Goal: Information Seeking & Learning: Learn about a topic

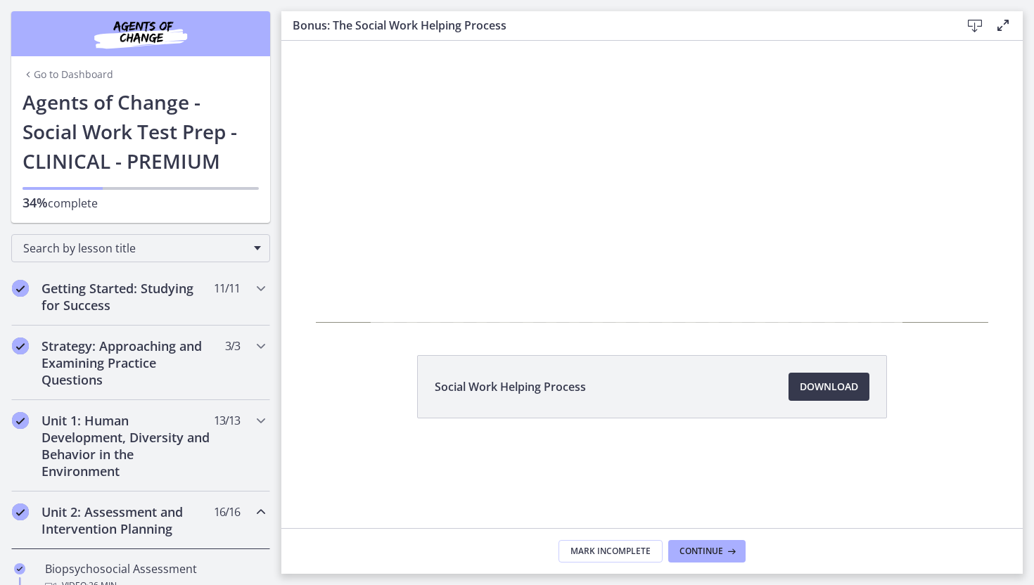
scroll to position [983, 0]
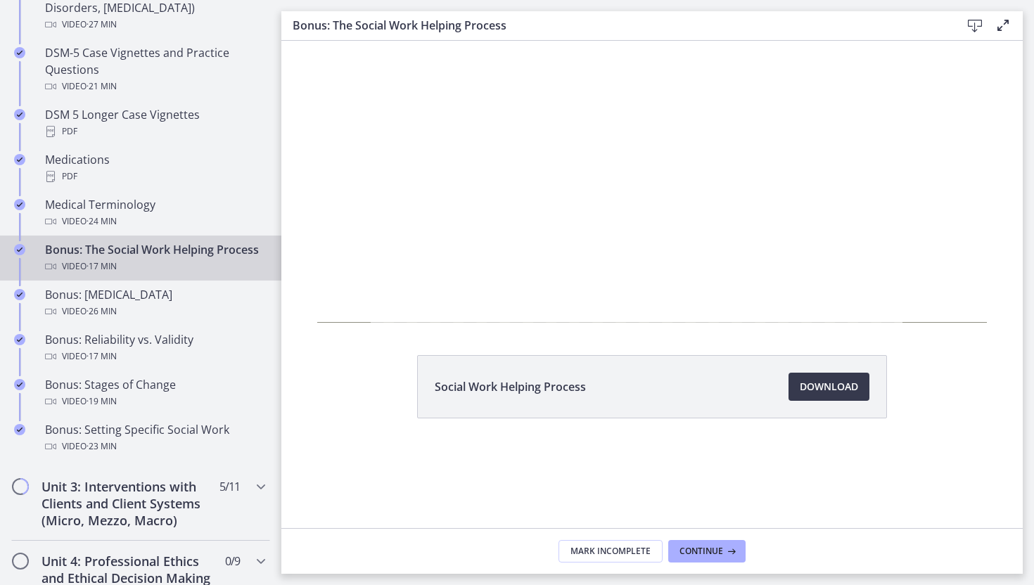
click at [621, 198] on div at bounding box center [652, 182] width 672 height 328
click at [674, 180] on div at bounding box center [652, 182] width 672 height 328
click at [937, 303] on div at bounding box center [652, 182] width 672 height 328
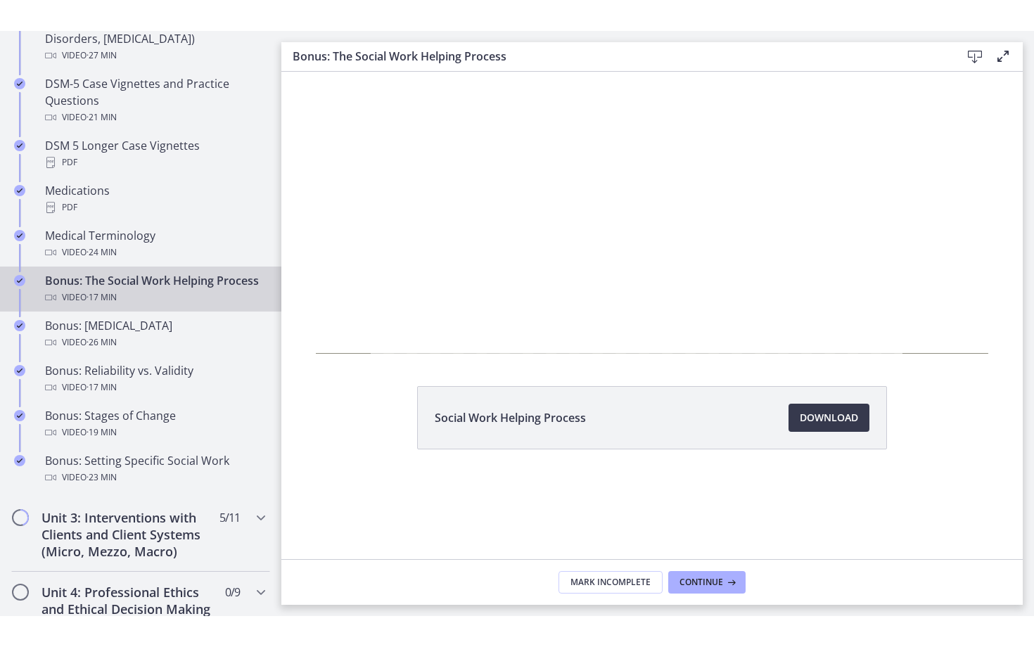
click at [937, 334] on div at bounding box center [652, 213] width 672 height 328
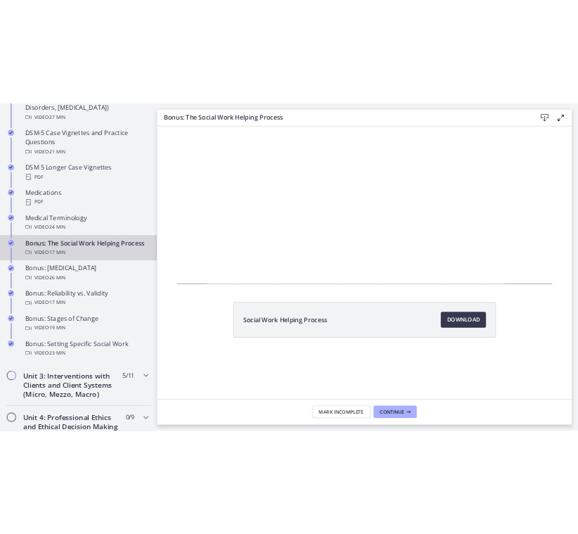
scroll to position [918, 0]
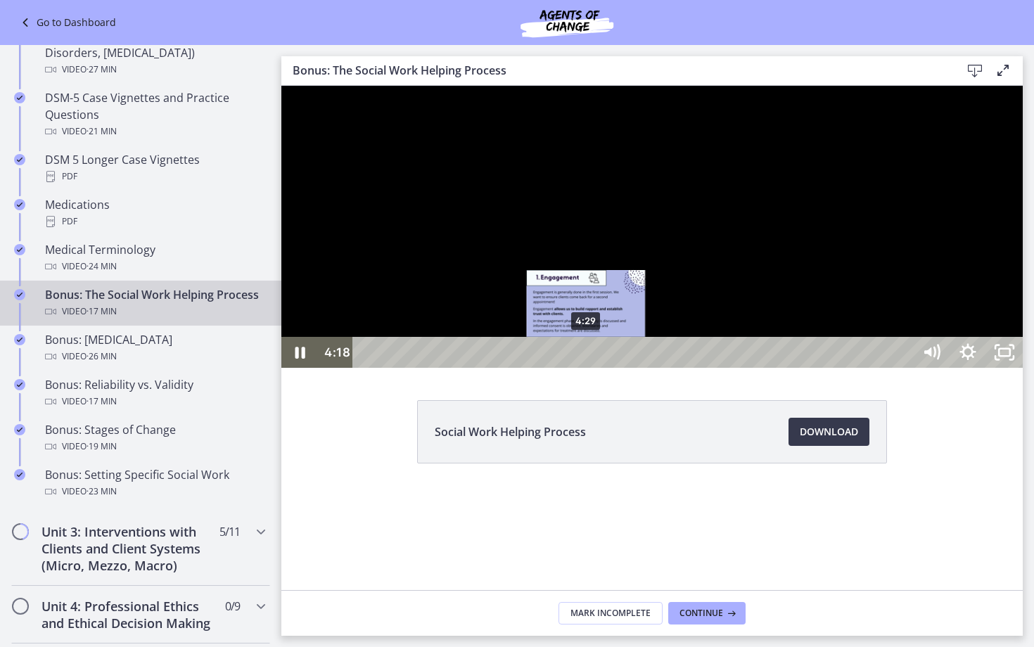
click at [586, 368] on div "4:29" at bounding box center [634, 352] width 537 height 31
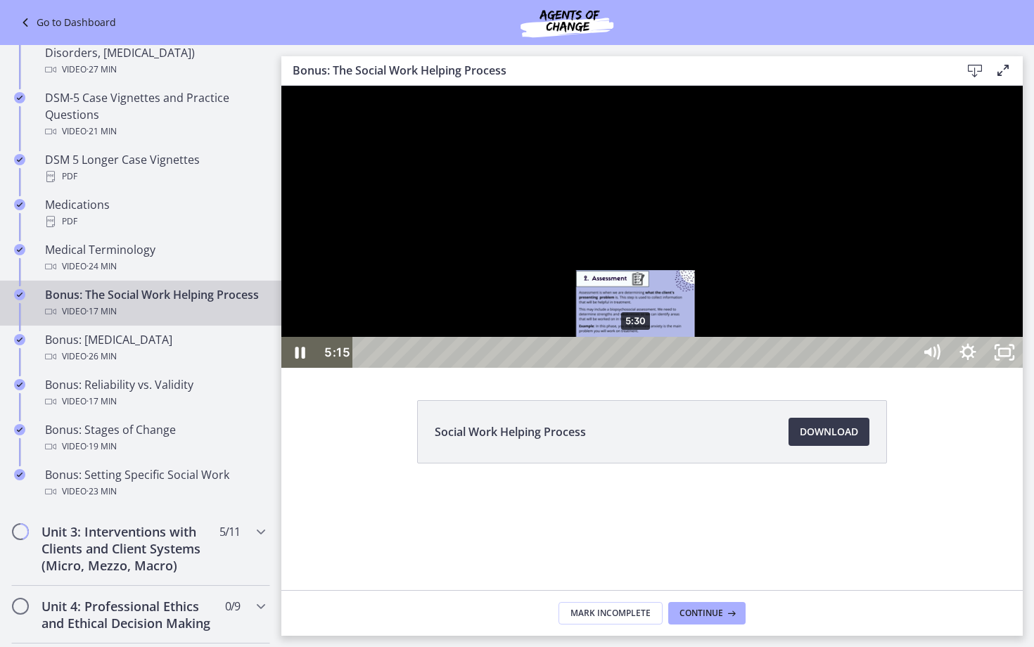
click at [636, 368] on div "5:30" at bounding box center [634, 352] width 537 height 31
click at [644, 368] on div "5:40" at bounding box center [634, 352] width 537 height 31
click at [653, 368] on div "5:50" at bounding box center [634, 352] width 537 height 31
click at [659, 368] on div "5:58" at bounding box center [634, 352] width 537 height 31
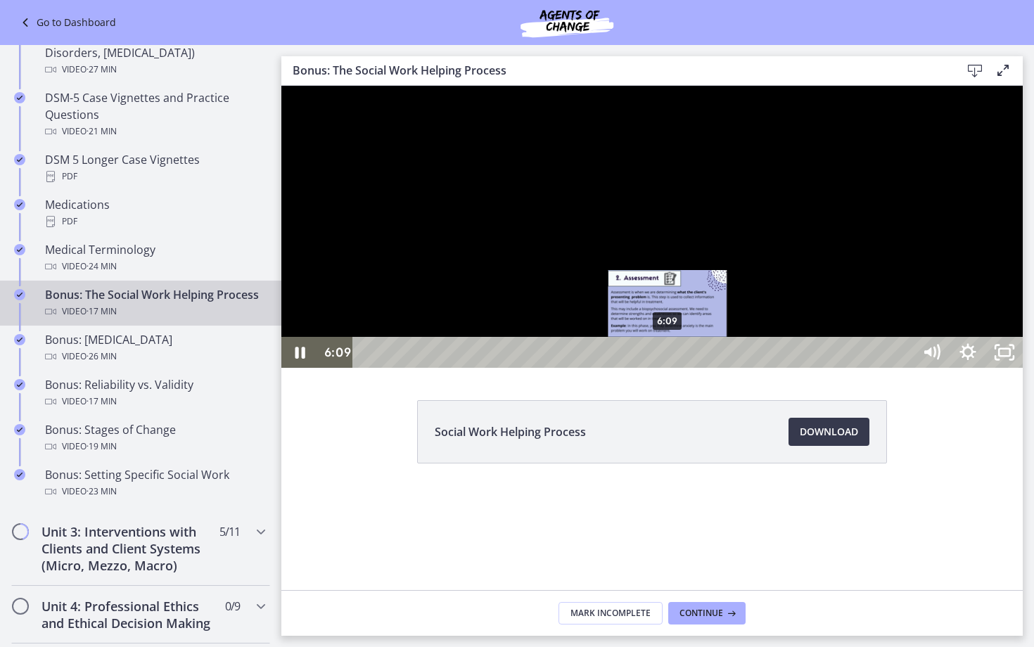
click at [668, 368] on div "6:09" at bounding box center [634, 352] width 537 height 31
click at [673, 368] on div "6:15" at bounding box center [634, 352] width 537 height 31
click at [681, 368] on div "6:25" at bounding box center [634, 352] width 537 height 31
click at [691, 368] on div "6:35" at bounding box center [634, 352] width 537 height 31
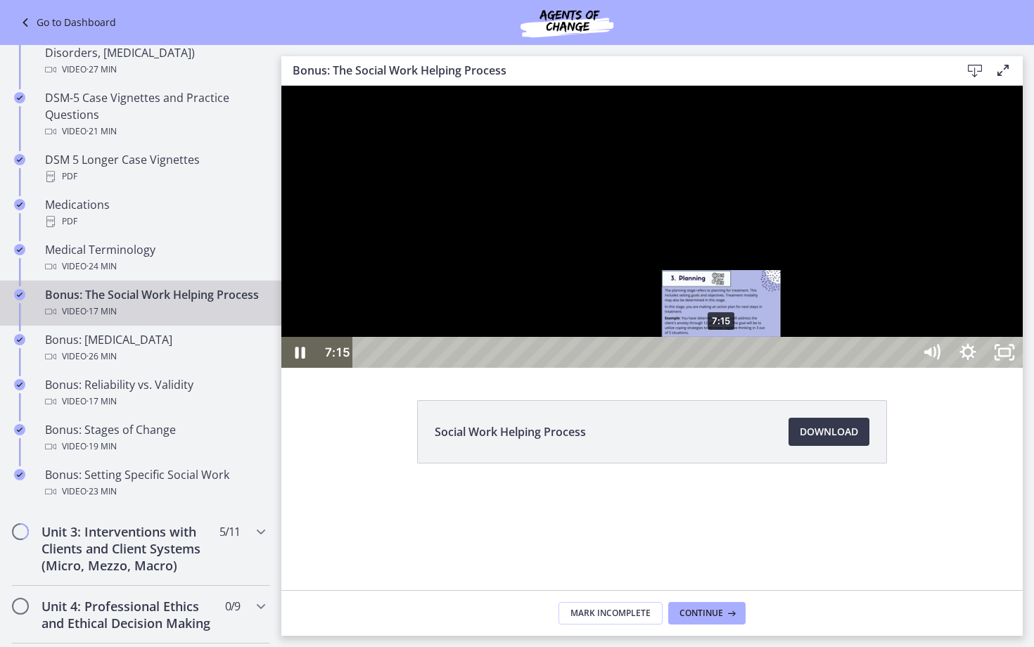
click at [722, 368] on div "7:15" at bounding box center [634, 352] width 537 height 31
click at [730, 368] on div "7:25" at bounding box center [634, 352] width 537 height 31
click at [736, 368] on div "7:32" at bounding box center [634, 352] width 537 height 31
click at [743, 368] on div "7:40" at bounding box center [634, 352] width 537 height 31
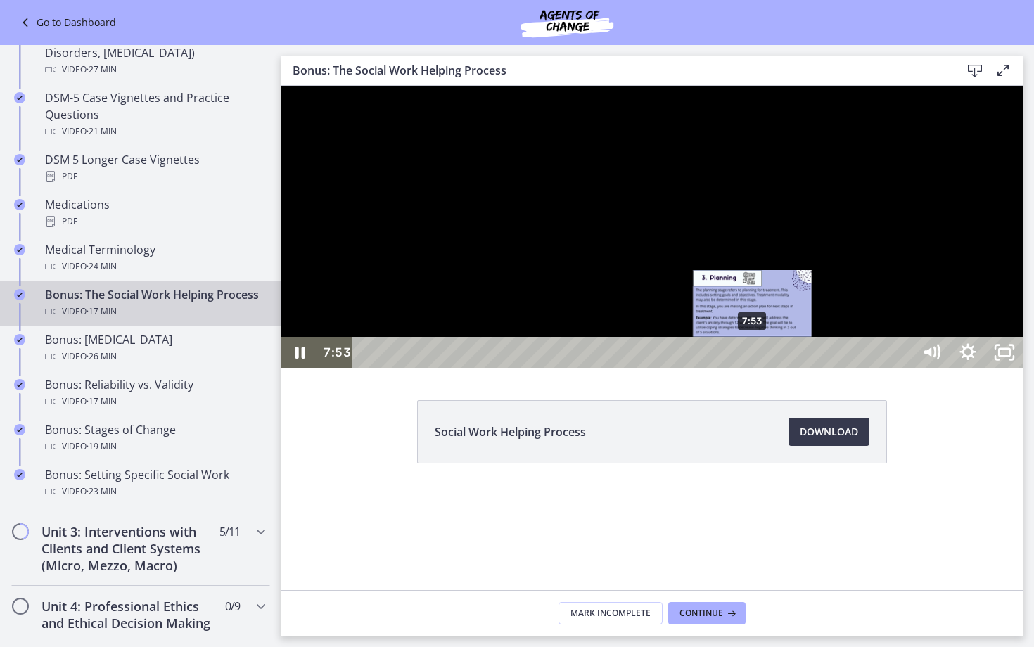
click at [753, 368] on div "7:53" at bounding box center [634, 352] width 537 height 31
click at [771, 368] on div "8:16" at bounding box center [634, 352] width 537 height 31
click at [775, 358] on div "Playbar" at bounding box center [774, 352] width 11 height 11
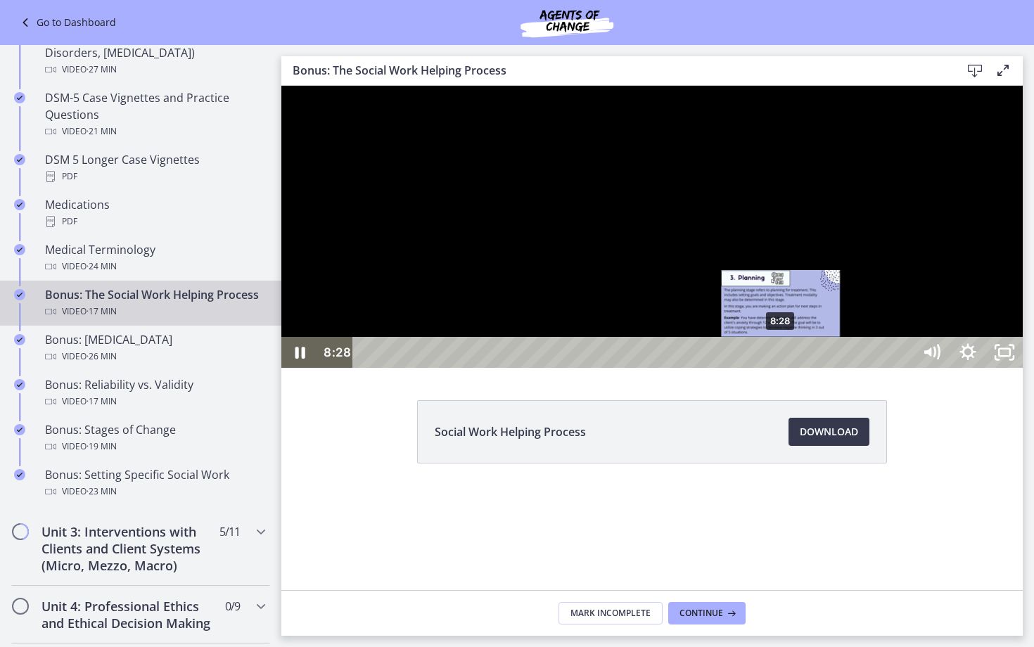
click at [781, 368] on div "8:28" at bounding box center [634, 352] width 537 height 31
click at [790, 368] on div "8:38" at bounding box center [634, 352] width 537 height 31
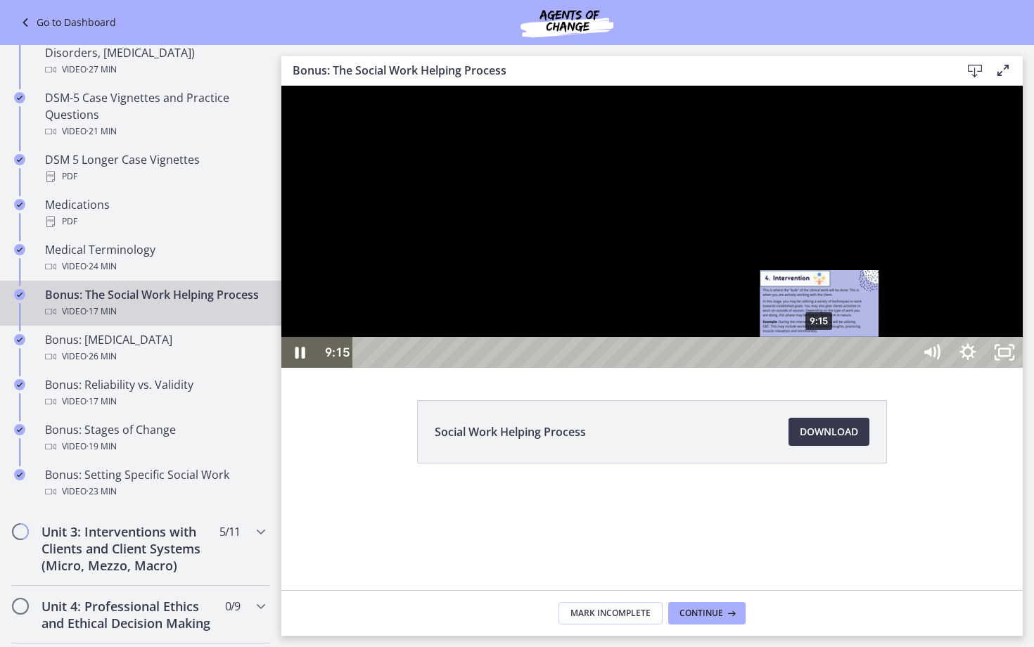
click at [820, 368] on div "9:15" at bounding box center [634, 352] width 537 height 31
click at [827, 368] on div "9:24" at bounding box center [634, 352] width 537 height 31
click at [837, 368] on div "9:37" at bounding box center [634, 352] width 537 height 31
click at [843, 368] on div "9:44" at bounding box center [634, 352] width 537 height 31
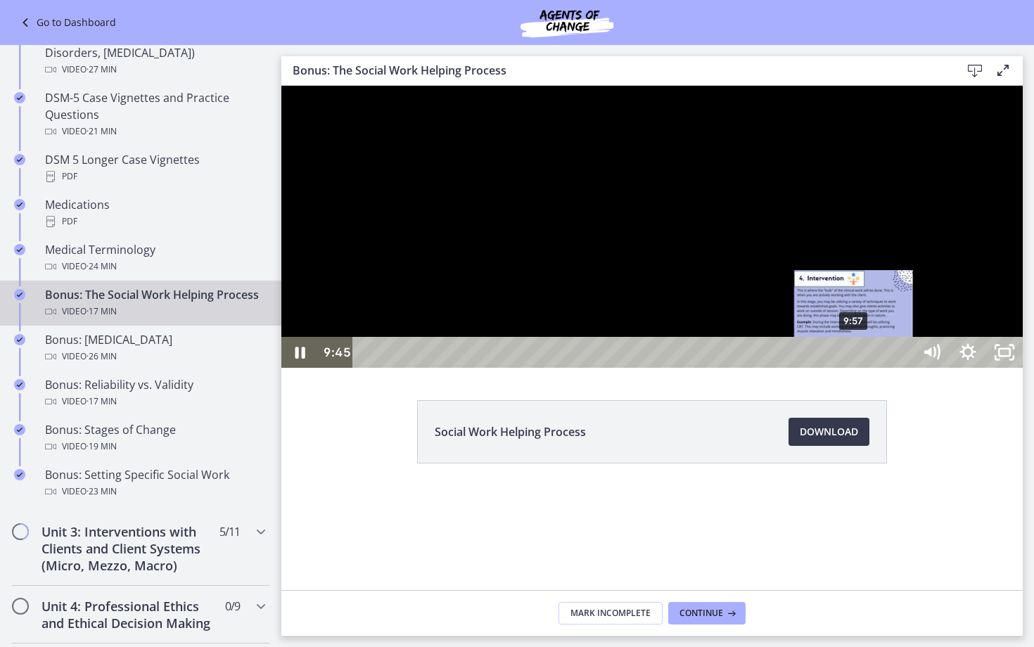
click at [855, 368] on div "9:57" at bounding box center [634, 352] width 537 height 31
click at [863, 368] on div "10:09" at bounding box center [634, 352] width 537 height 31
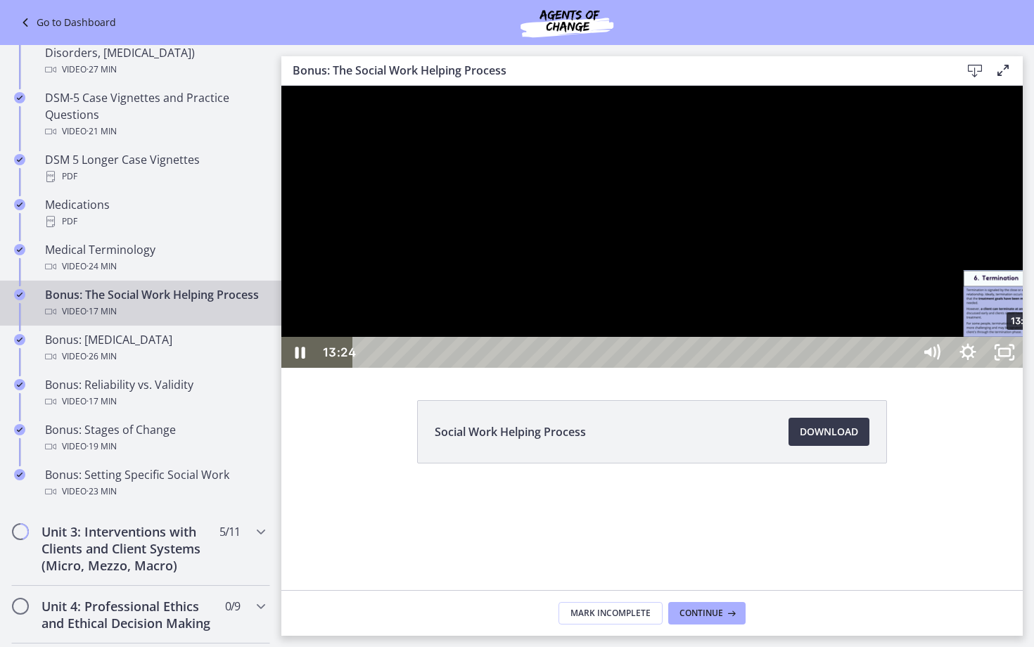
click at [904, 368] on div "13:26" at bounding box center [634, 352] width 537 height 31
click at [904, 368] on div "13:40" at bounding box center [634, 352] width 537 height 31
click at [904, 368] on div "15:08" at bounding box center [634, 352] width 537 height 31
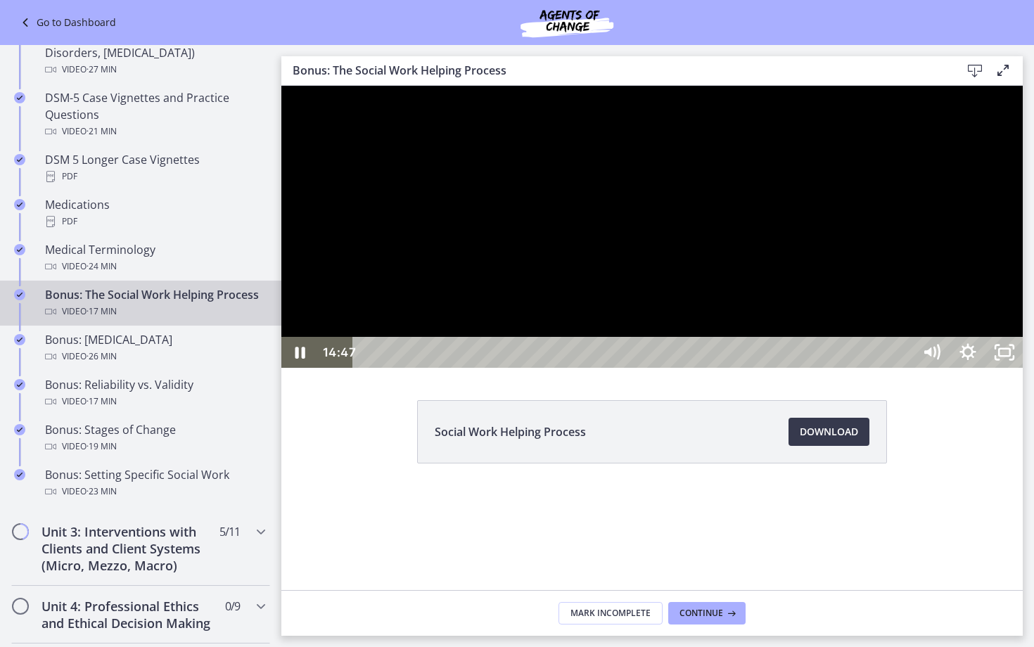
click at [904, 368] on div "14:47" at bounding box center [634, 352] width 537 height 31
click at [904, 368] on div "14:36" at bounding box center [634, 352] width 537 height 31
click at [904, 368] on div "14:47" at bounding box center [634, 352] width 537 height 31
click at [904, 368] on div "15:08" at bounding box center [634, 352] width 537 height 31
click at [904, 368] on div "15:16" at bounding box center [634, 352] width 537 height 31
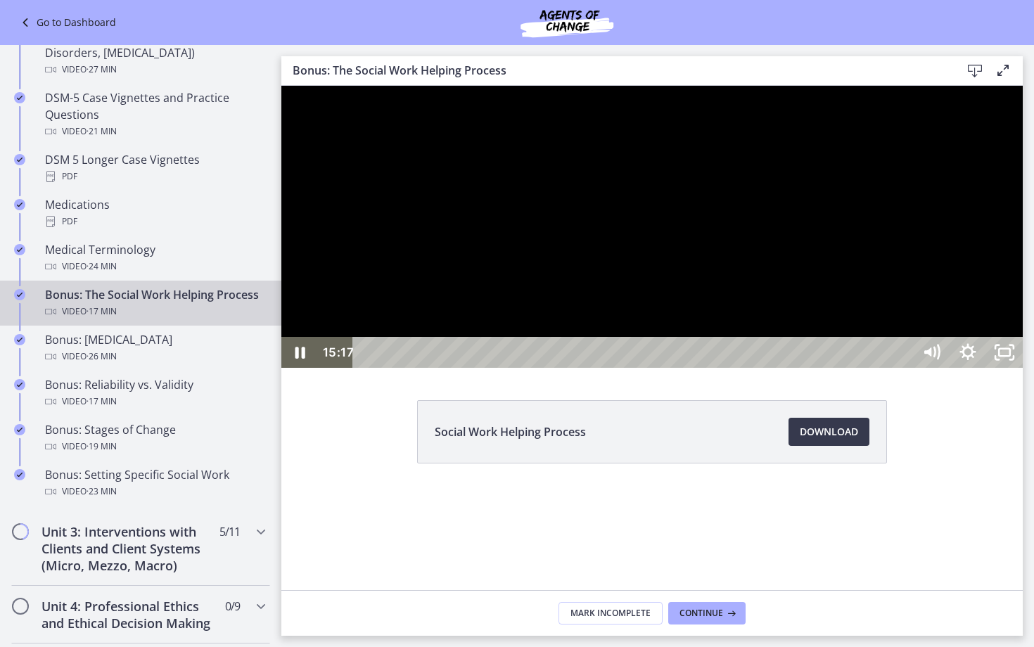
click at [904, 368] on div "15:21" at bounding box center [634, 352] width 537 height 31
click at [904, 368] on div "15:29" at bounding box center [634, 352] width 537 height 31
click at [904, 368] on div "15:43" at bounding box center [634, 352] width 537 height 31
click at [904, 368] on div "15:52" at bounding box center [634, 352] width 537 height 31
click at [904, 368] on div "15:57" at bounding box center [634, 352] width 537 height 31
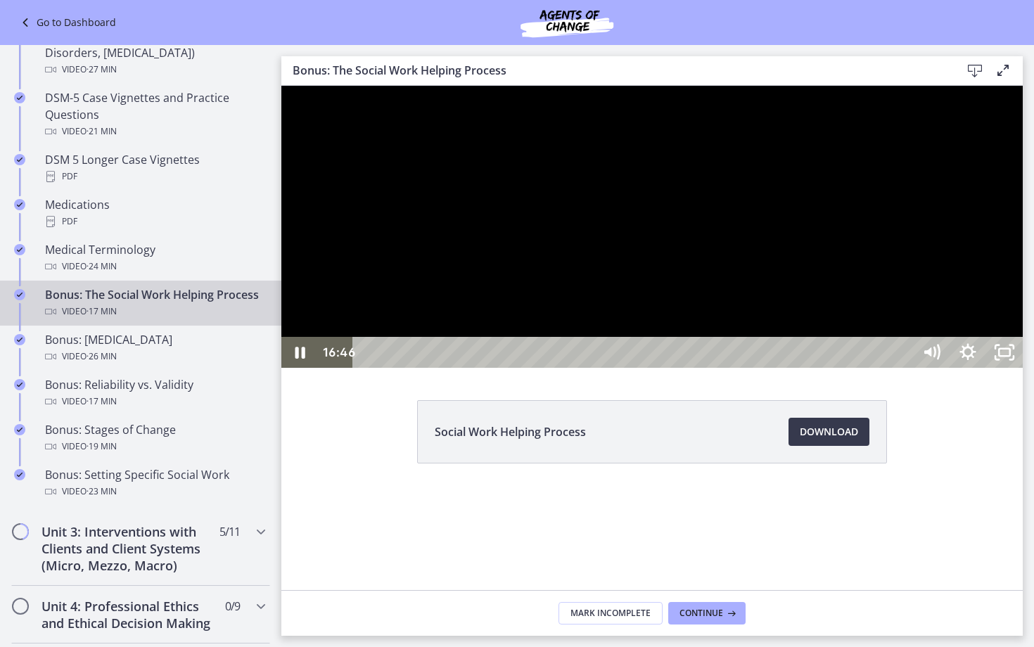
click at [904, 368] on div "16:46" at bounding box center [634, 352] width 537 height 31
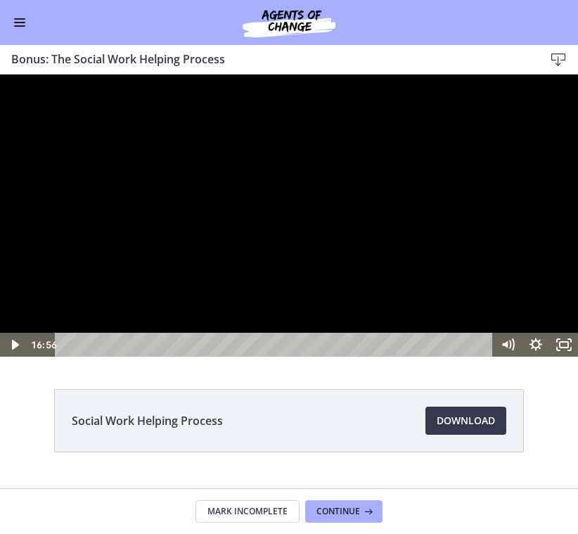
scroll to position [983, 0]
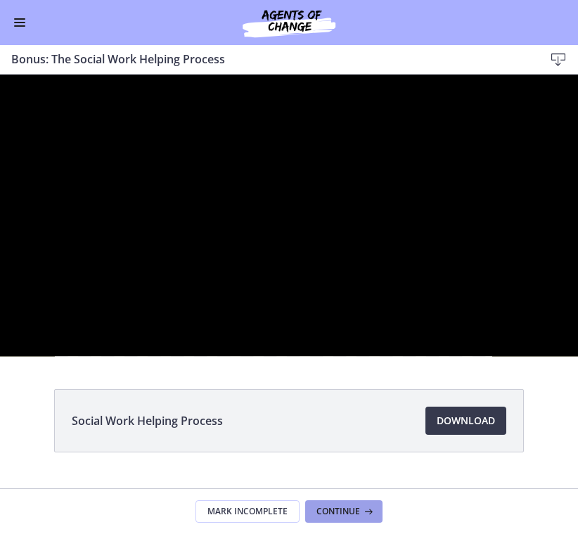
click at [345, 516] on span "Continue" at bounding box center [338, 511] width 44 height 11
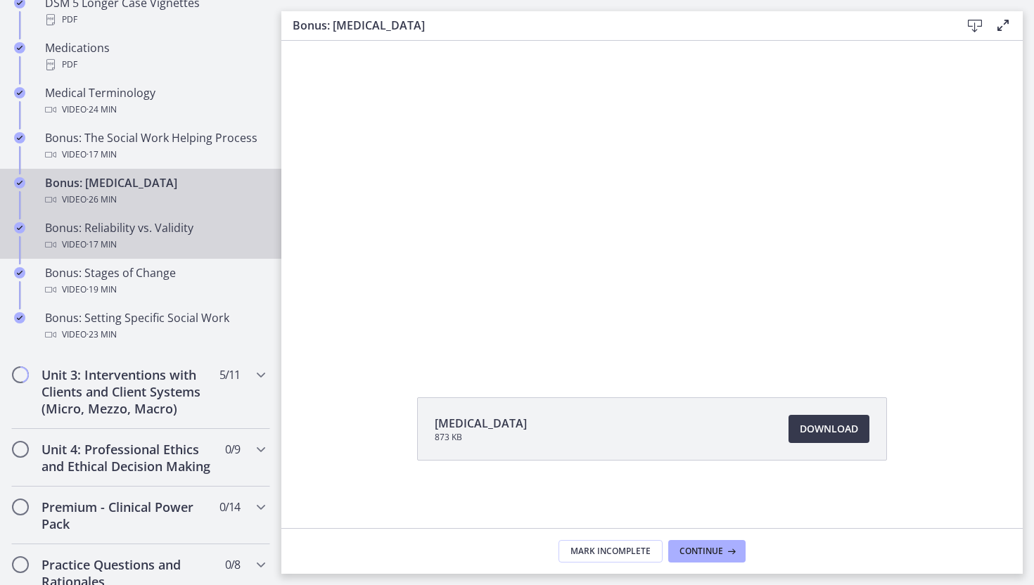
scroll to position [1094, 0]
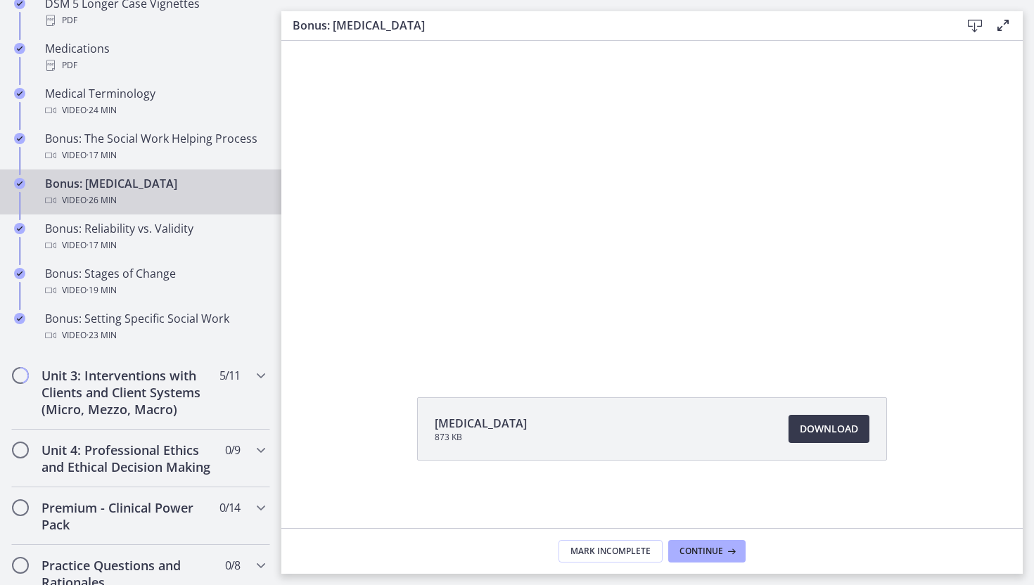
click at [356, 441] on div "Personality Disorders 873 KB Download Opens in a new window" at bounding box center [651, 462] width 741 height 131
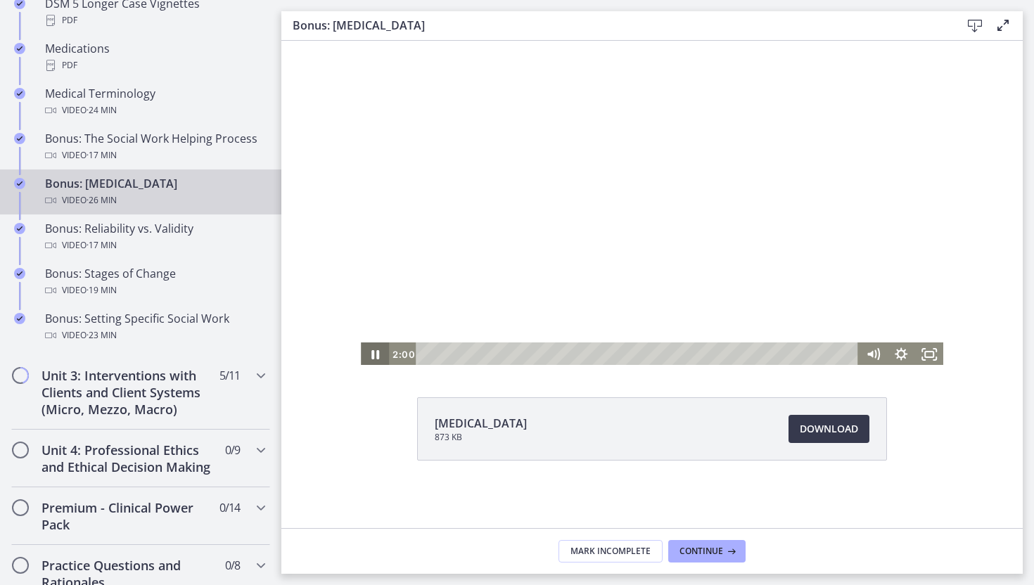
click at [371, 358] on icon "Pause" at bounding box center [375, 354] width 8 height 9
click at [371, 358] on icon "Play Video" at bounding box center [375, 354] width 28 height 24
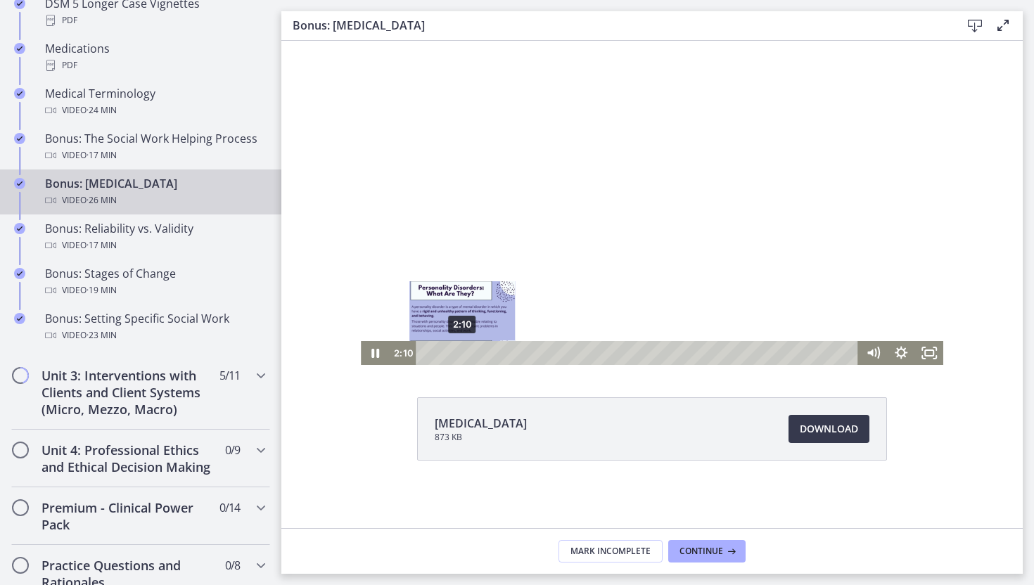
click at [462, 354] on div "Playbar" at bounding box center [462, 353] width 8 height 8
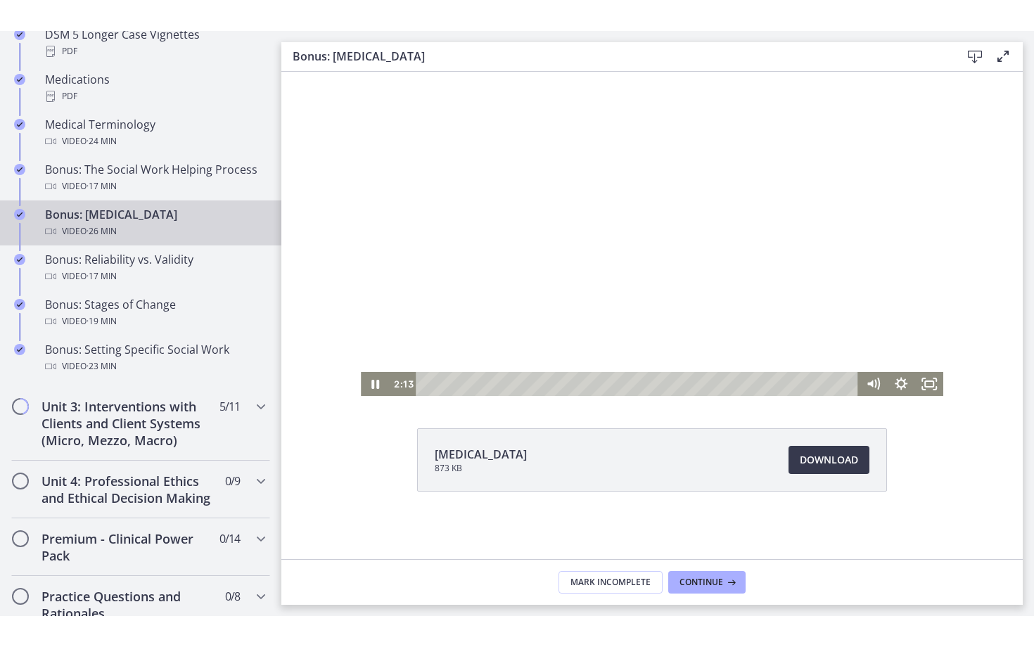
scroll to position [0, 0]
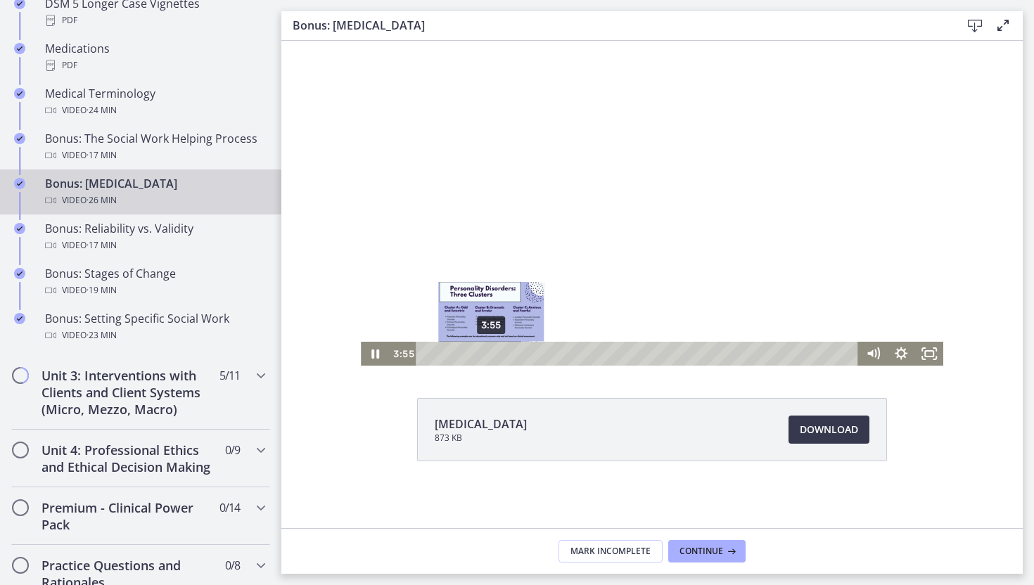
click at [491, 355] on div "3:55" at bounding box center [638, 354] width 425 height 24
click at [488, 355] on div "Playbar" at bounding box center [488, 353] width 8 height 8
click at [485, 355] on div "Playbar" at bounding box center [488, 353] width 8 height 8
click at [487, 355] on div "Playbar" at bounding box center [487, 353] width 8 height 8
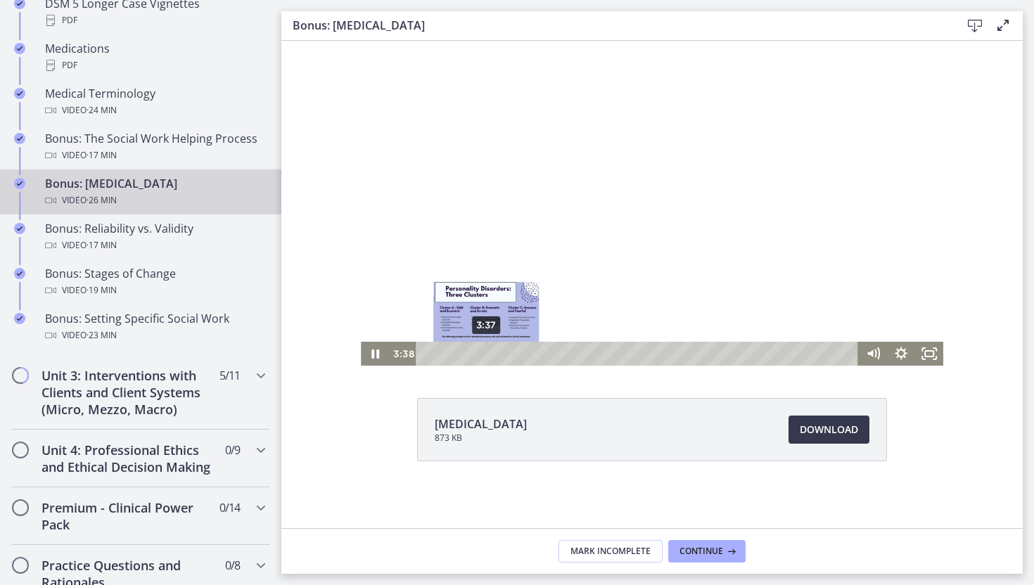
click at [486, 355] on div "Playbar" at bounding box center [486, 353] width 8 height 8
click at [378, 354] on icon "Pause" at bounding box center [375, 354] width 34 height 29
click at [378, 354] on icon "Play Video" at bounding box center [375, 354] width 28 height 24
click at [511, 353] on div "5:08" at bounding box center [638, 354] width 425 height 24
click at [515, 354] on div "Playbar" at bounding box center [515, 353] width 8 height 8
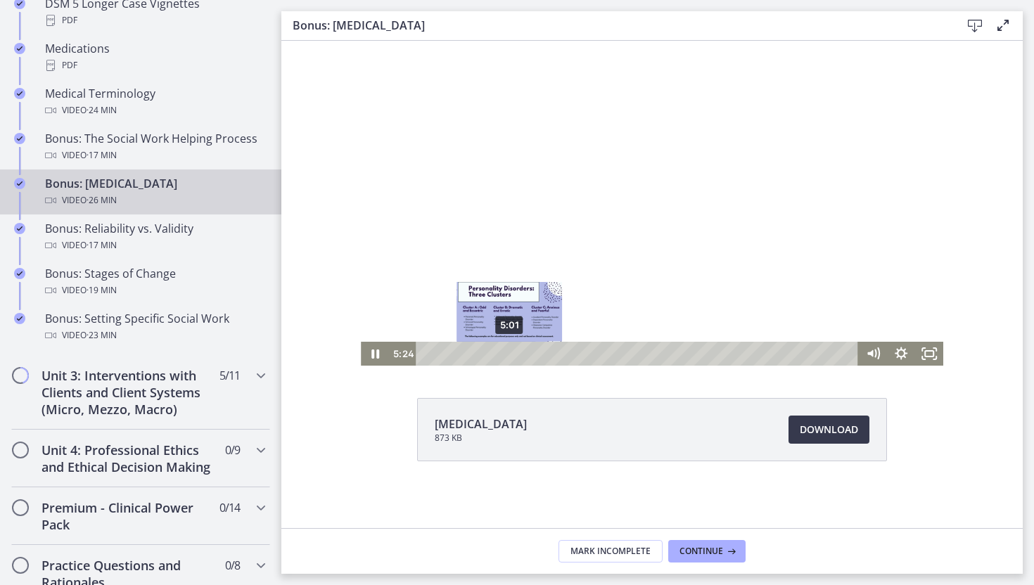
click at [509, 354] on div "5:01" at bounding box center [638, 354] width 425 height 24
click at [378, 345] on icon "Pause" at bounding box center [375, 354] width 28 height 24
click at [372, 357] on icon "Play Video" at bounding box center [375, 354] width 28 height 24
click at [539, 354] on div "6:48" at bounding box center [638, 354] width 425 height 24
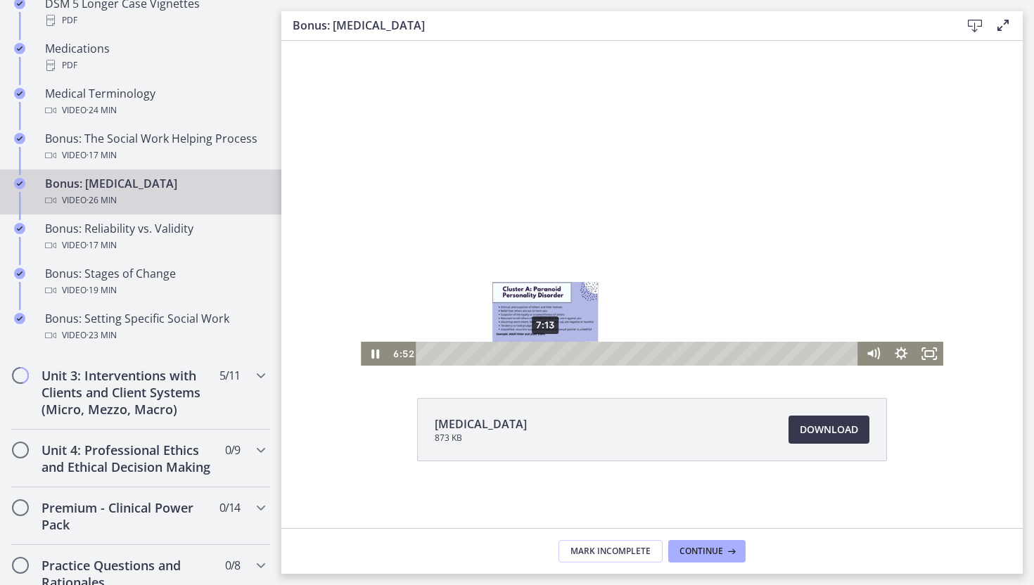
click at [546, 354] on div "7:13" at bounding box center [638, 354] width 425 height 24
click at [548, 354] on div "Playbar" at bounding box center [545, 353] width 8 height 8
click at [579, 355] on div "9:13" at bounding box center [638, 354] width 425 height 24
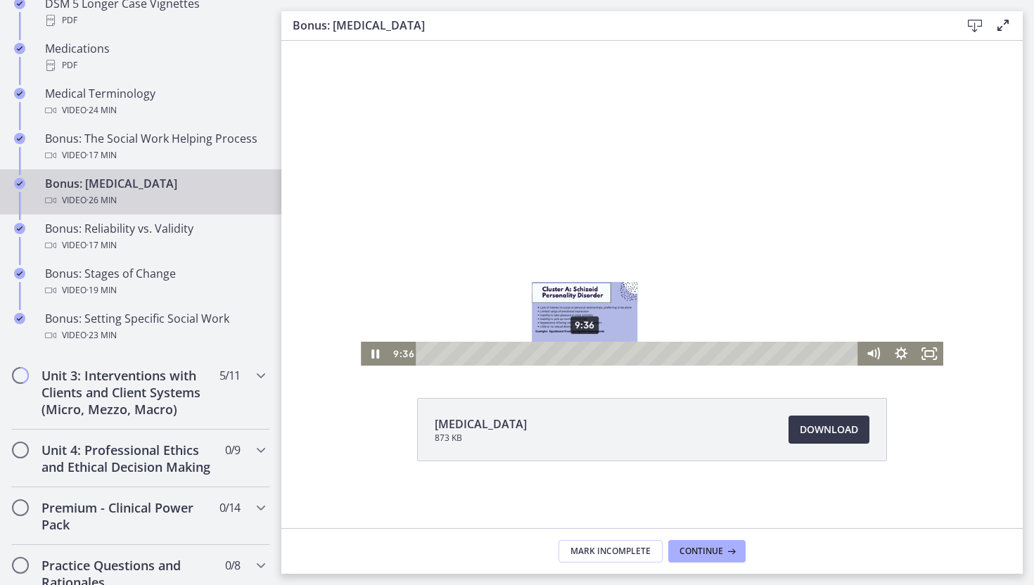
click at [585, 355] on div "9:36" at bounding box center [638, 354] width 425 height 24
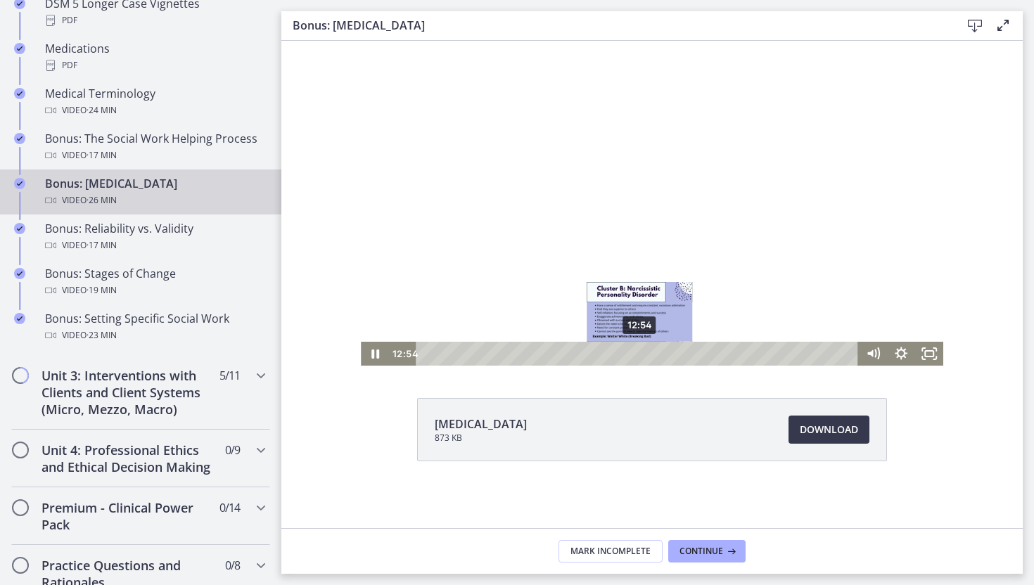
click at [640, 354] on div "12:54" at bounding box center [638, 354] width 425 height 24
click at [640, 356] on div "Playbar" at bounding box center [639, 353] width 8 height 8
click at [638, 355] on div "Playbar" at bounding box center [638, 353] width 8 height 8
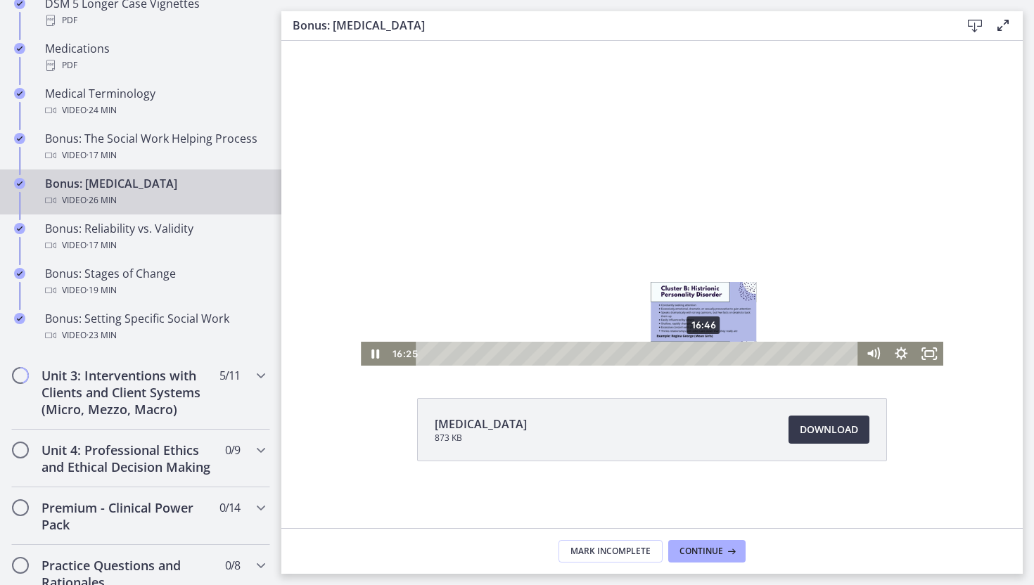
click at [704, 354] on div "16:46" at bounding box center [638, 354] width 425 height 24
click at [724, 354] on div "17:59" at bounding box center [638, 354] width 425 height 24
click at [729, 352] on div "18:17" at bounding box center [638, 354] width 425 height 24
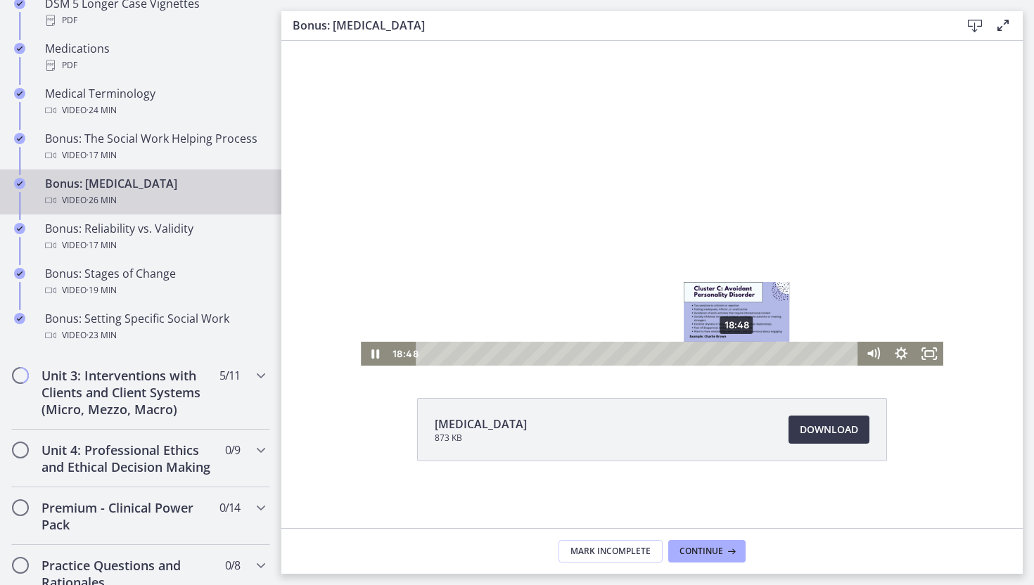
click at [738, 354] on div "18:48" at bounding box center [638, 354] width 425 height 24
click at [771, 353] on div "20:47" at bounding box center [638, 354] width 425 height 24
click at [925, 352] on icon "Fullscreen" at bounding box center [929, 354] width 28 height 24
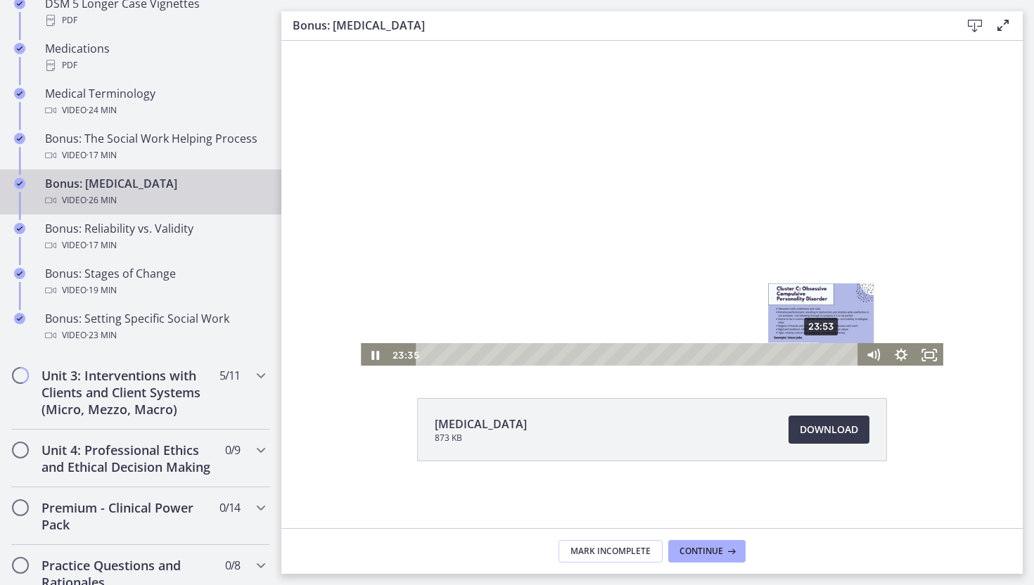
scroll to position [1, 0]
click at [822, 352] on div "23:53" at bounding box center [638, 354] width 425 height 24
click at [824, 352] on div "Playbar" at bounding box center [821, 353] width 8 height 8
click at [827, 352] on div "24:08" at bounding box center [638, 354] width 425 height 24
click at [830, 352] on div "24:24" at bounding box center [638, 354] width 425 height 24
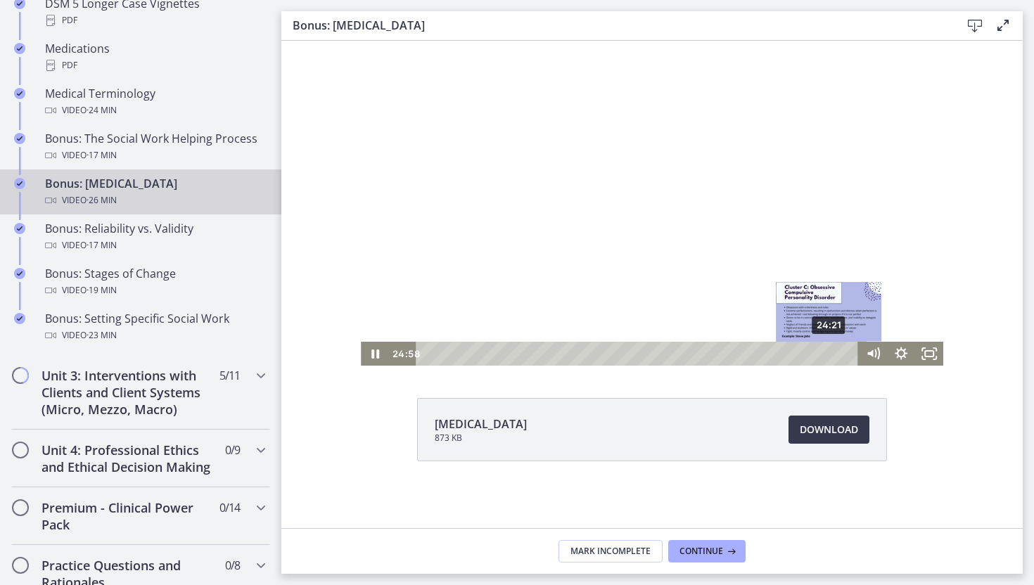
click at [830, 355] on div "24:21" at bounding box center [638, 354] width 425 height 24
drag, startPoint x: 831, startPoint y: 339, endPoint x: 831, endPoint y: 355, distance: 16.2
click at [831, 355] on div "Playbar" at bounding box center [830, 353] width 8 height 8
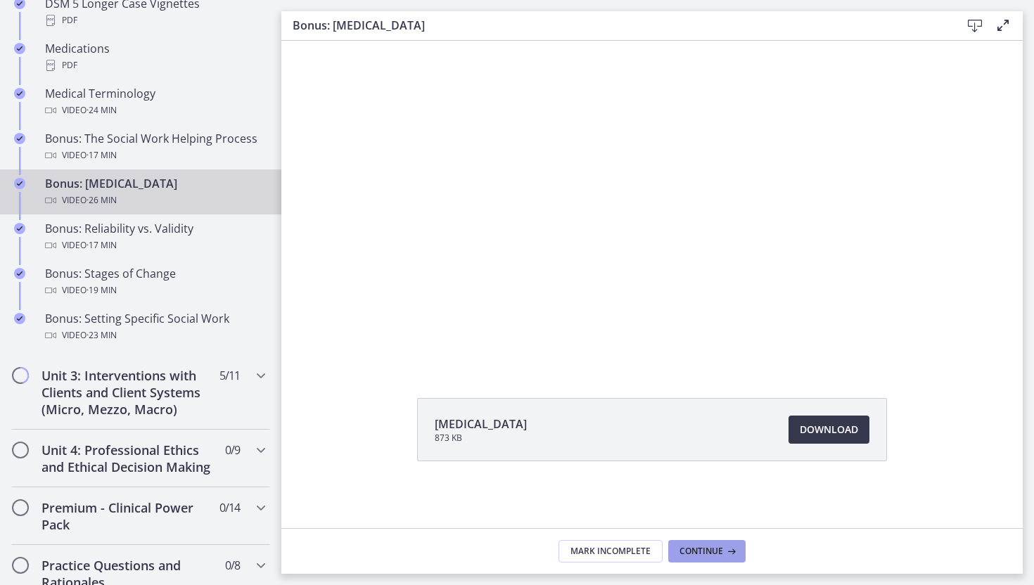
click at [733, 544] on button "Continue" at bounding box center [706, 551] width 77 height 23
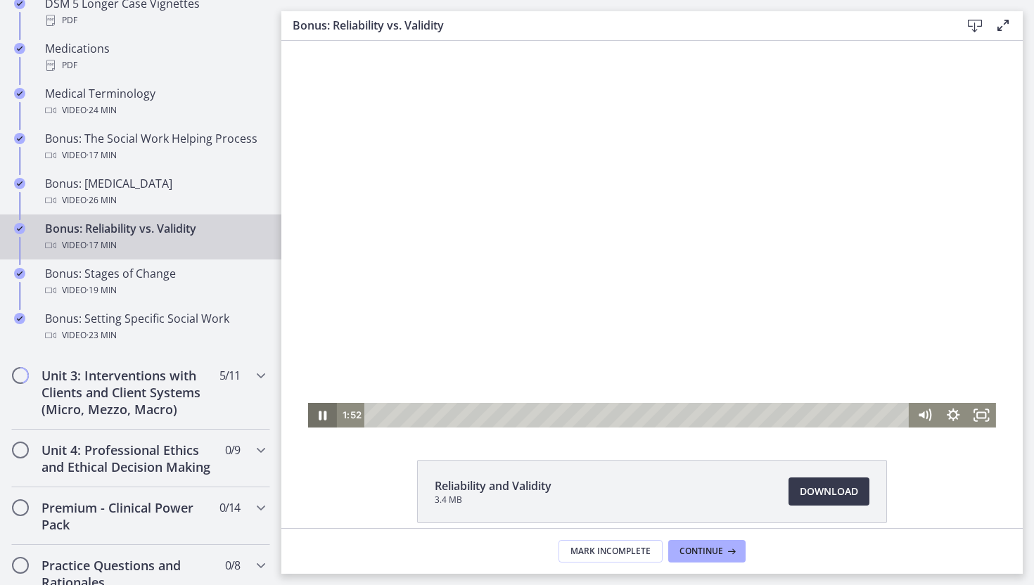
click at [322, 413] on icon "Pause" at bounding box center [322, 415] width 29 height 25
click at [322, 413] on icon "Play Video" at bounding box center [323, 415] width 7 height 10
click at [322, 413] on icon "Pause" at bounding box center [322, 415] width 29 height 25
click at [321, 415] on icon "Play Video" at bounding box center [323, 415] width 7 height 10
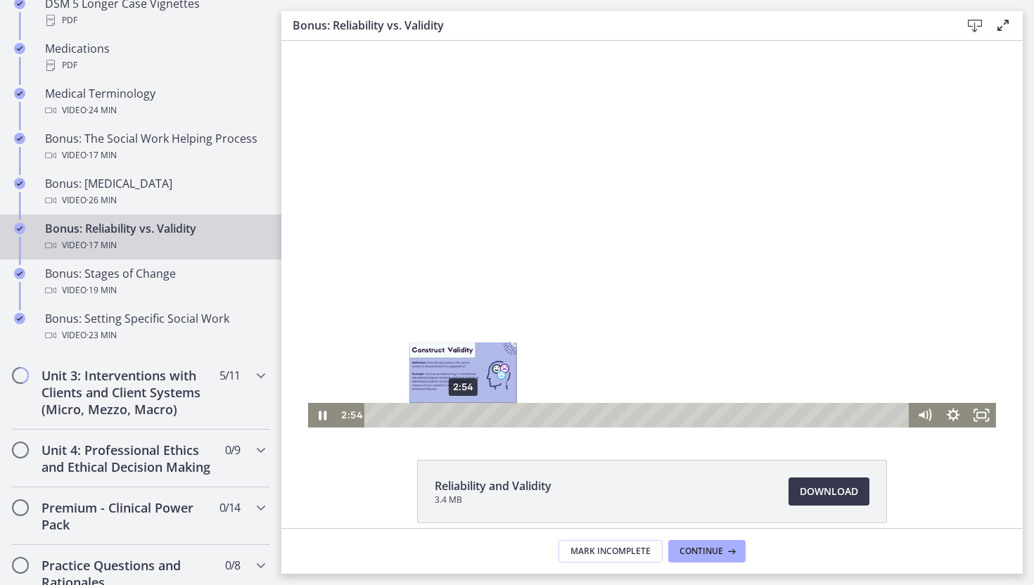
click at [463, 413] on div "2:54" at bounding box center [638, 415] width 527 height 25
click at [473, 414] on div "3:15" at bounding box center [638, 415] width 527 height 25
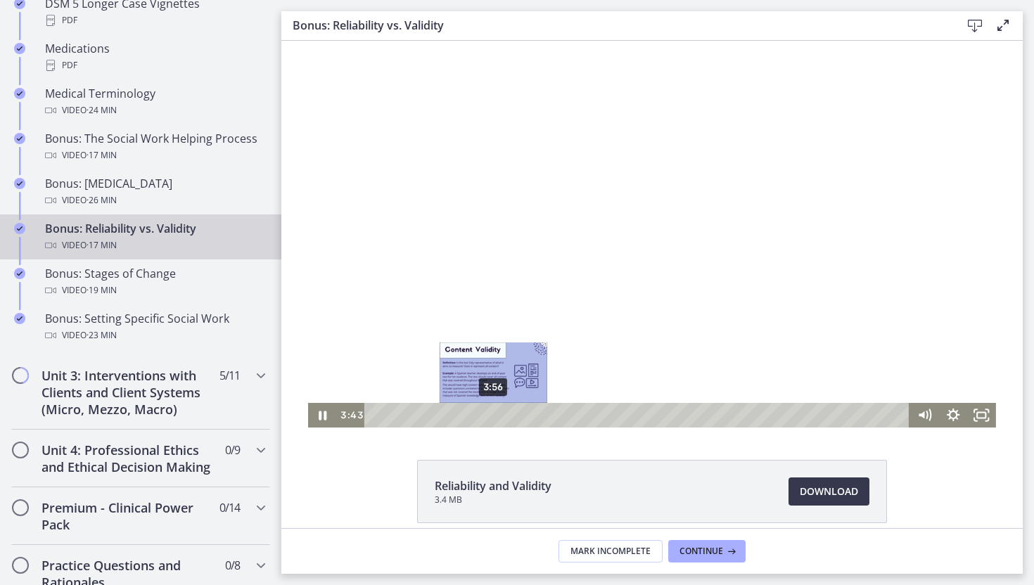
click at [494, 416] on div "3:56" at bounding box center [638, 415] width 527 height 25
click at [503, 415] on div "4:14" at bounding box center [638, 415] width 527 height 25
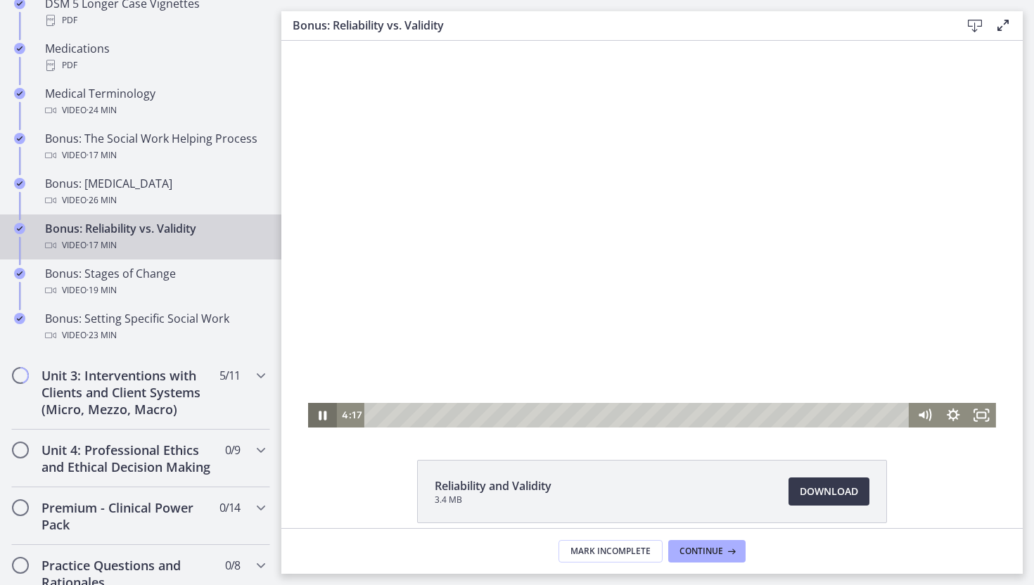
click at [321, 417] on icon "Pause" at bounding box center [323, 415] width 8 height 9
click at [323, 420] on icon "Play Video" at bounding box center [323, 415] width 29 height 25
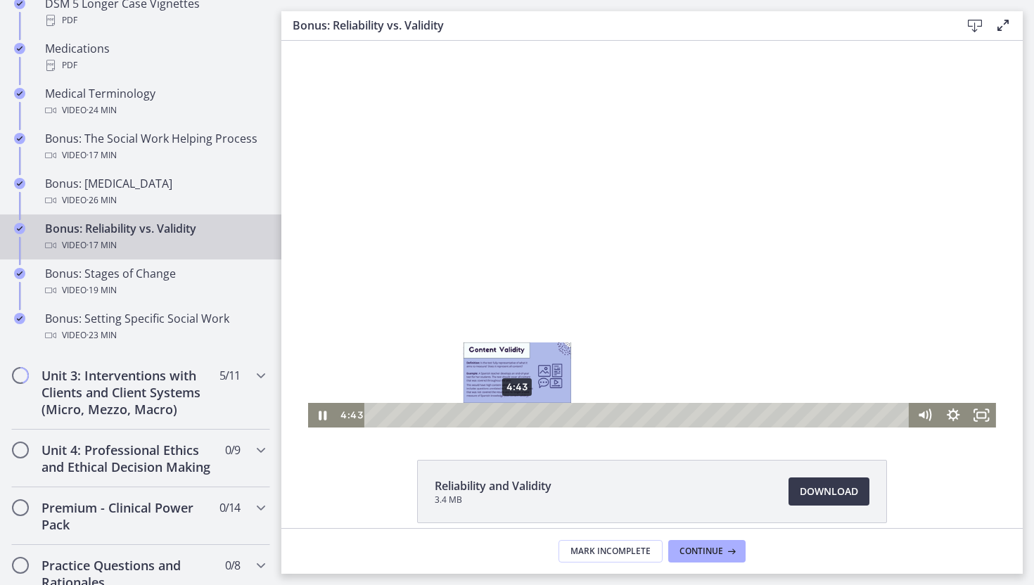
click at [518, 414] on div "4:43" at bounding box center [638, 415] width 527 height 25
click at [526, 414] on div "5:00" at bounding box center [638, 415] width 527 height 25
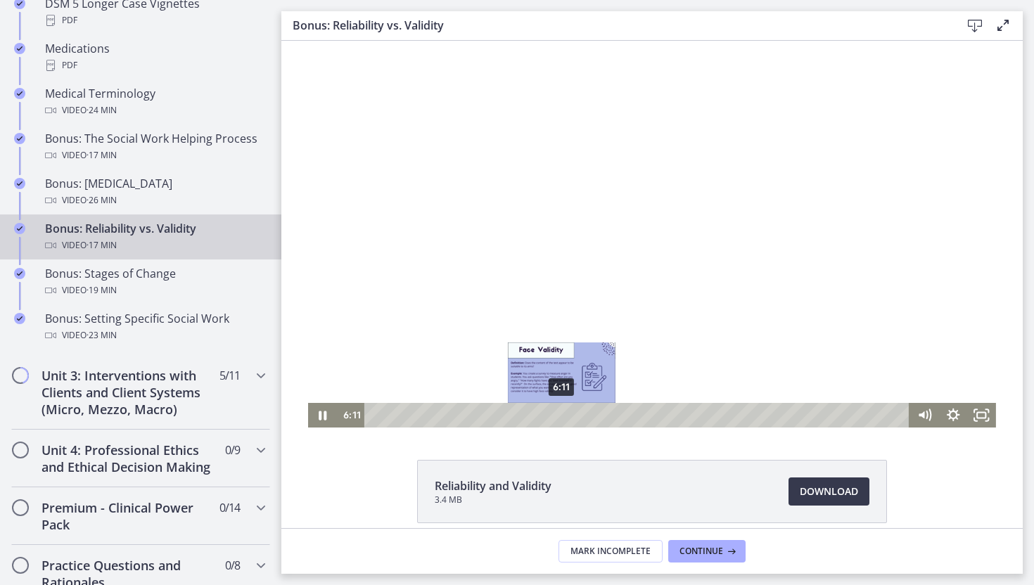
click at [562, 417] on div "6:11" at bounding box center [638, 415] width 527 height 25
click at [572, 417] on div "6:29" at bounding box center [638, 415] width 527 height 25
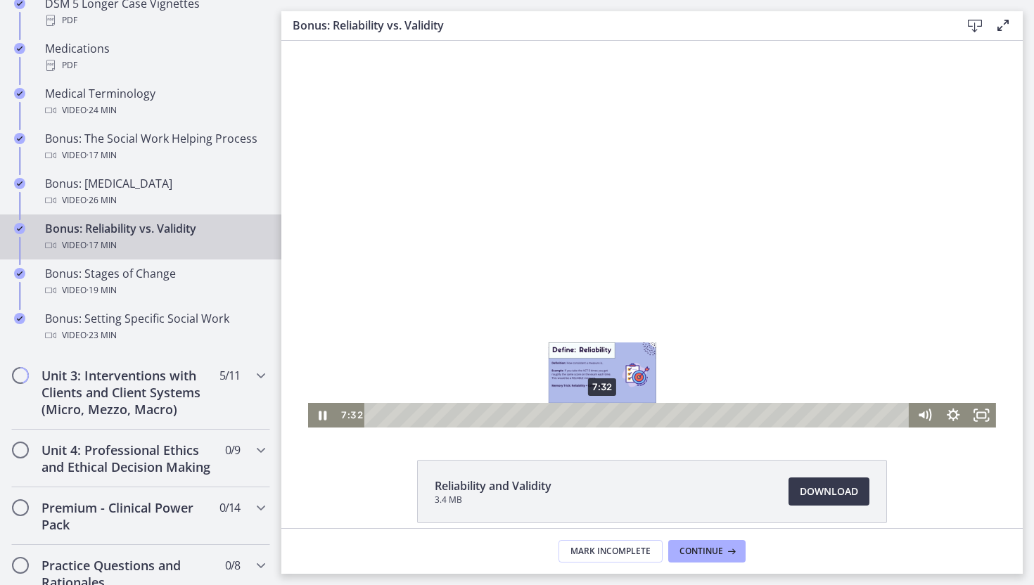
click at [603, 418] on div "7:32" at bounding box center [638, 415] width 527 height 25
click at [608, 417] on div "7:42" at bounding box center [638, 415] width 527 height 25
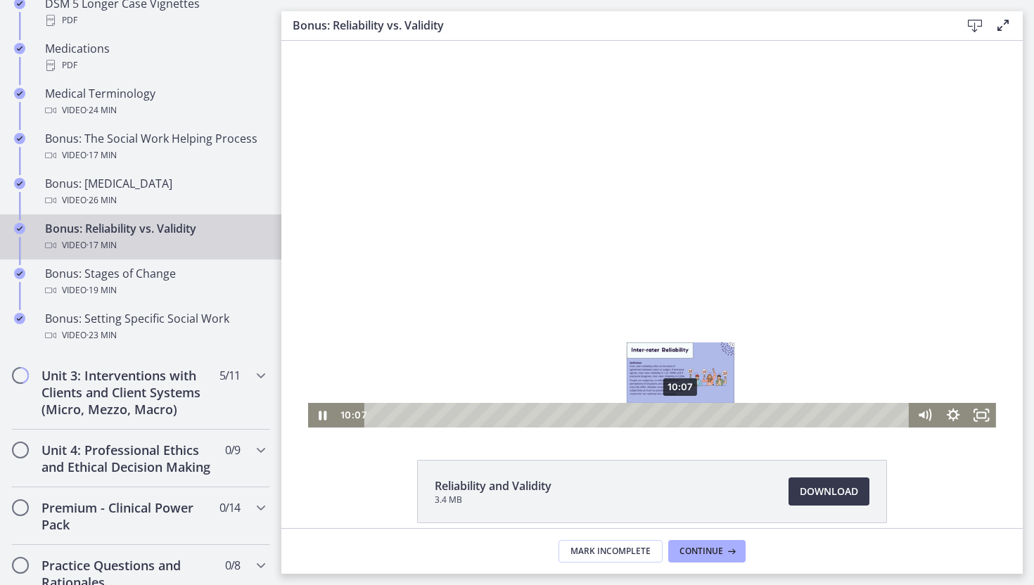
click at [681, 417] on div "10:07" at bounding box center [638, 415] width 527 height 25
click at [692, 418] on div "10:29" at bounding box center [638, 415] width 527 height 25
click at [705, 414] on div "10:56" at bounding box center [638, 415] width 527 height 25
click at [698, 416] on div "10:41" at bounding box center [638, 415] width 527 height 25
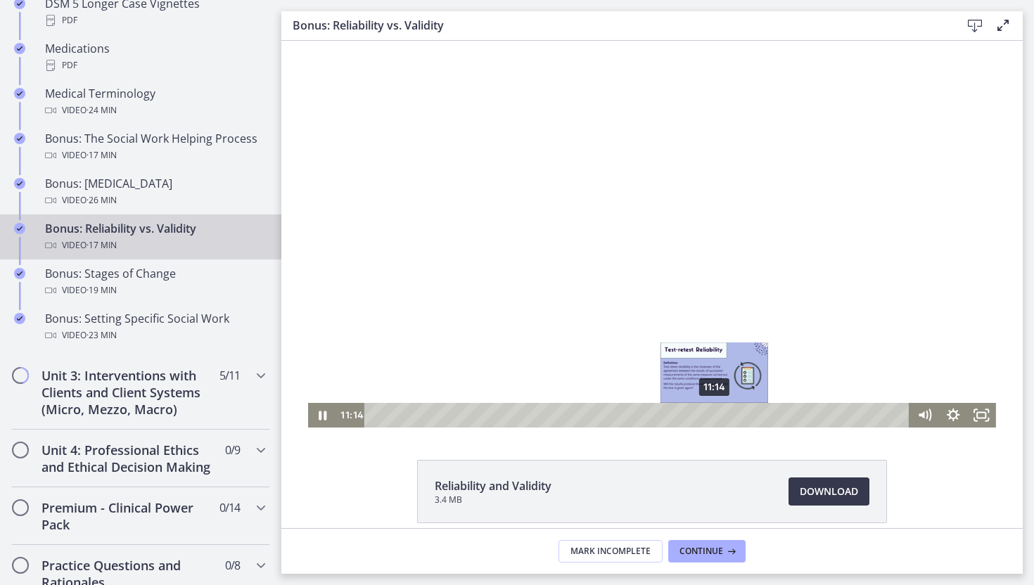
drag, startPoint x: 700, startPoint y: 416, endPoint x: 714, endPoint y: 417, distance: 14.8
click at [714, 417] on div "Playbar" at bounding box center [713, 415] width 8 height 8
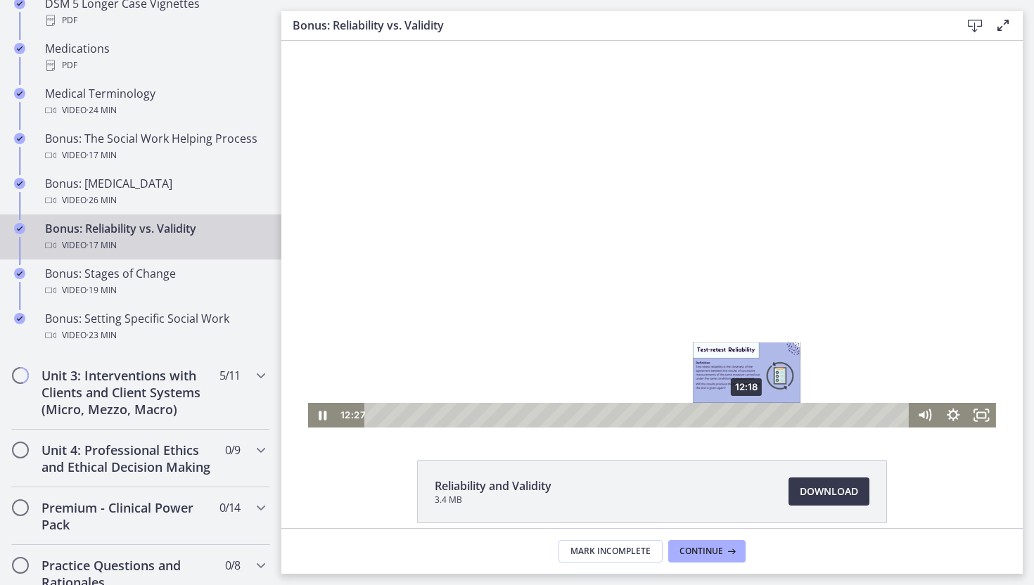
click at [746, 413] on div "Playbar" at bounding box center [750, 415] width 8 height 8
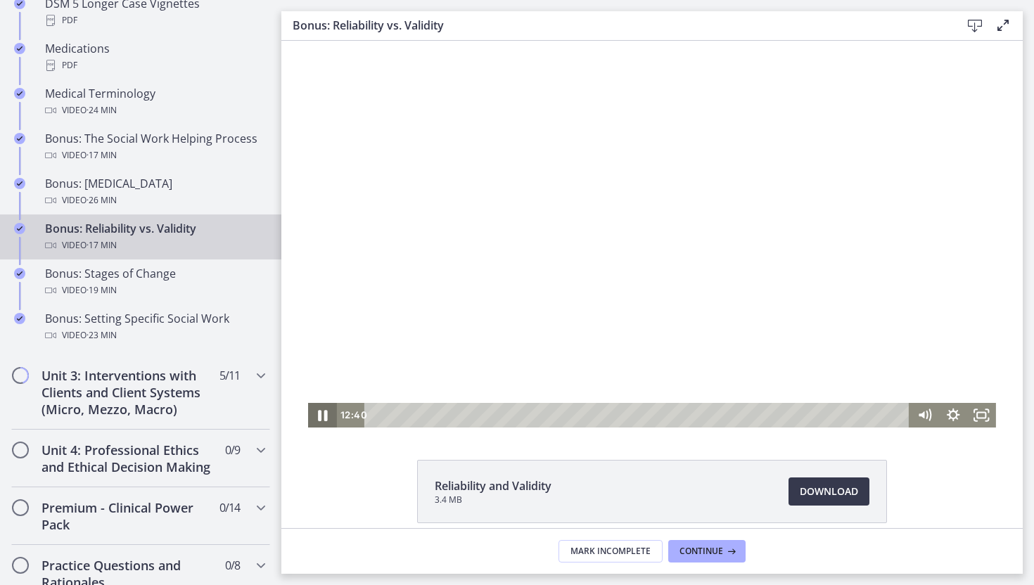
click at [321, 420] on icon "Pause" at bounding box center [322, 415] width 34 height 30
click at [321, 420] on icon "Pause" at bounding box center [322, 415] width 9 height 11
click at [321, 420] on icon "Pause" at bounding box center [322, 415] width 29 height 25
click at [316, 409] on icon "Play Video" at bounding box center [323, 415] width 29 height 25
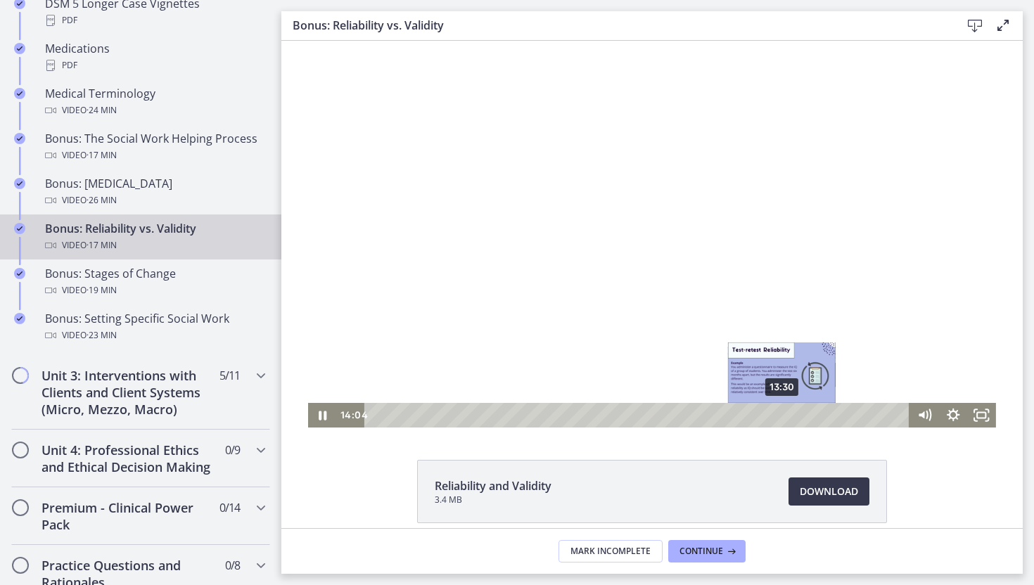
click at [783, 416] on div "13:30" at bounding box center [638, 415] width 527 height 25
click at [788, 416] on div "13:41" at bounding box center [638, 415] width 527 height 25
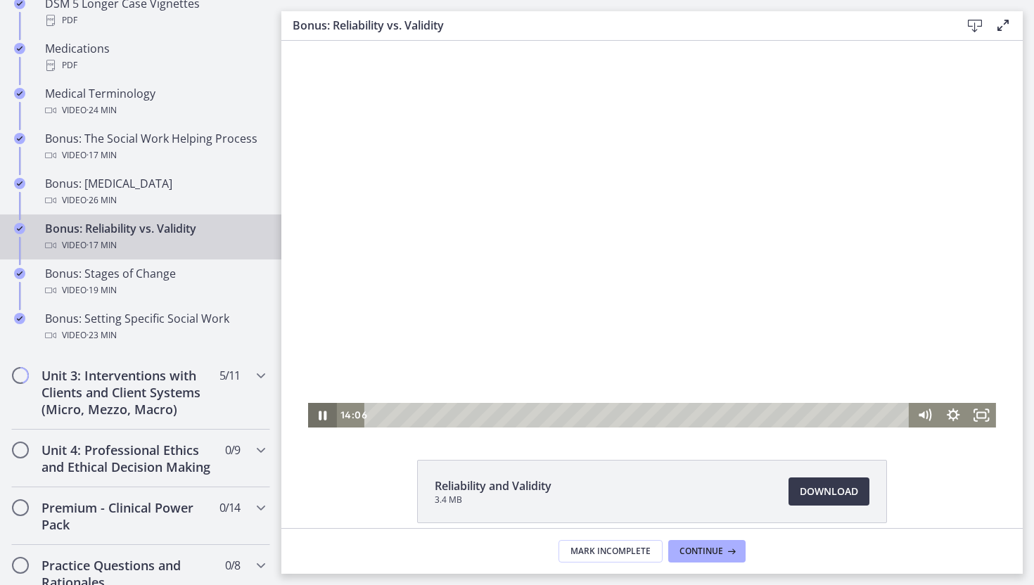
click at [318, 420] on icon "Pause" at bounding box center [322, 415] width 29 height 25
click at [321, 420] on icon "Play Video" at bounding box center [324, 415] width 34 height 30
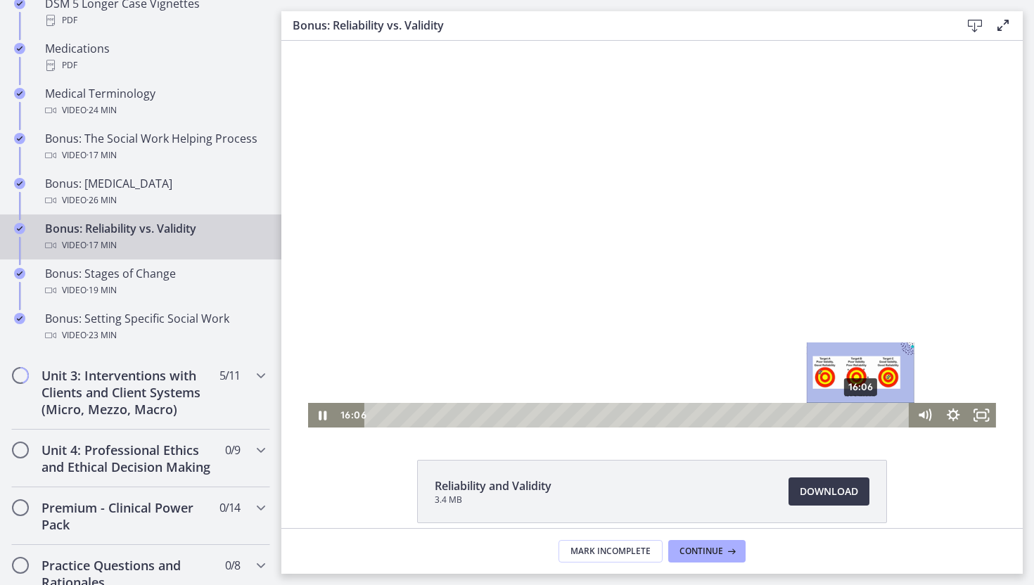
click at [861, 413] on div "16:06" at bounding box center [638, 415] width 527 height 25
click at [866, 413] on div "16:14" at bounding box center [638, 415] width 527 height 25
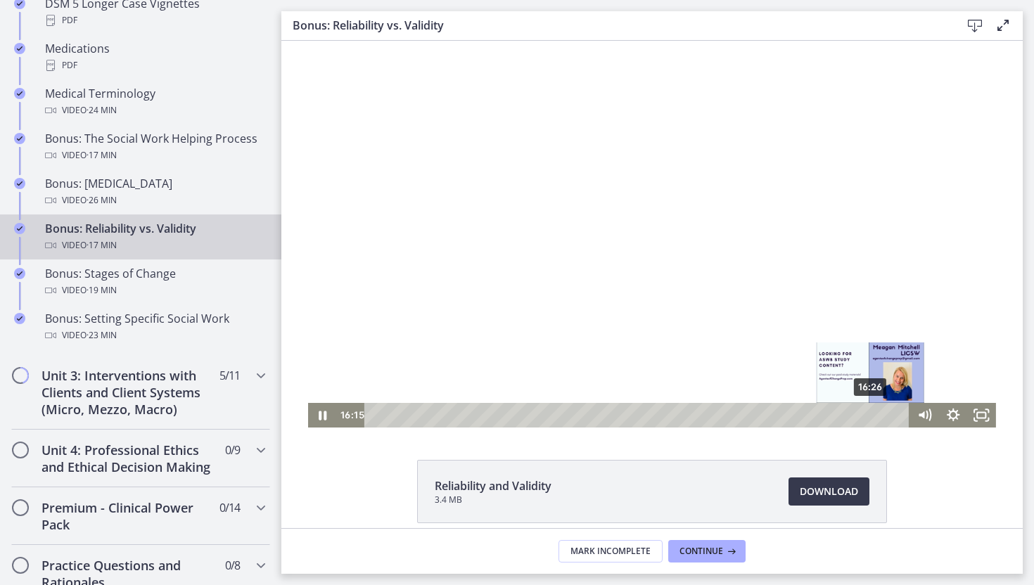
click at [873, 415] on div "16:26" at bounding box center [638, 415] width 527 height 25
click at [882, 414] on div "16:46" at bounding box center [638, 415] width 527 height 25
click at [889, 414] on div "17:00" at bounding box center [638, 415] width 527 height 25
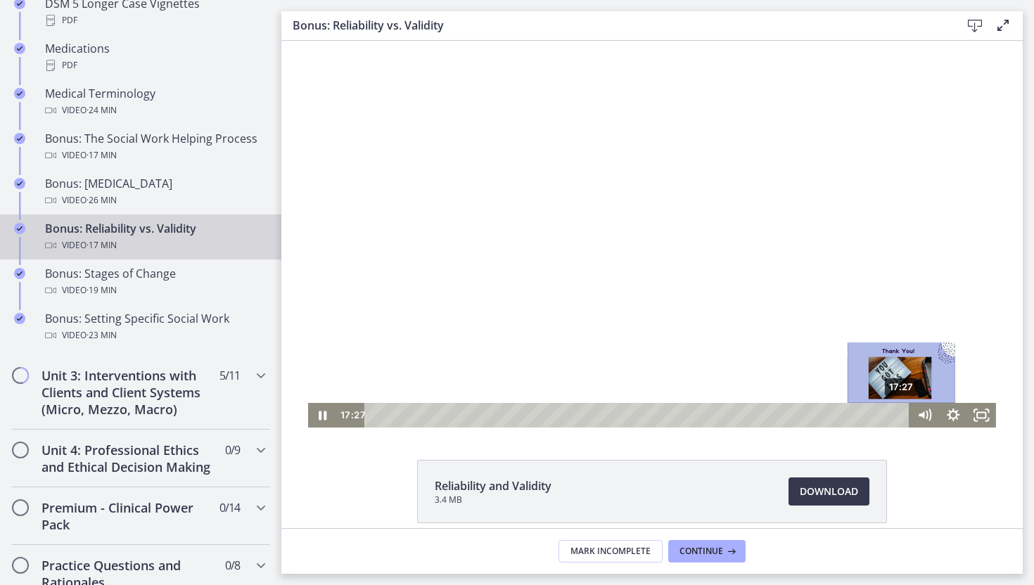
click at [902, 416] on div "17:27" at bounding box center [638, 415] width 527 height 25
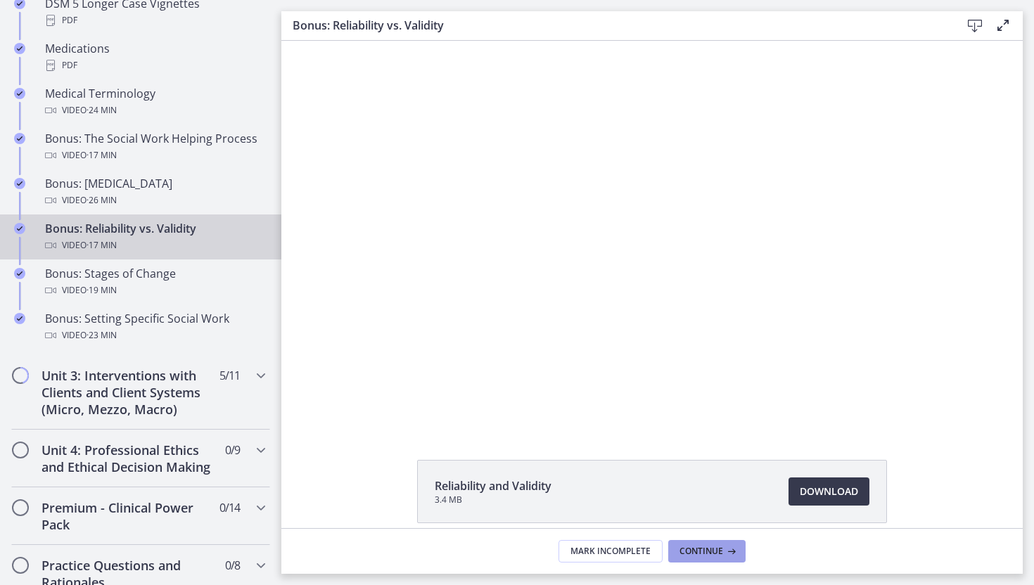
click at [707, 553] on span "Continue" at bounding box center [701, 551] width 44 height 11
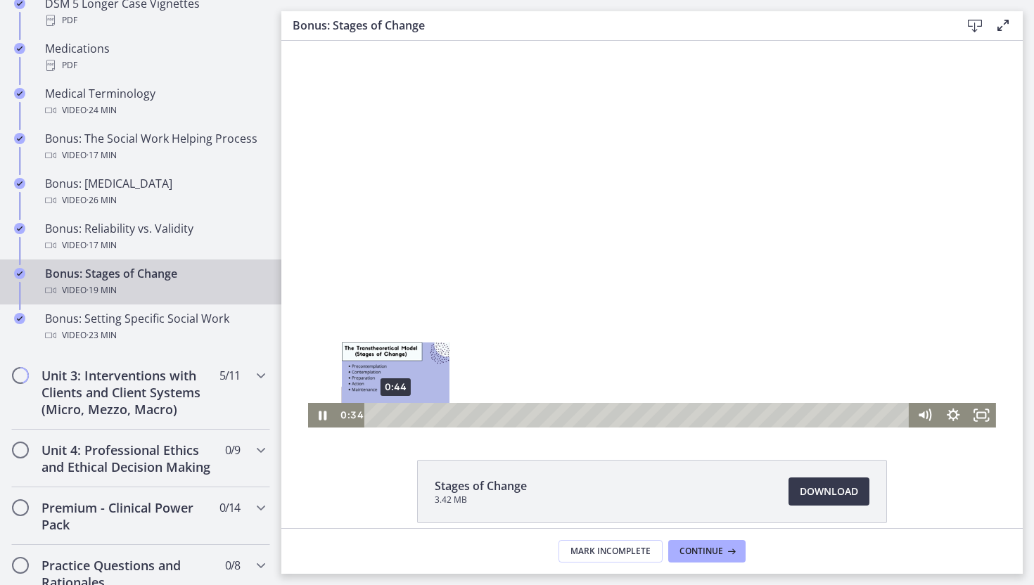
click at [395, 418] on div "0:44" at bounding box center [638, 415] width 527 height 25
click at [392, 418] on div "Playbar" at bounding box center [392, 415] width 8 height 8
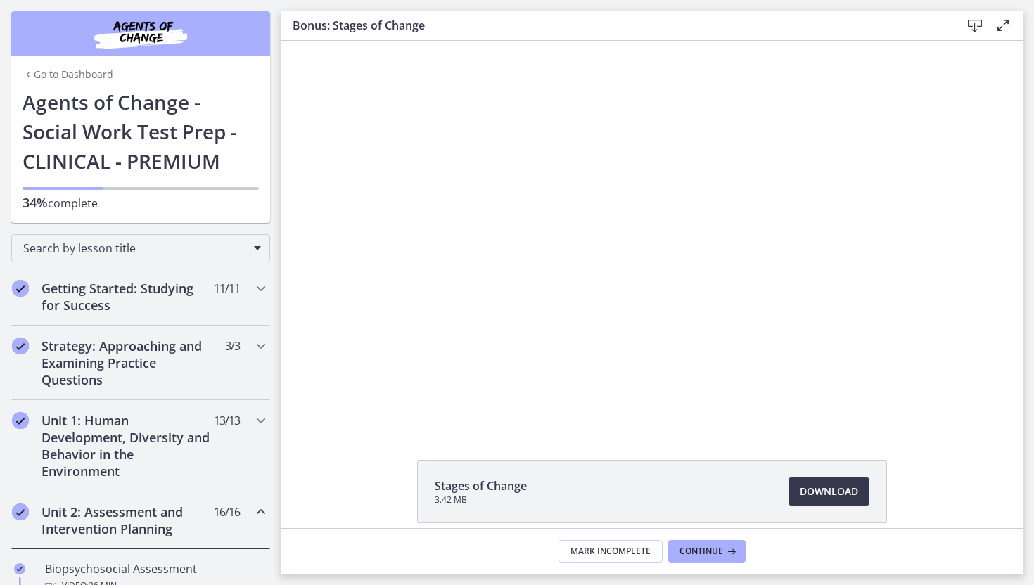
scroll to position [1094, 0]
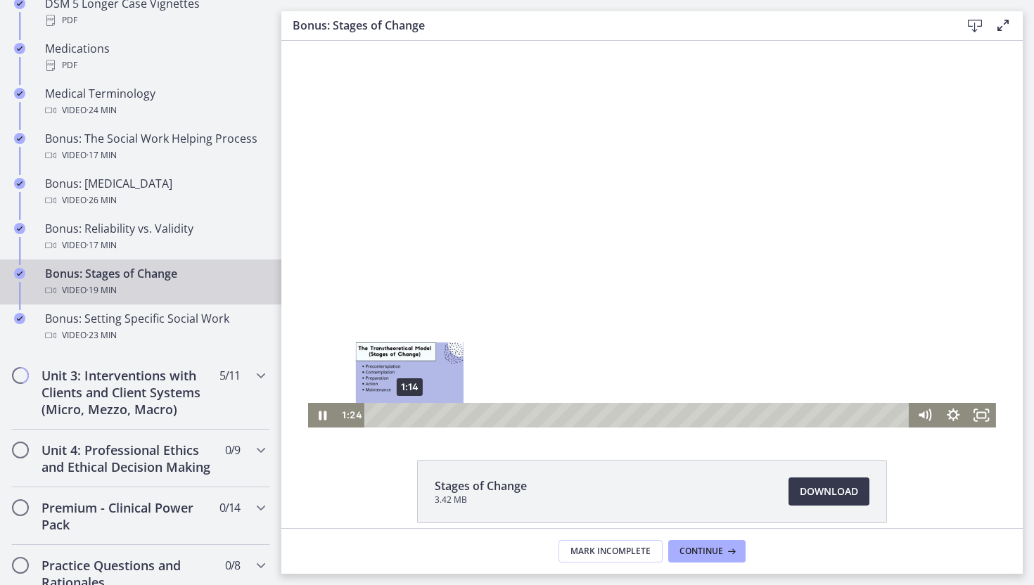
click at [409, 417] on div "1:14" at bounding box center [638, 415] width 527 height 25
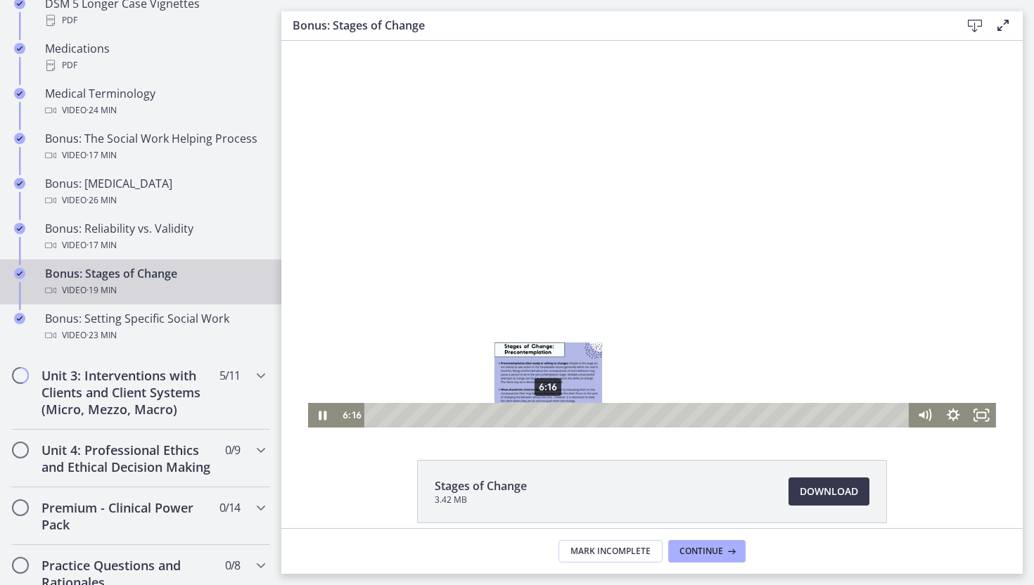
click at [548, 416] on div "6:16" at bounding box center [638, 415] width 527 height 25
click at [555, 416] on div "6:30" at bounding box center [638, 415] width 527 height 25
click at [559, 416] on div "6:39" at bounding box center [638, 415] width 527 height 25
click at [563, 416] on div "6:47" at bounding box center [638, 415] width 527 height 25
click at [567, 416] on div "6:56" at bounding box center [638, 415] width 527 height 25
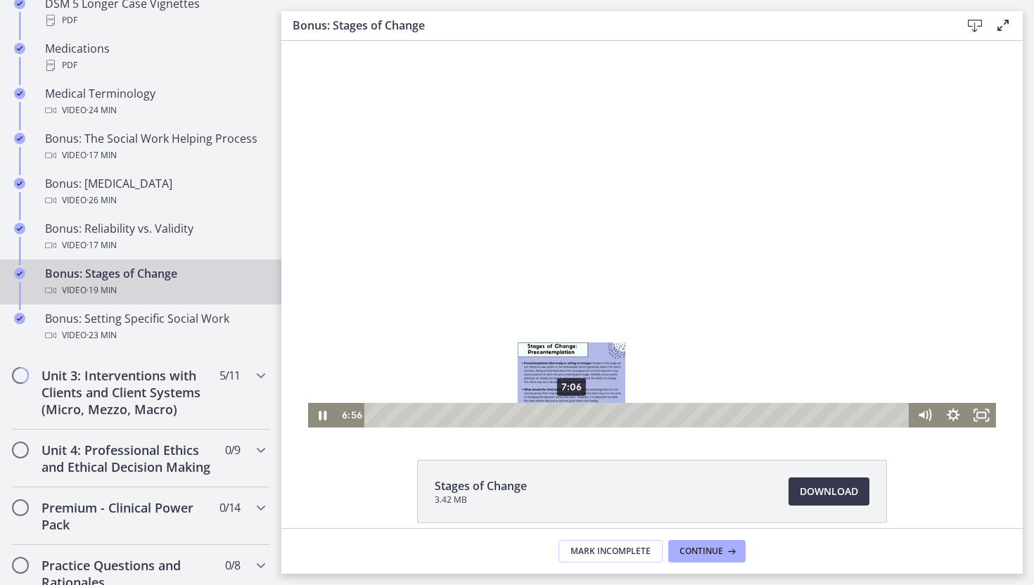
click at [572, 416] on div "7:06" at bounding box center [638, 415] width 527 height 25
click at [578, 416] on div "7:20" at bounding box center [638, 415] width 527 height 25
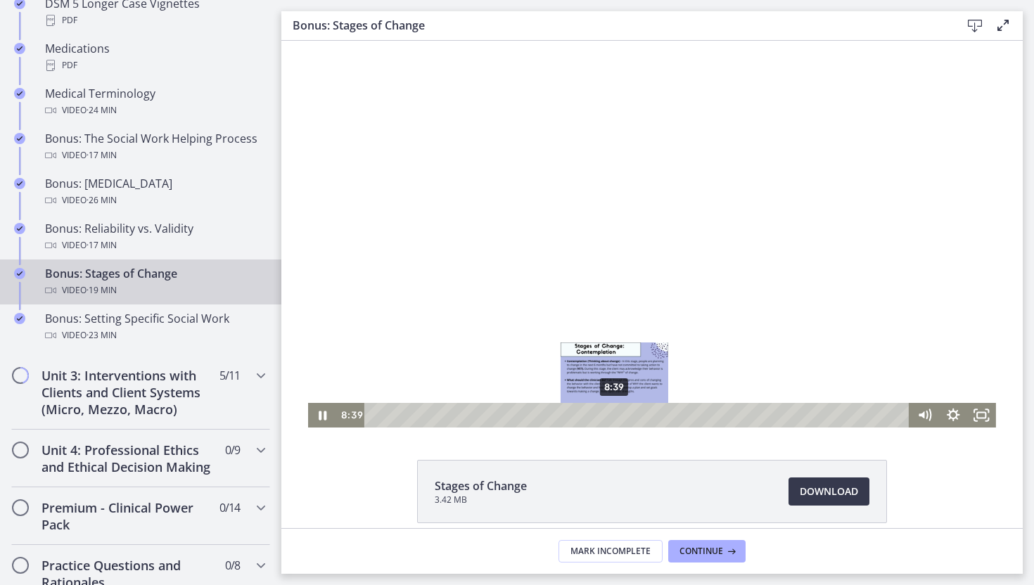
click at [615, 415] on div "8:39" at bounding box center [638, 415] width 527 height 25
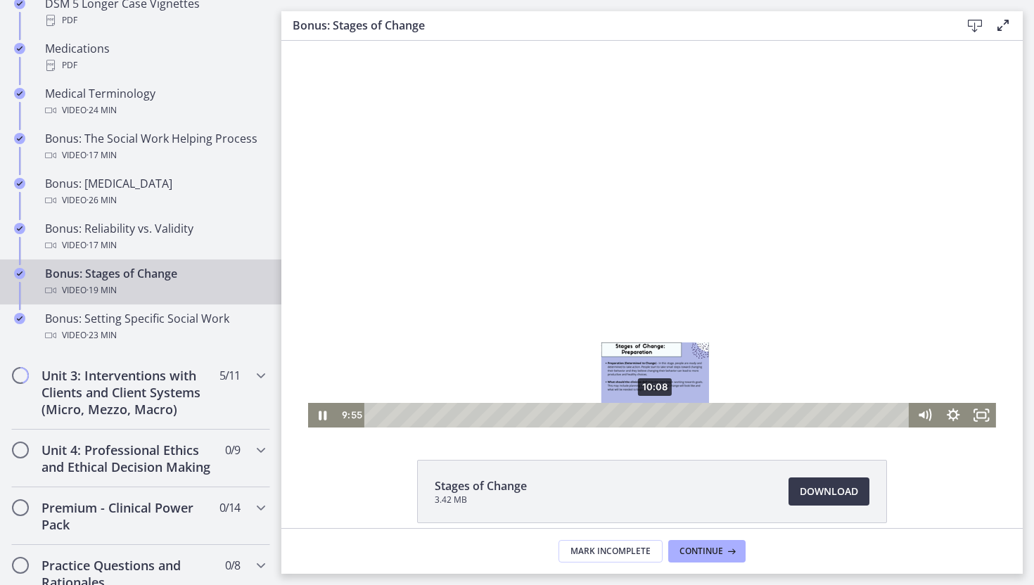
click at [656, 414] on div "10:08" at bounding box center [638, 415] width 527 height 25
click at [660, 414] on div "10:18" at bounding box center [638, 415] width 527 height 25
click at [663, 414] on div "10:25" at bounding box center [638, 415] width 527 height 25
click at [671, 414] on div "10:41" at bounding box center [638, 415] width 527 height 25
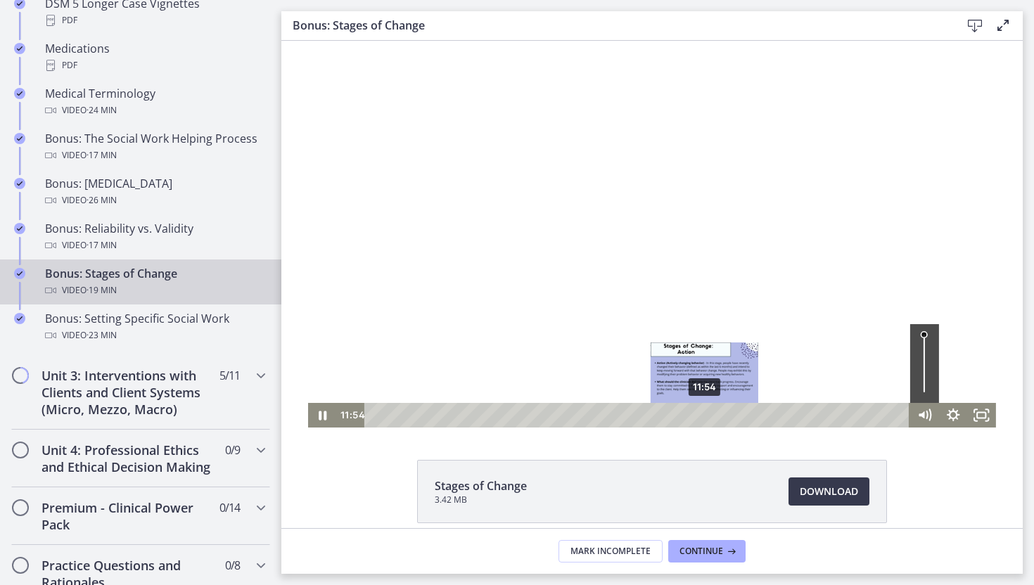
click at [705, 418] on div "11:54" at bounding box center [638, 415] width 527 height 25
click at [710, 415] on div "12:07" at bounding box center [638, 415] width 527 height 25
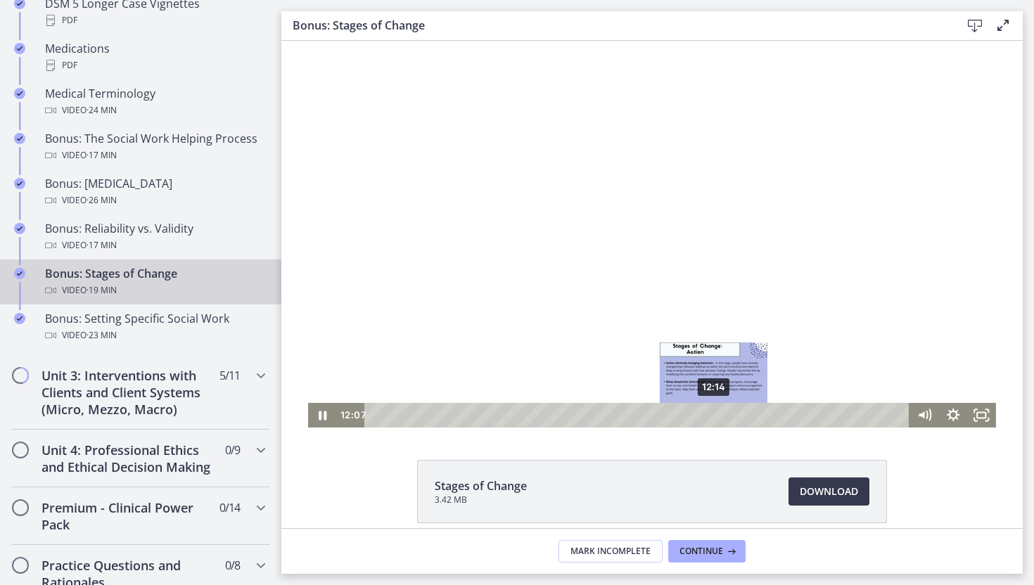
click at [714, 415] on div "12:14" at bounding box center [638, 415] width 527 height 25
click at [722, 413] on div "12:33" at bounding box center [638, 415] width 527 height 25
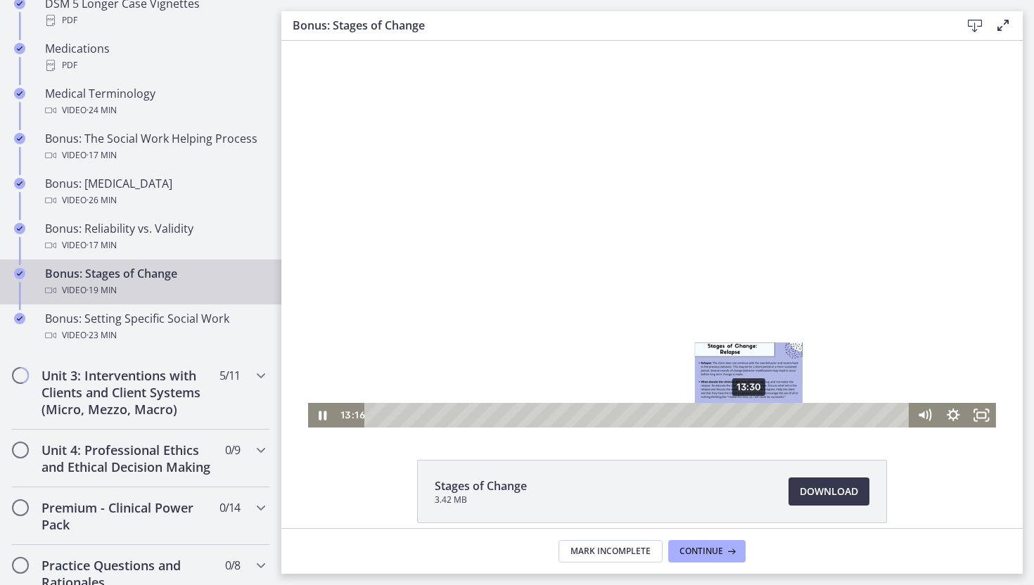
click at [749, 416] on div "13:30" at bounding box center [638, 415] width 527 height 25
click at [760, 416] on div "13:55" at bounding box center [638, 415] width 527 height 25
click at [769, 415] on div "14:15" at bounding box center [638, 415] width 527 height 25
click at [757, 412] on div "13:47" at bounding box center [638, 415] width 527 height 25
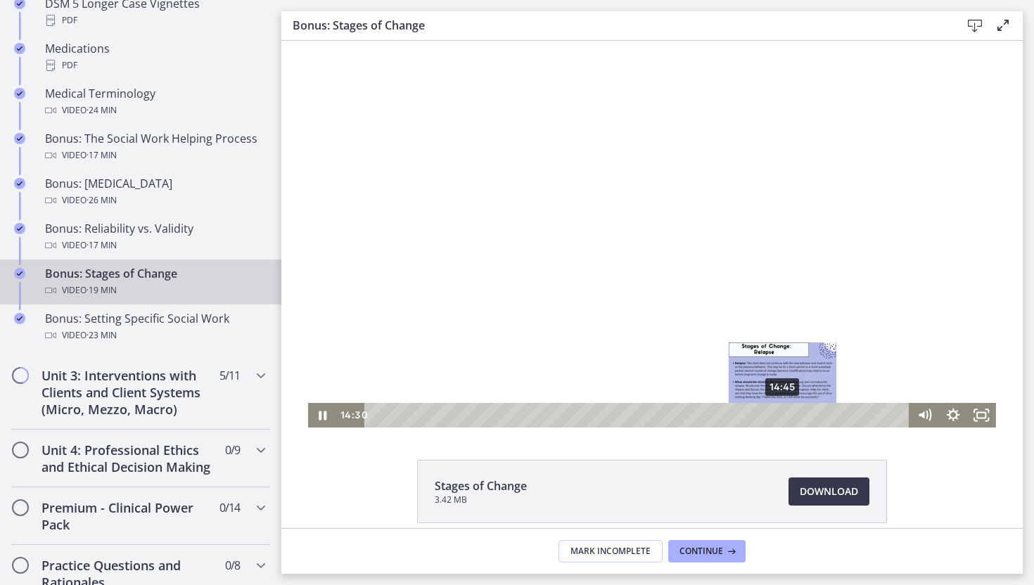
click at [783, 411] on div "14:45" at bounding box center [638, 415] width 527 height 25
click at [792, 411] on div "15:02" at bounding box center [638, 415] width 527 height 25
click at [803, 411] on div "15:26" at bounding box center [638, 415] width 527 height 25
click at [809, 412] on div "15:41" at bounding box center [638, 415] width 527 height 25
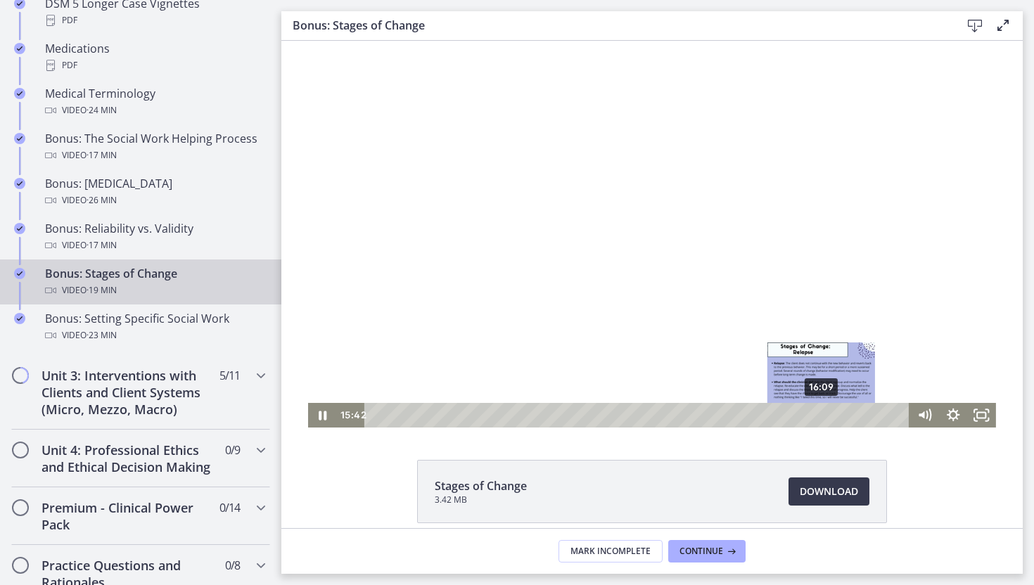
click at [822, 411] on div "16:09" at bounding box center [638, 415] width 527 height 25
click at [822, 411] on div "Playbar" at bounding box center [821, 415] width 8 height 8
click at [828, 411] on div "16:21" at bounding box center [638, 415] width 527 height 25
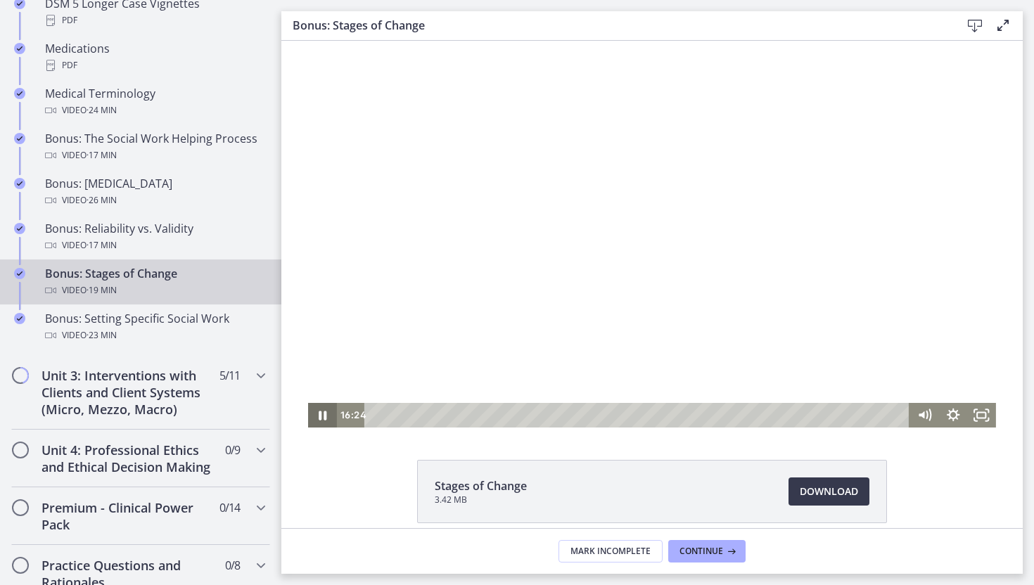
click at [322, 413] on icon "Pause" at bounding box center [322, 415] width 29 height 25
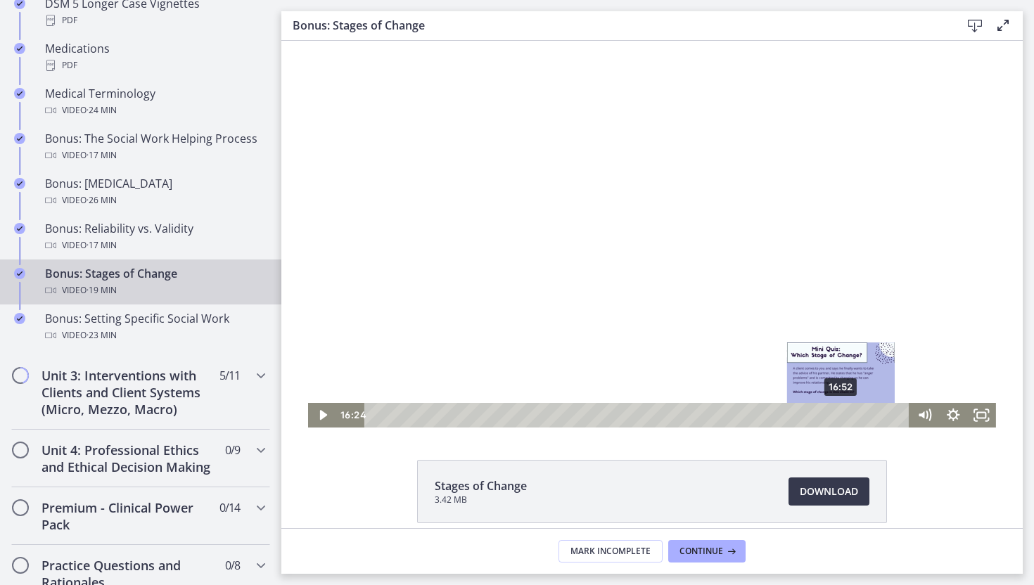
click at [840, 413] on div "16:52" at bounding box center [638, 415] width 527 height 25
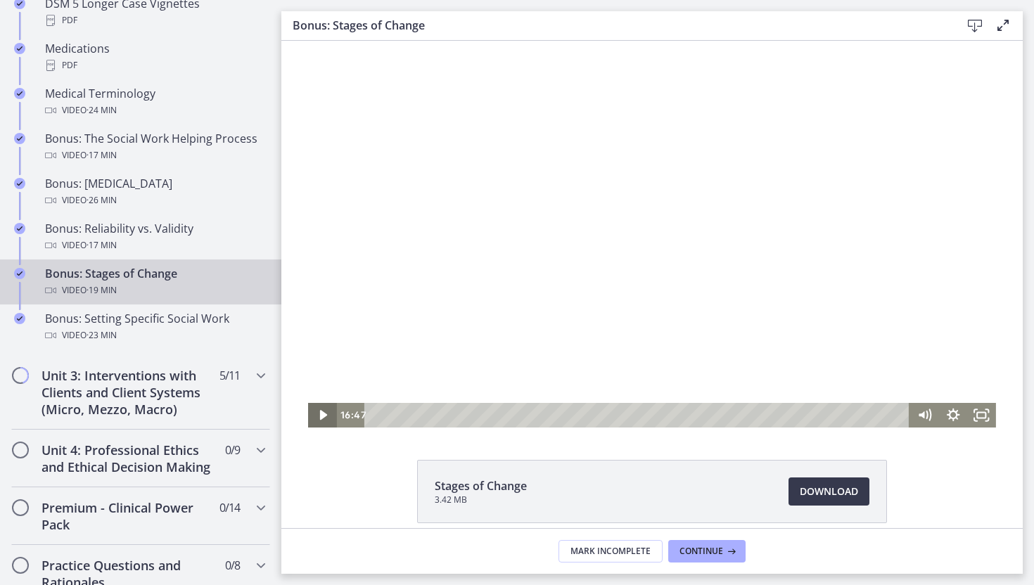
click at [324, 420] on icon "Play Video" at bounding box center [323, 415] width 29 height 25
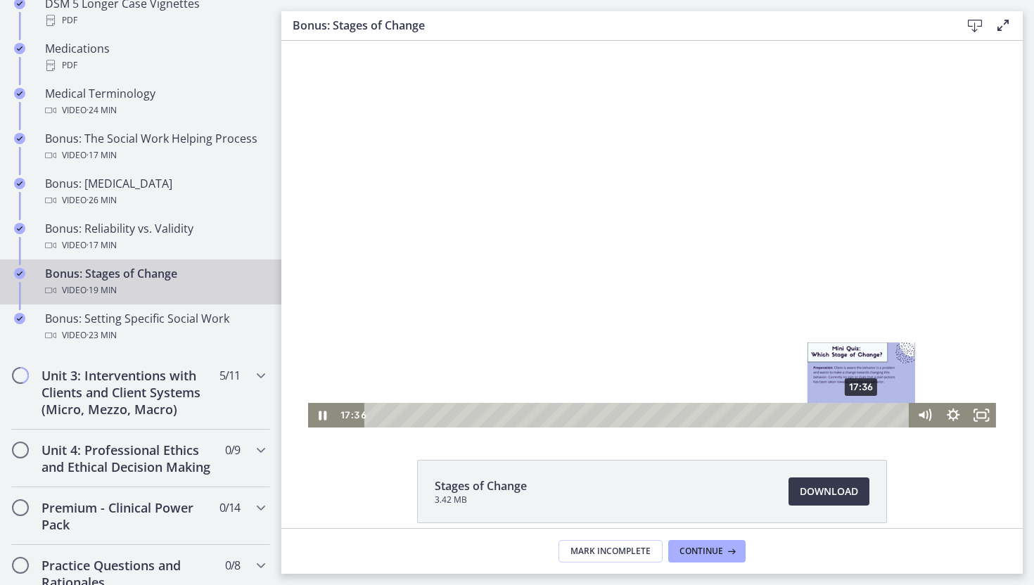
click at [862, 415] on div "17:36" at bounding box center [638, 415] width 527 height 25
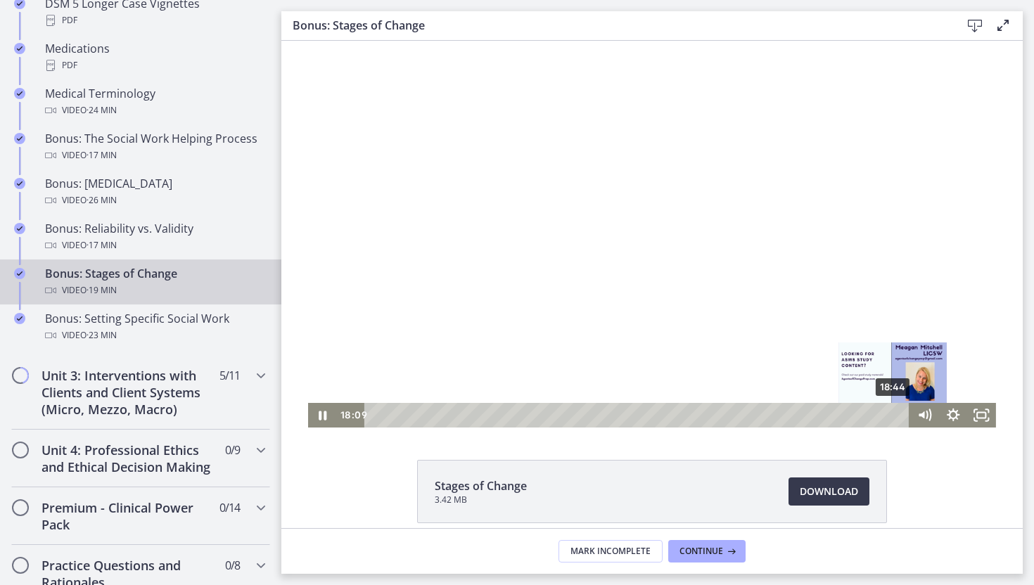
click at [893, 413] on div "18:44" at bounding box center [638, 415] width 527 height 25
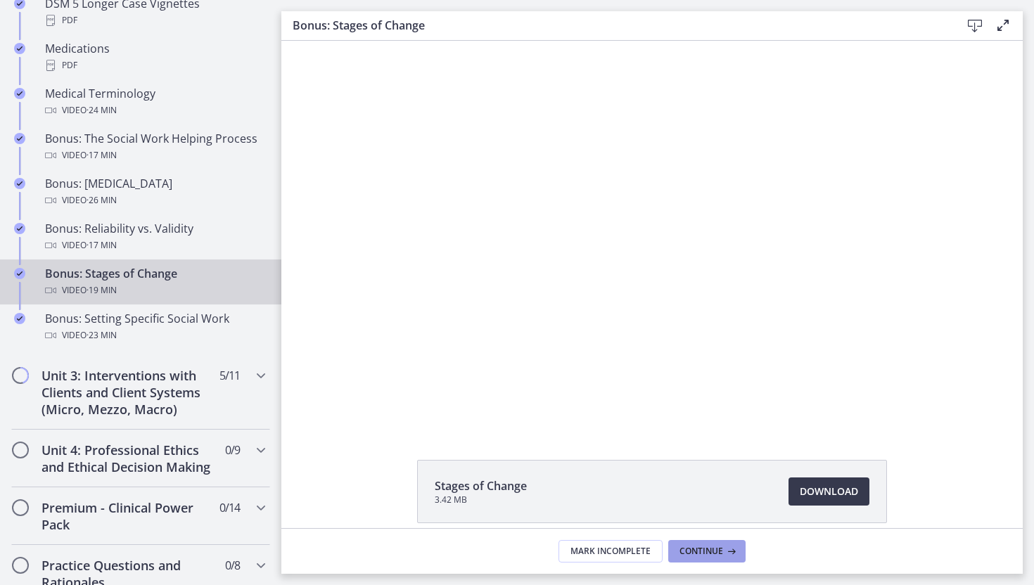
click at [708, 555] on span "Continue" at bounding box center [701, 551] width 44 height 11
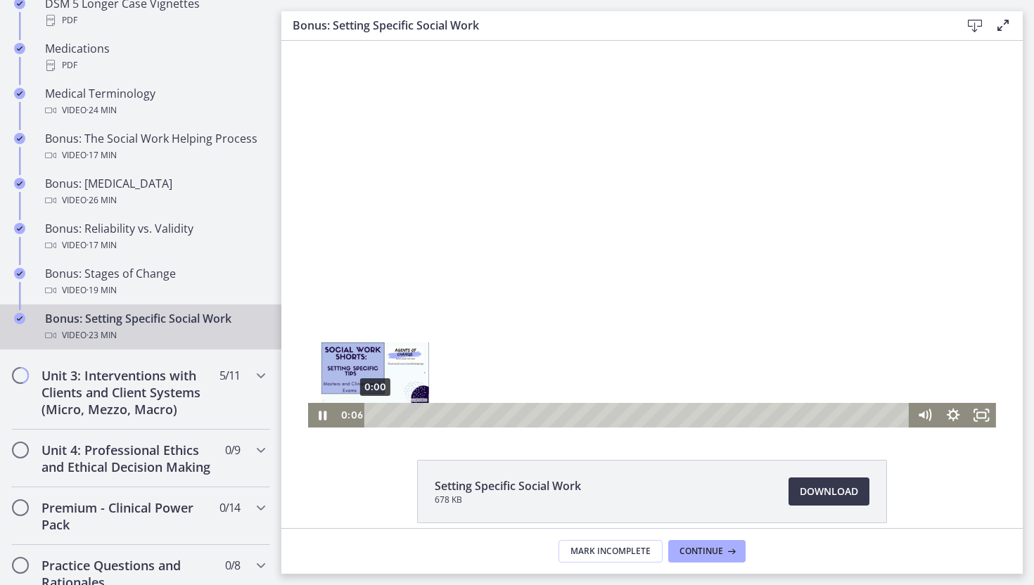
click at [375, 411] on div "Playbar" at bounding box center [377, 415] width 8 height 8
click at [382, 411] on div "0:13" at bounding box center [638, 415] width 527 height 25
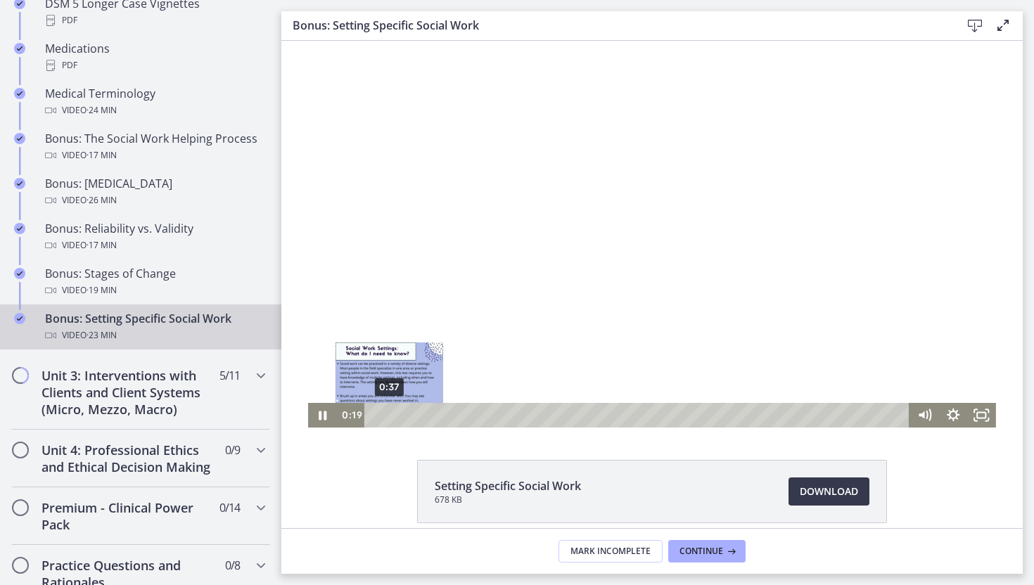
click at [389, 412] on div "0:37" at bounding box center [638, 415] width 527 height 25
click at [384, 418] on div "0:24" at bounding box center [638, 415] width 527 height 25
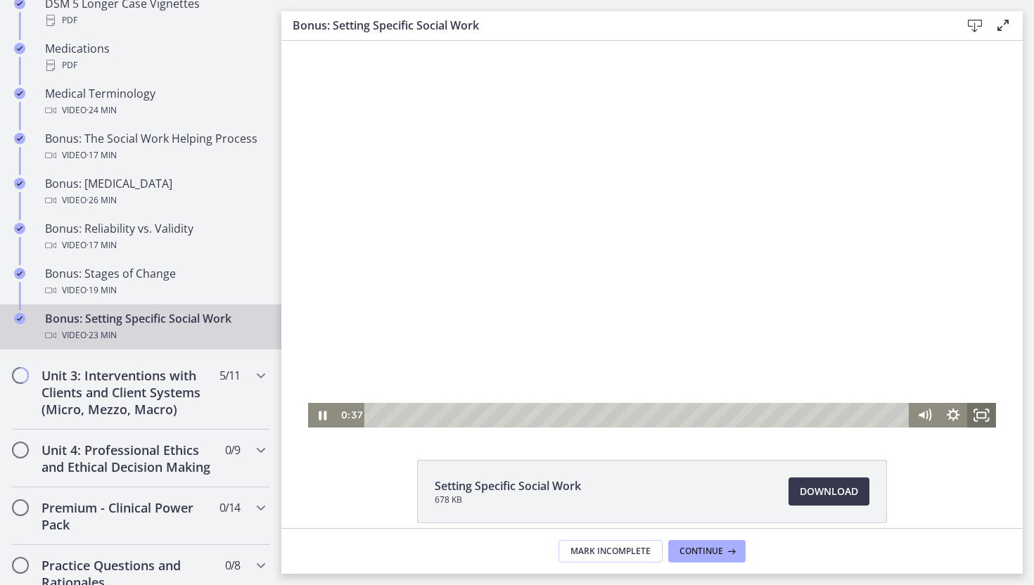
click at [983, 422] on icon "Fullscreen" at bounding box center [981, 415] width 29 height 25
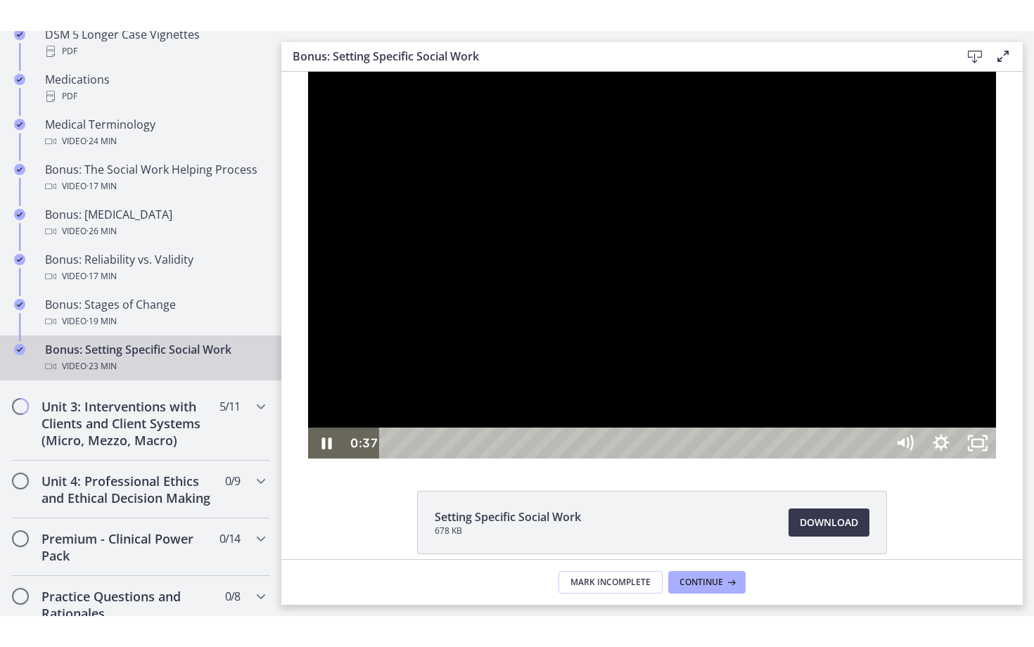
scroll to position [1029, 0]
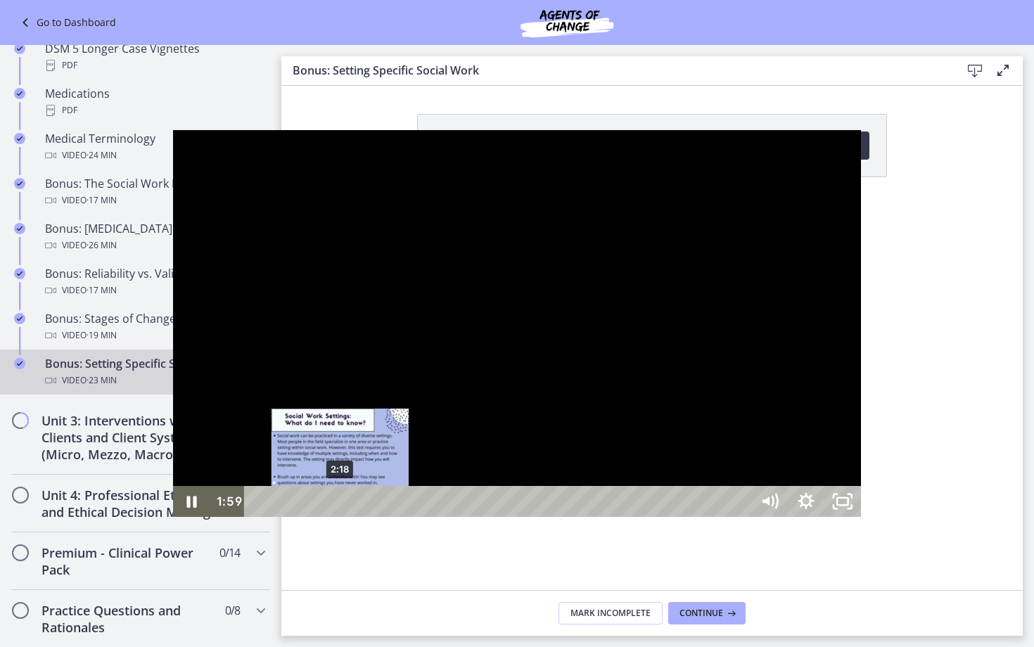
click at [258, 517] on div "2:18" at bounding box center [500, 501] width 484 height 31
click at [258, 517] on div "2:34" at bounding box center [500, 501] width 484 height 31
click at [258, 517] on div "2:24" at bounding box center [500, 501] width 484 height 31
click at [258, 517] on div "2:33" at bounding box center [500, 501] width 484 height 31
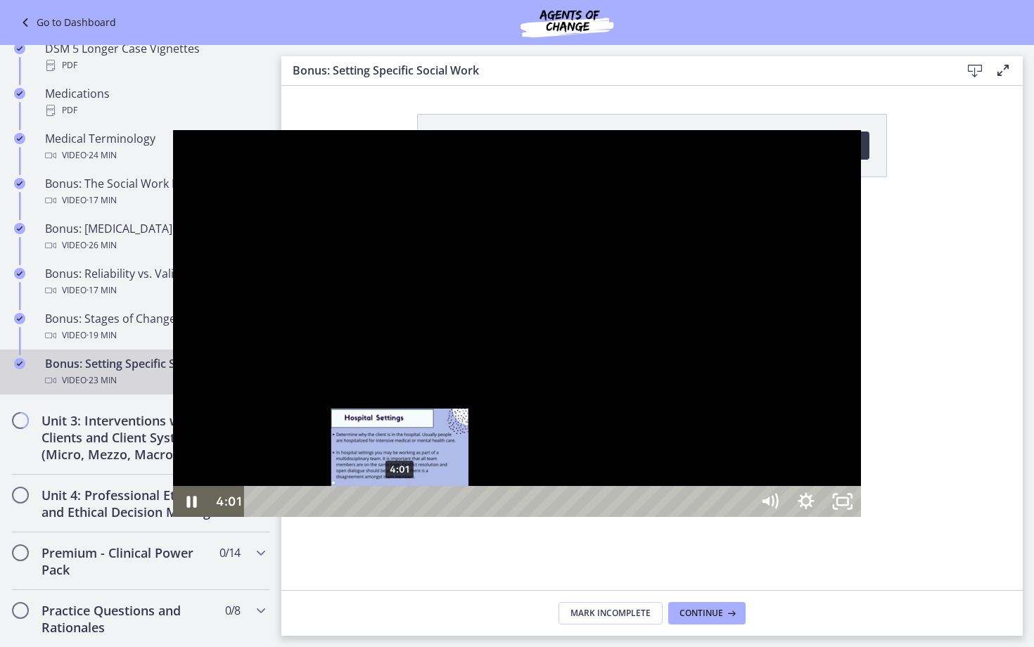
click at [258, 517] on div "4:01" at bounding box center [500, 501] width 484 height 31
click at [258, 517] on div "4:16" at bounding box center [500, 501] width 484 height 31
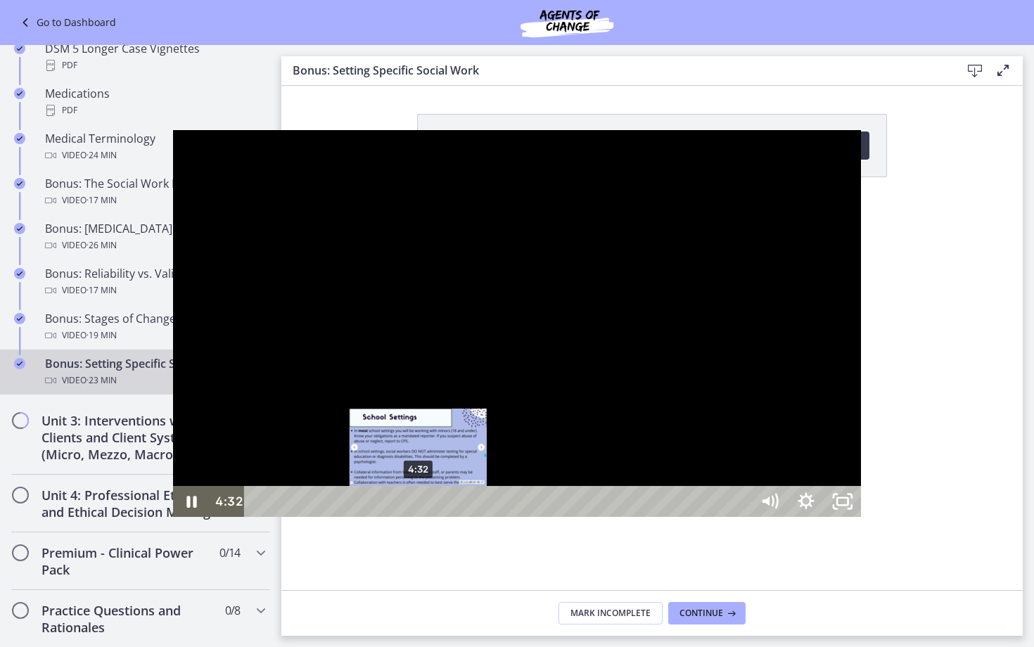
click at [258, 517] on div "4:32" at bounding box center [500, 501] width 484 height 31
click at [413, 507] on div "Playbar" at bounding box center [418, 501] width 11 height 11
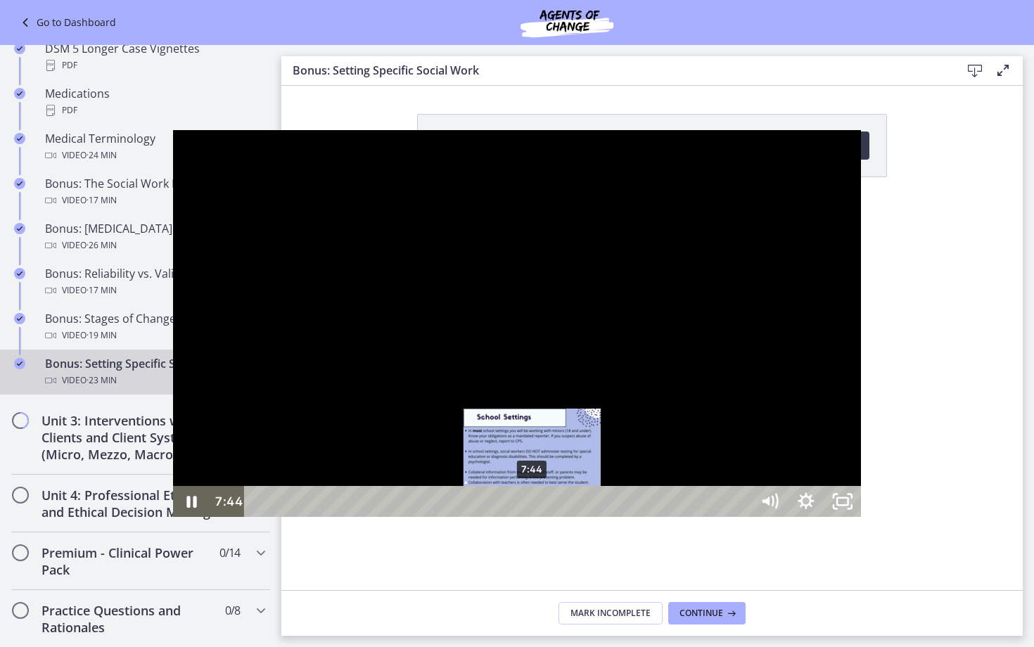
click at [360, 517] on div "7:44" at bounding box center [500, 501] width 484 height 31
click at [368, 517] on div "7:57" at bounding box center [500, 501] width 484 height 31
click at [537, 507] on div "Playbar" at bounding box center [542, 501] width 11 height 11
click at [378, 517] on div "8:15" at bounding box center [500, 501] width 484 height 31
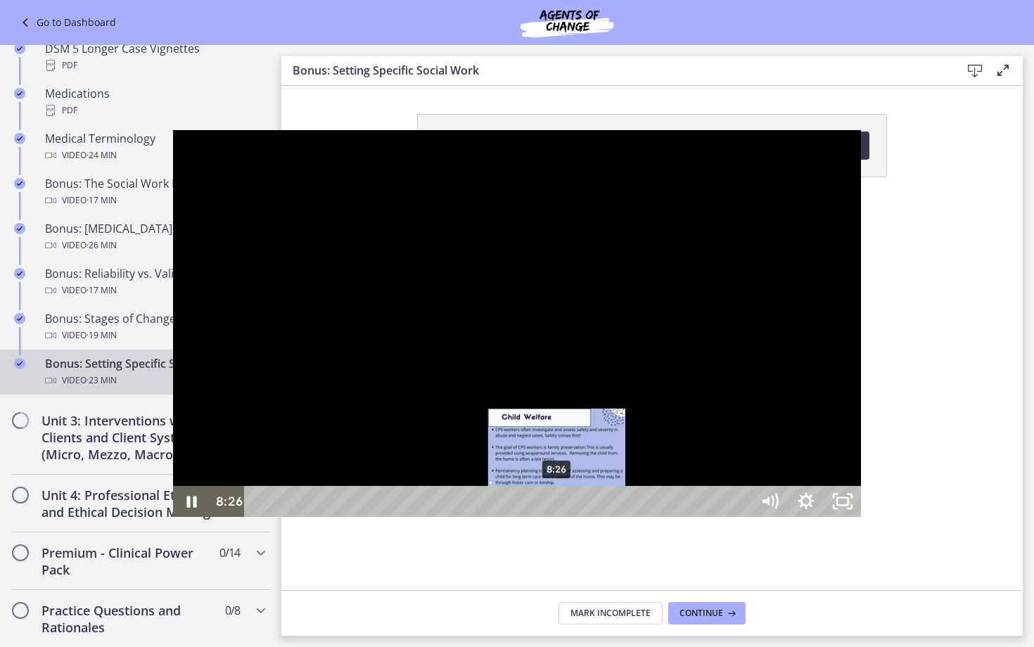
click at [385, 517] on div "8:26" at bounding box center [500, 501] width 484 height 31
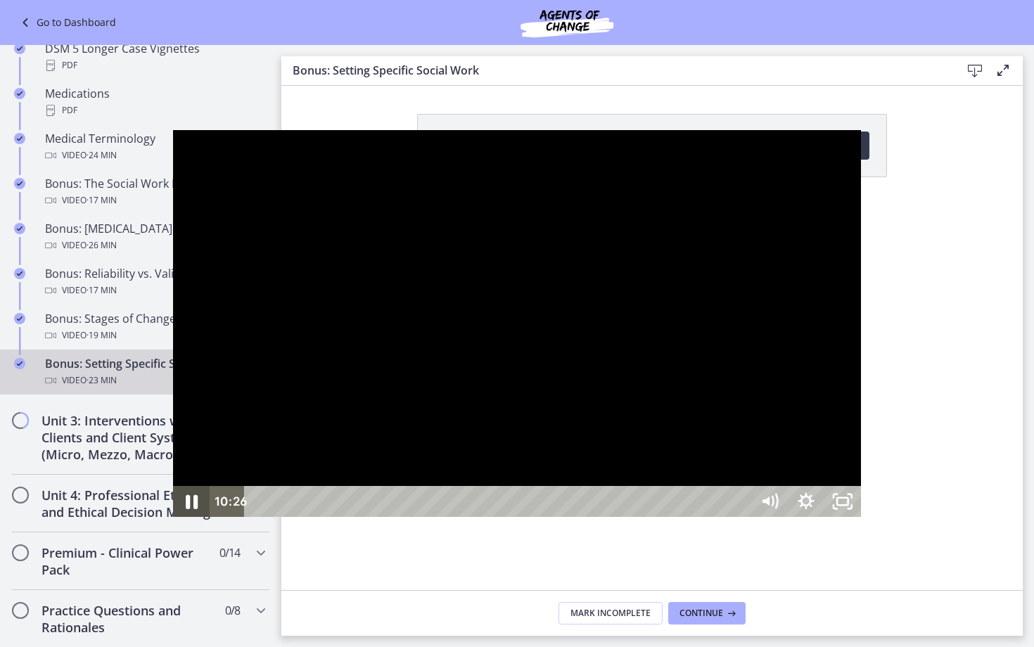
click at [169, 520] on icon "Pause" at bounding box center [191, 501] width 44 height 37
click at [174, 517] on icon "Play Video" at bounding box center [192, 501] width 37 height 31
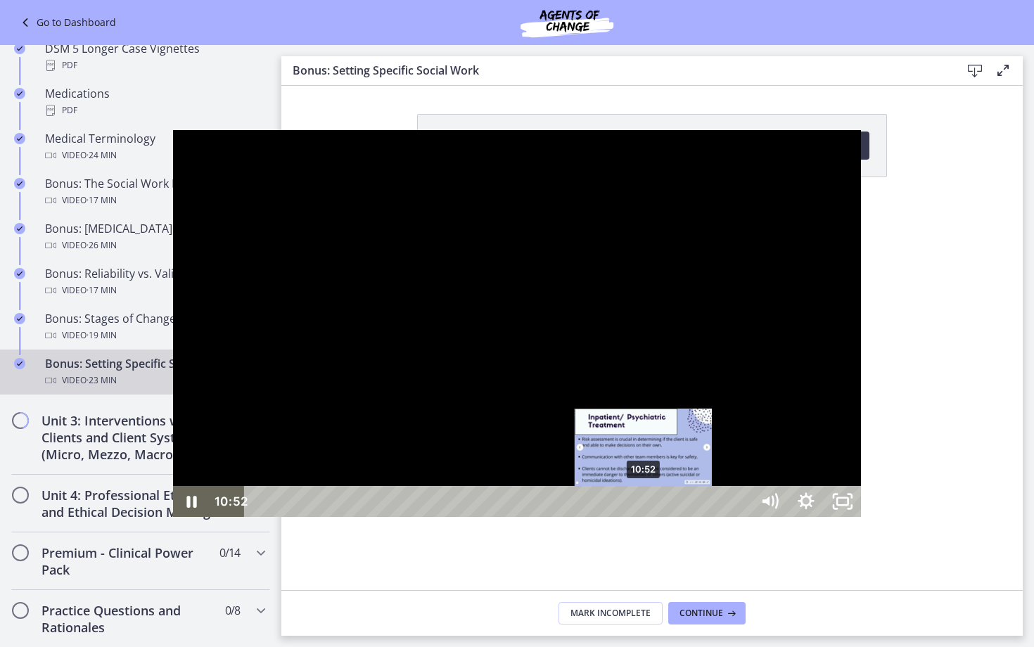
click at [471, 517] on div "10:52" at bounding box center [500, 501] width 484 height 31
click at [638, 507] on div "Playbar" at bounding box center [643, 501] width 11 height 11
click at [633, 507] on div "Playbar" at bounding box center [638, 501] width 11 height 11
click at [475, 517] on div "10:58" at bounding box center [500, 501] width 484 height 31
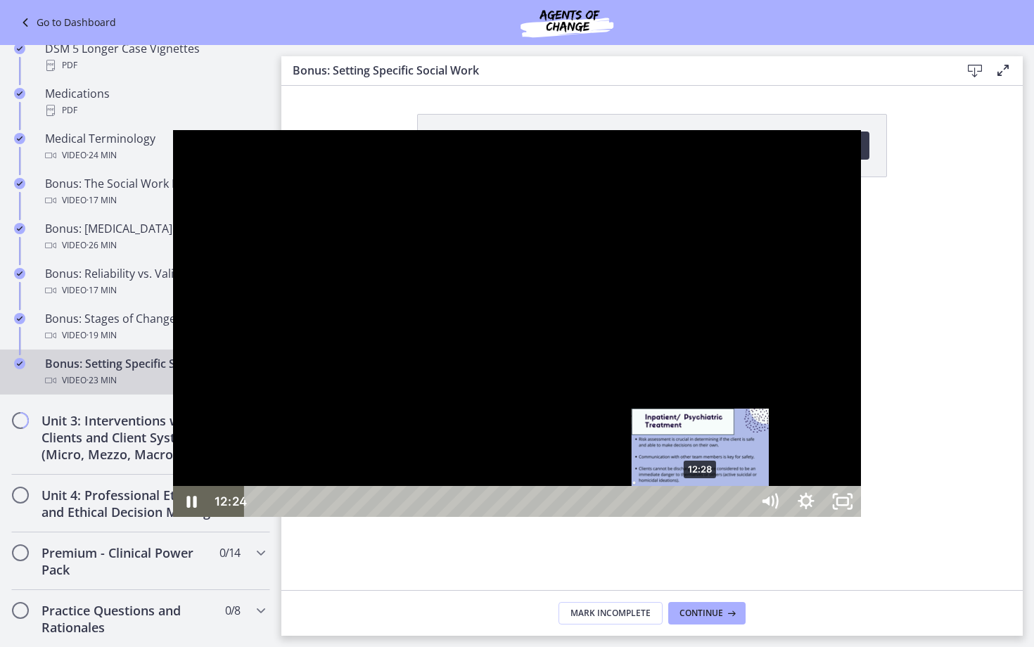
click at [531, 517] on div "12:28" at bounding box center [500, 501] width 484 height 31
click at [537, 517] on div "12:43" at bounding box center [500, 501] width 484 height 31
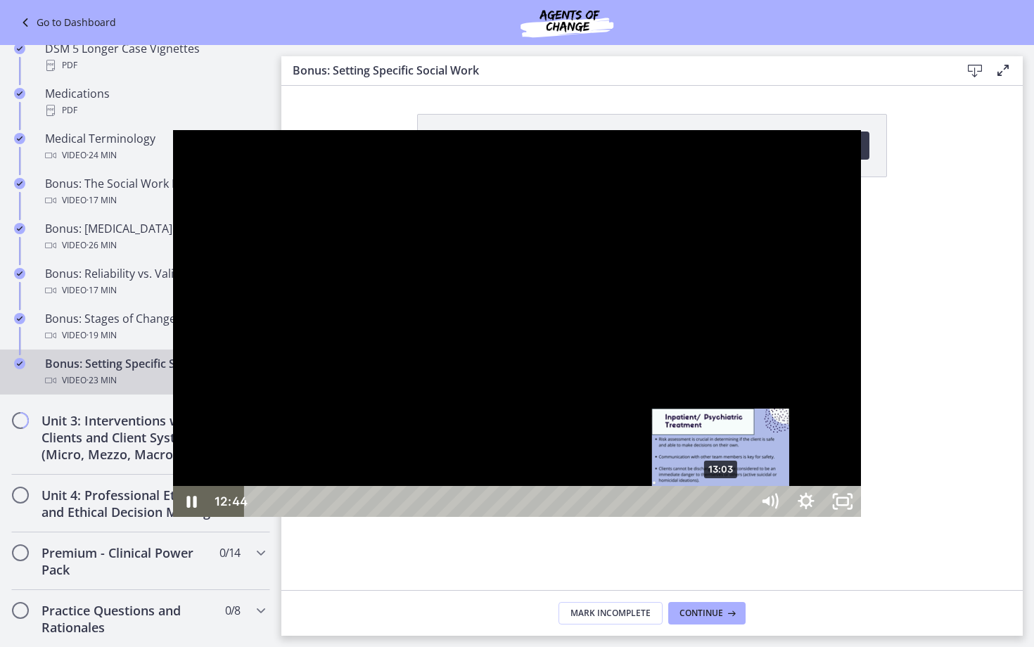
click at [548, 517] on div "13:03" at bounding box center [500, 501] width 484 height 31
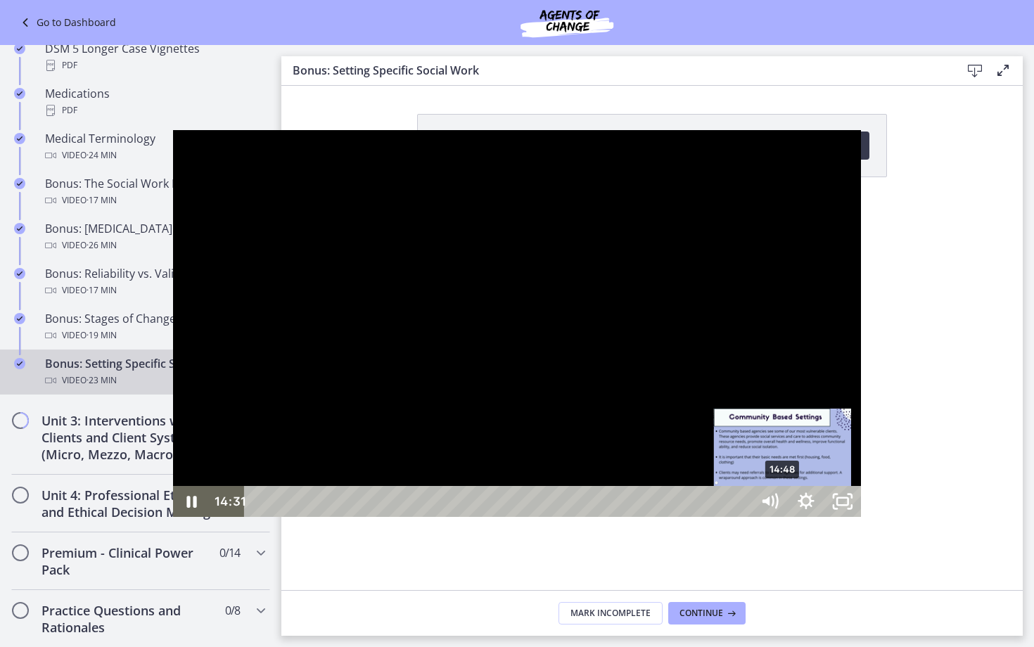
click at [610, 517] on div "14:48" at bounding box center [500, 501] width 484 height 31
click at [618, 517] on div "15:01" at bounding box center [500, 501] width 484 height 31
click at [629, 517] on div "15:18" at bounding box center [500, 501] width 484 height 31
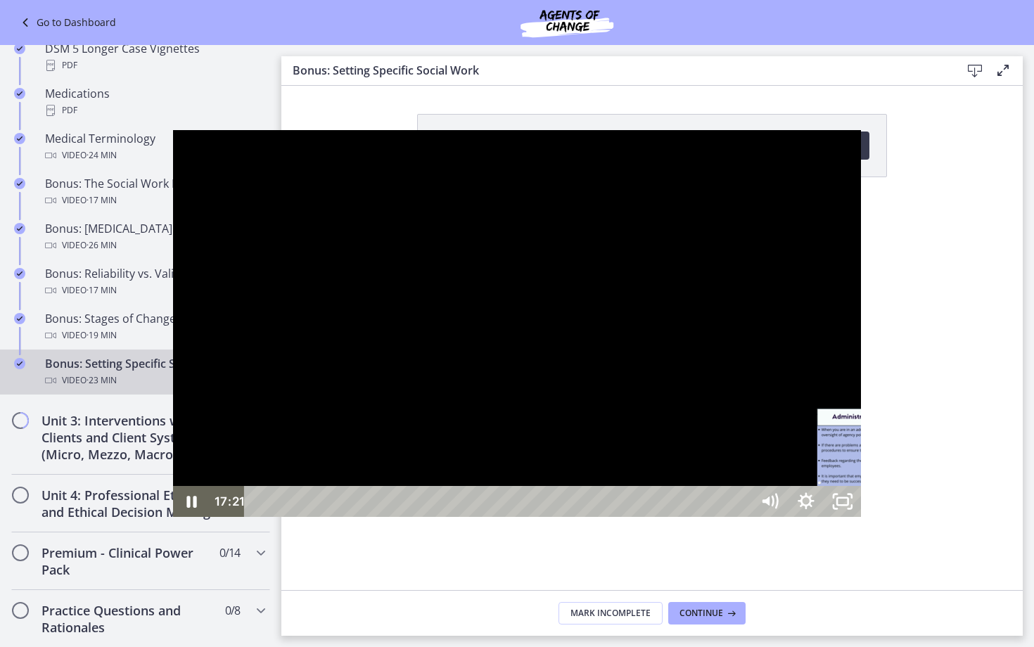
click at [715, 517] on div "17:44" at bounding box center [500, 501] width 484 height 31
click at [726, 517] on div "18:03" at bounding box center [500, 501] width 484 height 31
click at [737, 517] on div "18:22" at bounding box center [500, 501] width 484 height 31
click at [727, 517] on div "18:14" at bounding box center [500, 501] width 484 height 31
click at [740, 517] on div "18:26" at bounding box center [500, 501] width 484 height 31
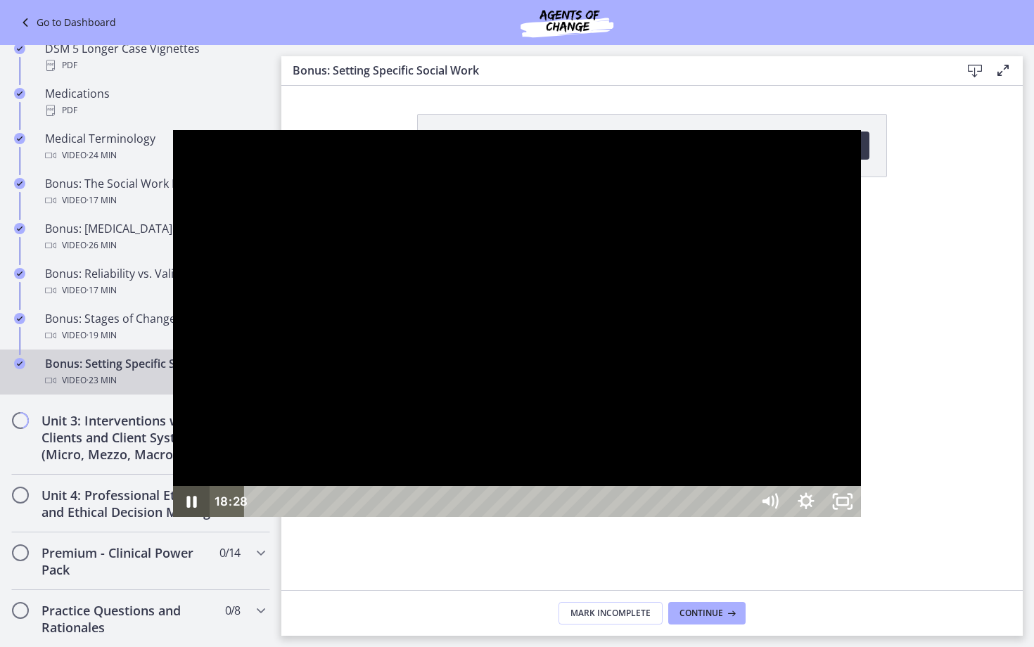
click at [173, 517] on icon "Pause" at bounding box center [191, 501] width 37 height 31
click at [742, 517] on div "18:47" at bounding box center [500, 501] width 484 height 31
click at [742, 517] on div "19:04" at bounding box center [500, 501] width 484 height 31
click at [742, 517] on div "19:19" at bounding box center [500, 501] width 484 height 31
click at [171, 520] on icon "Play Video" at bounding box center [193, 501] width 44 height 37
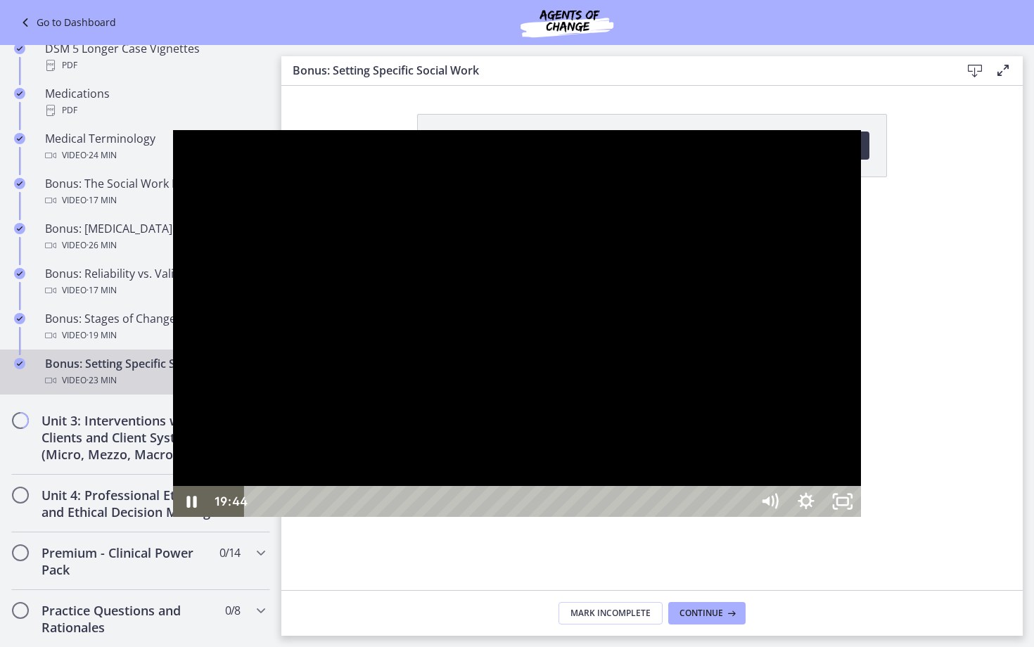
click at [742, 517] on div "19:44" at bounding box center [500, 501] width 484 height 31
click at [742, 517] on div "19:52" at bounding box center [500, 501] width 484 height 31
click at [742, 517] on div "21:00" at bounding box center [500, 501] width 484 height 31
click at [742, 517] on div "21:32" at bounding box center [500, 501] width 484 height 31
click at [742, 517] on div "21:51" at bounding box center [500, 501] width 484 height 31
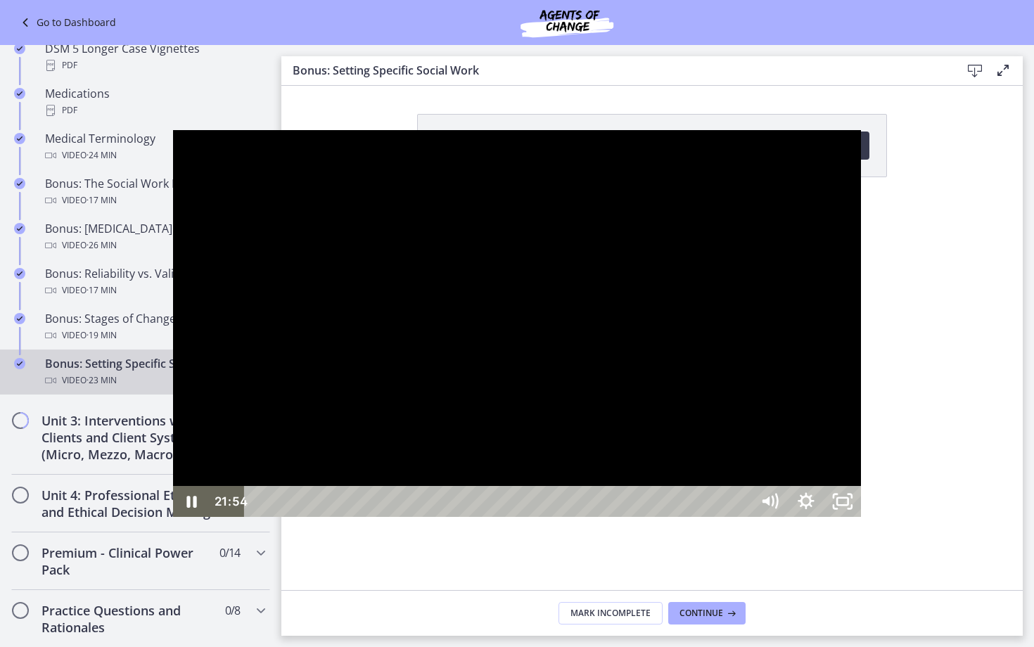
click at [742, 517] on div "22:11" at bounding box center [500, 501] width 484 height 31
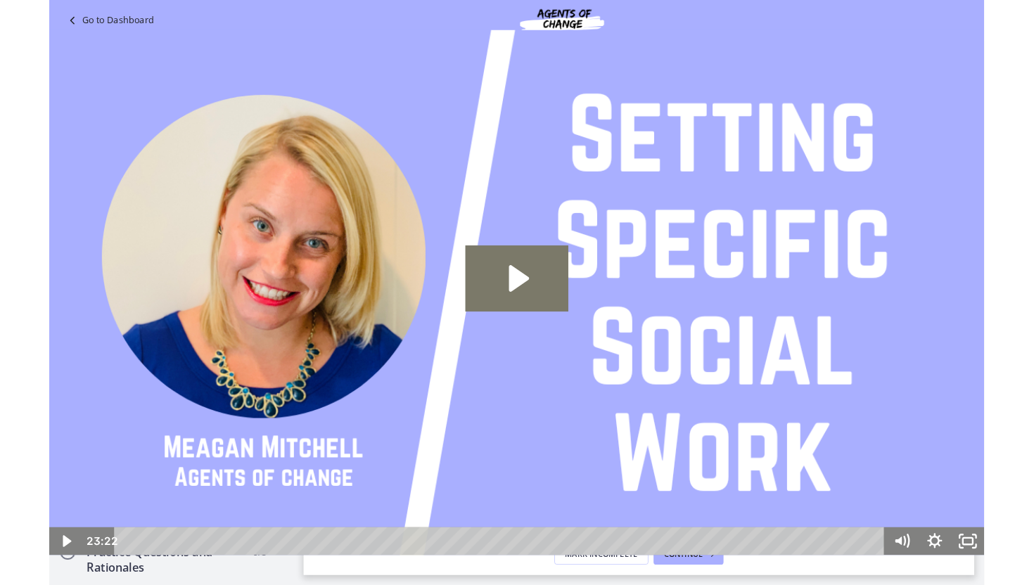
scroll to position [1094, 0]
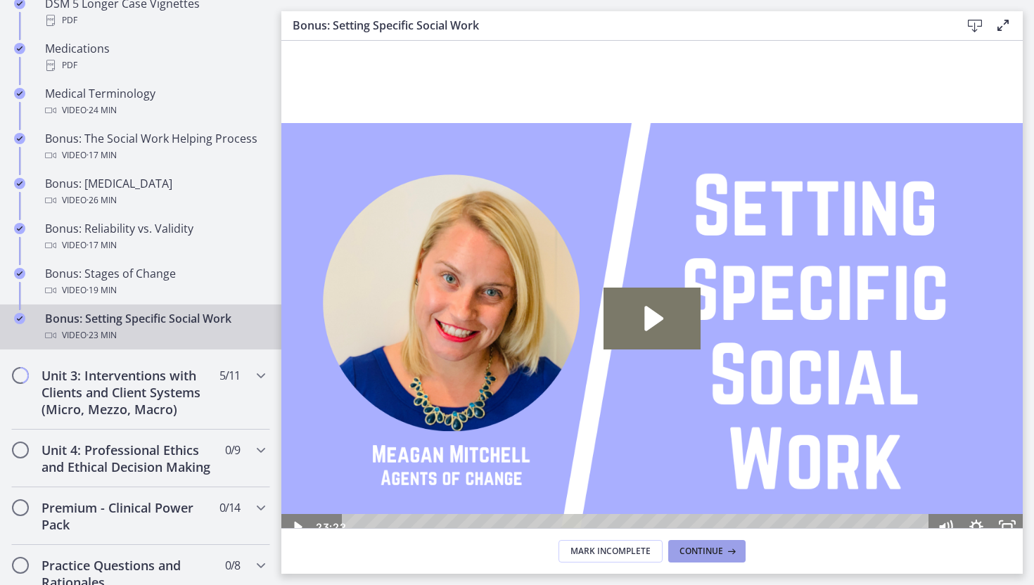
click at [738, 561] on button "Continue" at bounding box center [706, 551] width 77 height 23
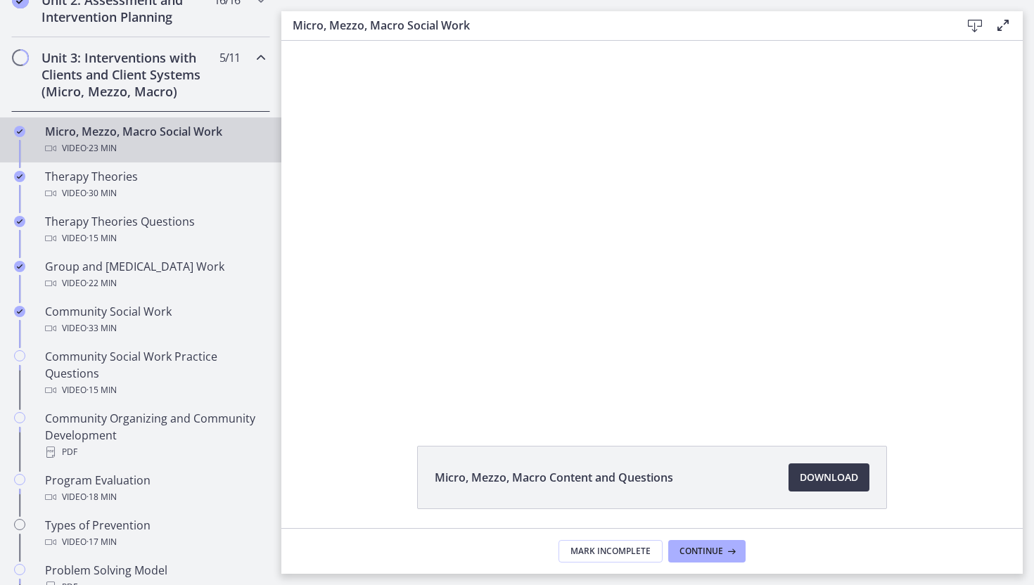
scroll to position [515, 0]
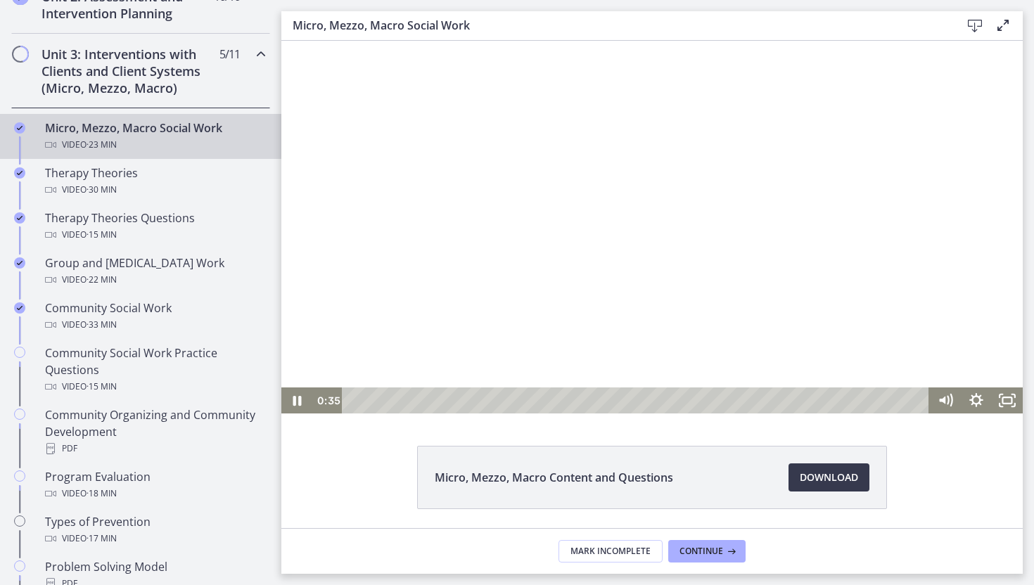
click at [553, 169] on div at bounding box center [651, 227] width 741 height 373
click at [559, 166] on div at bounding box center [651, 227] width 741 height 373
click at [440, 397] on div "3:23" at bounding box center [637, 400] width 569 height 26
click at [449, 398] on div "3:48" at bounding box center [637, 400] width 569 height 26
click at [461, 404] on div "4:15" at bounding box center [637, 400] width 569 height 26
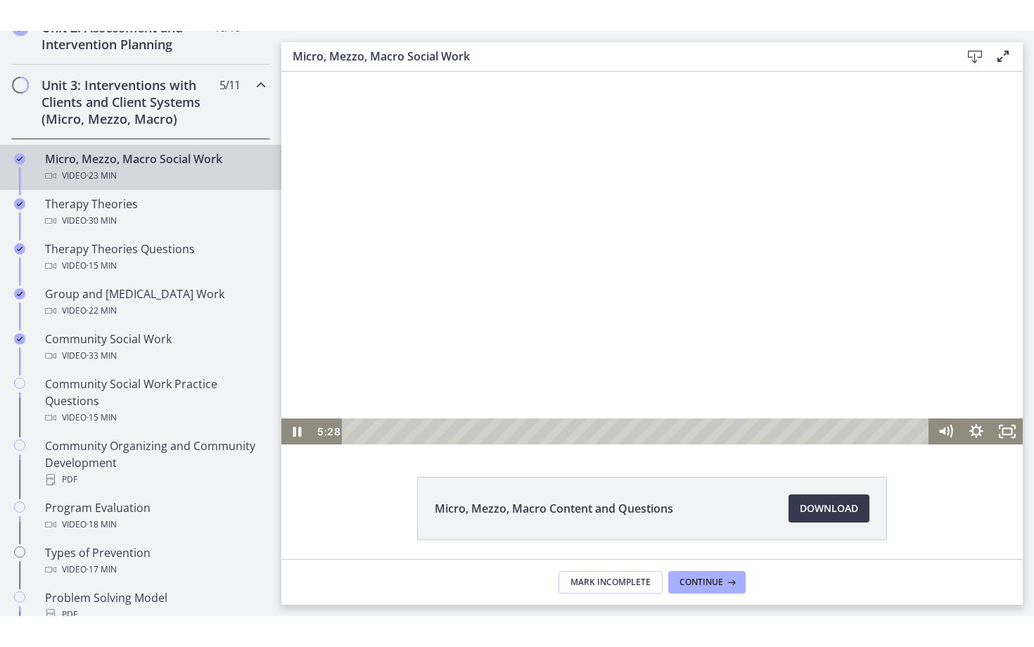
scroll to position [49, 0]
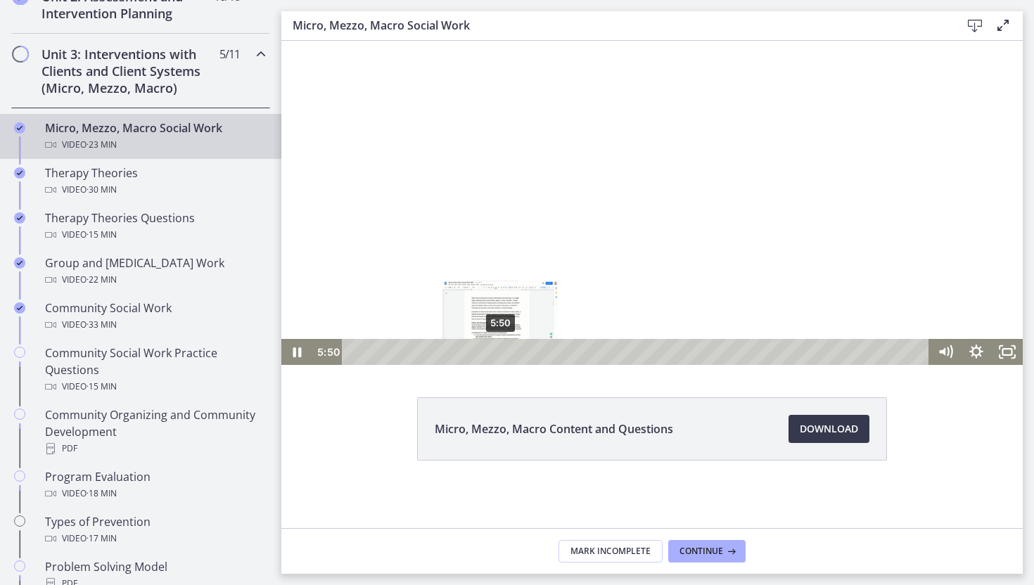
click at [501, 353] on div "5:50" at bounding box center [637, 352] width 569 height 26
click at [507, 355] on div "6:05" at bounding box center [637, 352] width 569 height 26
click at [522, 355] on div "6:40" at bounding box center [637, 352] width 569 height 26
click at [532, 353] on div "7:03" at bounding box center [637, 352] width 569 height 26
click at [547, 353] on div "7:40" at bounding box center [637, 352] width 569 height 26
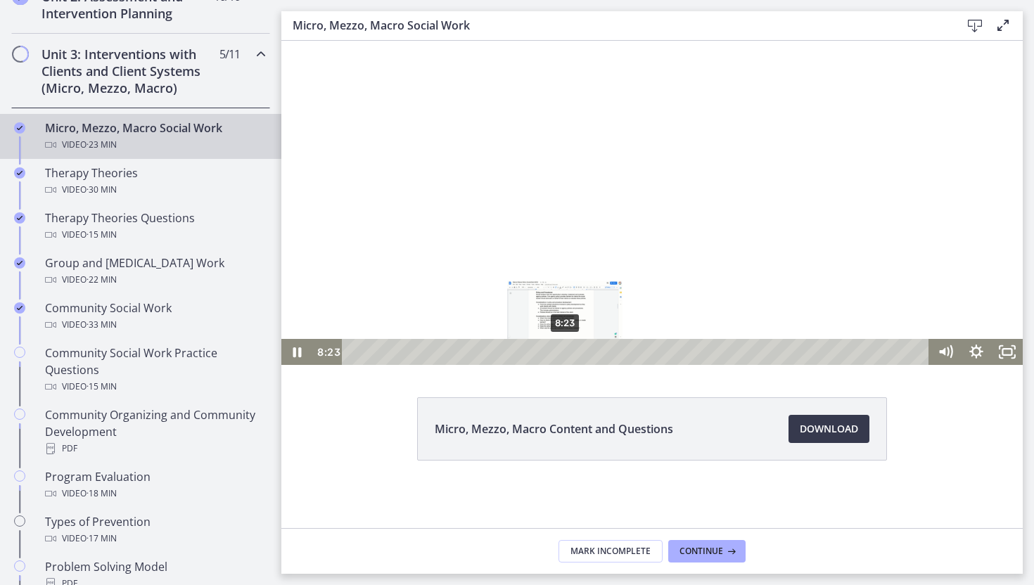
click at [565, 354] on div "8:23" at bounding box center [637, 352] width 569 height 26
click at [579, 354] on div "8:57" at bounding box center [637, 352] width 569 height 26
click at [586, 354] on div "9:12" at bounding box center [637, 352] width 569 height 26
click at [601, 354] on div "9:49" at bounding box center [637, 352] width 569 height 26
click at [628, 352] on div "10:49" at bounding box center [637, 352] width 569 height 26
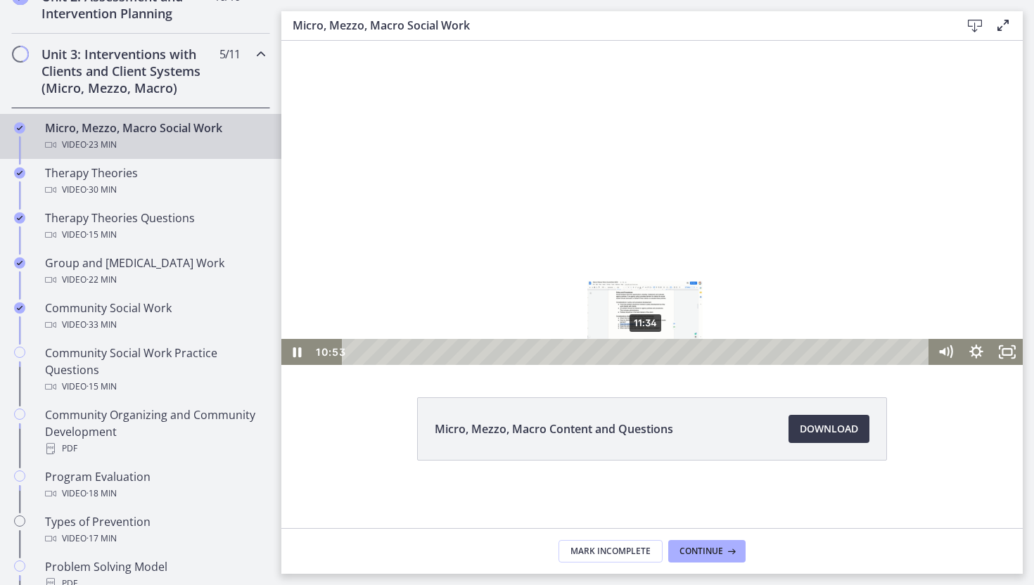
click at [645, 352] on div "11:34" at bounding box center [637, 352] width 569 height 26
click at [673, 352] on div "12:39" at bounding box center [637, 352] width 569 height 26
click at [707, 352] on div "14:01" at bounding box center [637, 352] width 569 height 26
click at [687, 355] on div "13:14" at bounding box center [637, 352] width 569 height 26
click at [673, 354] on div "12:39" at bounding box center [637, 352] width 569 height 26
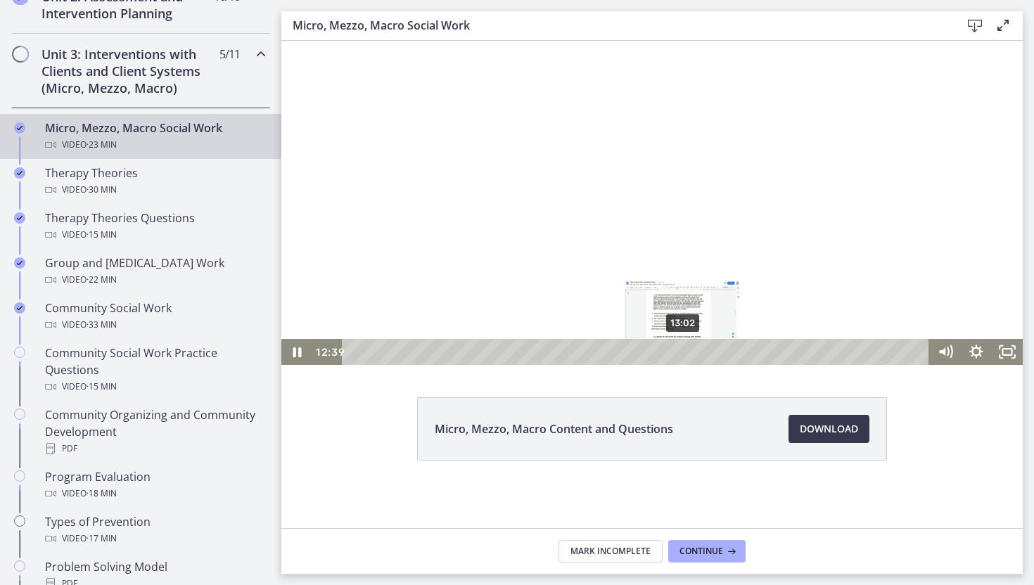
click at [683, 354] on div "13:02" at bounding box center [637, 352] width 569 height 26
click at [299, 357] on icon "Pause" at bounding box center [296, 351] width 37 height 31
click at [1012, 364] on icon "Fullscreen" at bounding box center [1006, 352] width 31 height 26
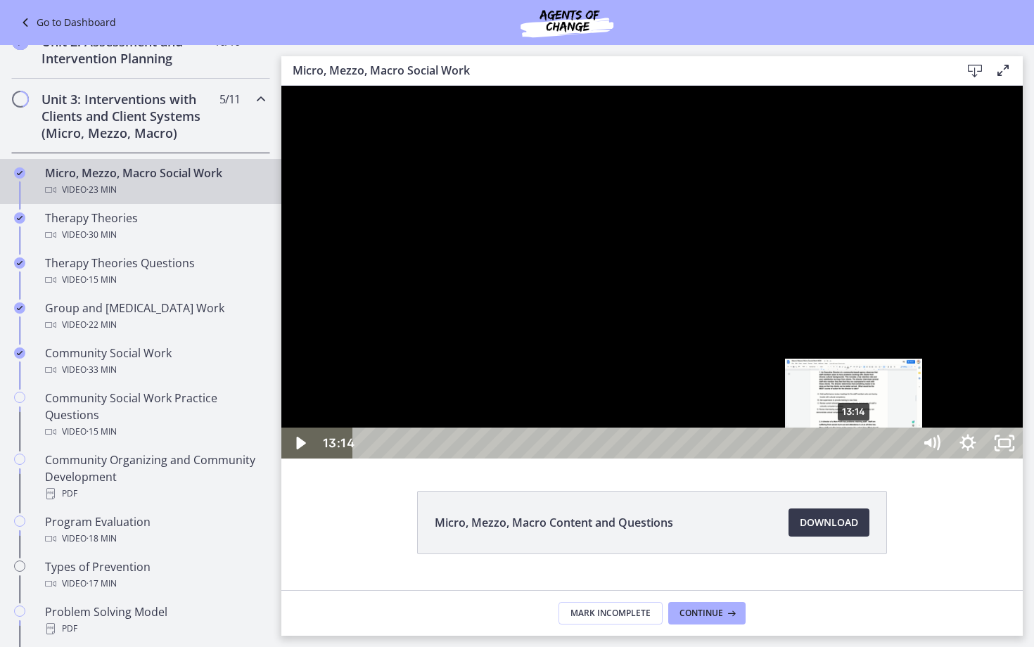
click at [854, 458] on div "13:14" at bounding box center [634, 443] width 537 height 31
click at [861, 458] on div "13:24" at bounding box center [634, 443] width 537 height 31
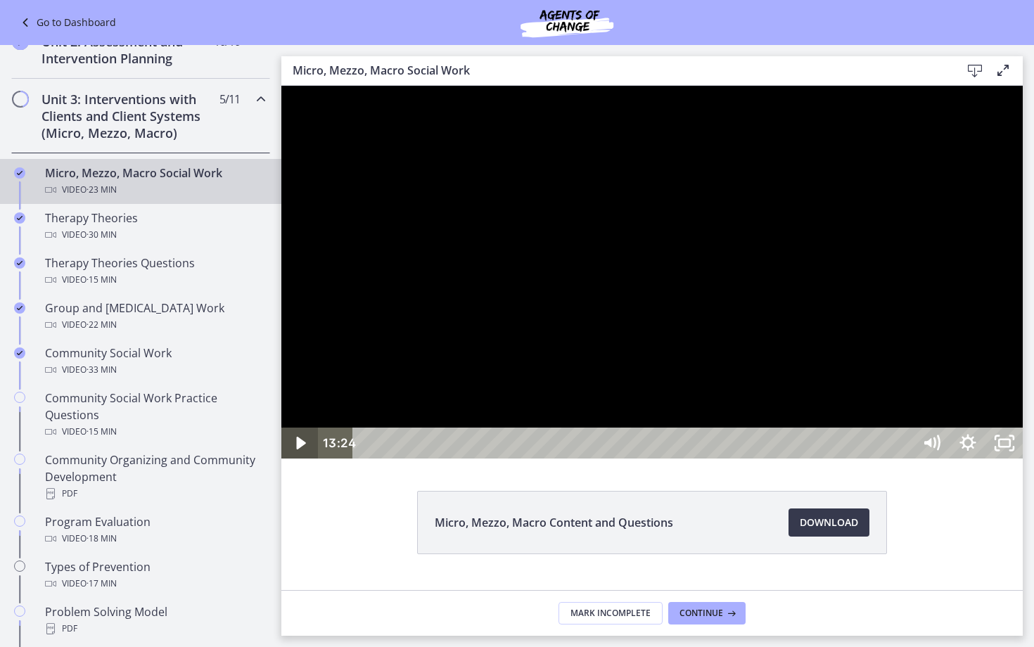
click at [302, 449] on icon "Play Video" at bounding box center [300, 443] width 9 height 13
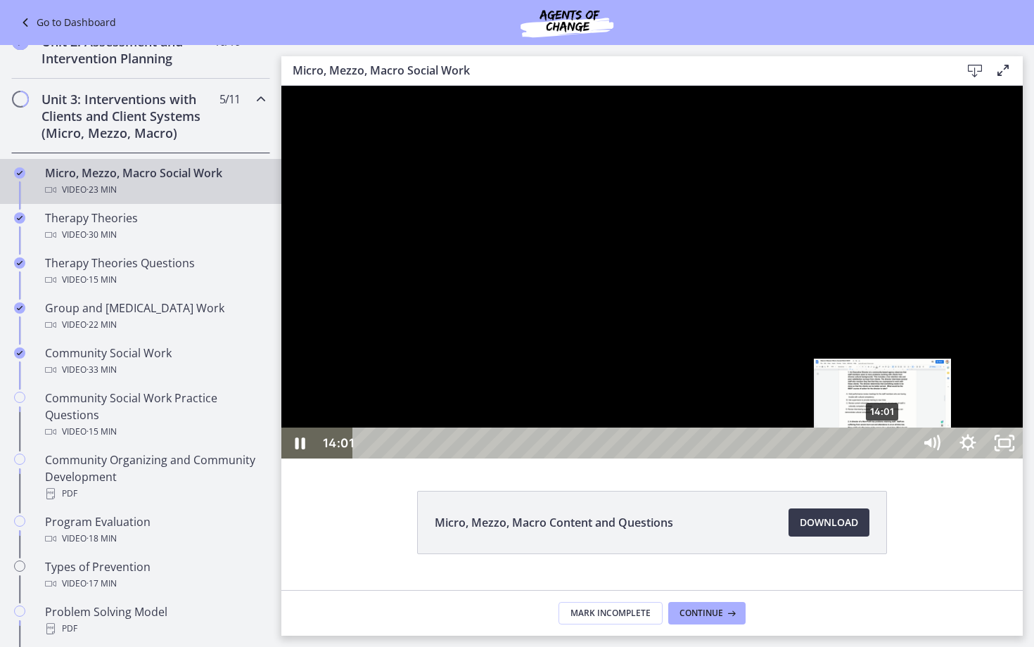
click at [883, 458] on div "14:01" at bounding box center [634, 443] width 537 height 31
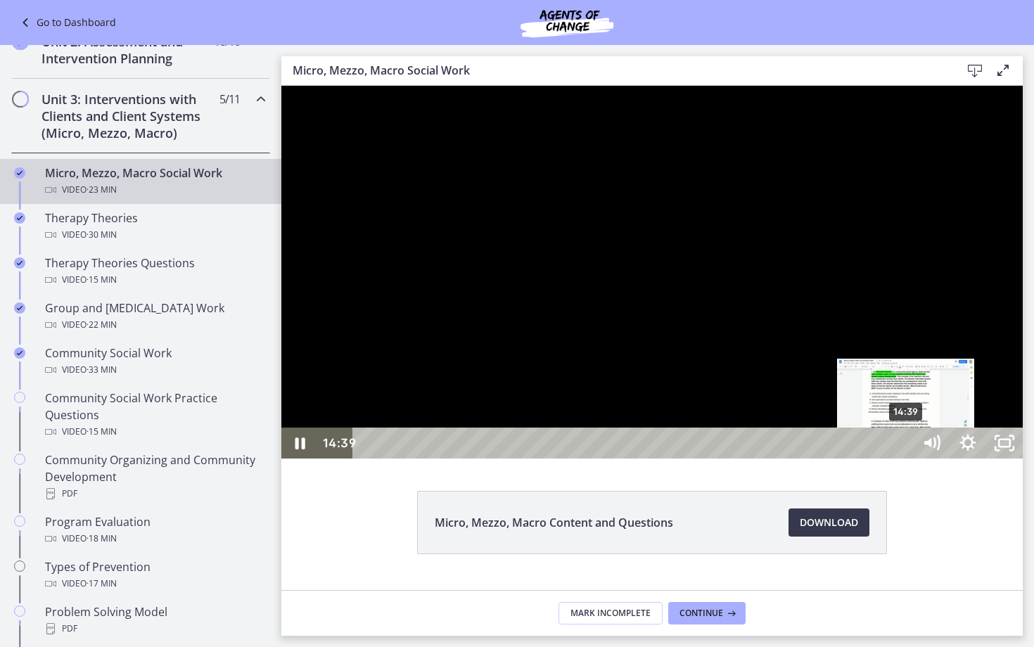
click at [904, 458] on div "14:39" at bounding box center [634, 443] width 537 height 31
click at [904, 458] on div "15:03" at bounding box center [634, 443] width 537 height 31
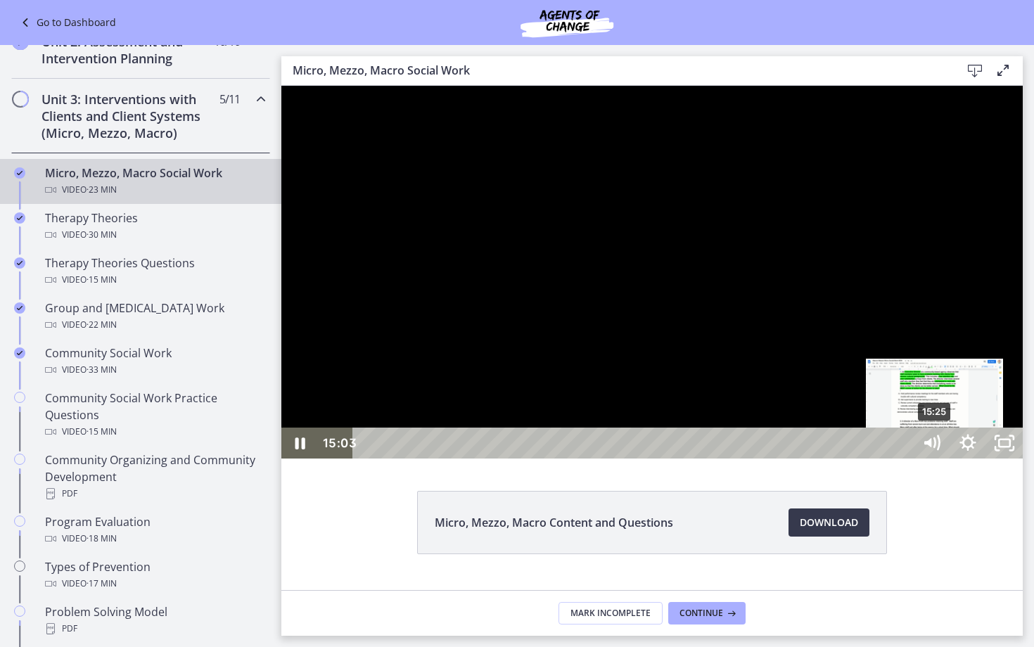
click at [904, 458] on div "15:25" at bounding box center [634, 443] width 537 height 31
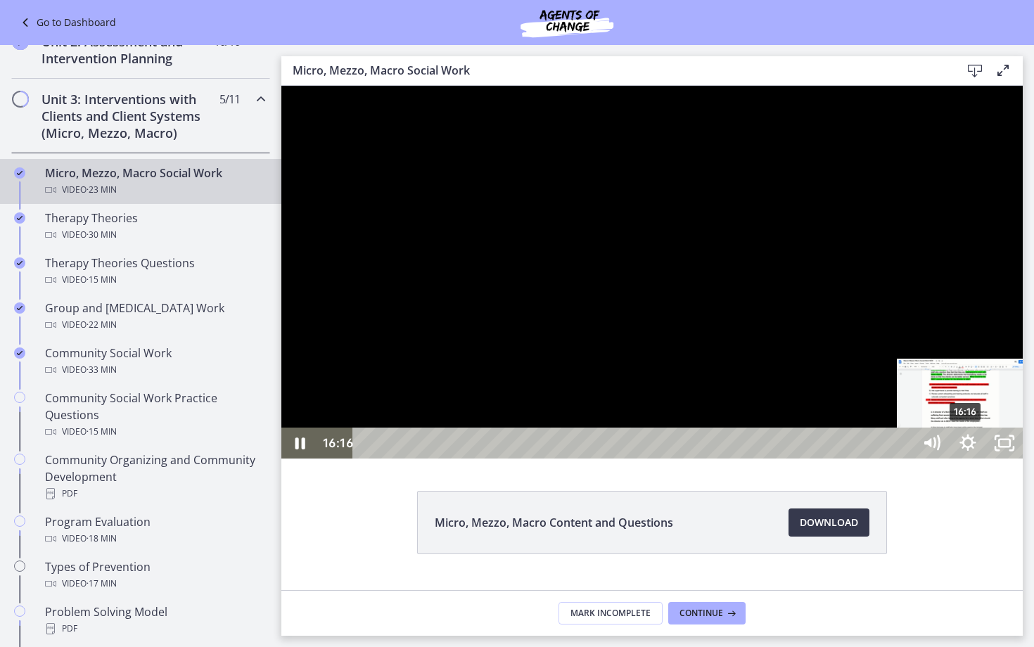
click at [904, 458] on div "16:16" at bounding box center [634, 443] width 537 height 31
click at [904, 458] on div "17:10" at bounding box center [634, 443] width 537 height 31
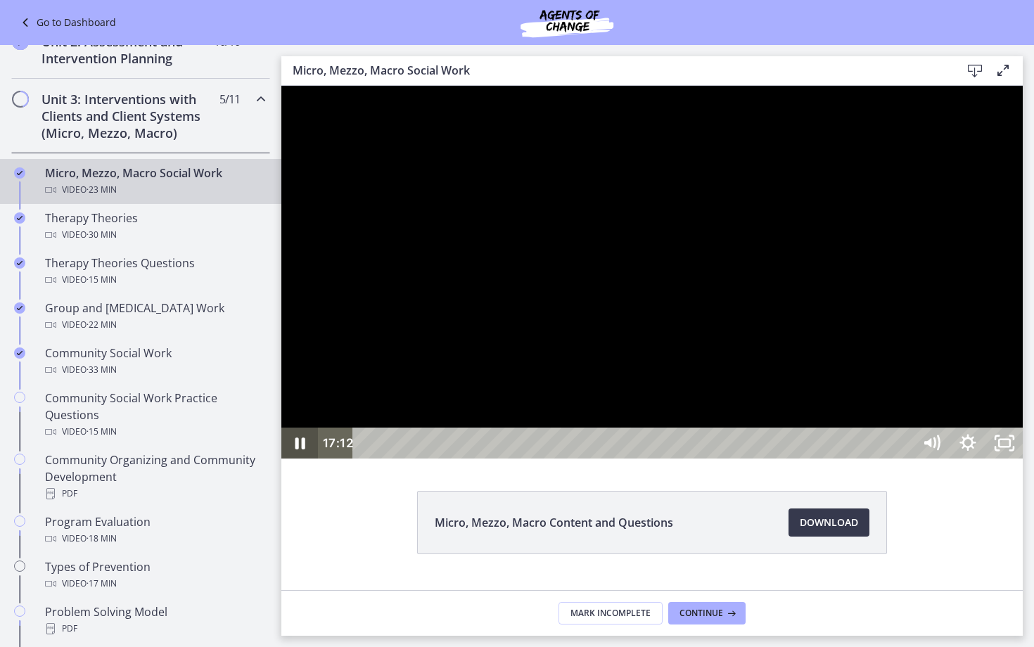
click at [285, 458] on icon "Pause" at bounding box center [299, 443] width 37 height 31
click at [307, 458] on icon "Play Video" at bounding box center [301, 443] width 37 height 31
click at [904, 458] on div "18:02" at bounding box center [634, 443] width 537 height 31
click at [904, 458] on div "18:25" at bounding box center [634, 443] width 537 height 31
click at [904, 458] on div "18:53" at bounding box center [634, 443] width 537 height 31
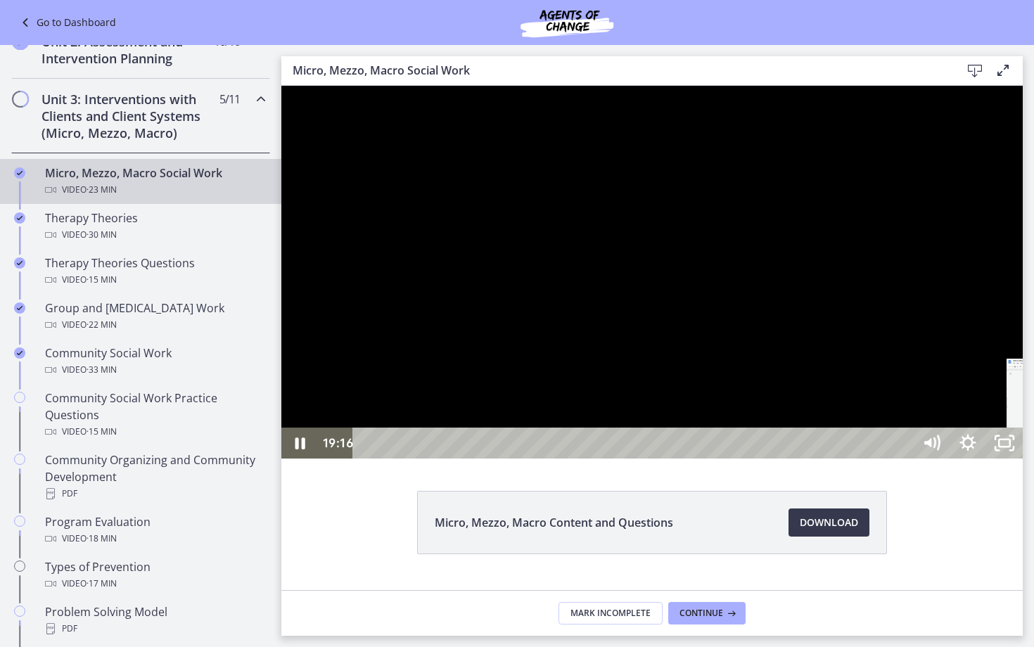
click at [904, 458] on div "19:16" at bounding box center [634, 443] width 537 height 31
click at [904, 458] on div "19:37" at bounding box center [634, 443] width 537 height 31
click at [904, 458] on div "20:14" at bounding box center [634, 443] width 537 height 31
click at [904, 458] on div "20:43" at bounding box center [634, 443] width 537 height 31
click at [282, 458] on icon "Pause" at bounding box center [299, 443] width 37 height 31
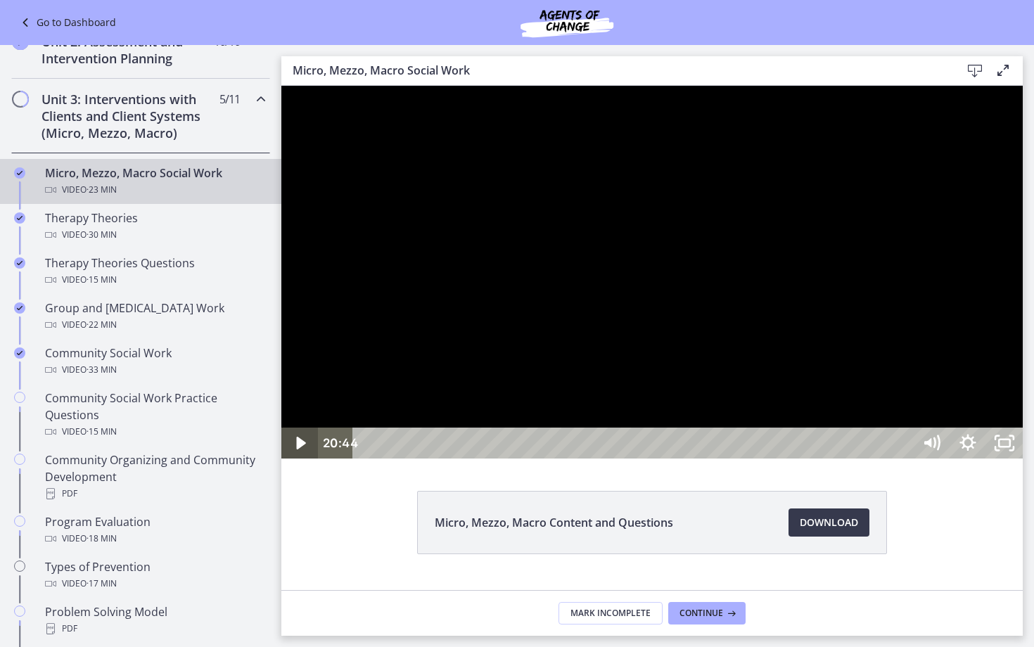
click at [302, 449] on icon "Play Video" at bounding box center [300, 443] width 9 height 13
click at [904, 458] on div "21:09" at bounding box center [634, 443] width 537 height 31
click at [904, 458] on div "21:28" at bounding box center [634, 443] width 537 height 31
click at [904, 458] on div "21:46" at bounding box center [634, 443] width 537 height 31
click at [904, 458] on div "21:55" at bounding box center [634, 443] width 537 height 31
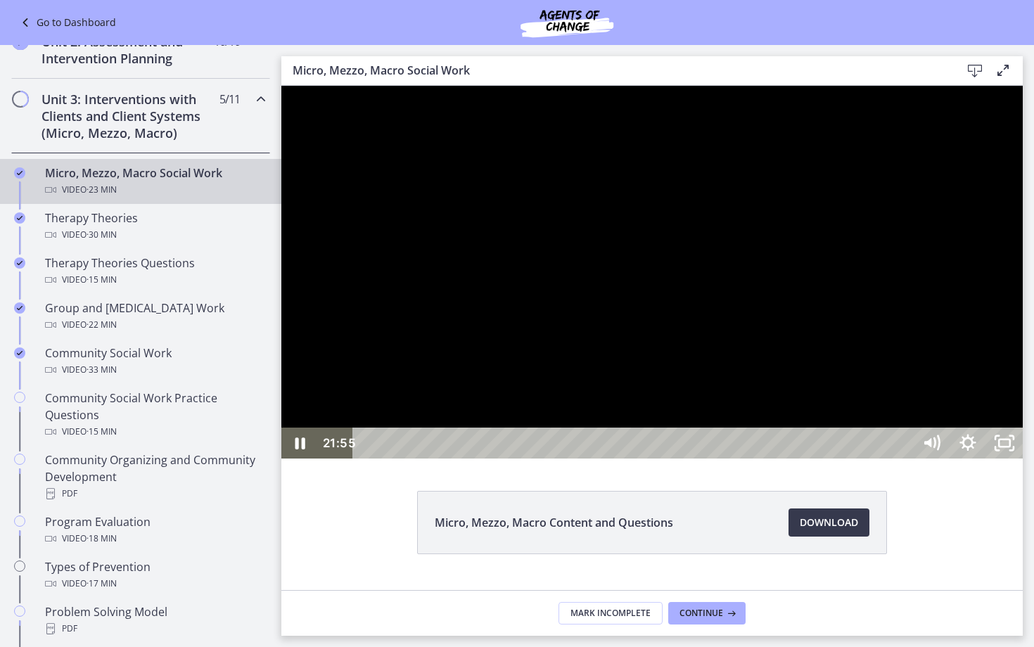
click at [904, 458] on div "22:07" at bounding box center [634, 443] width 537 height 31
click at [904, 458] on div "22:18" at bounding box center [634, 443] width 537 height 31
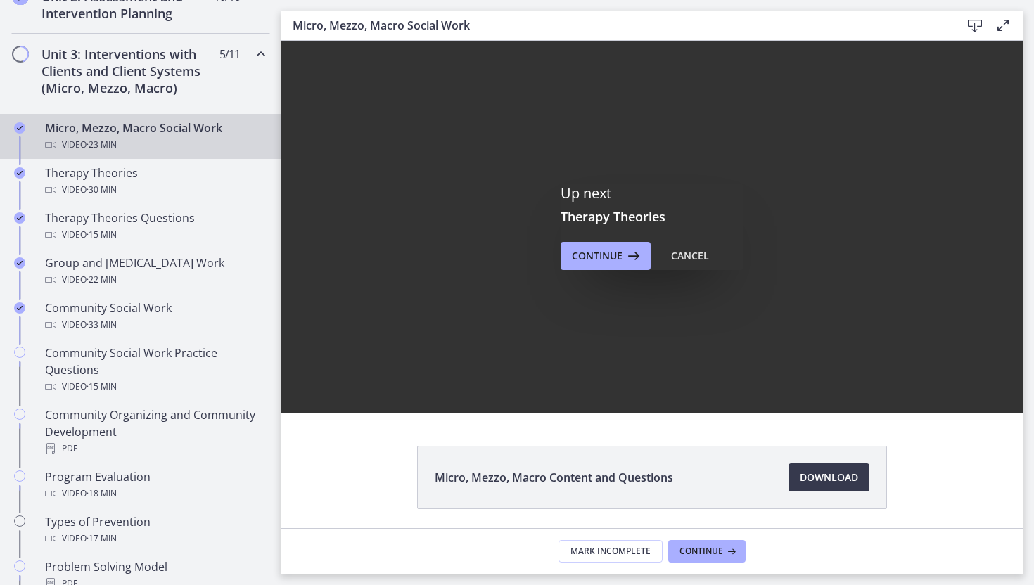
scroll to position [0, 0]
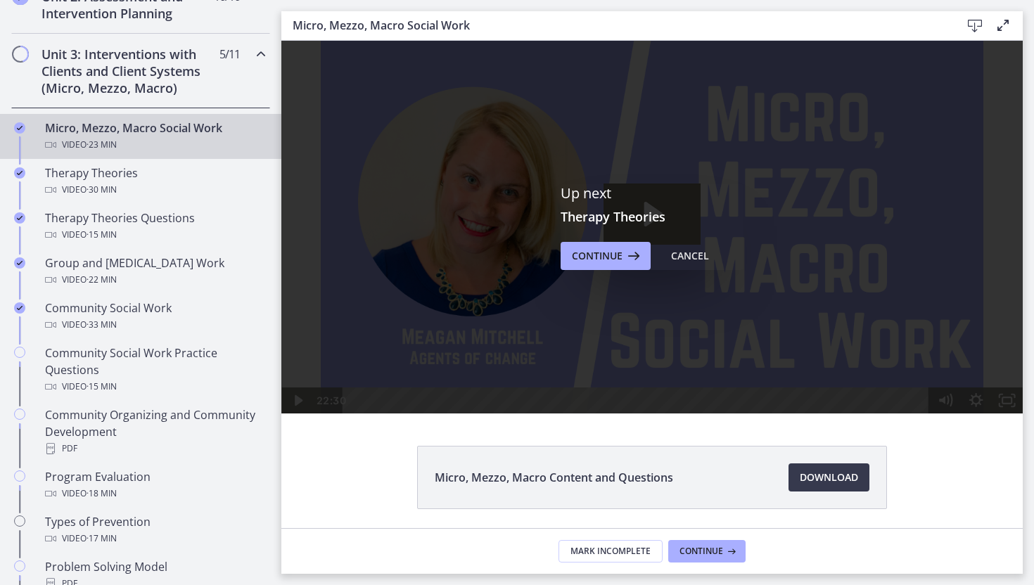
click at [729, 563] on footer "Mark Incomplete Continue" at bounding box center [651, 551] width 741 height 46
click at [719, 552] on span "Continue" at bounding box center [701, 551] width 44 height 11
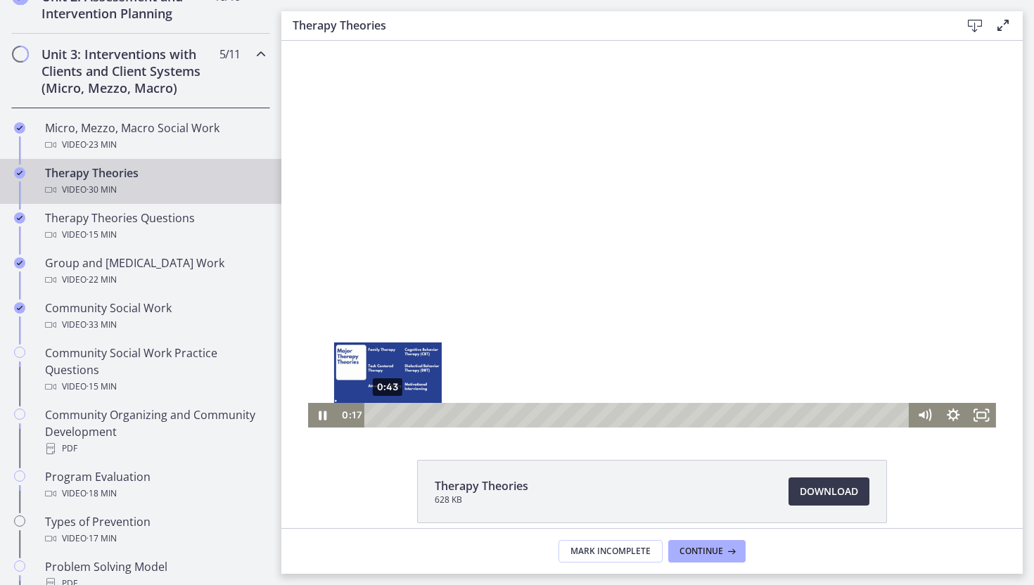
click at [387, 414] on div "0:43" at bounding box center [638, 415] width 527 height 25
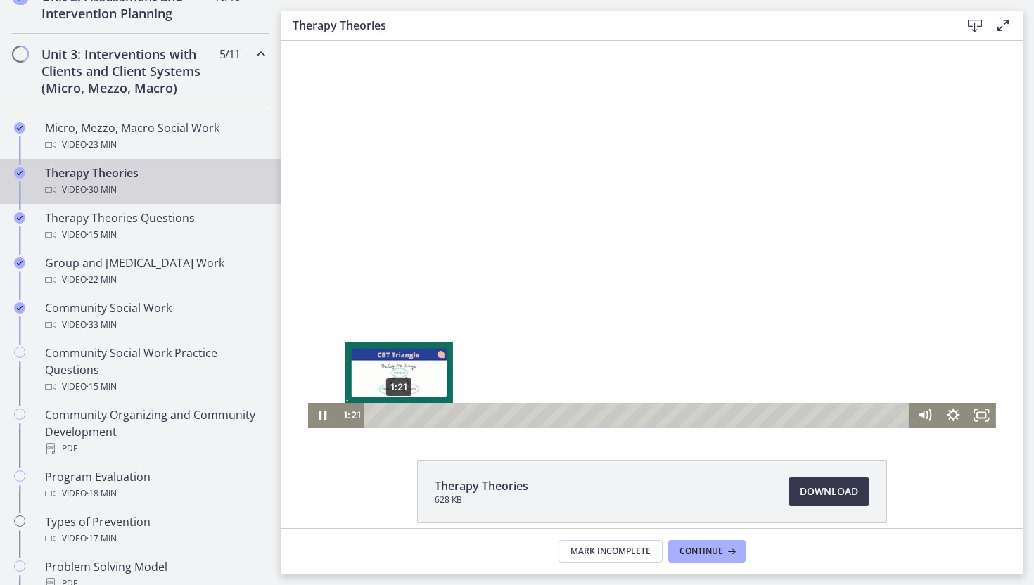
click at [399, 416] on div "1:21" at bounding box center [638, 415] width 527 height 25
click at [410, 416] on div "1:59" at bounding box center [638, 415] width 527 height 25
click at [418, 416] on div "2:16" at bounding box center [638, 415] width 527 height 25
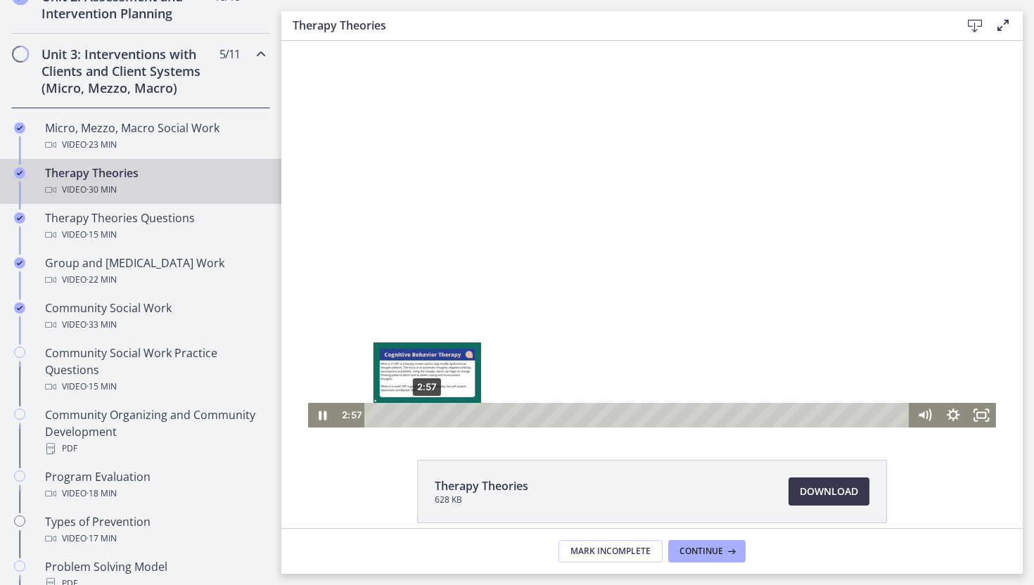
click at [427, 417] on div "2:57" at bounding box center [638, 415] width 527 height 25
click at [439, 417] on div "3:37" at bounding box center [638, 415] width 527 height 25
click at [447, 417] on div "4:04" at bounding box center [638, 415] width 527 height 25
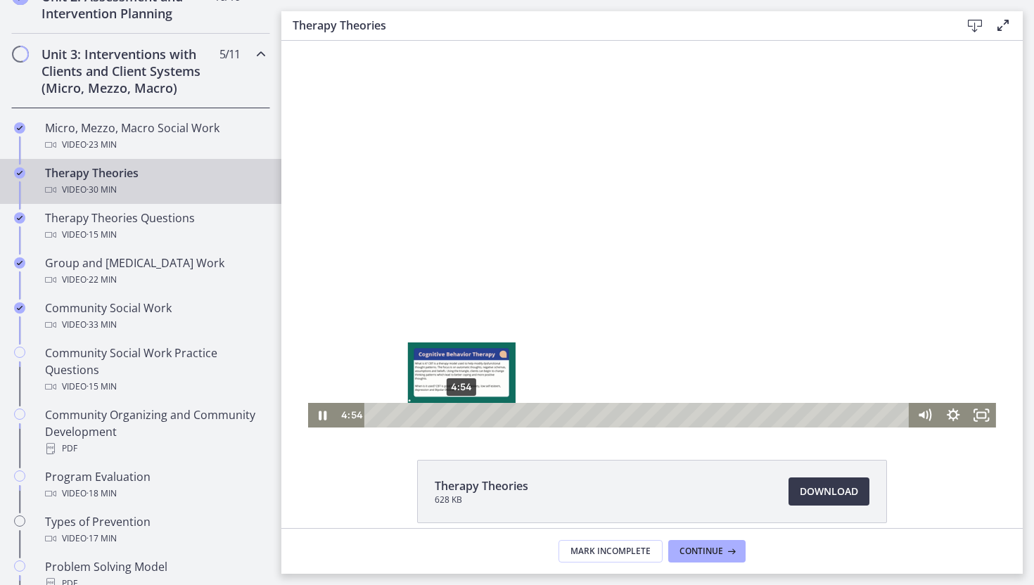
click at [461, 417] on div "4:54" at bounding box center [638, 415] width 527 height 25
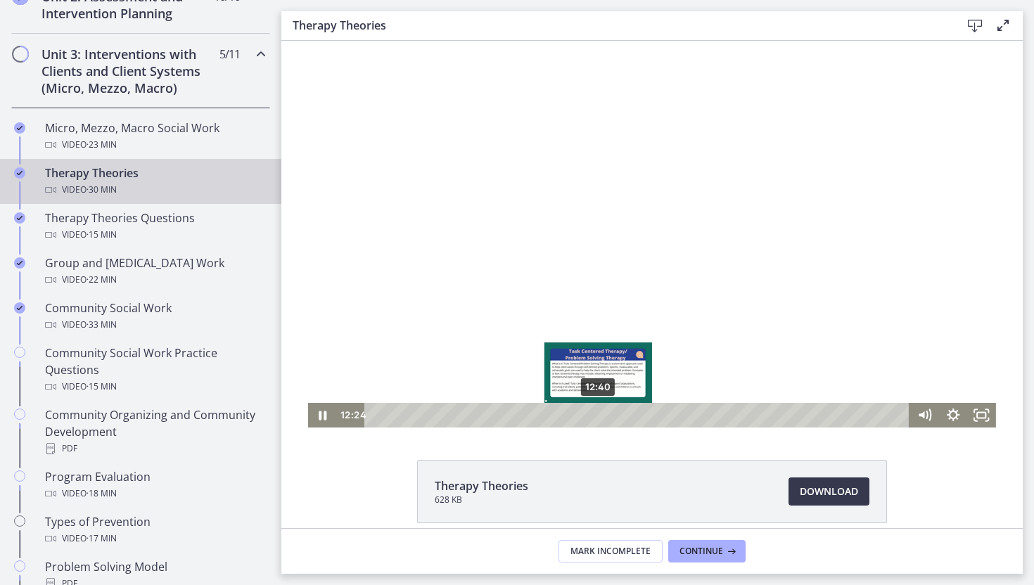
click at [600, 413] on div "12:40" at bounding box center [638, 415] width 527 height 25
click at [615, 416] on div "13:33" at bounding box center [638, 415] width 527 height 25
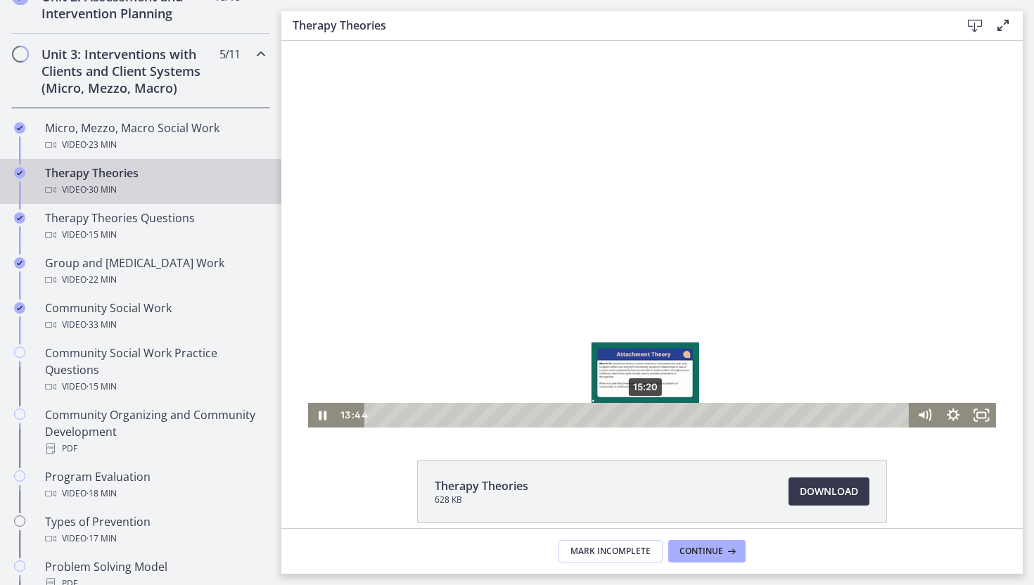
click at [645, 418] on div "15:20" at bounding box center [638, 415] width 527 height 25
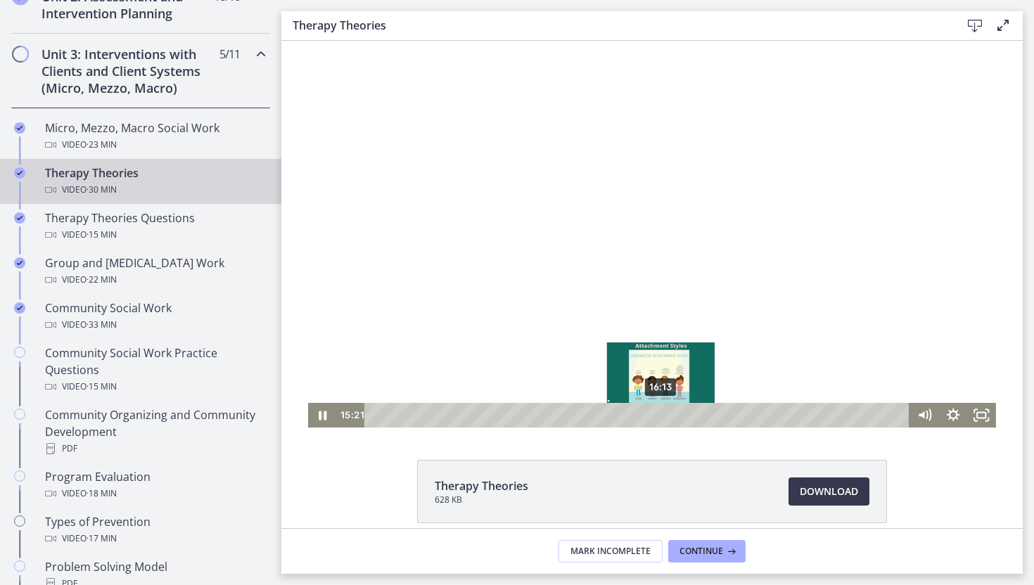
click at [662, 418] on div "16:13" at bounding box center [638, 415] width 527 height 25
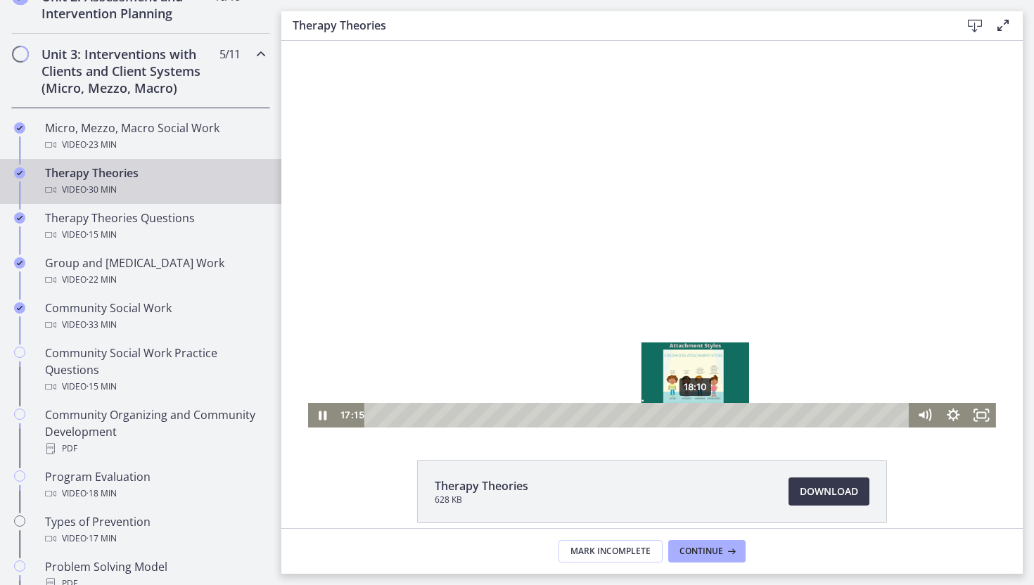
click at [695, 418] on div "18:10" at bounding box center [638, 415] width 527 height 25
click at [709, 418] on div "18:51" at bounding box center [638, 415] width 527 height 25
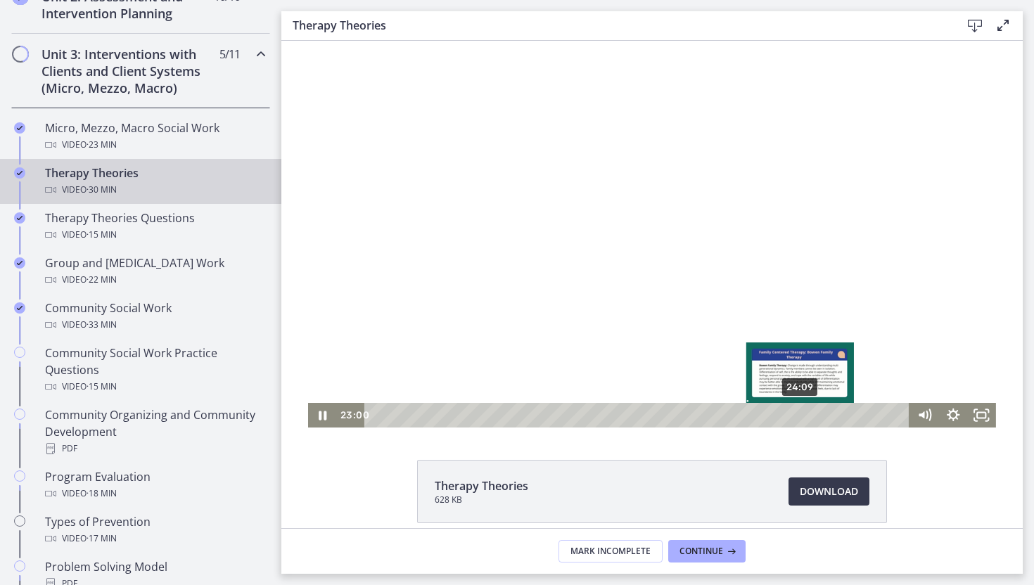
click at [801, 417] on div "24:09" at bounding box center [638, 415] width 527 height 25
click at [826, 417] on div "25:32" at bounding box center [638, 415] width 527 height 25
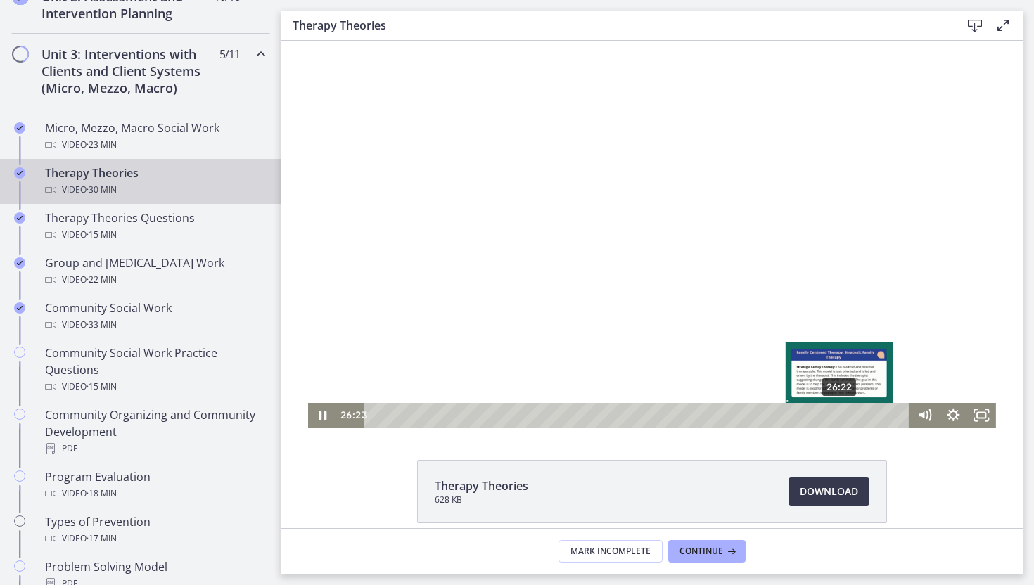
click at [840, 418] on div "26:22" at bounding box center [638, 415] width 527 height 25
click at [854, 418] on div "27:08" at bounding box center [638, 415] width 527 height 25
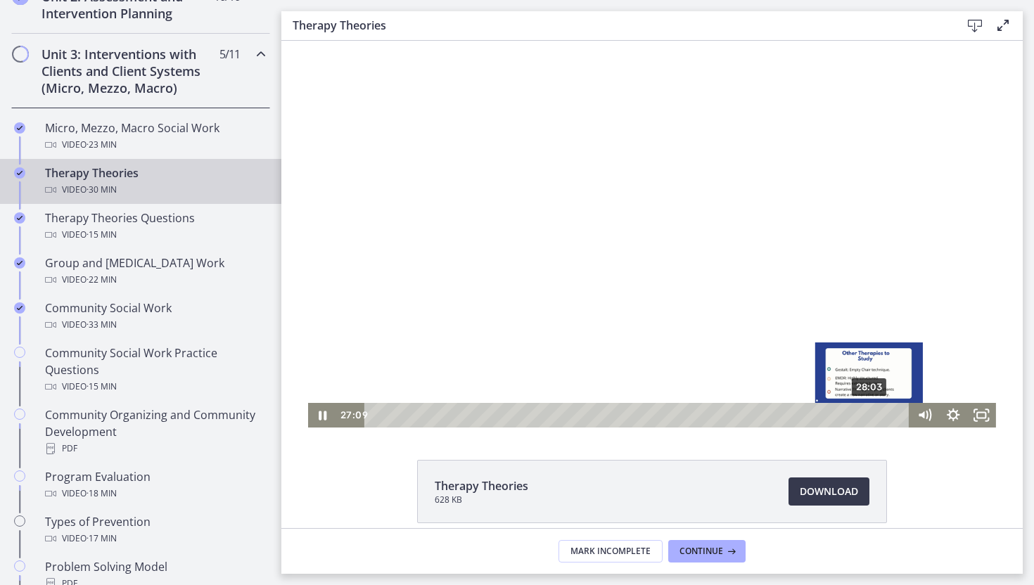
click at [882, 416] on div "28:03" at bounding box center [638, 415] width 527 height 25
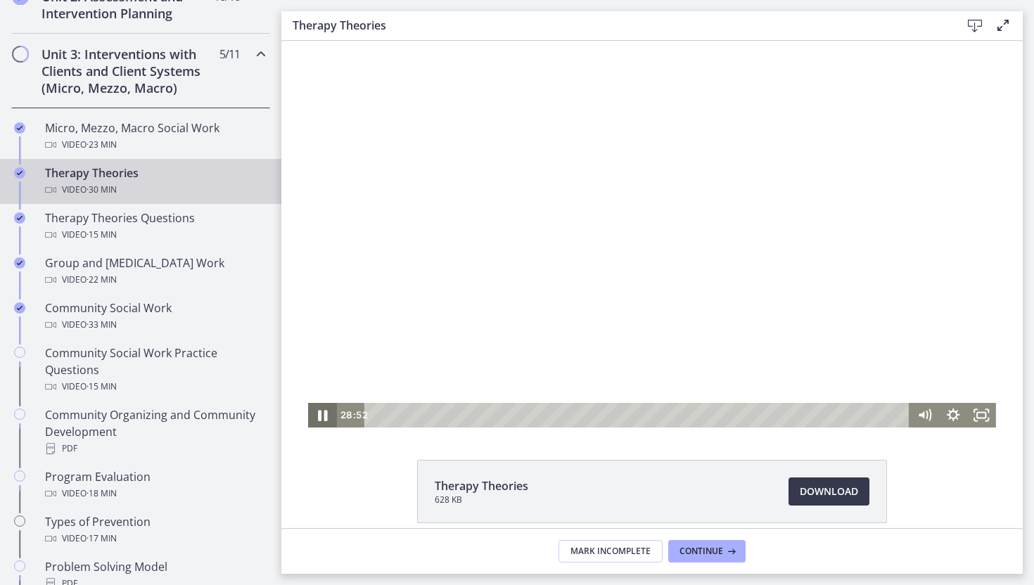
click at [318, 419] on icon "Pause" at bounding box center [322, 415] width 34 height 30
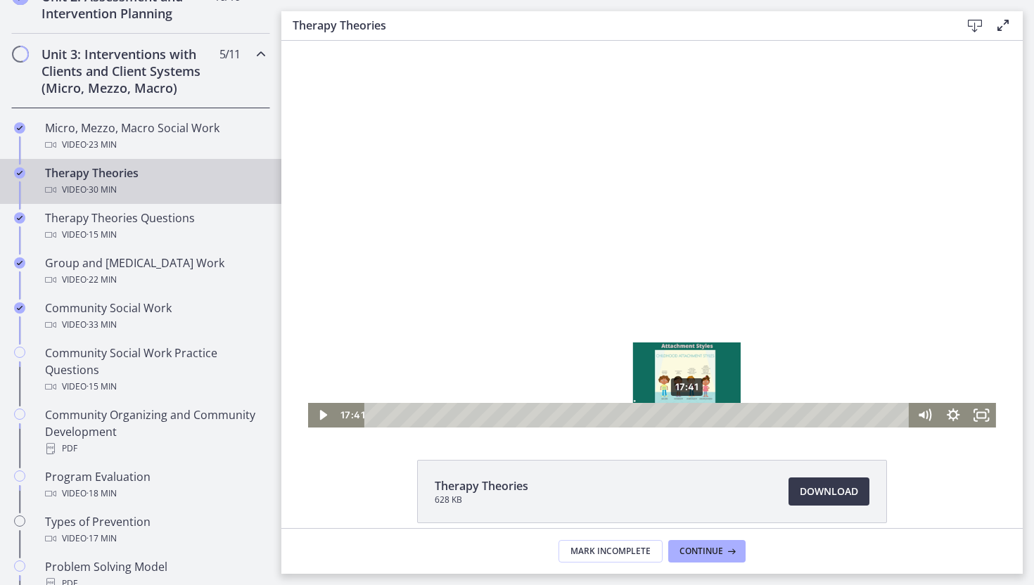
click at [687, 418] on div "17:41" at bounding box center [638, 415] width 527 height 25
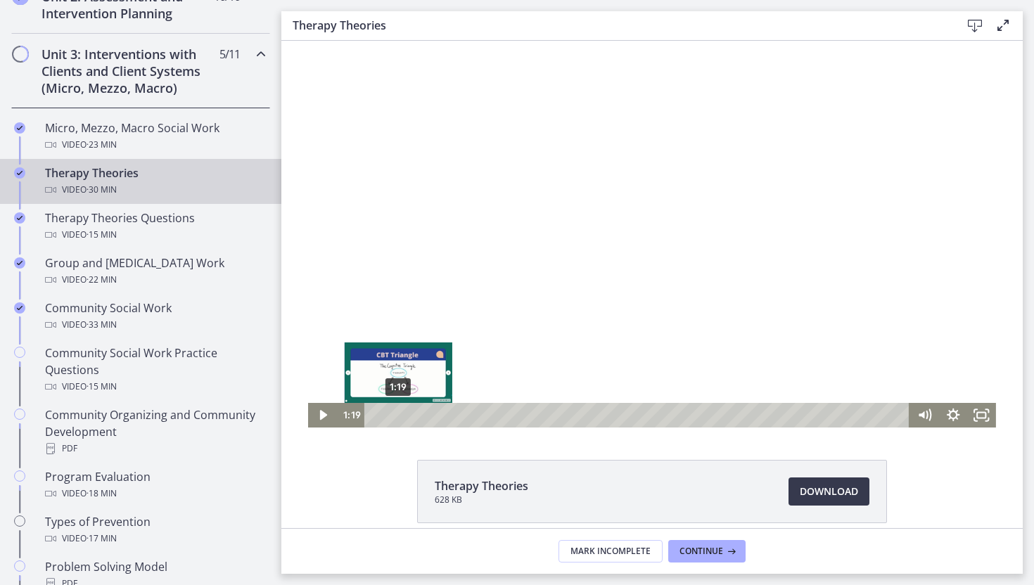
click at [398, 414] on div "1:19" at bounding box center [638, 415] width 527 height 25
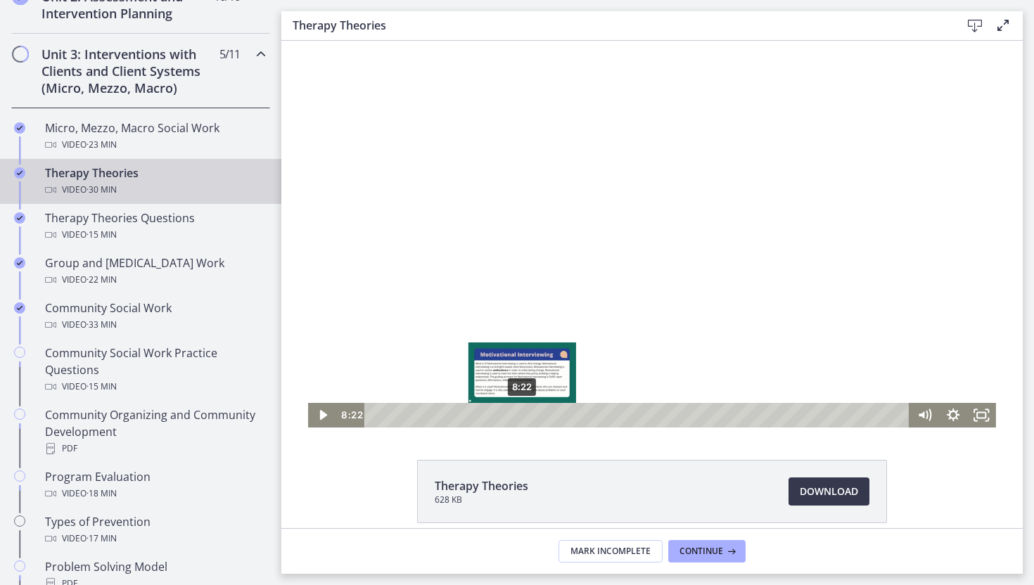
click at [522, 412] on div "8:22" at bounding box center [638, 415] width 527 height 25
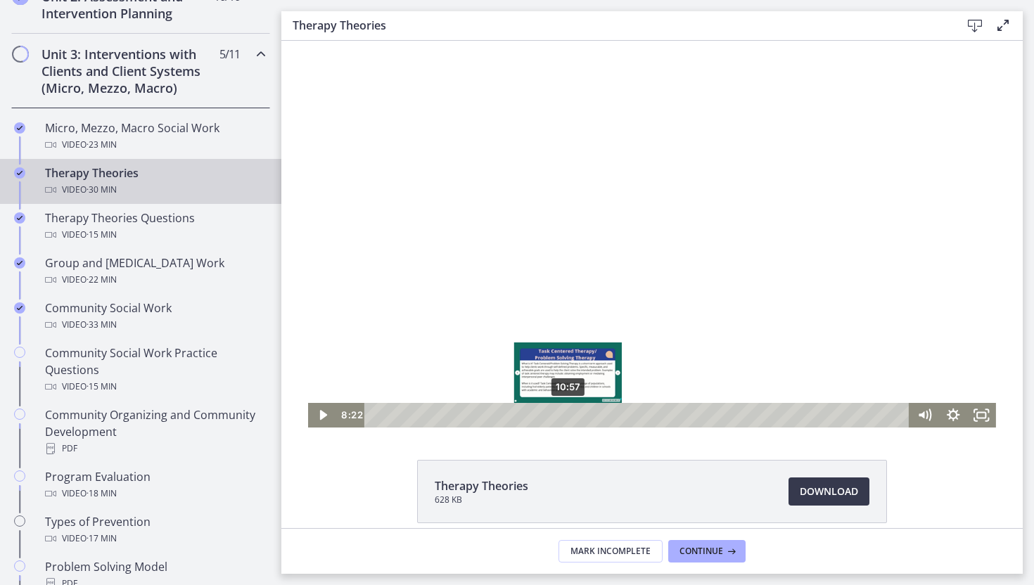
click at [574, 412] on div "10:57" at bounding box center [638, 415] width 527 height 25
click at [598, 412] on div "12:09" at bounding box center [638, 415] width 527 height 25
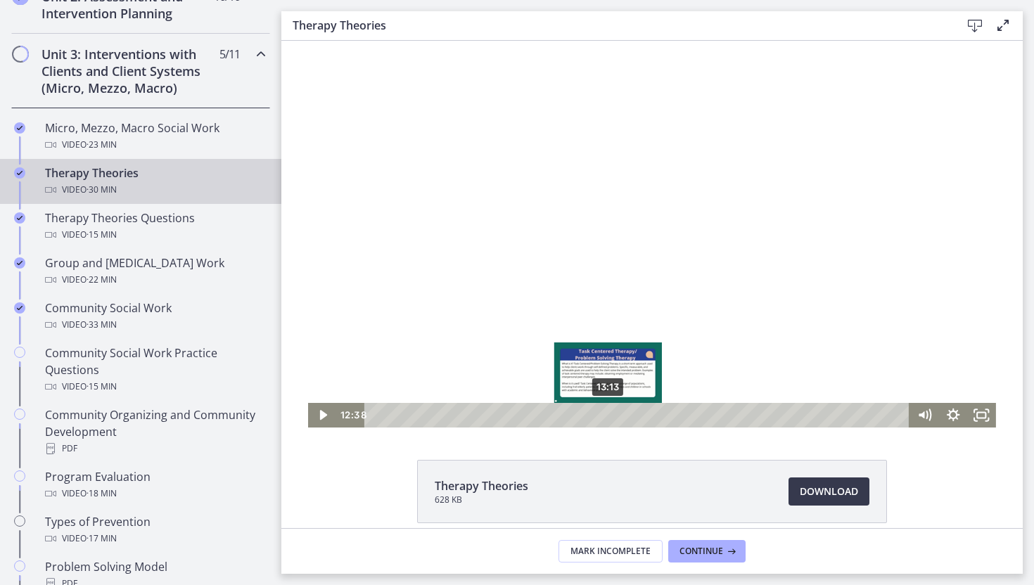
click at [615, 411] on div "13:13" at bounding box center [638, 415] width 527 height 25
click at [631, 412] on div "13:45" at bounding box center [638, 415] width 527 height 25
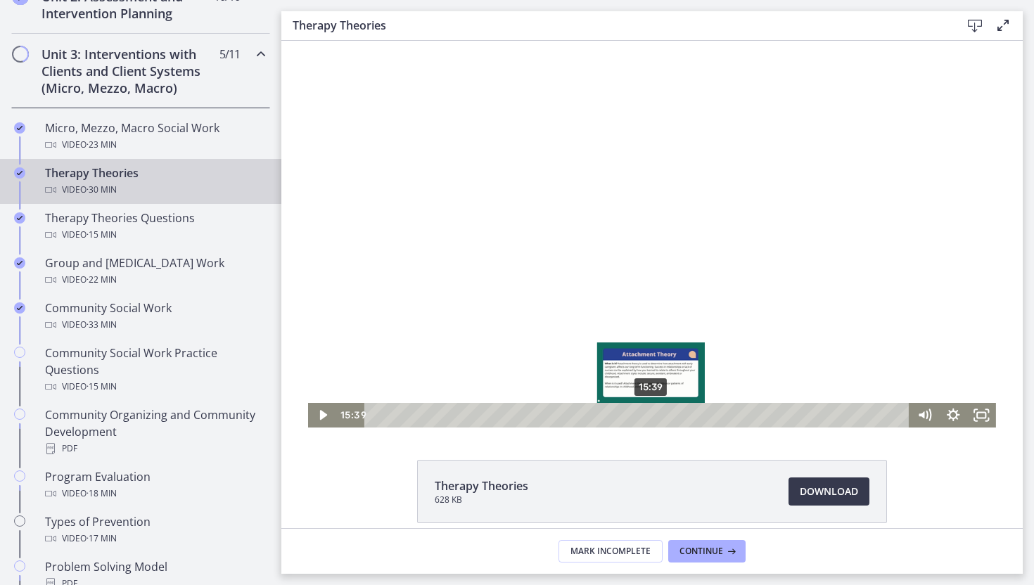
click at [651, 412] on div "15:39" at bounding box center [638, 415] width 527 height 25
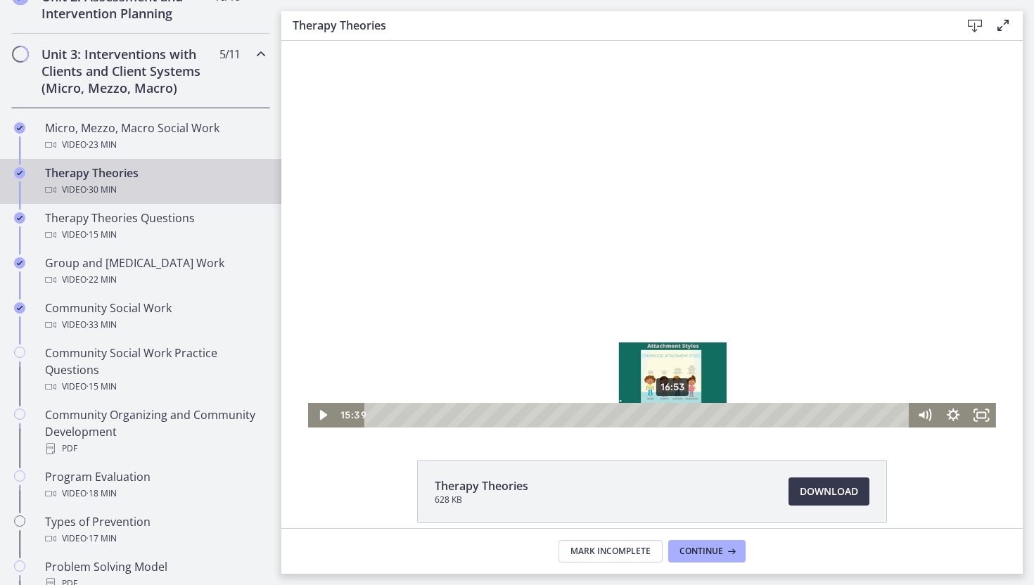
click at [683, 413] on div "16:53" at bounding box center [638, 415] width 527 height 25
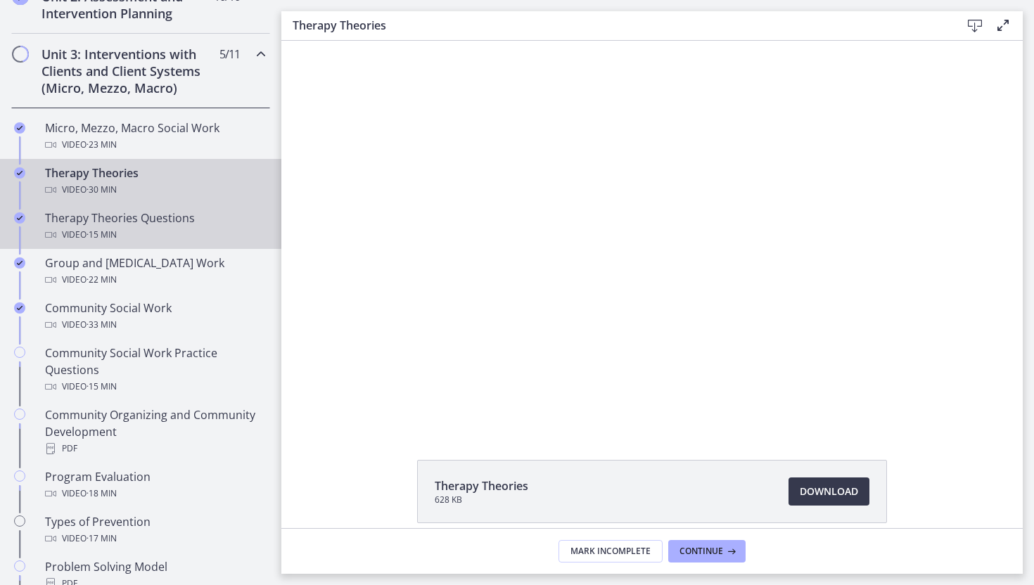
click at [177, 216] on div "Therapy Theories Questions Video · 15 min" at bounding box center [154, 227] width 219 height 34
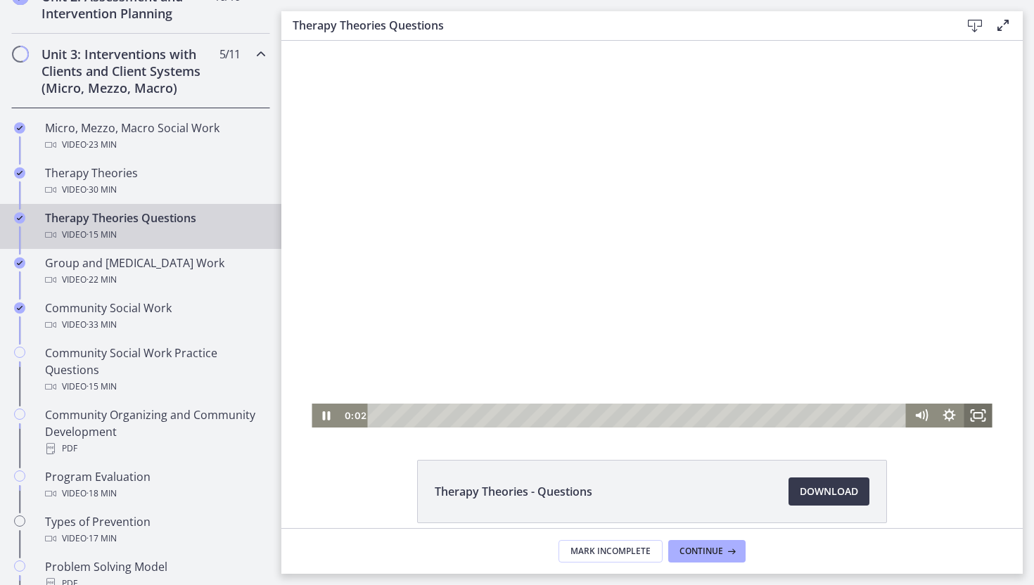
click at [978, 420] on icon "Fullscreen" at bounding box center [977, 416] width 28 height 24
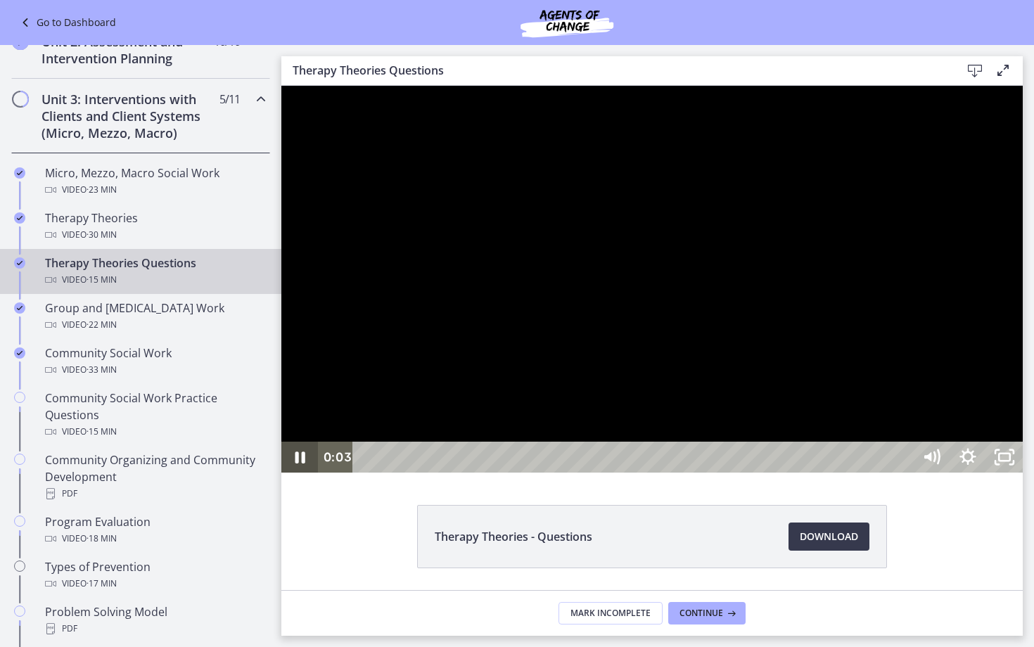
click at [288, 473] on icon "Pause" at bounding box center [299, 457] width 37 height 31
click at [297, 476] on icon "Play Video" at bounding box center [301, 457] width 44 height 37
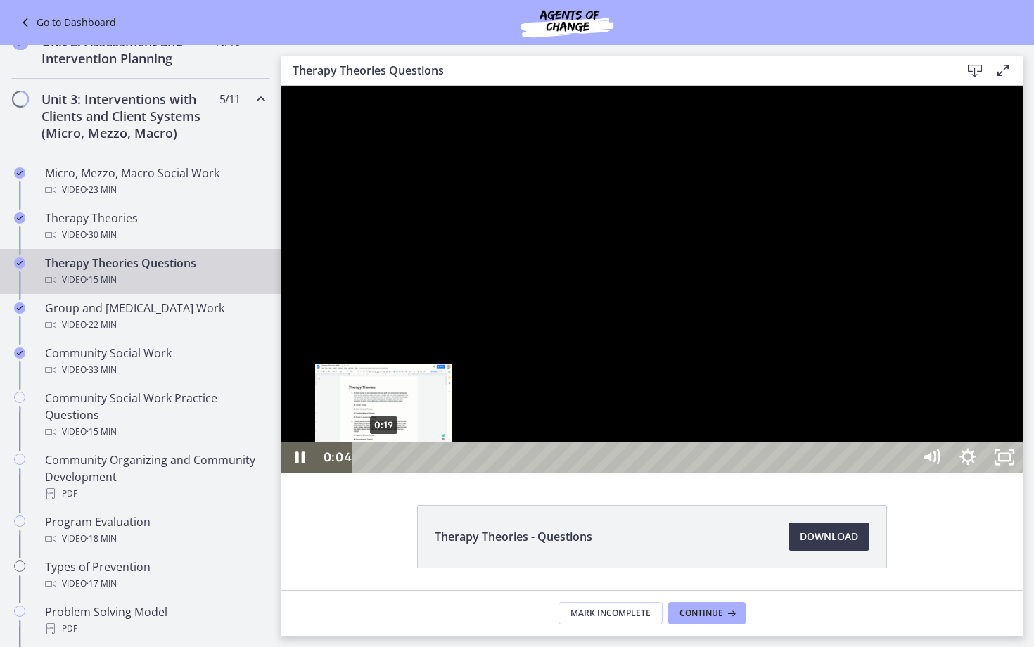
click at [384, 473] on div "0:19" at bounding box center [634, 457] width 537 height 31
click at [393, 473] on div "0:29" at bounding box center [634, 457] width 537 height 31
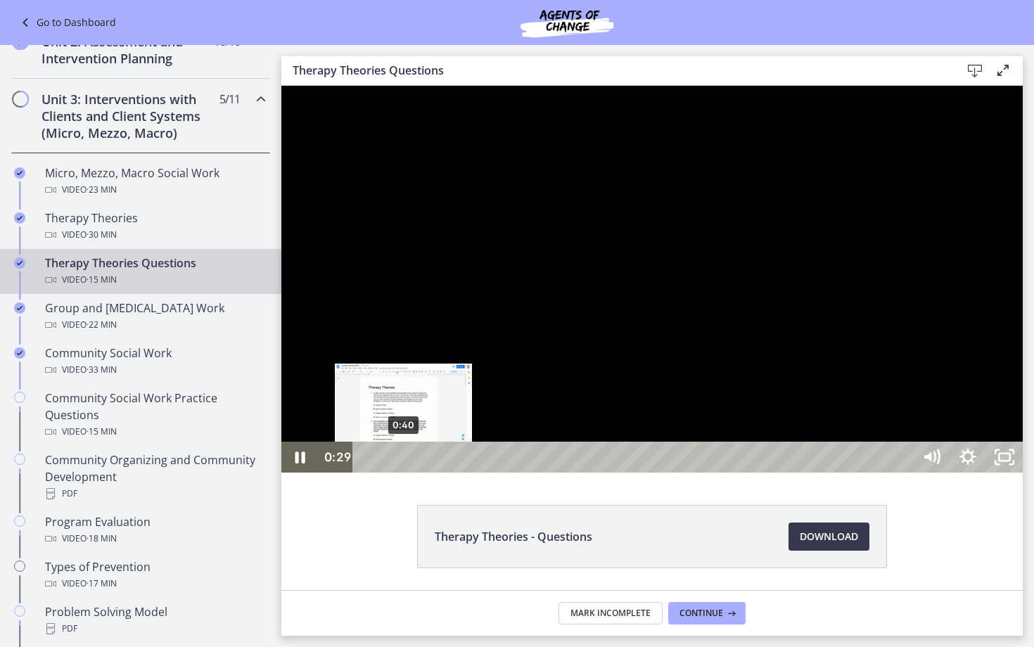
click at [406, 473] on div "0:40" at bounding box center [634, 457] width 537 height 31
click at [419, 473] on div "0:57" at bounding box center [634, 457] width 537 height 31
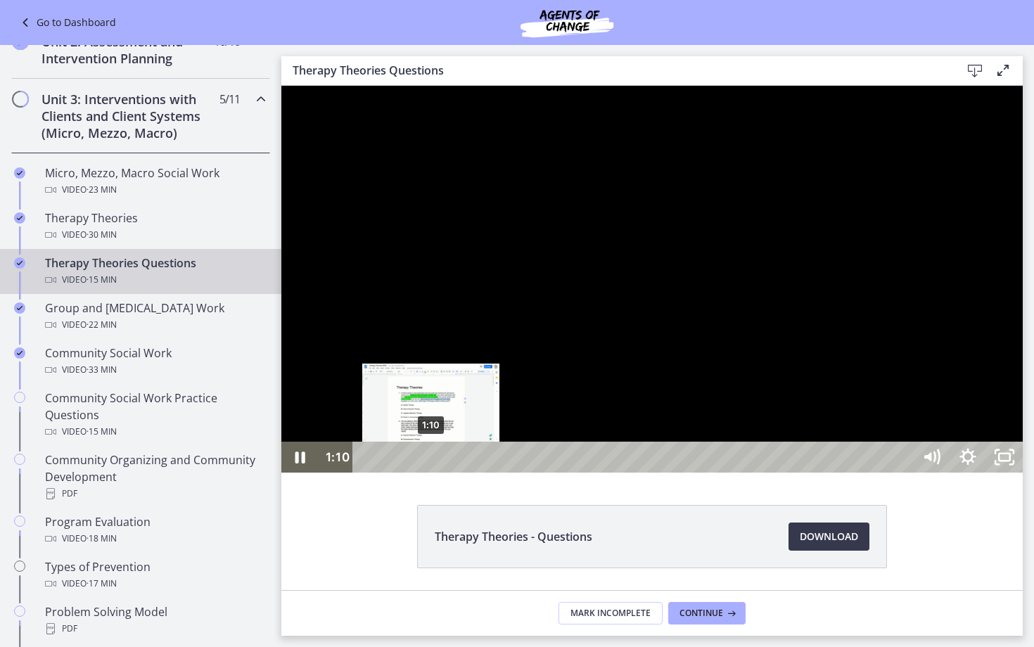
click at [431, 473] on div "1:10" at bounding box center [634, 457] width 537 height 31
click at [444, 473] on div "1:25" at bounding box center [634, 457] width 537 height 31
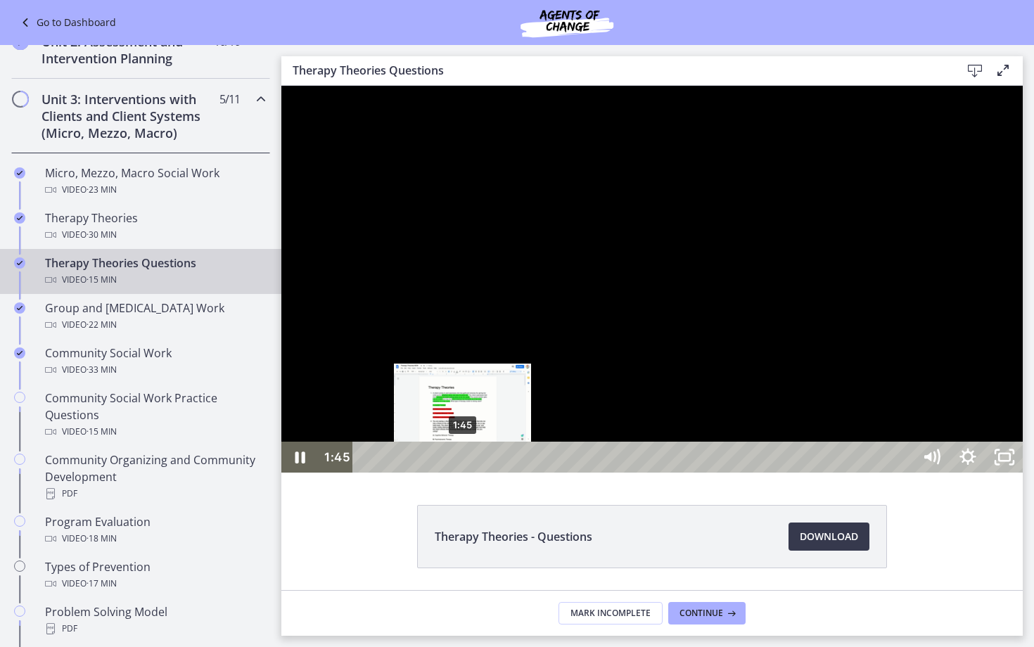
click at [463, 473] on div "1:45" at bounding box center [634, 457] width 537 height 31
click at [477, 473] on div "2:01" at bounding box center [634, 457] width 537 height 31
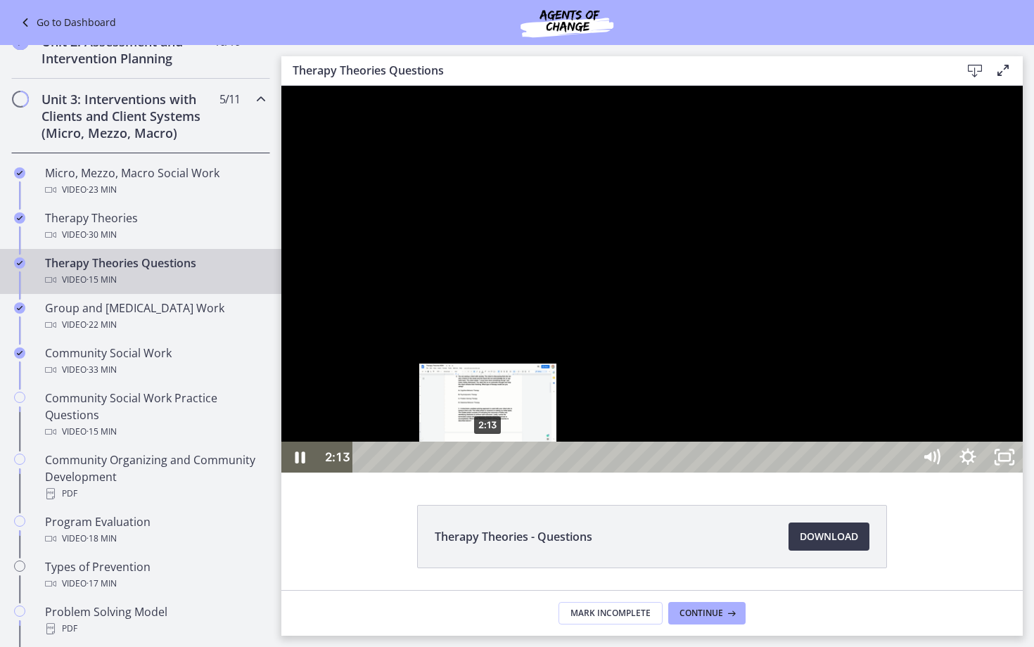
click at [488, 473] on div "2:13" at bounding box center [634, 457] width 537 height 31
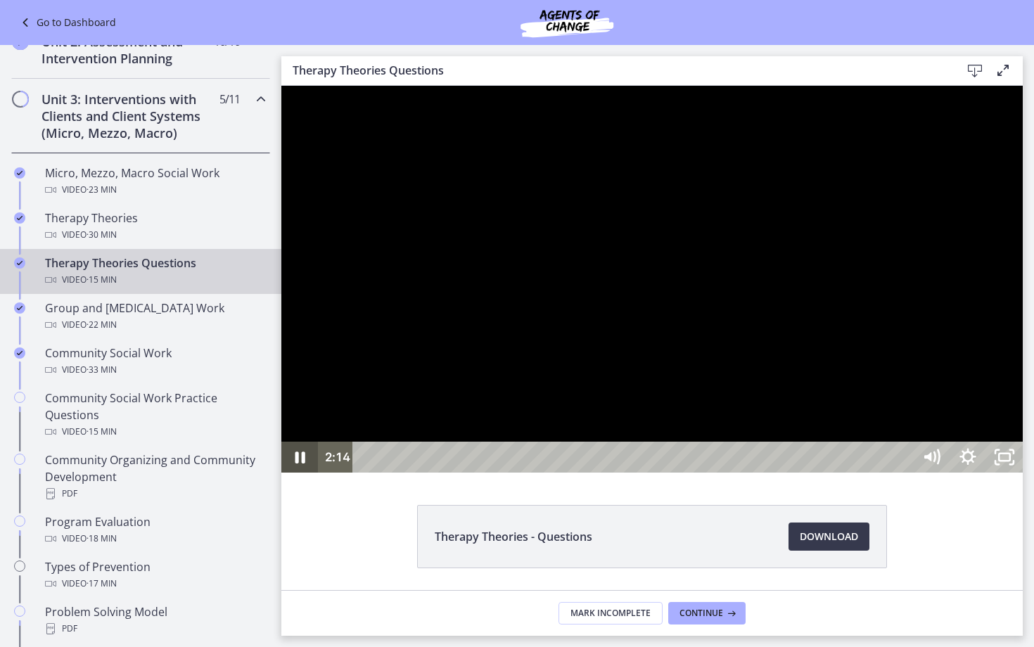
click at [298, 463] on icon "Pause" at bounding box center [300, 457] width 10 height 12
click at [308, 473] on icon "Play Video" at bounding box center [301, 457] width 37 height 31
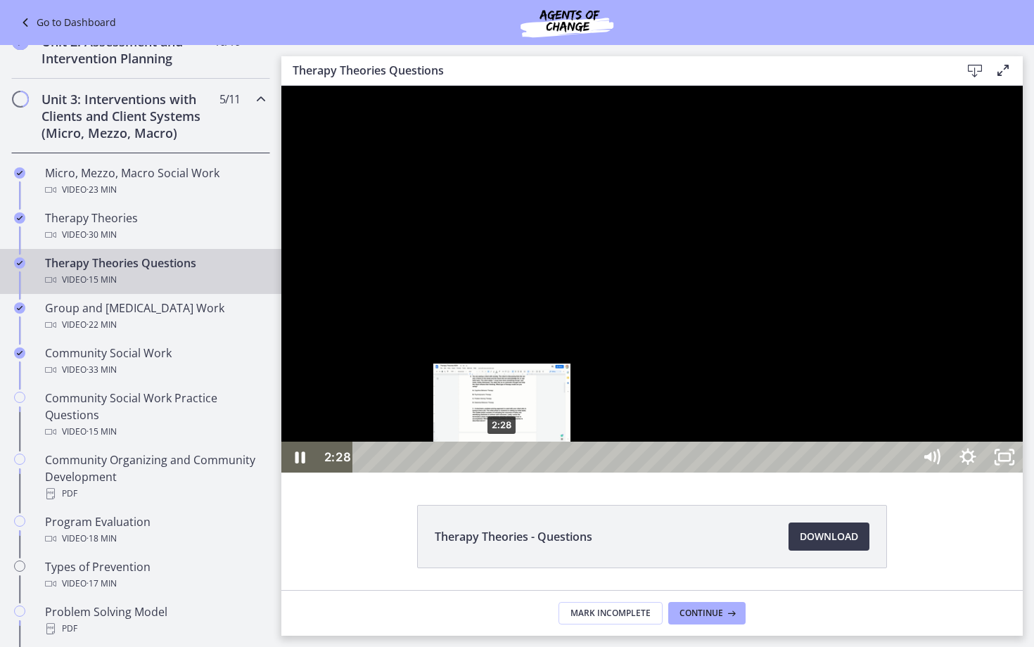
click at [502, 473] on div "2:28" at bounding box center [634, 457] width 537 height 31
click at [520, 473] on div "2:48" at bounding box center [634, 457] width 537 height 31
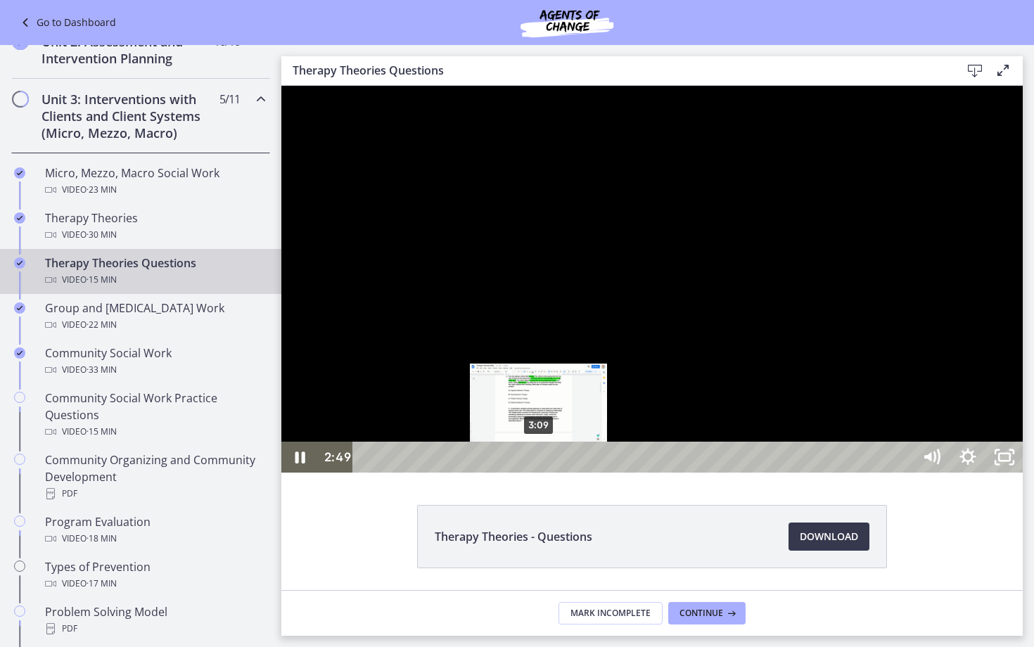
click at [539, 473] on div "3:09" at bounding box center [634, 457] width 537 height 31
click at [546, 473] on div "3:17" at bounding box center [634, 457] width 537 height 31
click at [561, 473] on div "3:22" at bounding box center [634, 457] width 537 height 31
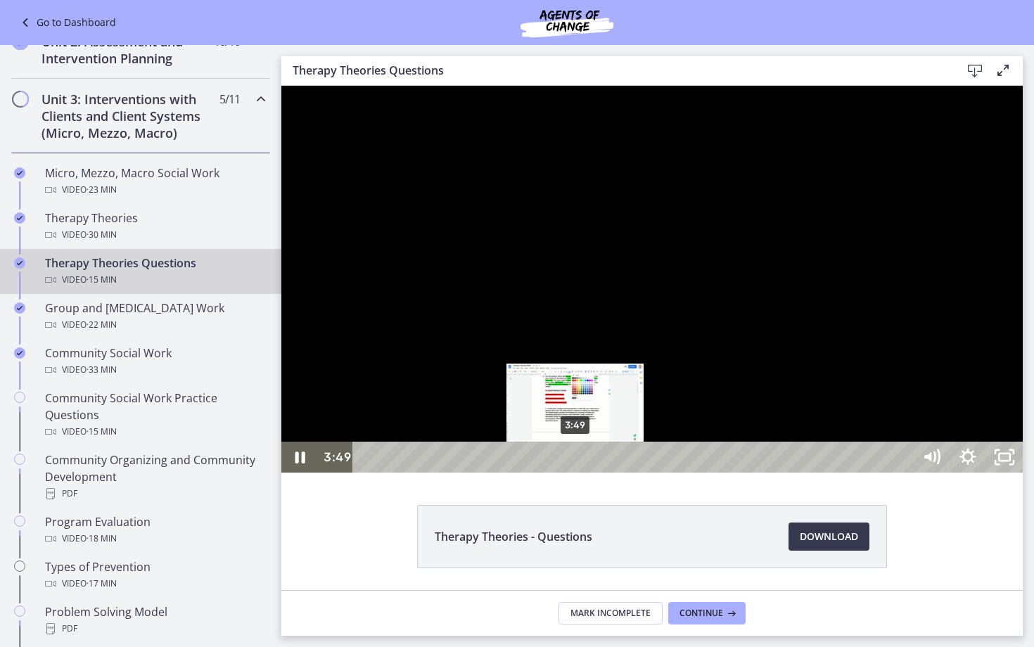
click at [576, 473] on div "3:49" at bounding box center [634, 457] width 537 height 31
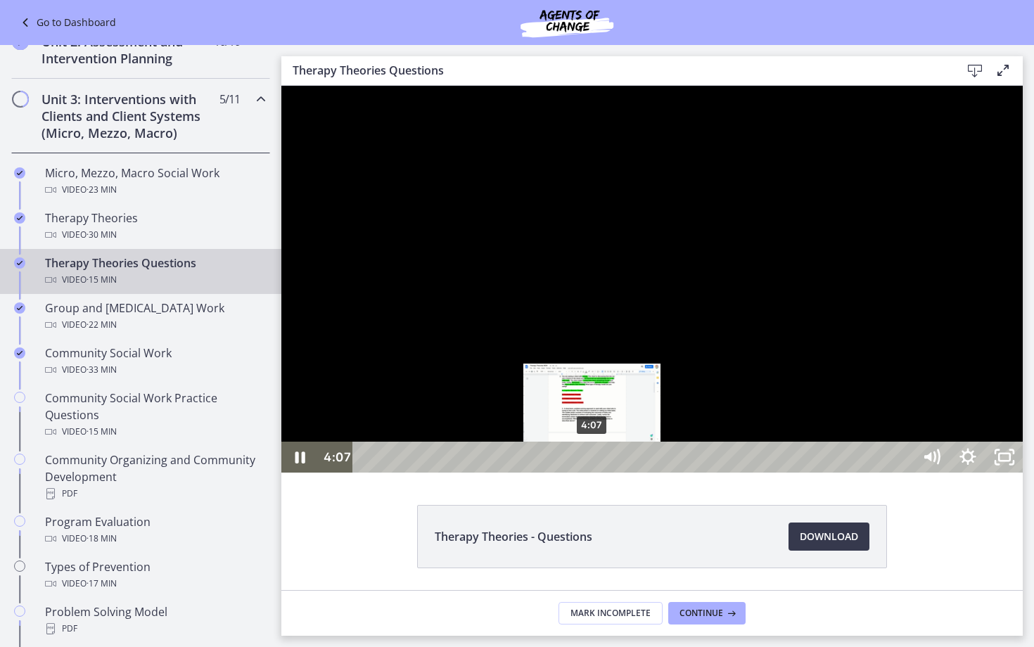
click at [593, 473] on div "4:07" at bounding box center [634, 457] width 537 height 31
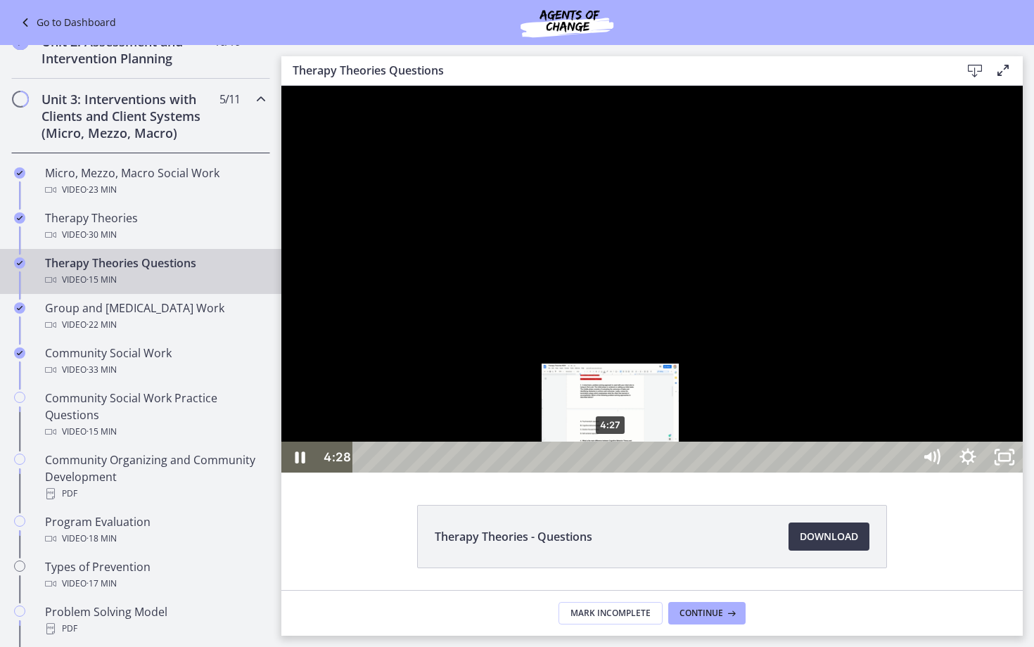
click at [611, 473] on div "4:27" at bounding box center [634, 457] width 537 height 31
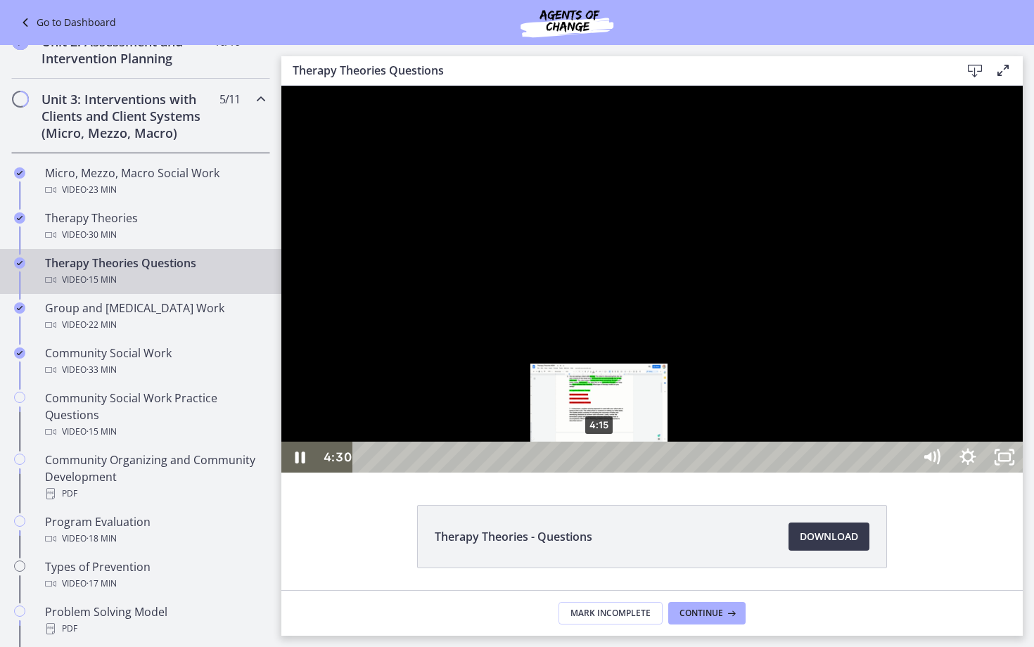
click at [600, 473] on div "4:15" at bounding box center [634, 457] width 537 height 31
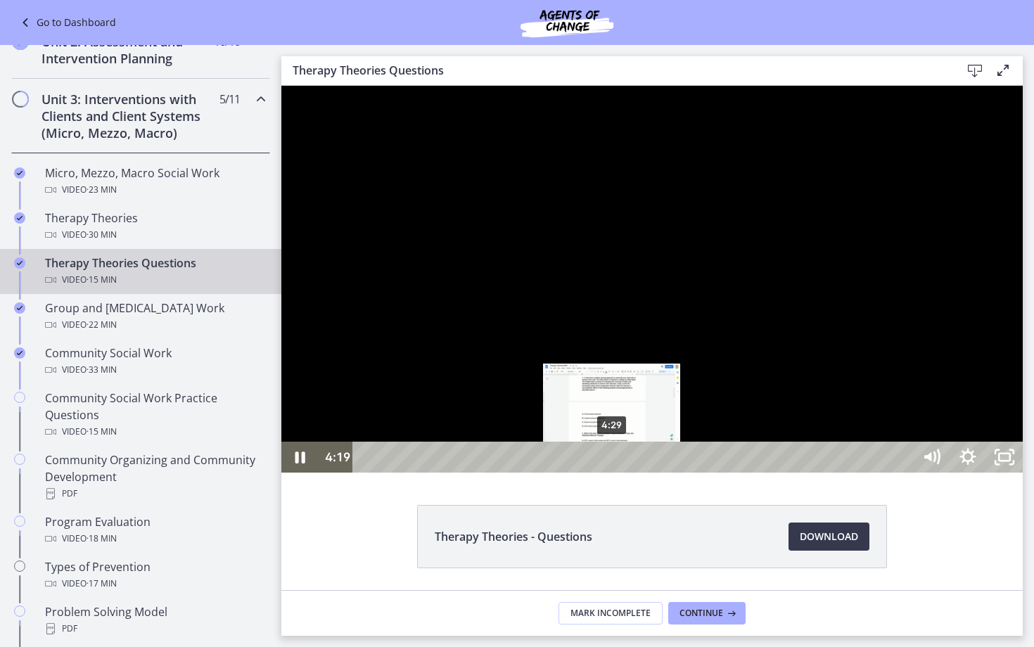
click at [612, 473] on div "4:29" at bounding box center [634, 457] width 537 height 31
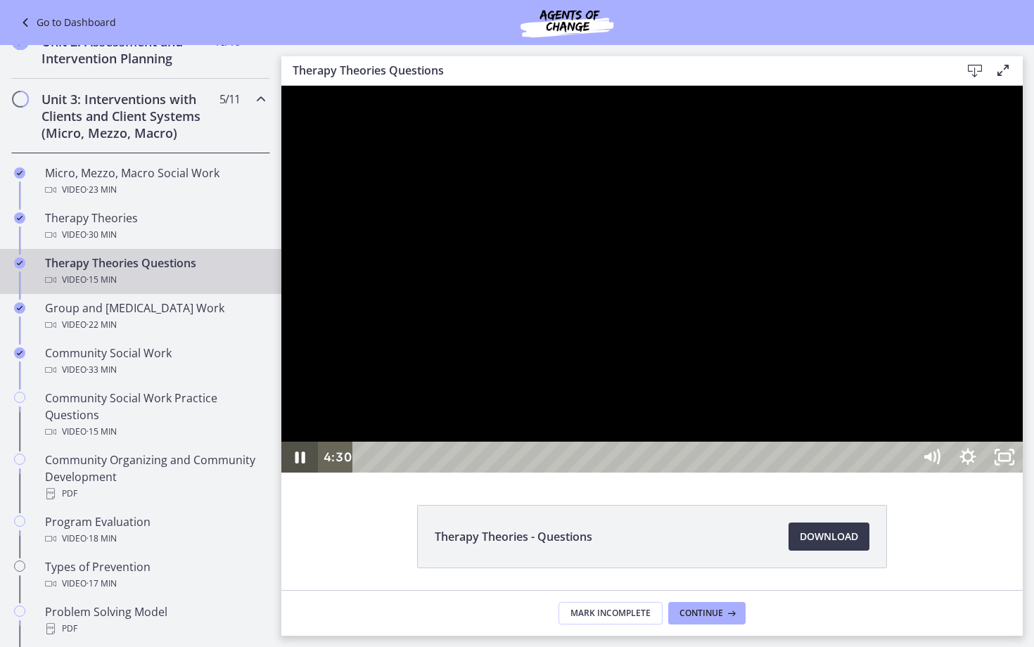
click at [301, 473] on icon "Pause" at bounding box center [299, 457] width 37 height 31
click at [291, 476] on icon "Play Video" at bounding box center [301, 457] width 44 height 37
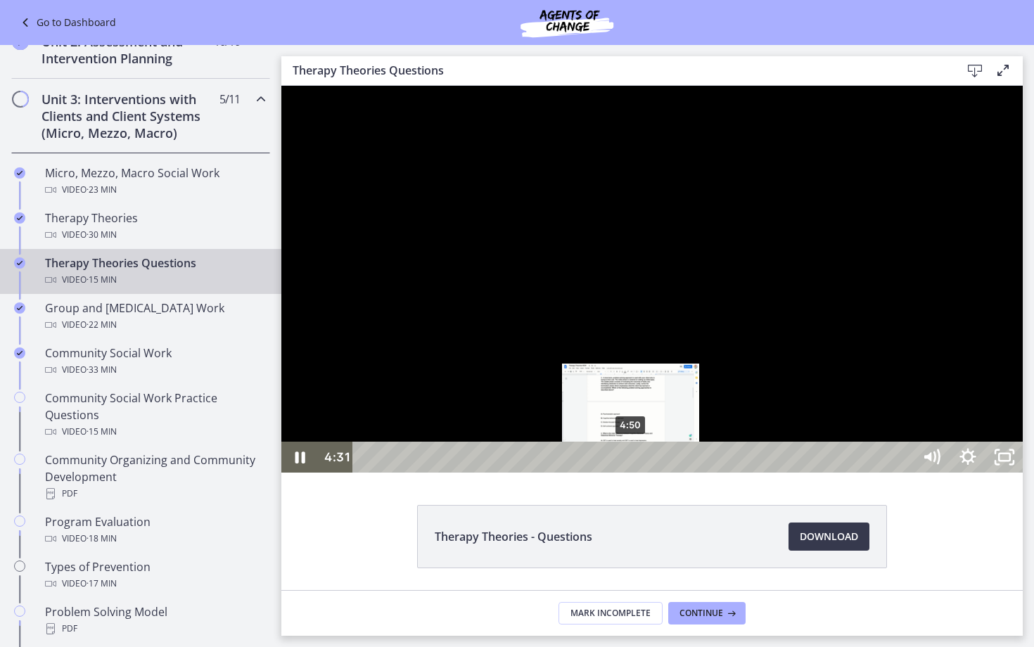
click at [631, 473] on div "4:50" at bounding box center [634, 457] width 537 height 31
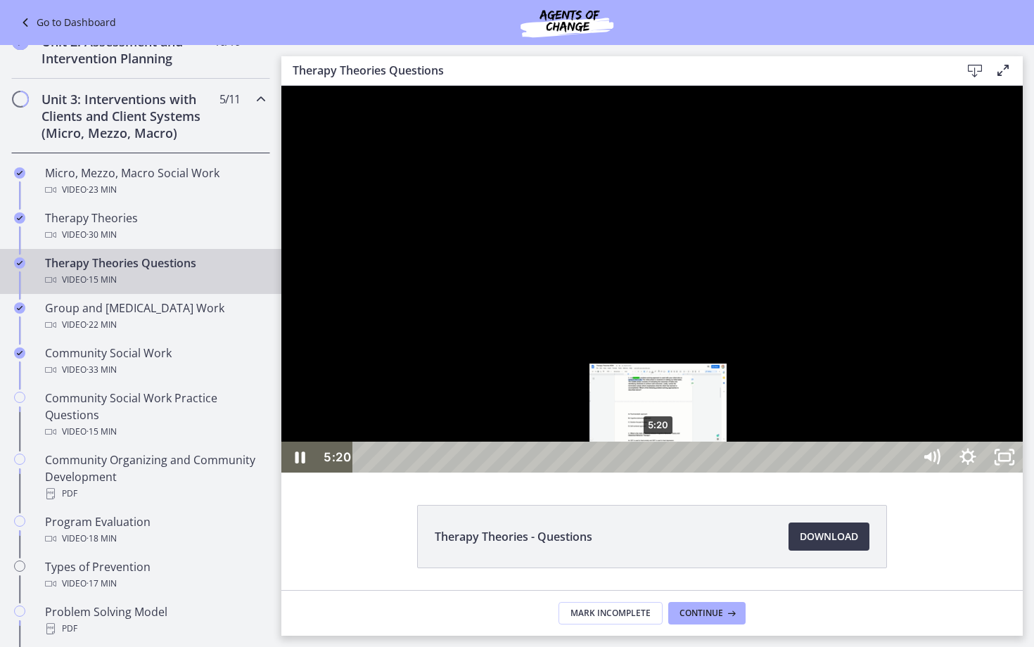
click at [659, 473] on div "5:20" at bounding box center [634, 457] width 537 height 31
click at [667, 473] on div "5:20" at bounding box center [634, 457] width 537 height 31
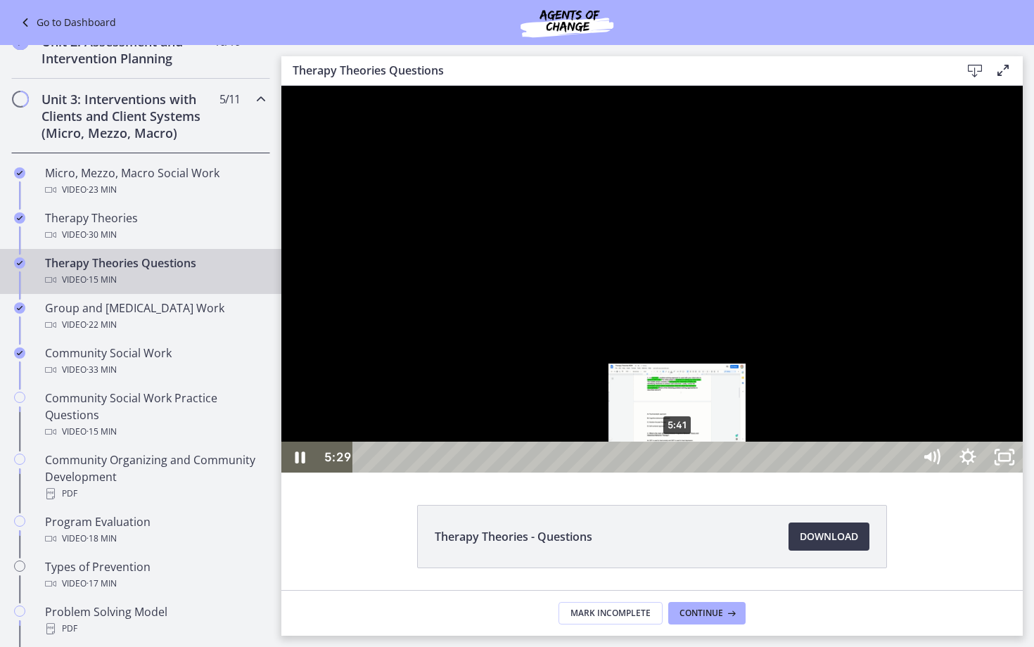
click at [678, 473] on div "5:41" at bounding box center [634, 457] width 537 height 31
click at [693, 473] on div "5:42" at bounding box center [634, 457] width 537 height 31
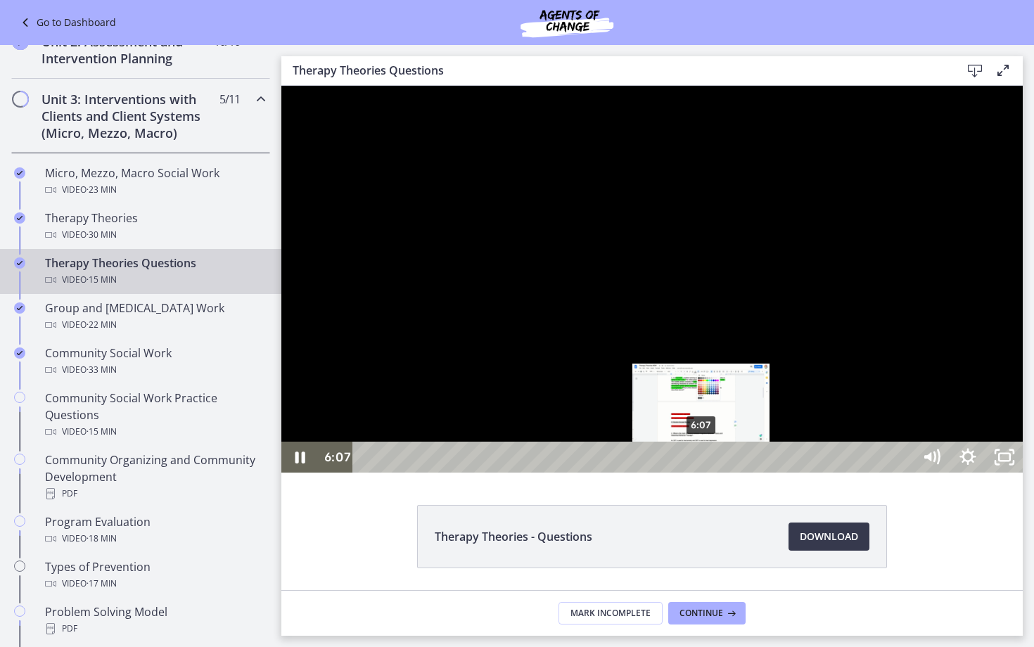
click at [702, 473] on div "6:07" at bounding box center [634, 457] width 537 height 31
click at [718, 473] on div "6:22" at bounding box center [634, 457] width 537 height 31
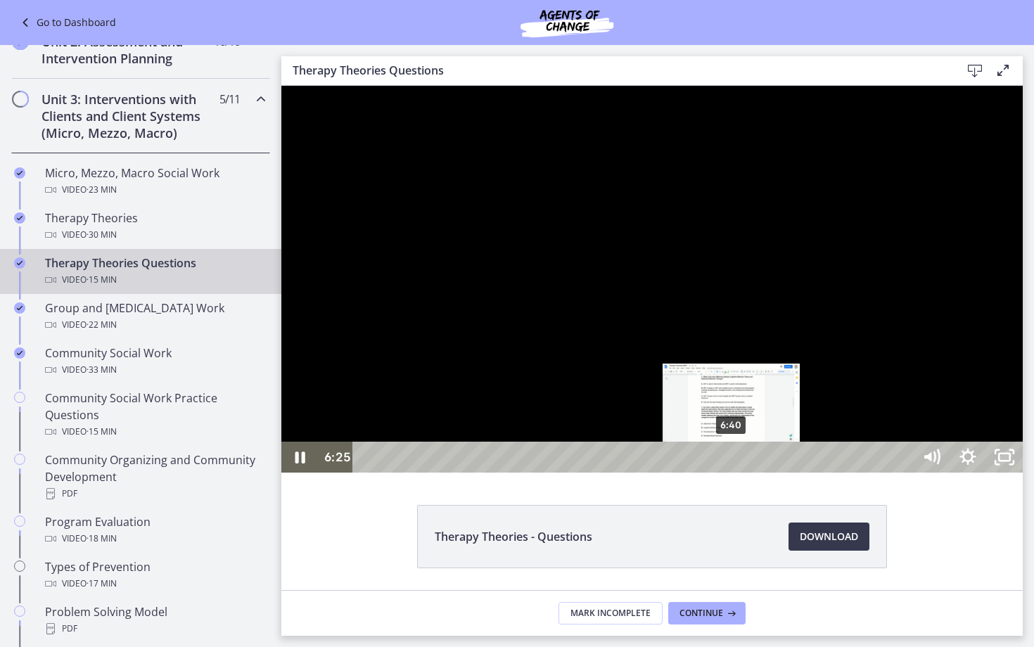
click at [732, 473] on div "6:40" at bounding box center [634, 457] width 537 height 31
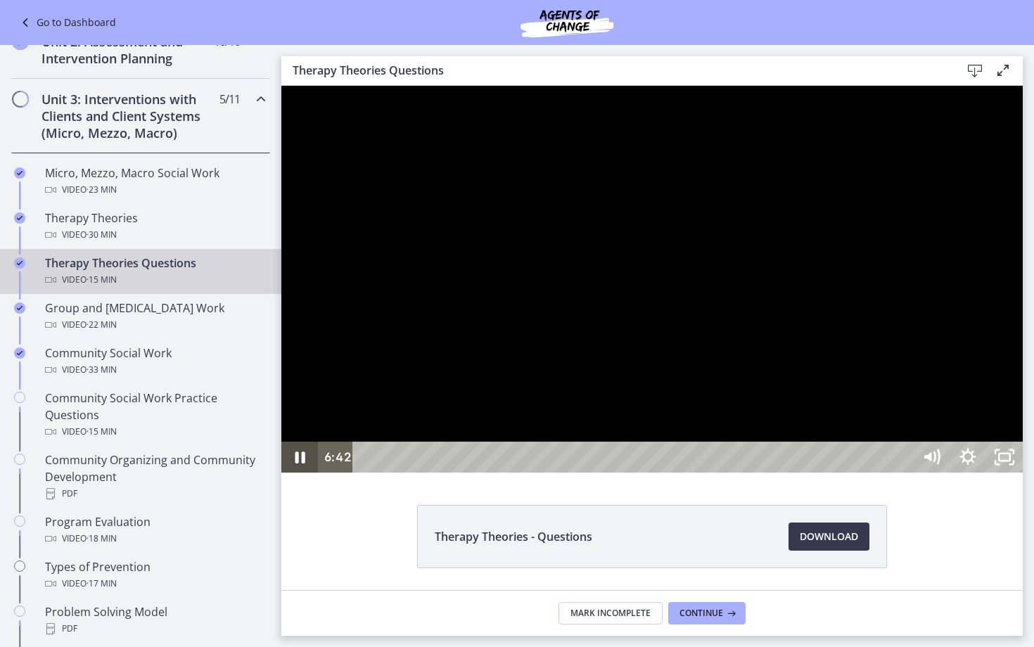
click at [295, 473] on icon "Pause" at bounding box center [299, 457] width 37 height 31
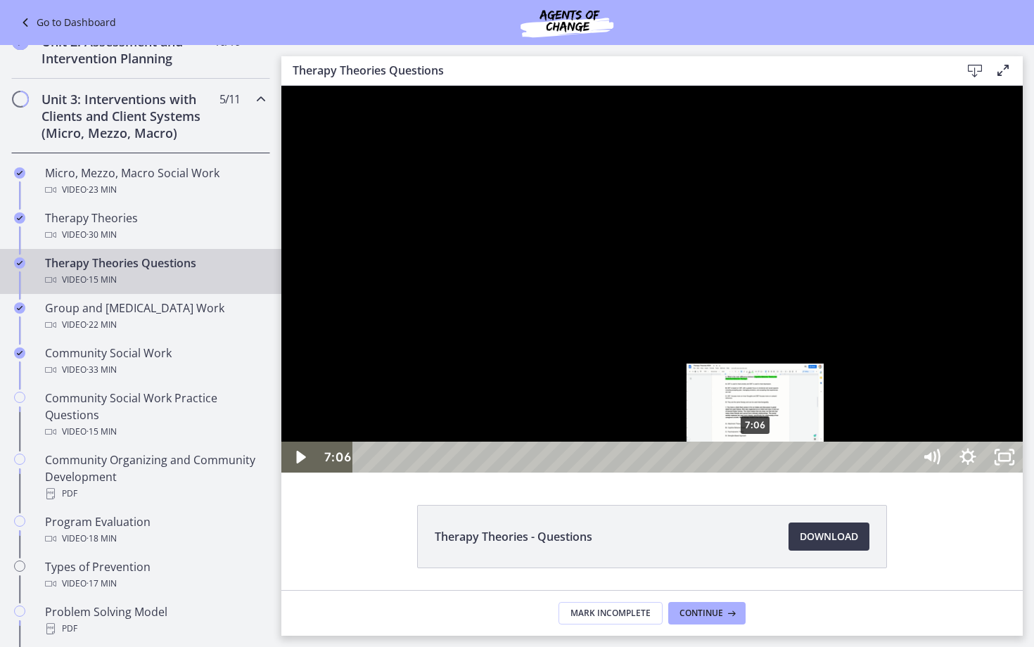
click at [756, 473] on div "7:06" at bounding box center [634, 457] width 537 height 31
click at [765, 473] on div "7:16" at bounding box center [634, 457] width 537 height 31
click at [773, 473] on div "7:21" at bounding box center [634, 457] width 537 height 31
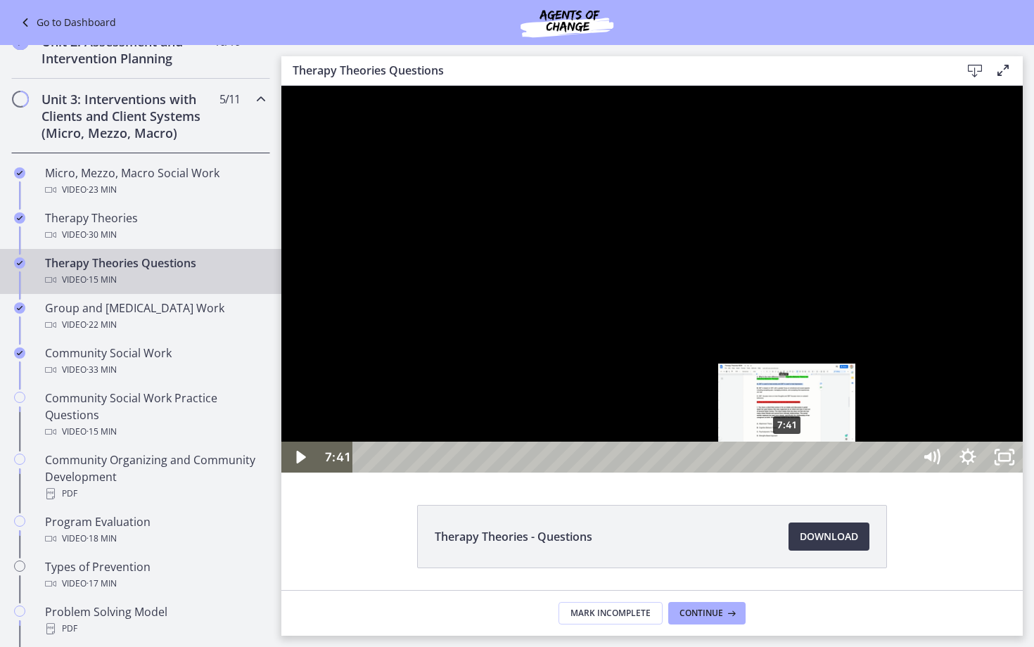
click at [788, 473] on div "7:41" at bounding box center [634, 457] width 537 height 31
click at [799, 473] on div "7:53" at bounding box center [634, 457] width 537 height 31
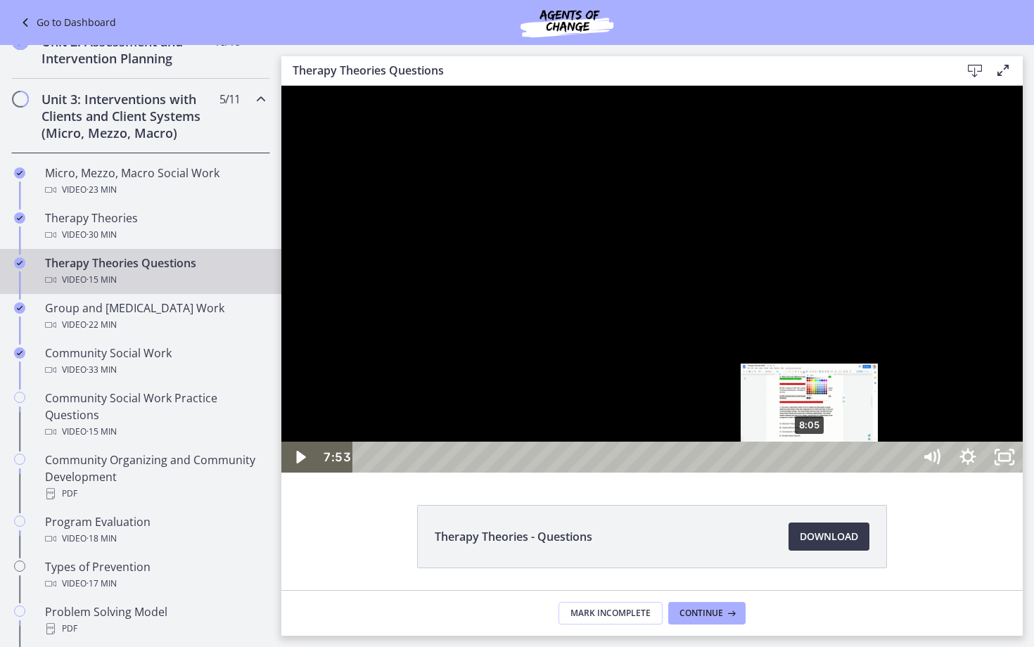
click at [812, 473] on div "8:05" at bounding box center [634, 457] width 537 height 31
click at [827, 473] on div "8:15" at bounding box center [634, 457] width 537 height 31
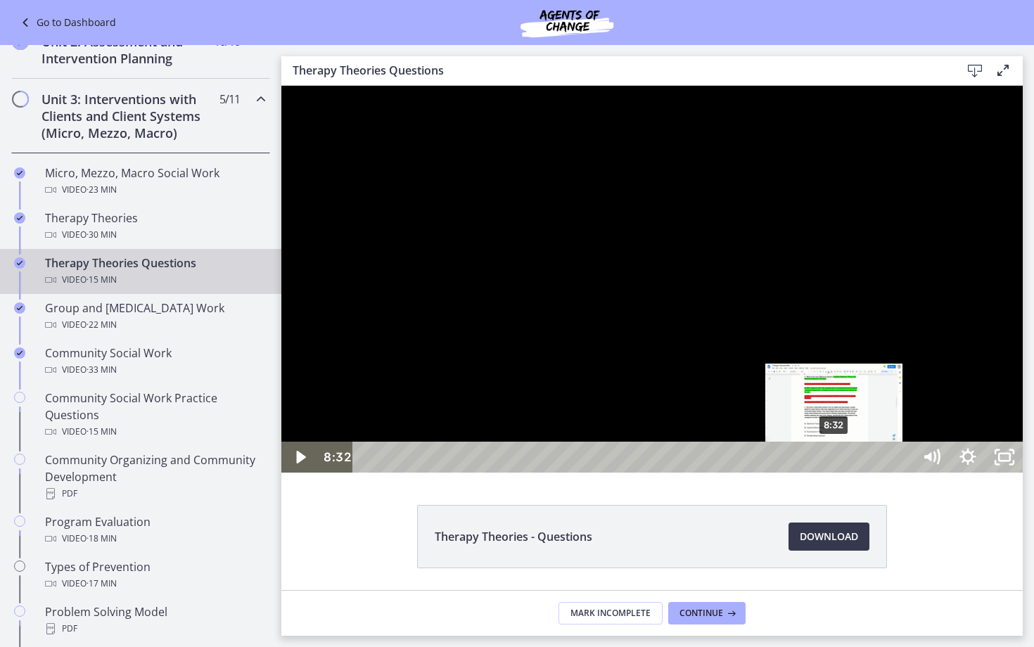
click at [835, 473] on div "8:32" at bounding box center [634, 457] width 537 height 31
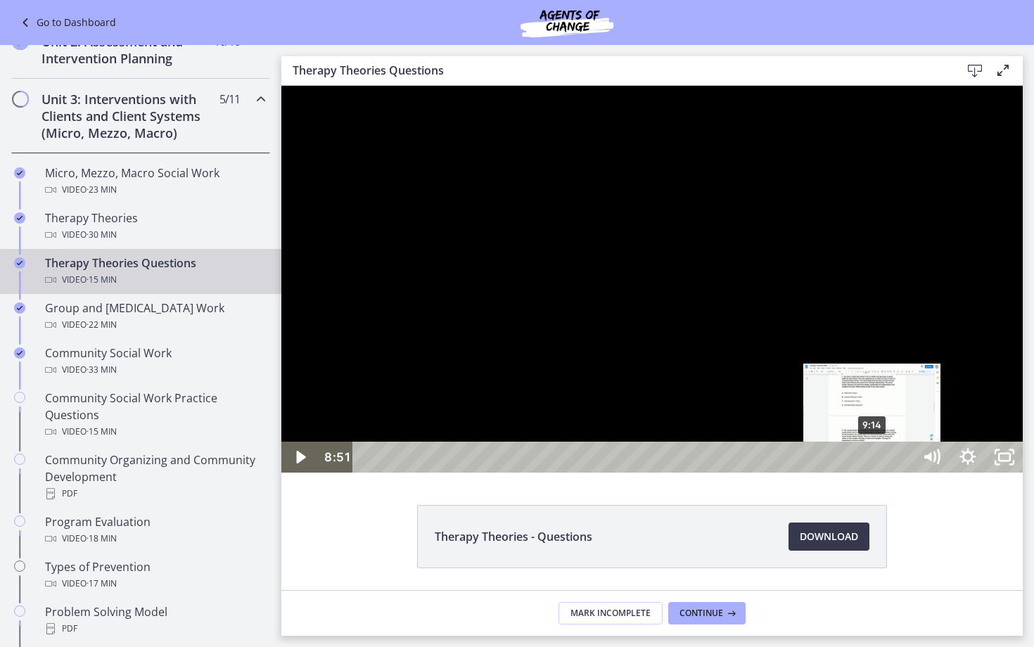
click at [878, 473] on div "9:14" at bounding box center [634, 457] width 537 height 31
click at [899, 473] on div "9:23" at bounding box center [634, 457] width 537 height 31
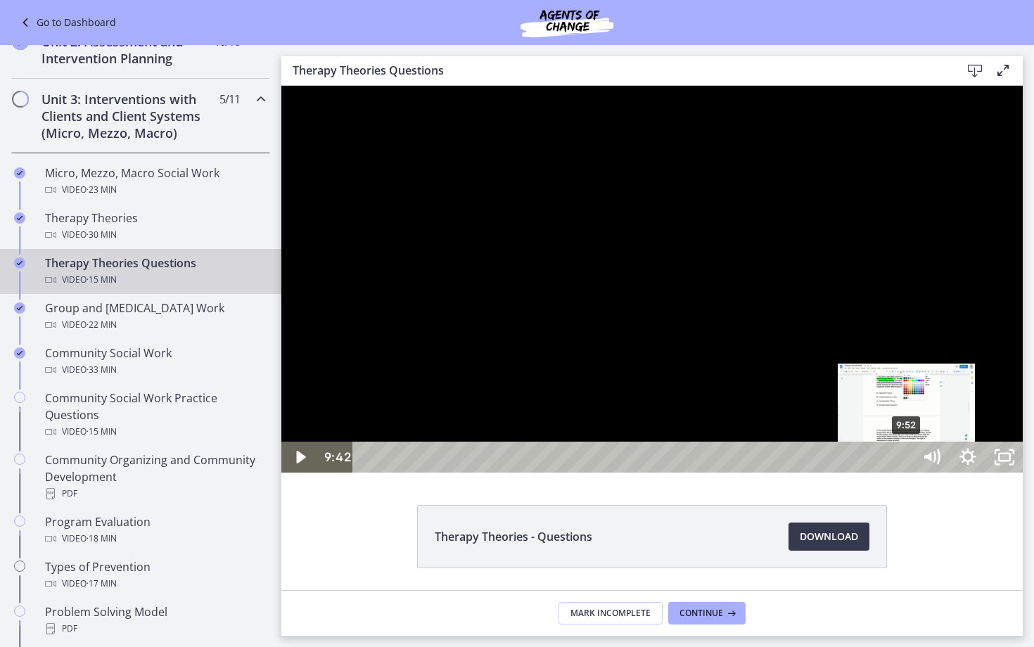
click at [904, 473] on div "9:52" at bounding box center [634, 457] width 537 height 31
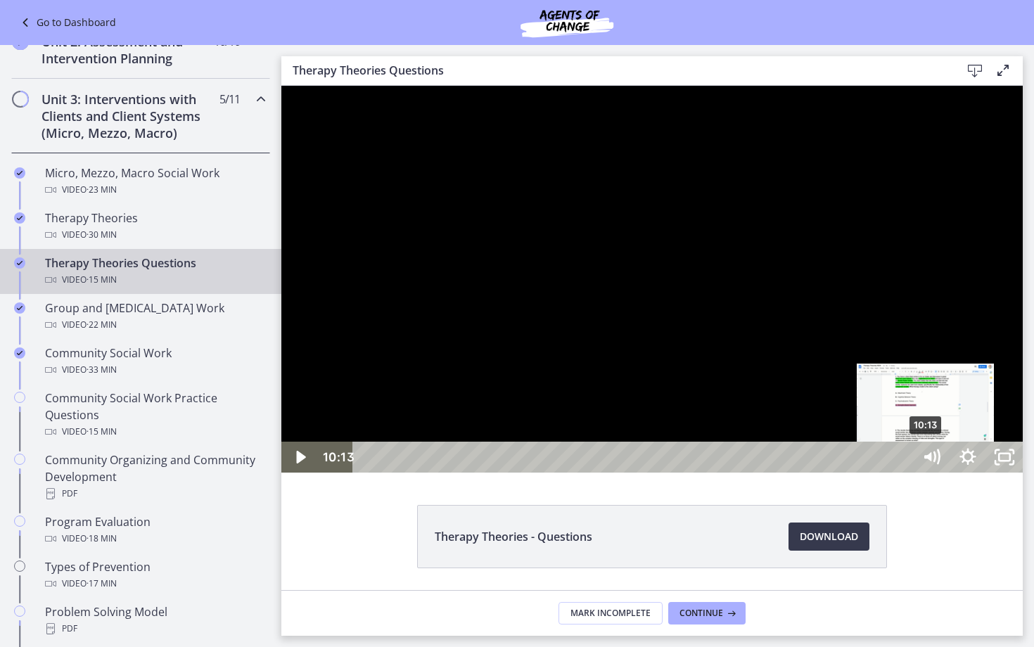
click at [904, 473] on div "10:13" at bounding box center [634, 457] width 537 height 31
click at [904, 473] on div "10:21" at bounding box center [634, 457] width 537 height 31
click at [904, 473] on div "10:23" at bounding box center [634, 457] width 537 height 31
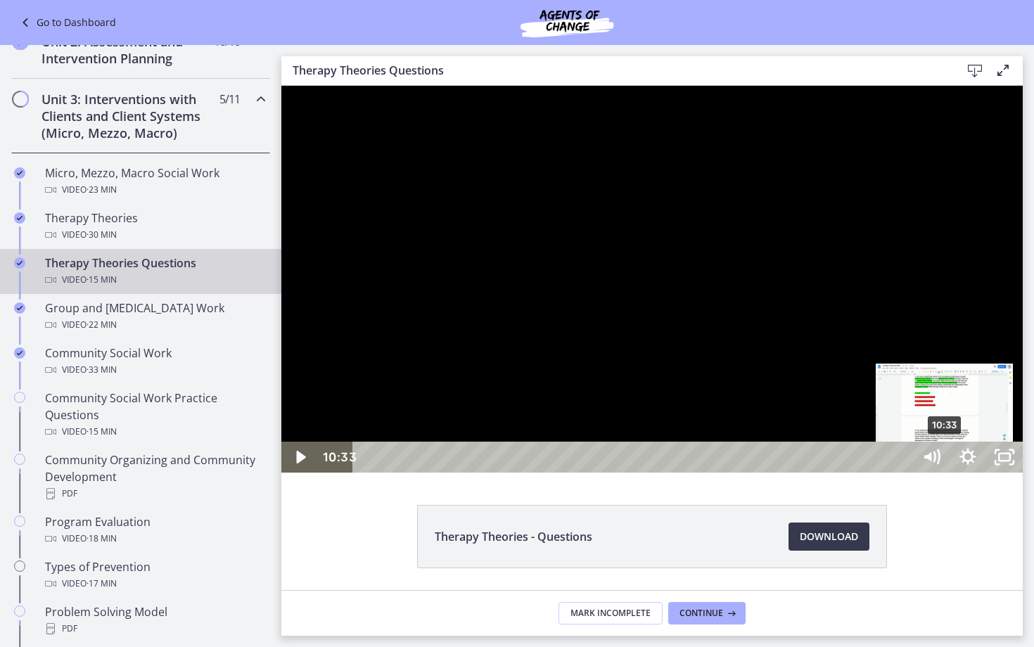
click at [904, 473] on div "10:33" at bounding box center [634, 457] width 537 height 31
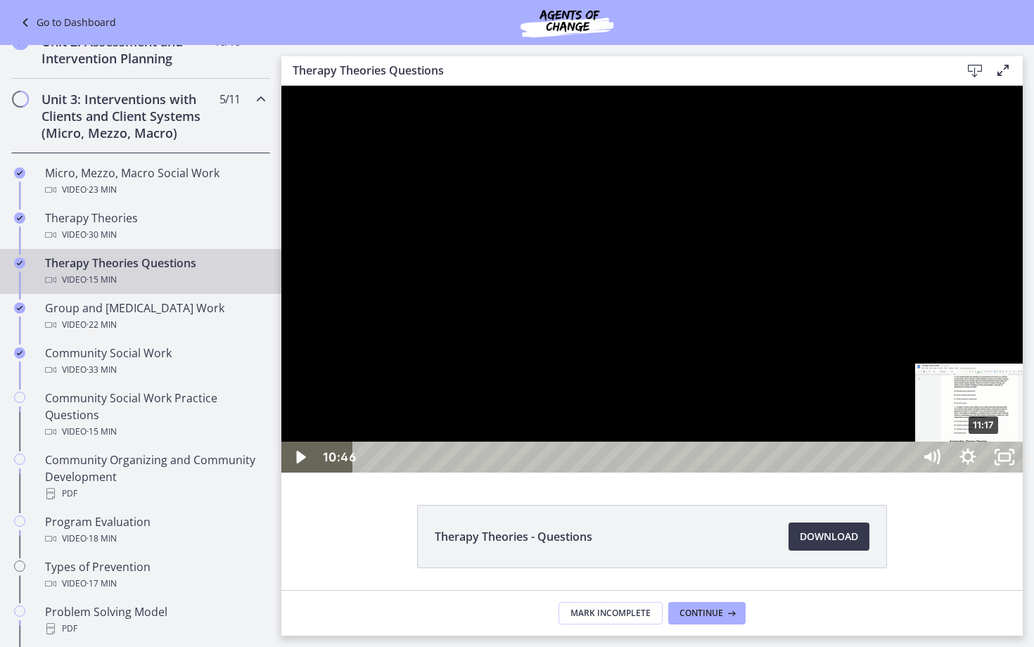
click at [904, 473] on div "11:17" at bounding box center [634, 457] width 537 height 31
click at [904, 473] on div "11:31" at bounding box center [634, 457] width 537 height 31
click at [904, 473] on div "11:46" at bounding box center [634, 457] width 537 height 31
click at [904, 473] on div "12:05" at bounding box center [634, 457] width 537 height 31
click at [904, 473] on div "12:16" at bounding box center [634, 457] width 537 height 31
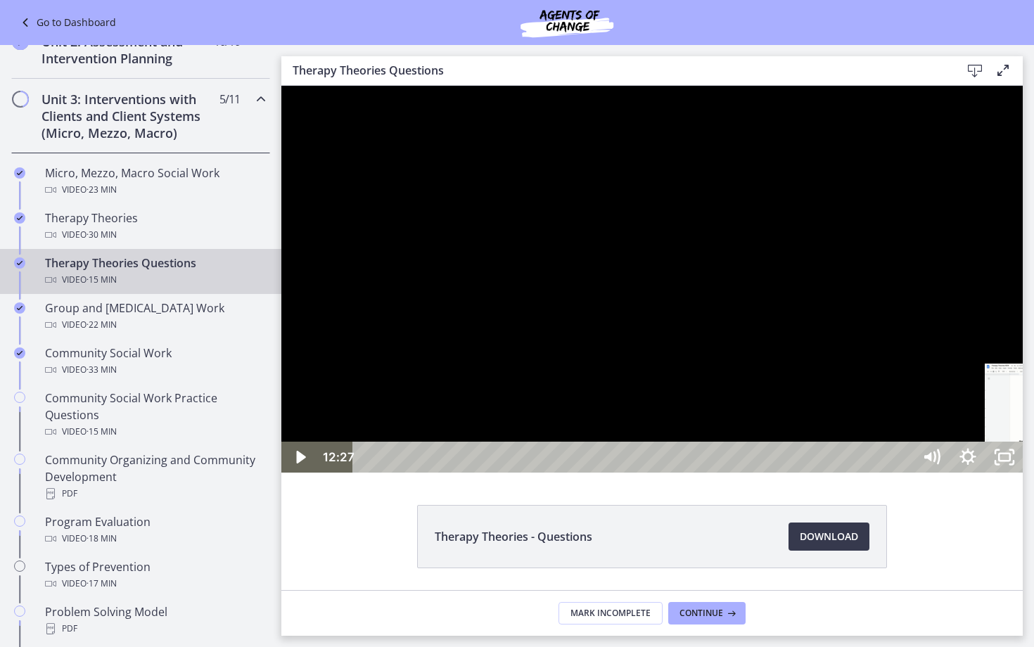
click at [904, 473] on div "12:33" at bounding box center [634, 457] width 537 height 31
click at [904, 473] on div "12:54" at bounding box center [634, 457] width 537 height 31
click at [904, 473] on div "13:07" at bounding box center [634, 457] width 537 height 31
click at [297, 465] on icon "Play Video" at bounding box center [301, 456] width 11 height 15
click at [295, 473] on icon "Pause" at bounding box center [299, 457] width 37 height 31
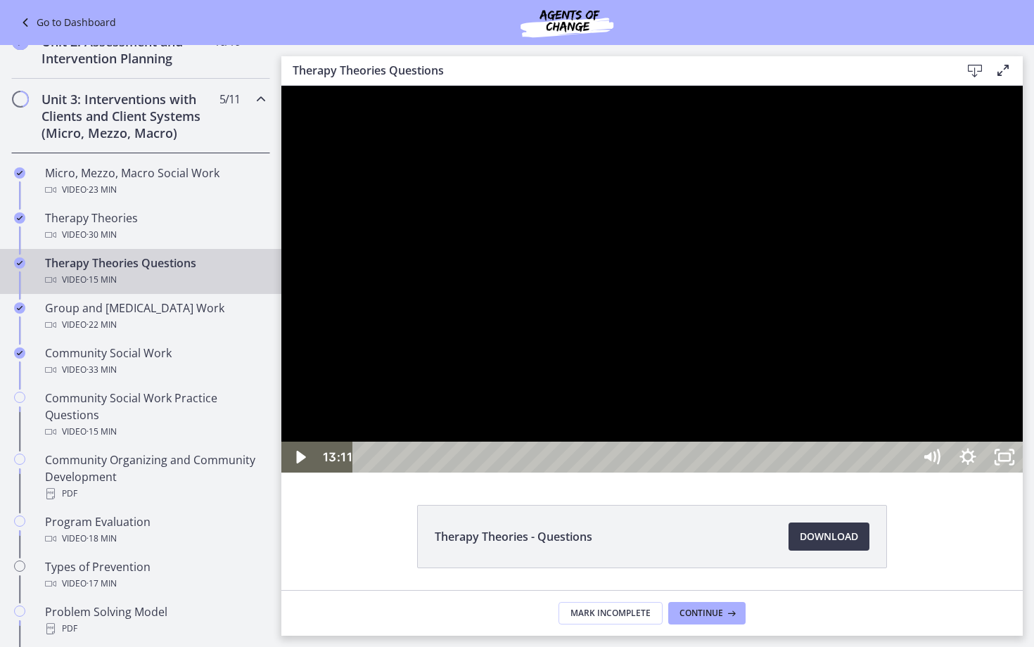
click at [904, 473] on div "13:33" at bounding box center [634, 457] width 537 height 31
click at [904, 473] on div "13:48" at bounding box center [634, 457] width 537 height 31
click at [904, 473] on div "14:08" at bounding box center [634, 457] width 537 height 31
click at [904, 473] on div "14:17" at bounding box center [634, 457] width 537 height 31
click at [904, 473] on div "14:42" at bounding box center [634, 457] width 537 height 31
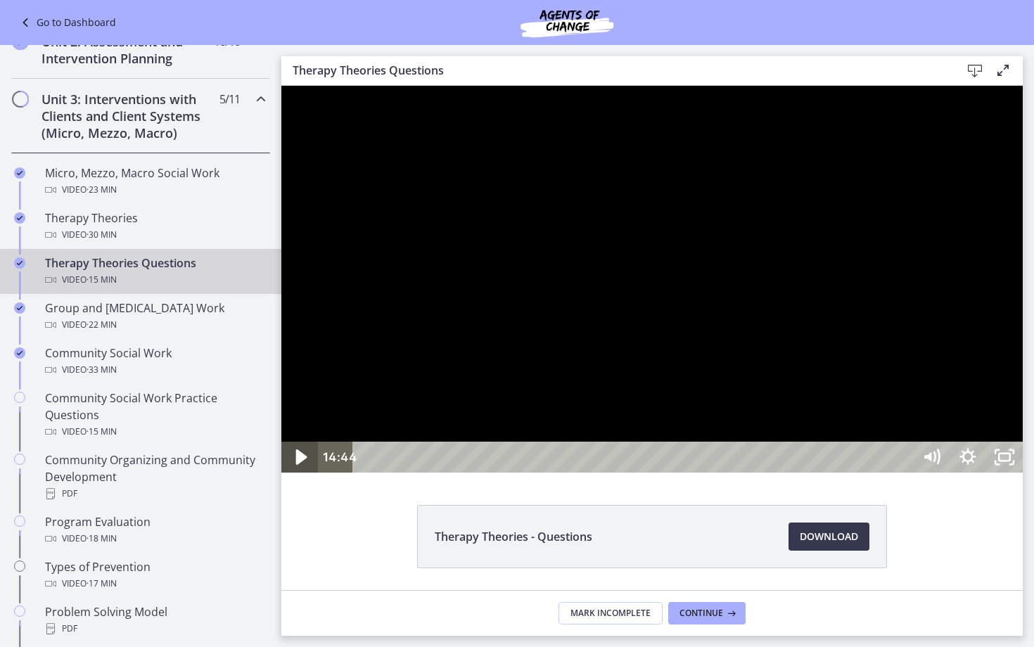
click at [282, 476] on icon "Play Video" at bounding box center [301, 457] width 44 height 37
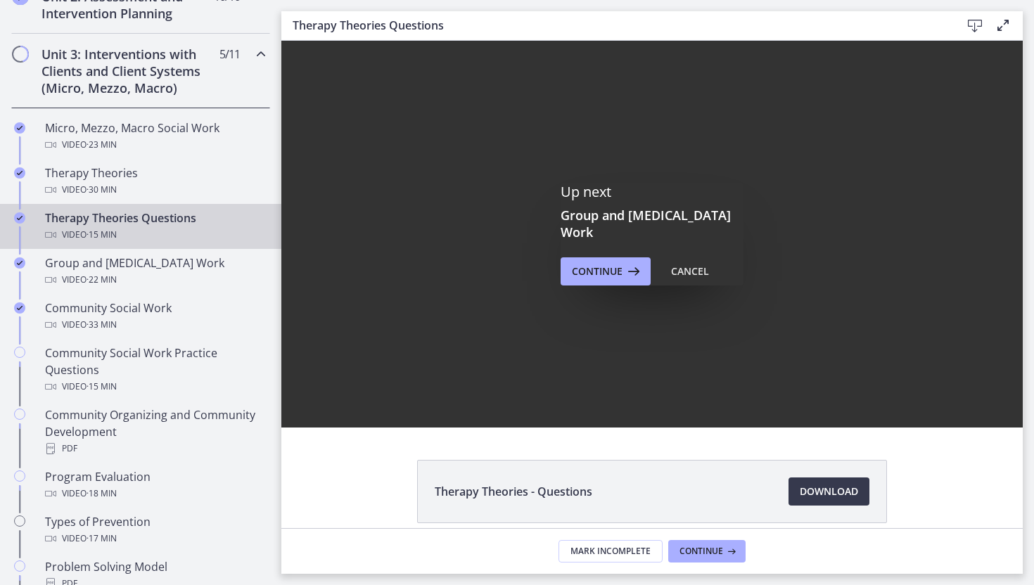
scroll to position [0, 0]
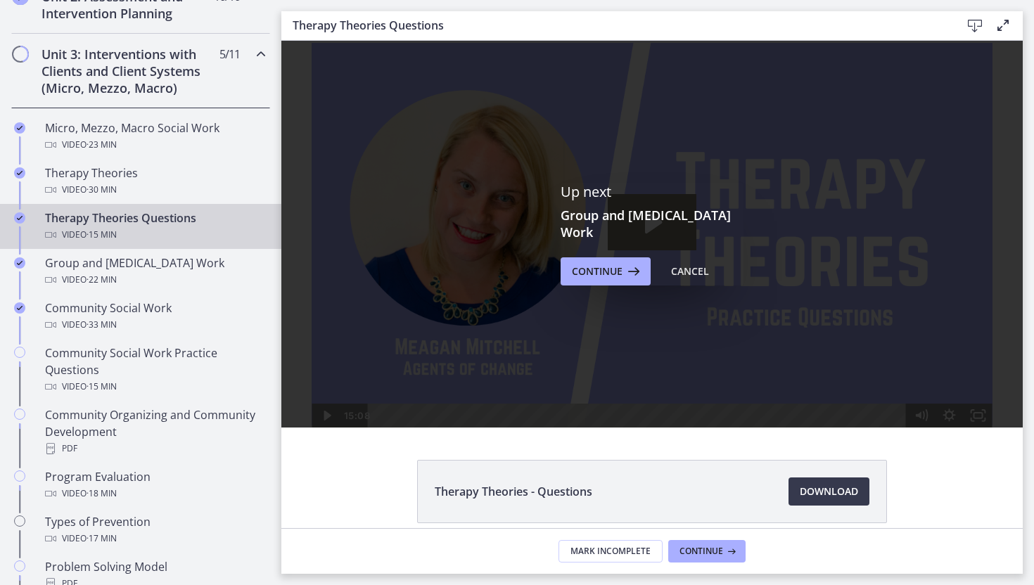
click at [406, 376] on div "Up next Group and Family Therapy Work Continue Cancel" at bounding box center [651, 234] width 741 height 387
click at [695, 263] on div "Cancel" at bounding box center [690, 271] width 38 height 17
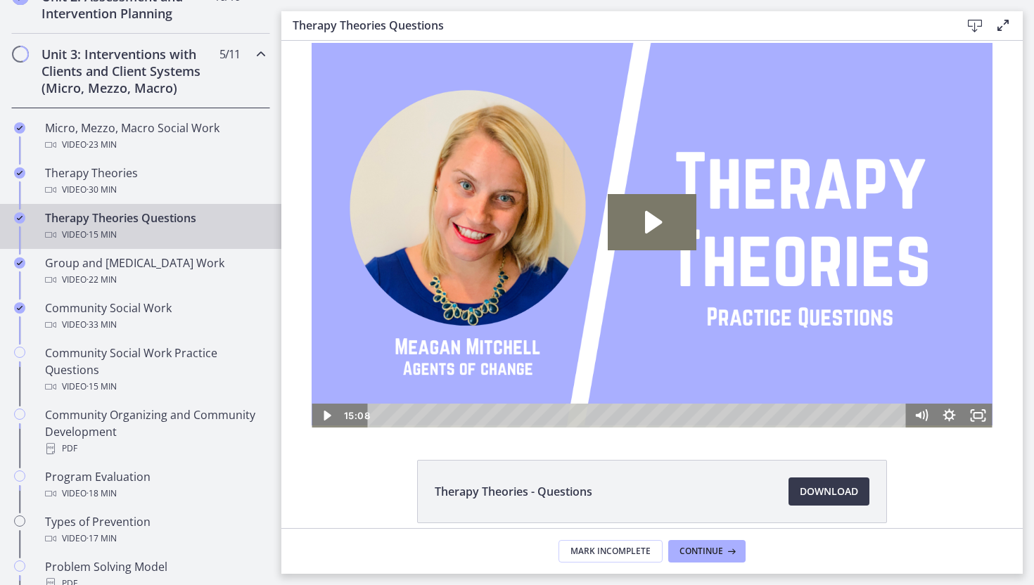
click at [395, 418] on div "Playbar" at bounding box center [639, 416] width 522 height 24
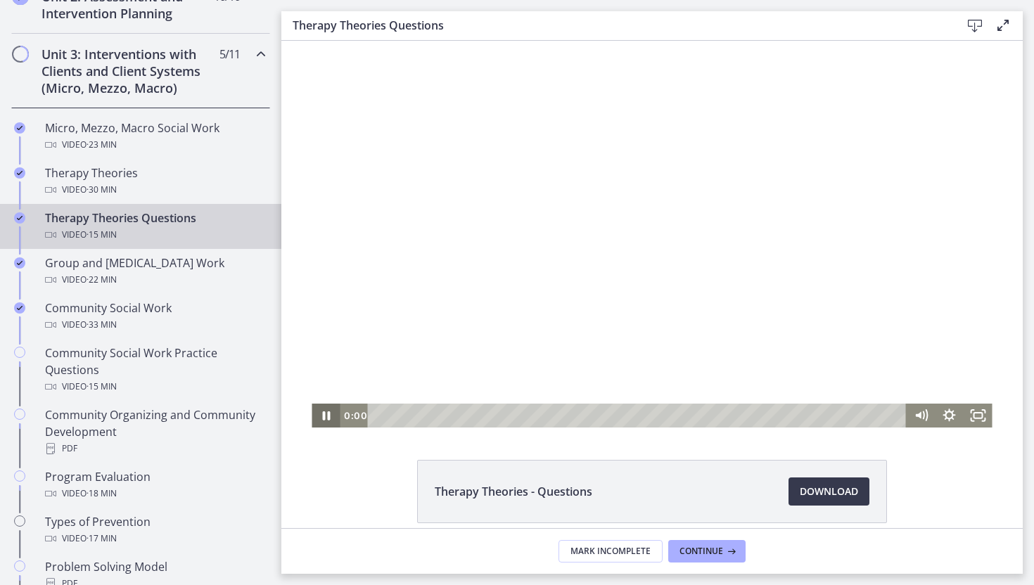
drag, startPoint x: 395, startPoint y: 418, endPoint x: 332, endPoint y: 418, distance: 63.3
click at [332, 418] on div "0:00 0:00" at bounding box center [651, 416] width 680 height 24
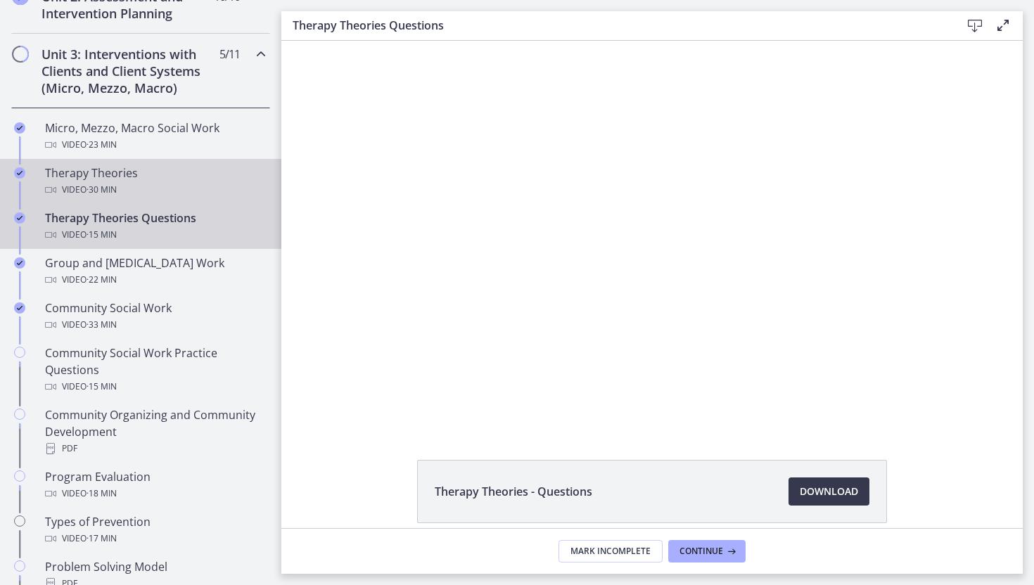
click at [108, 193] on span "· 30 min" at bounding box center [101, 189] width 30 height 17
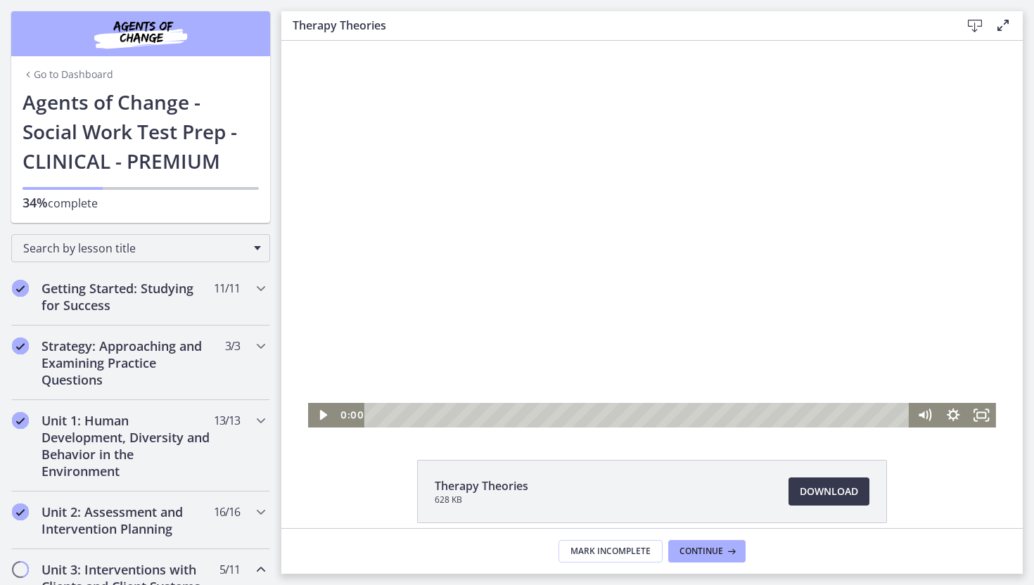
click at [375, 418] on div "Playbar" at bounding box center [638, 415] width 527 height 25
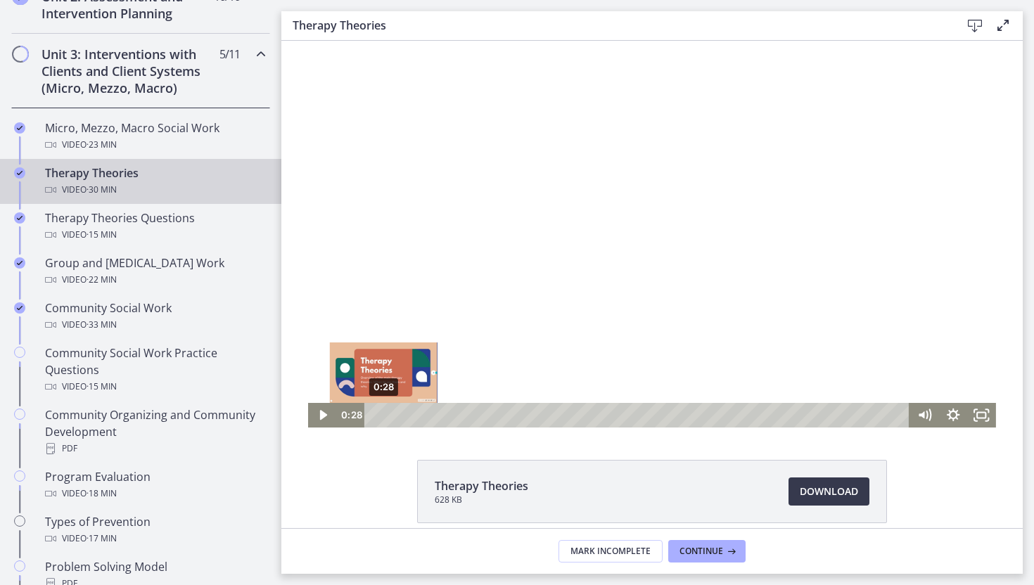
click at [383, 414] on div "0:28" at bounding box center [638, 415] width 527 height 25
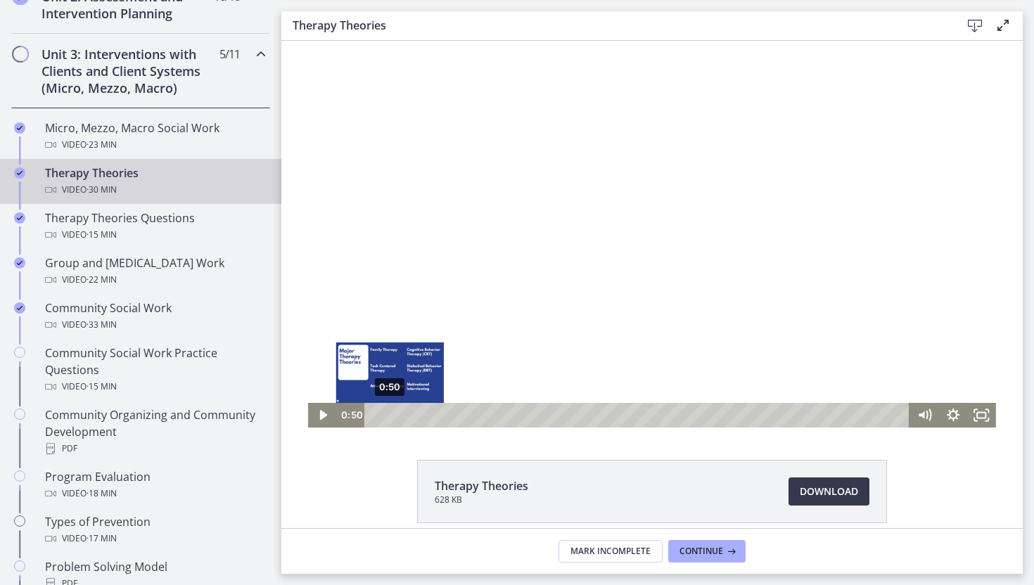
click at [390, 414] on div "0:50" at bounding box center [638, 415] width 527 height 25
click at [396, 413] on div "1:11" at bounding box center [638, 415] width 527 height 25
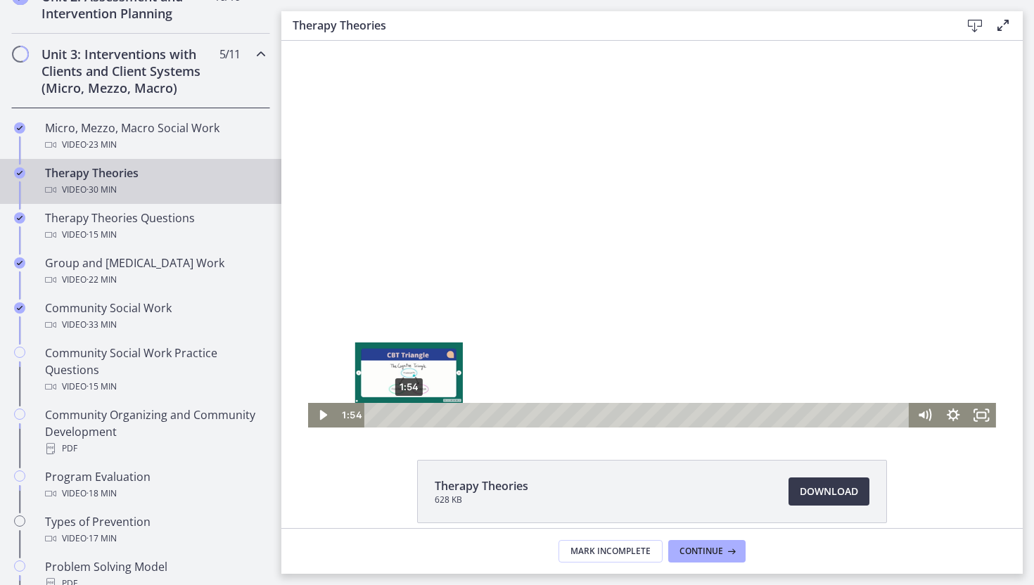
click at [409, 413] on div "1:54" at bounding box center [638, 415] width 527 height 25
click at [404, 418] on div "1:38" at bounding box center [638, 415] width 527 height 25
click at [406, 418] on div "1:47" at bounding box center [638, 415] width 527 height 25
click at [408, 418] on div "Playbar" at bounding box center [406, 415] width 8 height 8
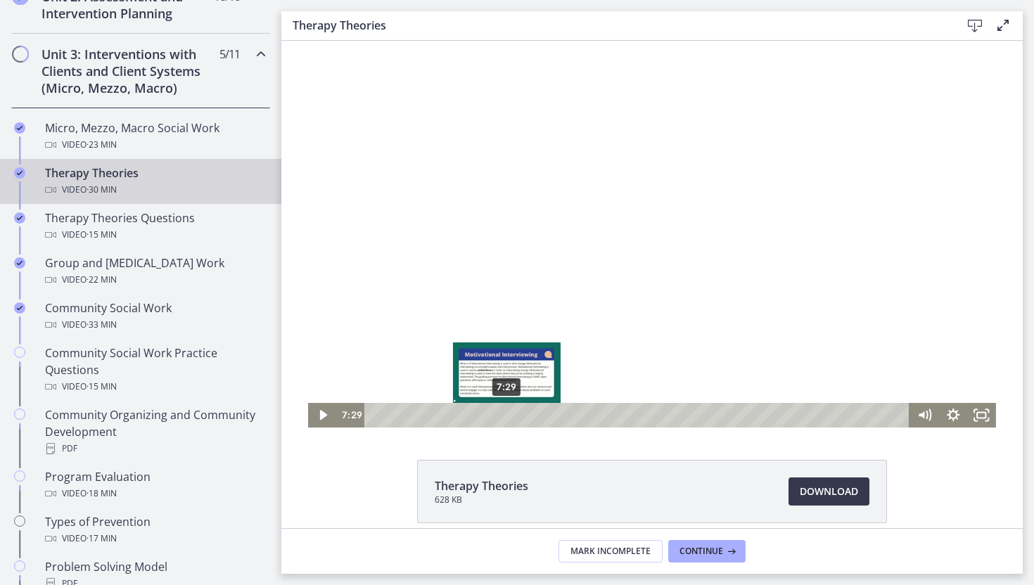
click at [519, 420] on div "7:29" at bounding box center [638, 415] width 527 height 25
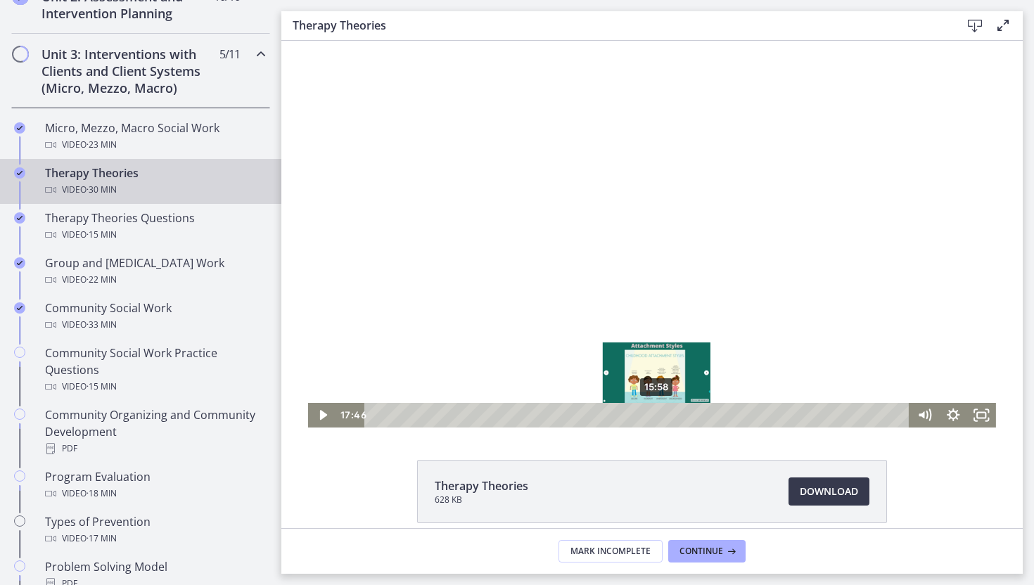
drag, startPoint x: 408, startPoint y: 418, endPoint x: 649, endPoint y: 417, distance: 241.2
click at [649, 417] on div "15:58" at bounding box center [638, 415] width 527 height 25
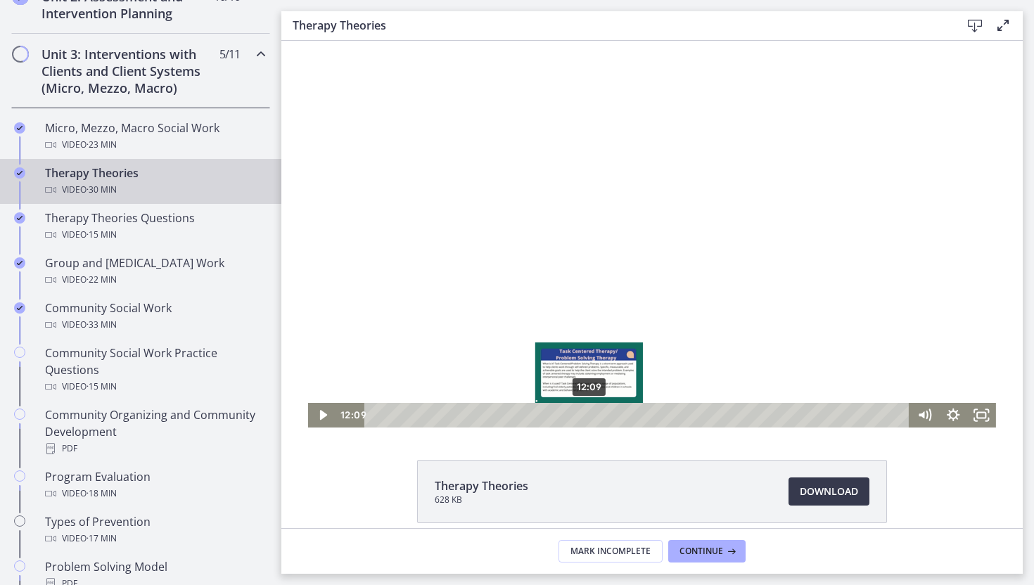
click at [589, 416] on div "12:09" at bounding box center [638, 415] width 527 height 25
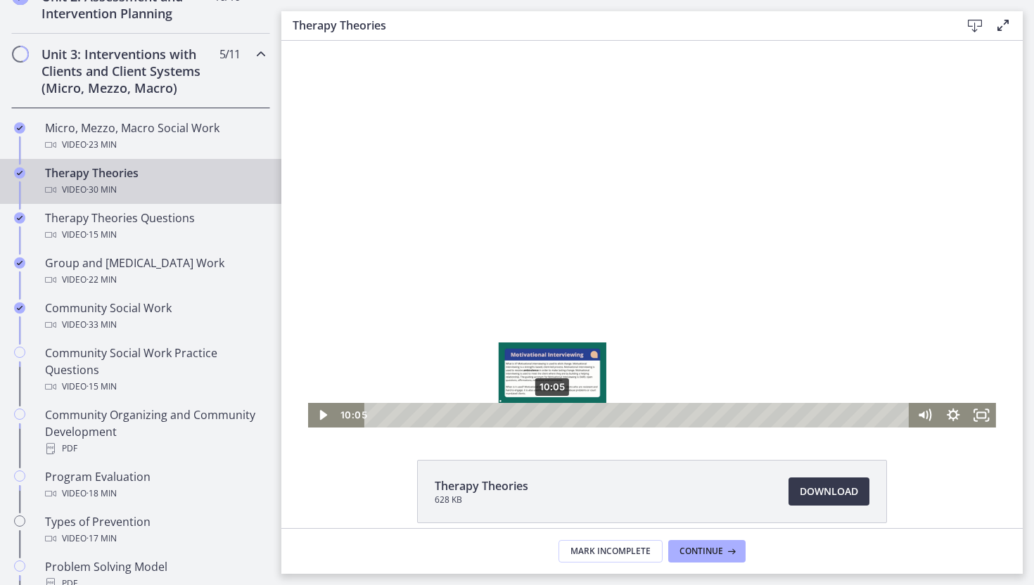
click at [553, 411] on div "10:05" at bounding box center [638, 415] width 527 height 25
click at [577, 413] on div "10:17" at bounding box center [638, 415] width 527 height 25
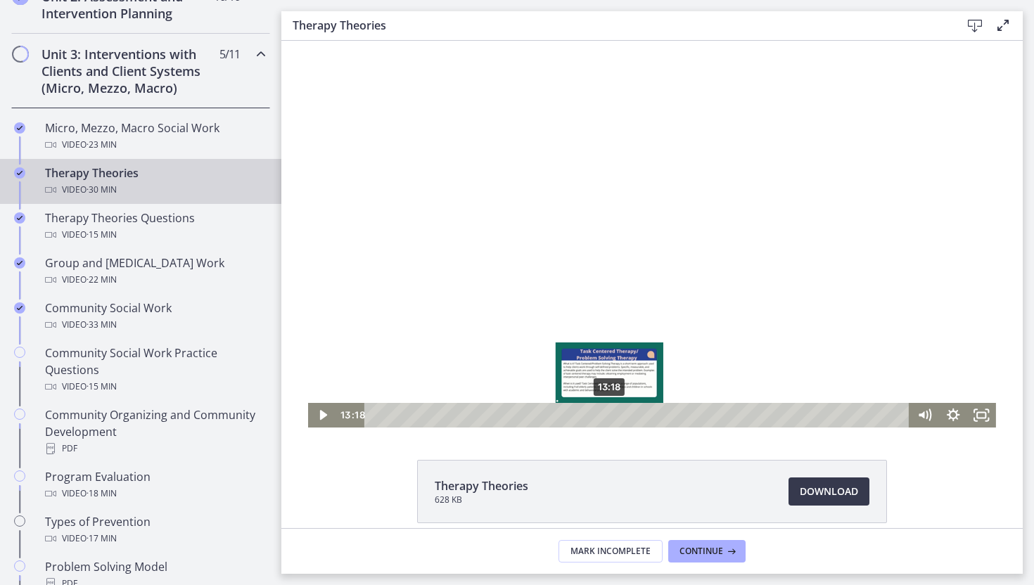
click at [610, 411] on div "13:18" at bounding box center [638, 415] width 527 height 25
click at [629, 416] on div "14:37" at bounding box center [638, 415] width 527 height 25
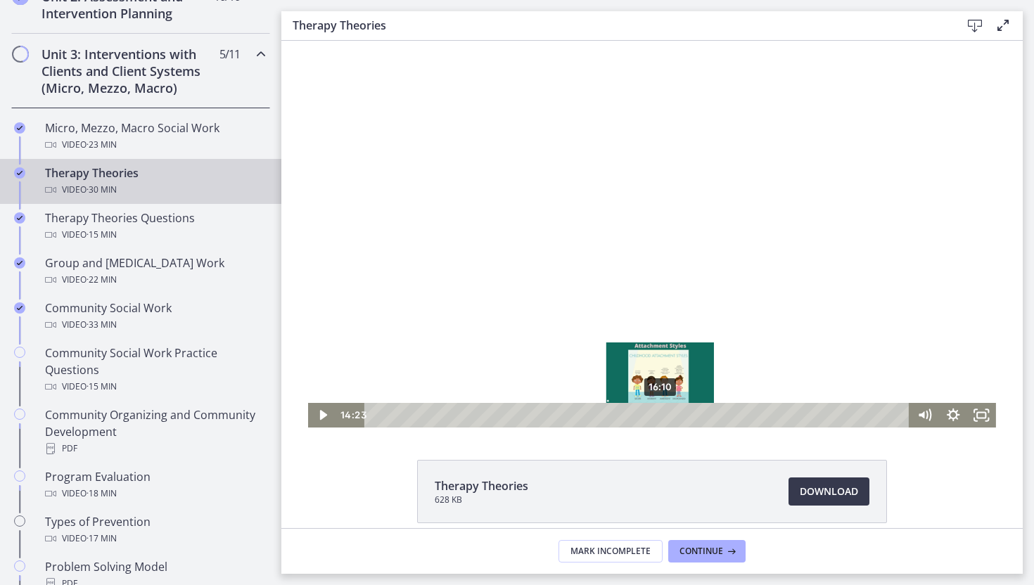
click at [660, 416] on div "16:10" at bounding box center [638, 415] width 527 height 25
click at [676, 416] on div "17:03" at bounding box center [638, 415] width 527 height 25
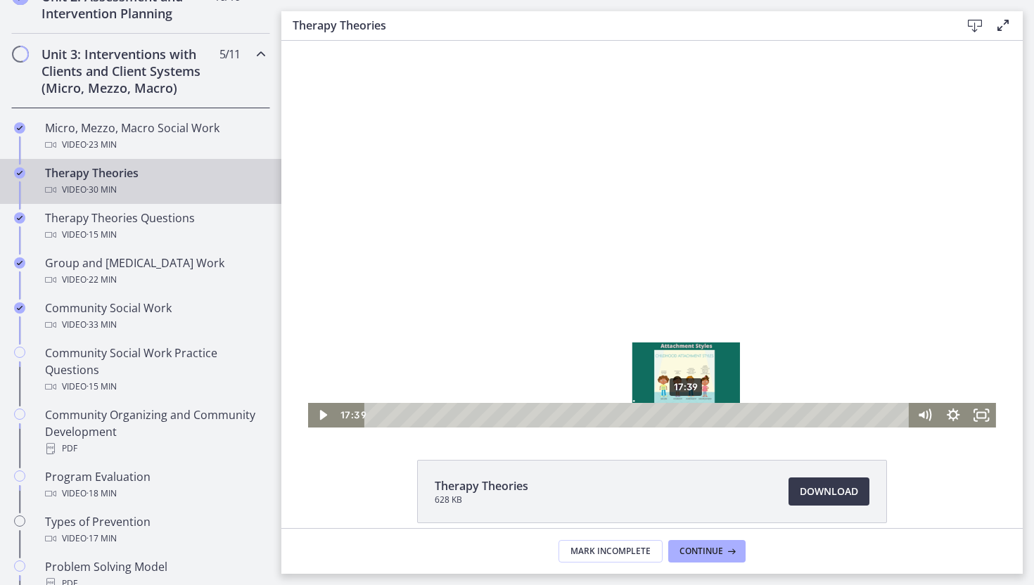
click at [686, 416] on div "17:39" at bounding box center [638, 415] width 527 height 25
click at [698, 415] on div "18:20" at bounding box center [638, 415] width 527 height 25
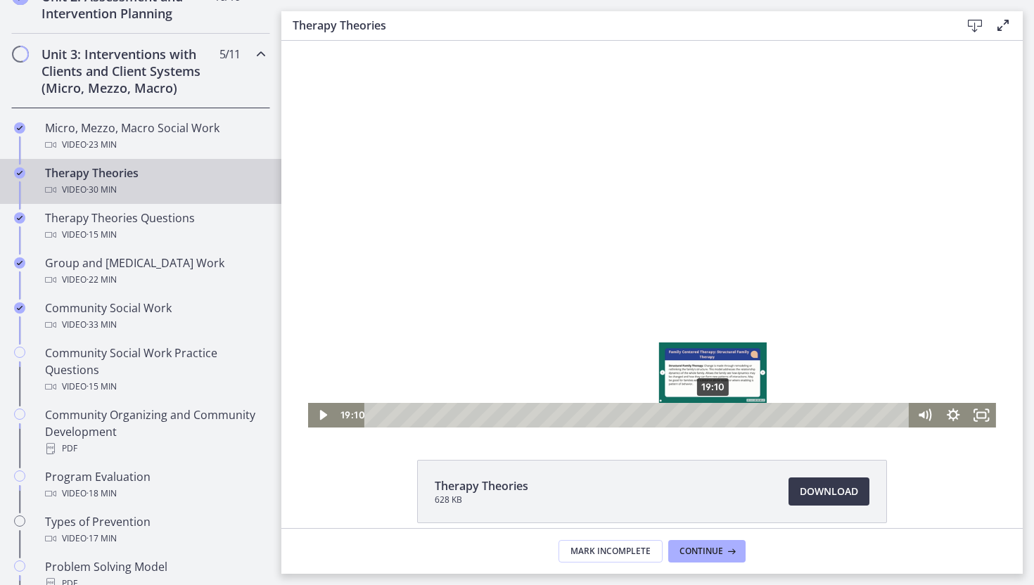
click at [713, 416] on div "19:10" at bounding box center [638, 415] width 527 height 25
click at [733, 416] on div "20:17" at bounding box center [638, 415] width 527 height 25
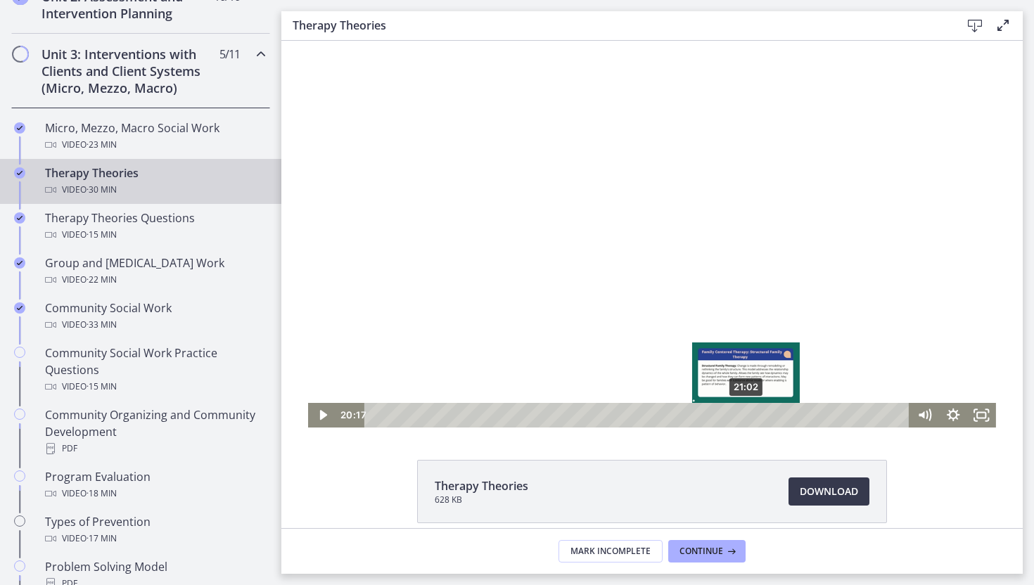
click at [746, 416] on div "21:02" at bounding box center [638, 415] width 527 height 25
click at [754, 416] on div "21:09" at bounding box center [638, 415] width 527 height 25
click at [768, 416] on div "22:16" at bounding box center [638, 415] width 527 height 25
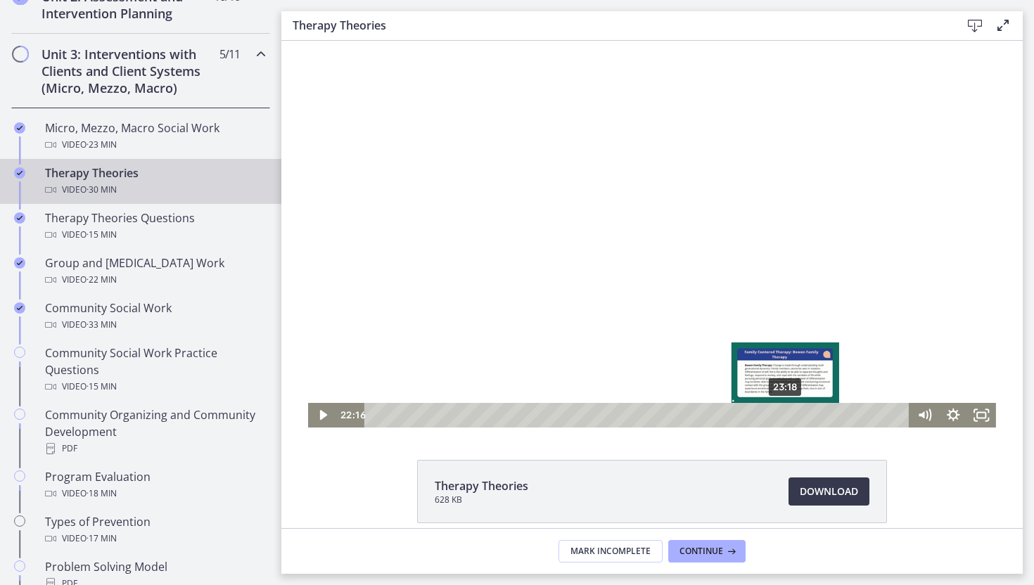
click at [781, 414] on div "23:18" at bounding box center [638, 415] width 527 height 25
click at [800, 414] on div "23:42" at bounding box center [638, 415] width 527 height 25
click at [806, 414] on div "24:18" at bounding box center [638, 415] width 527 height 25
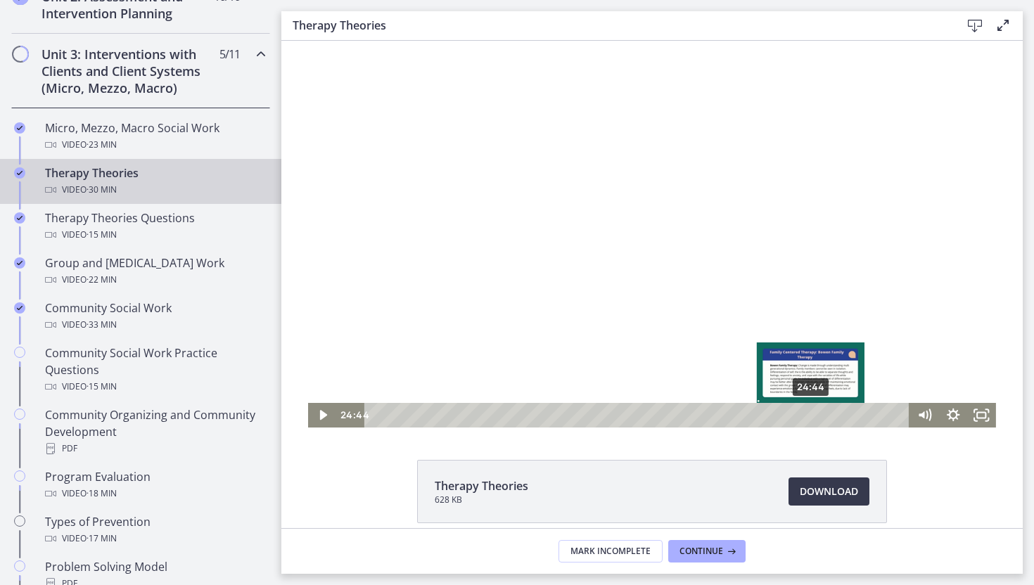
click at [811, 414] on div "24:44" at bounding box center [638, 415] width 527 height 25
click at [828, 414] on div "25:25" at bounding box center [638, 415] width 527 height 25
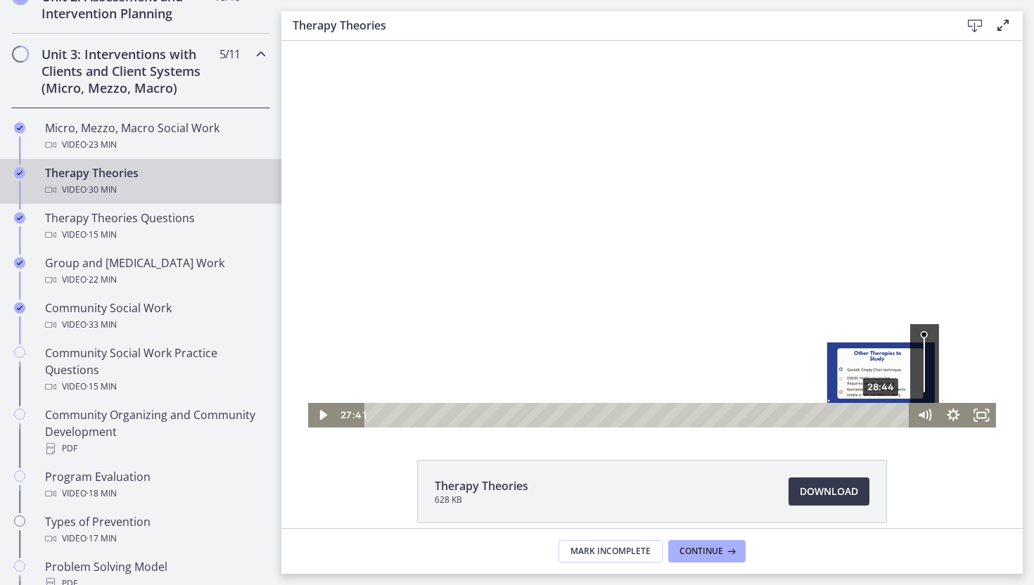
click at [883, 413] on div "28:44" at bounding box center [638, 415] width 527 height 25
click at [900, 417] on div "29:03" at bounding box center [638, 415] width 527 height 25
click at [910, 417] on icon "Mute" at bounding box center [924, 415] width 34 height 30
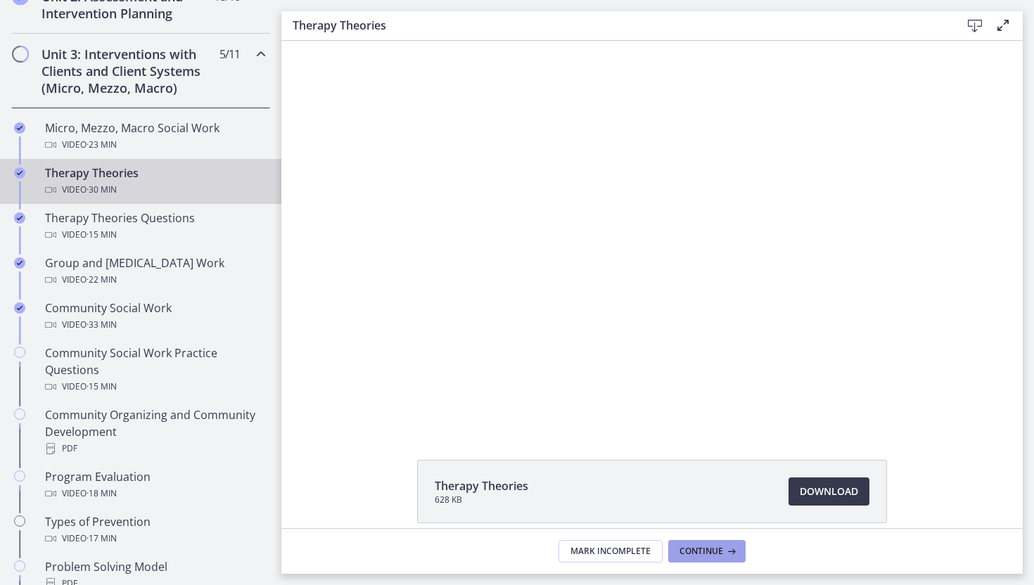
click at [711, 558] on button "Continue" at bounding box center [706, 551] width 77 height 23
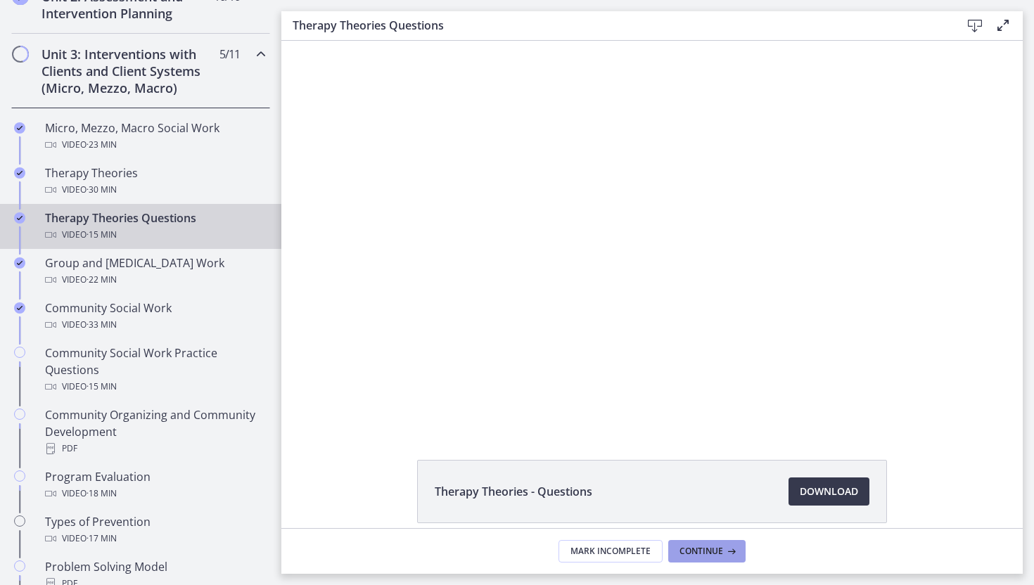
click at [711, 558] on button "Continue" at bounding box center [706, 551] width 77 height 23
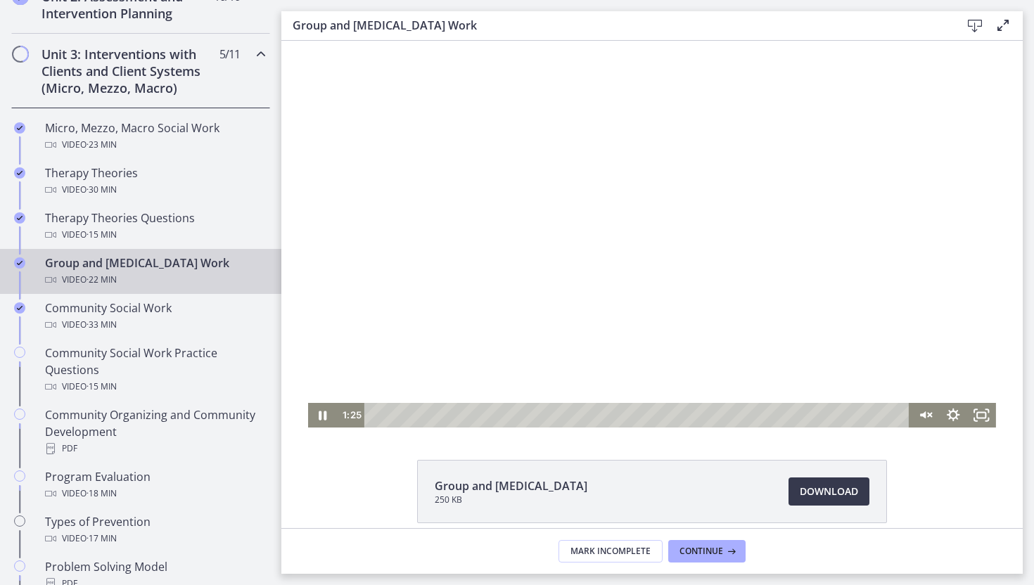
click at [409, 413] on div "Playbar" at bounding box center [638, 415] width 527 height 25
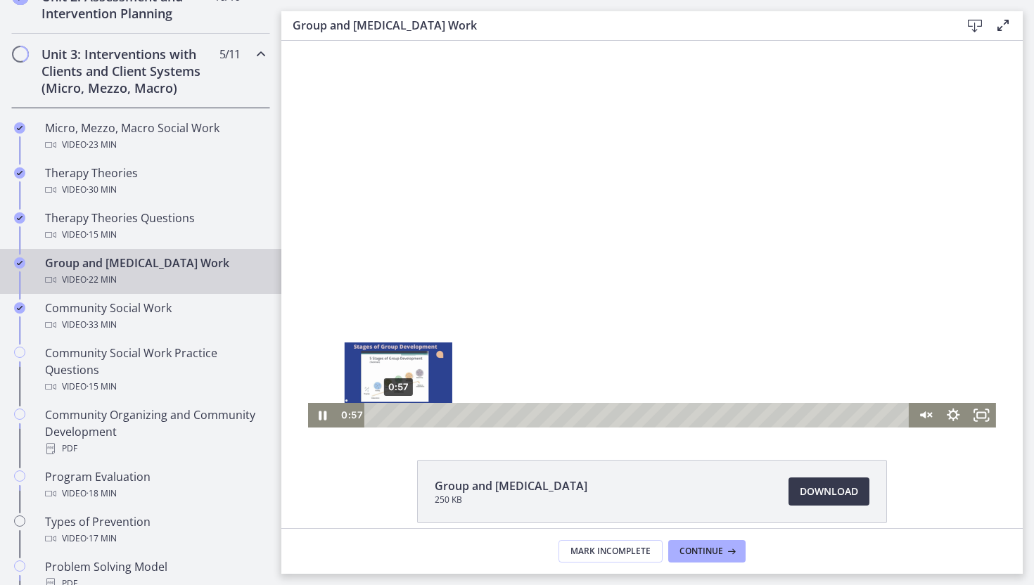
click at [398, 417] on div "0:57" at bounding box center [638, 415] width 527 height 25
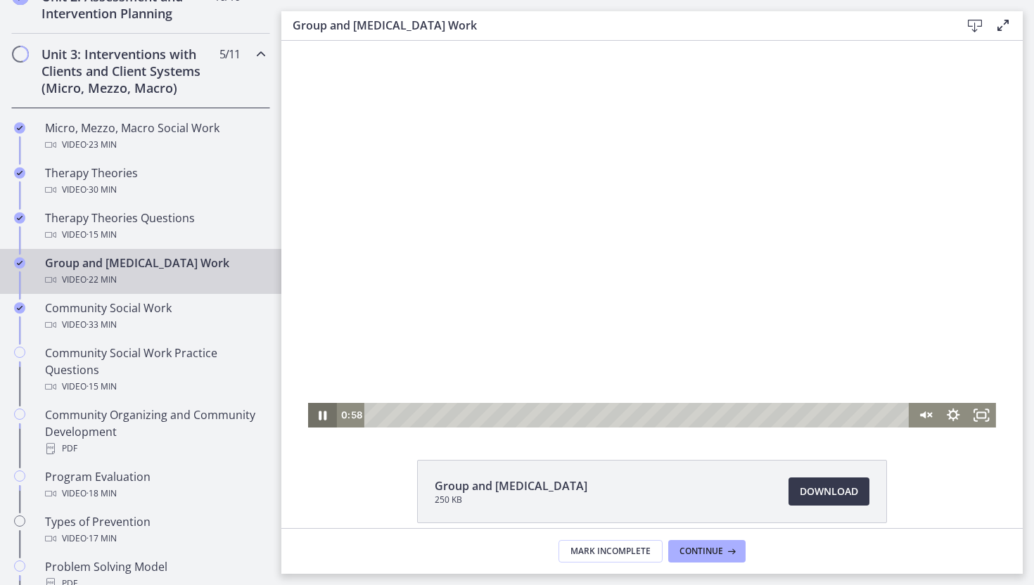
click at [325, 417] on icon "Pause" at bounding box center [323, 415] width 8 height 9
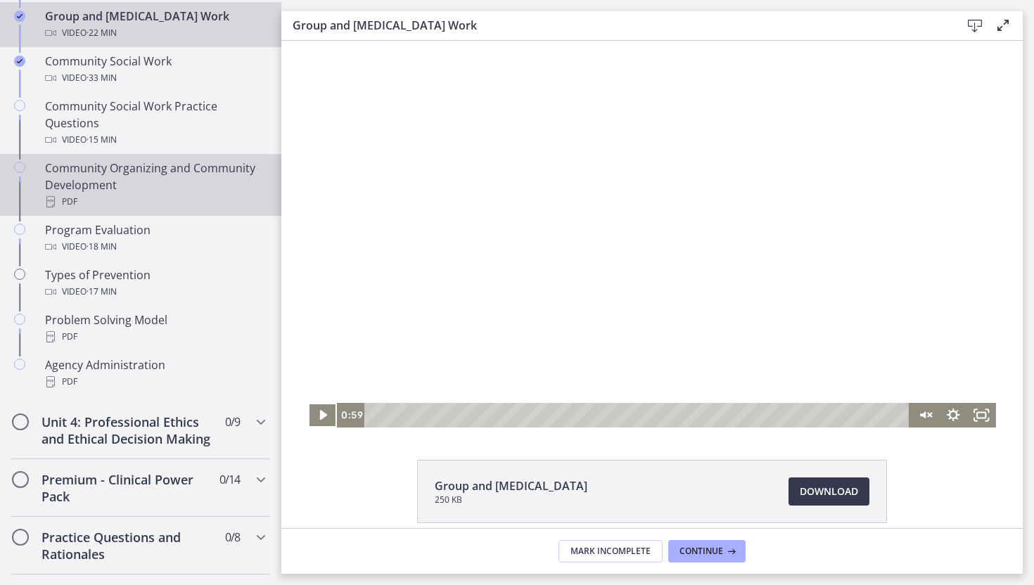
scroll to position [771, 0]
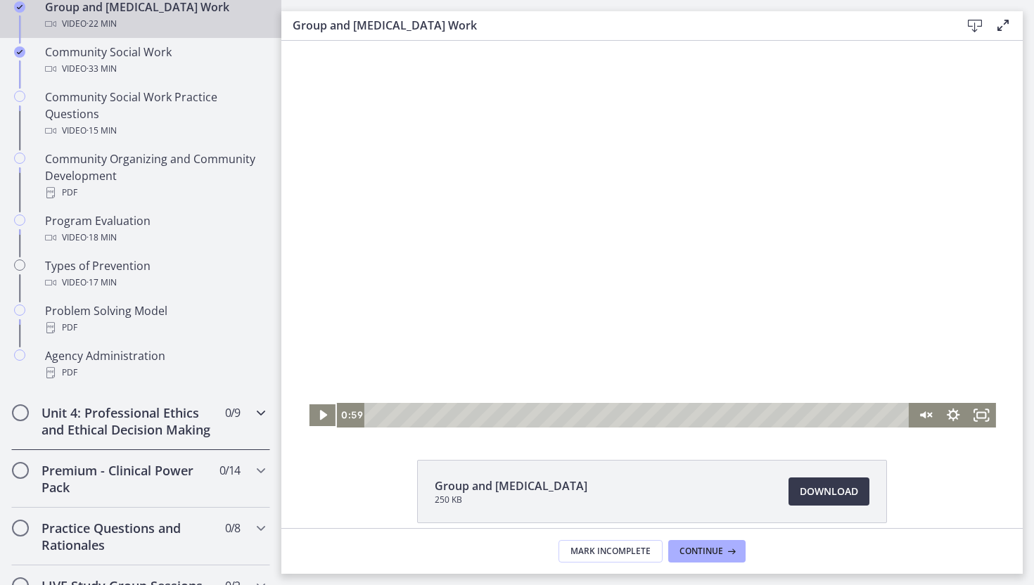
click at [136, 428] on h2 "Unit 4: Professional Ethics and Ethical Decision Making" at bounding box center [127, 421] width 172 height 34
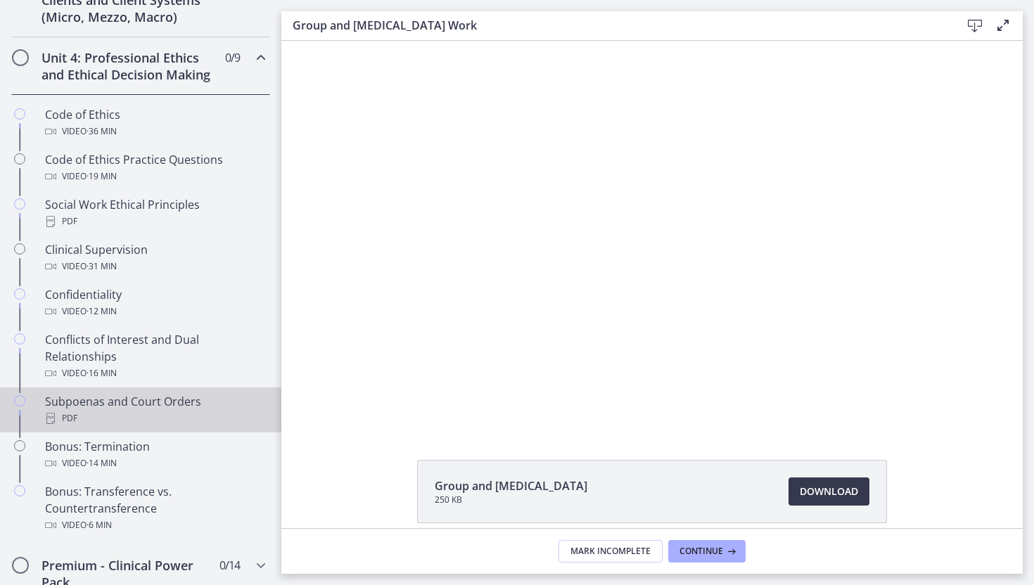
scroll to position [580, 0]
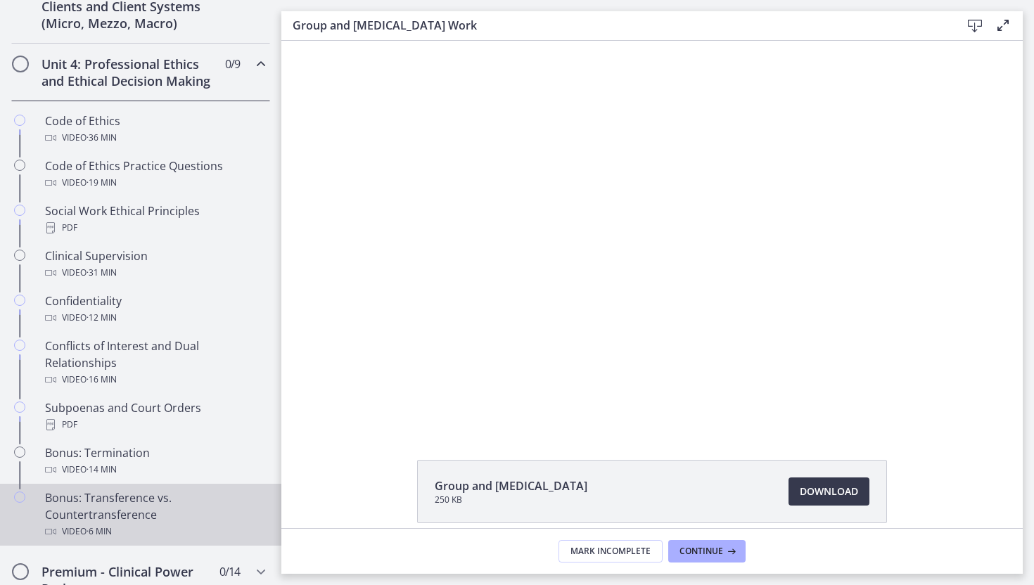
click at [124, 511] on div "Bonus: Transference vs. Countertransference Video · 6 min" at bounding box center [154, 514] width 219 height 51
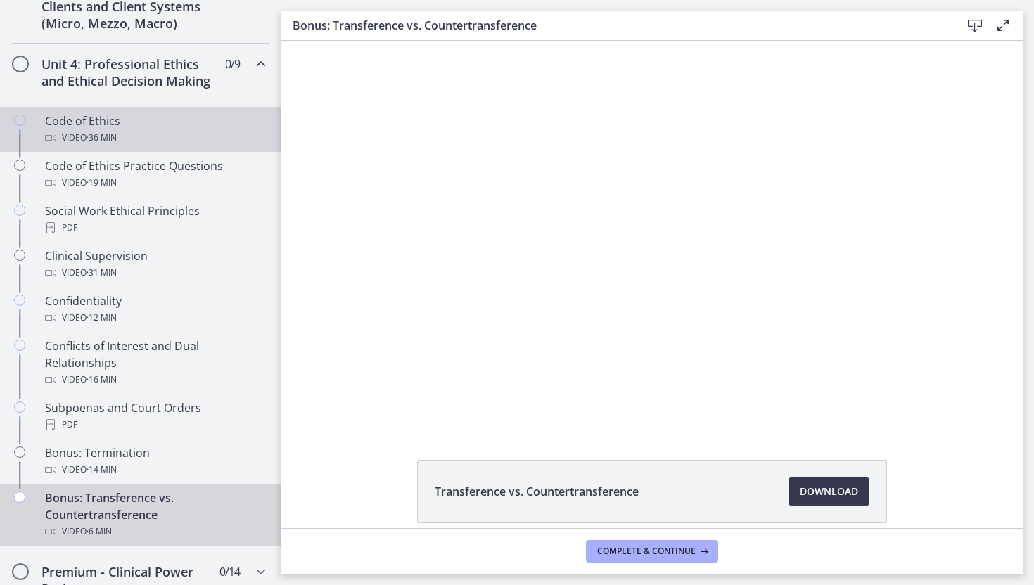
click at [172, 132] on div "Video · 36 min" at bounding box center [154, 137] width 219 height 17
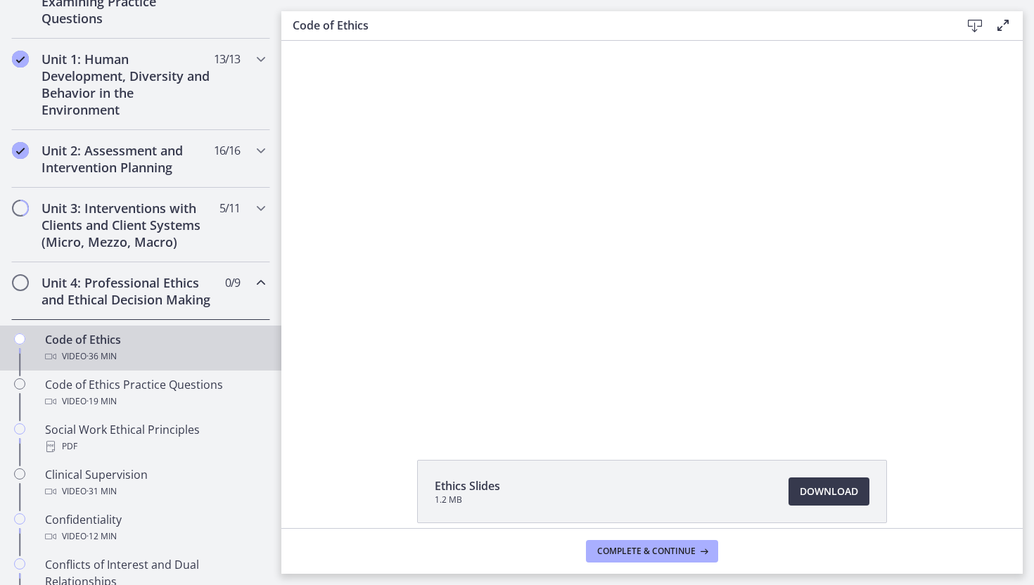
scroll to position [349, 0]
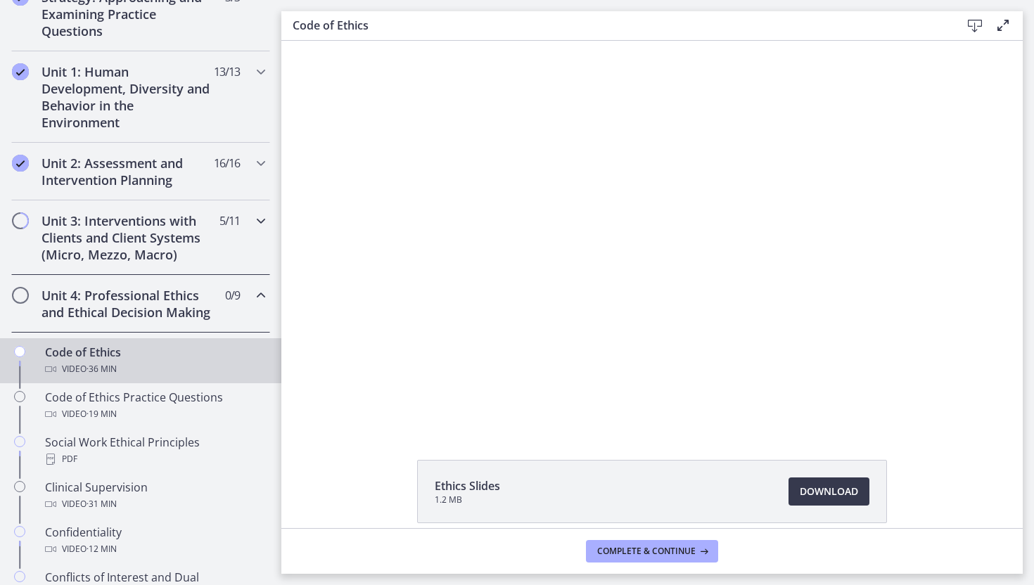
click at [129, 249] on h2 "Unit 3: Interventions with Clients and Client Systems (Micro, Mezzo, Macro)" at bounding box center [127, 237] width 172 height 51
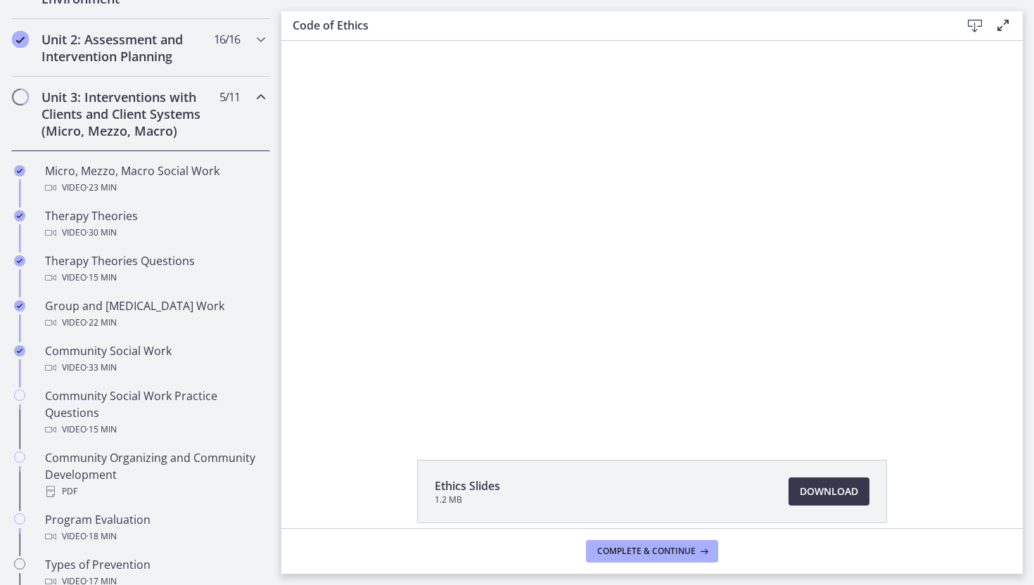
scroll to position [488, 0]
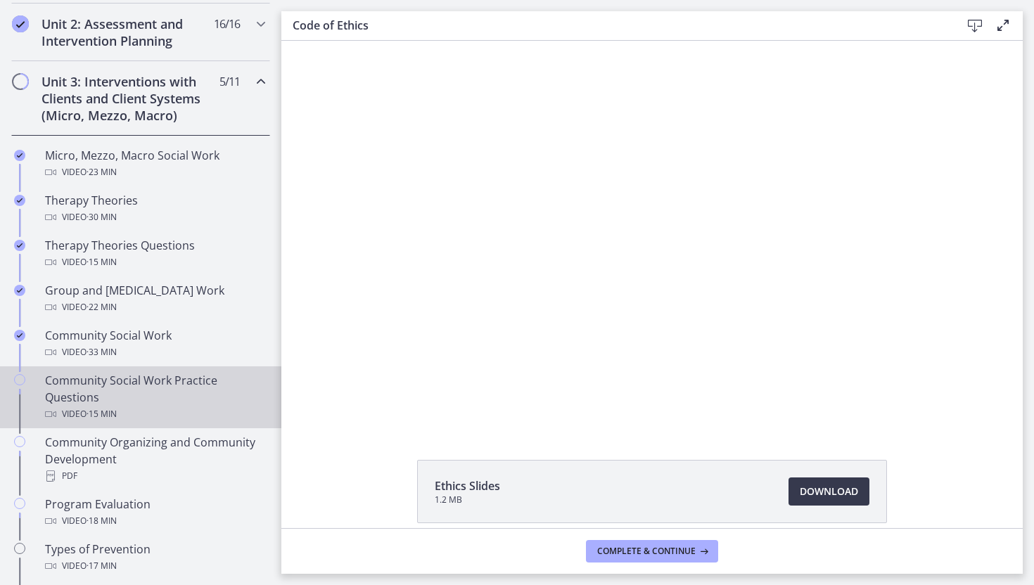
click at [147, 383] on div "Community Social Work Practice Questions Video · 15 min" at bounding box center [154, 397] width 219 height 51
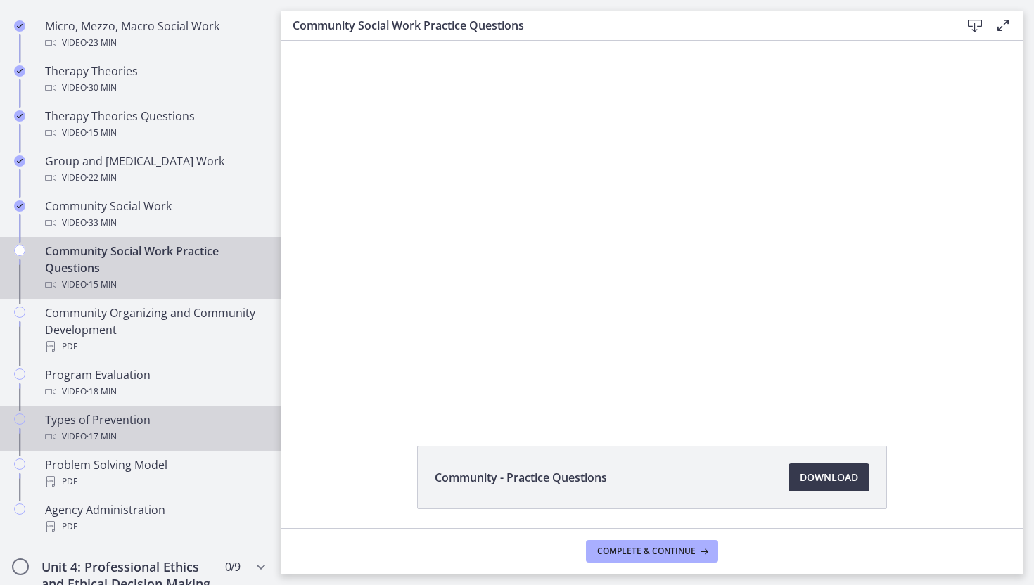
scroll to position [534, 0]
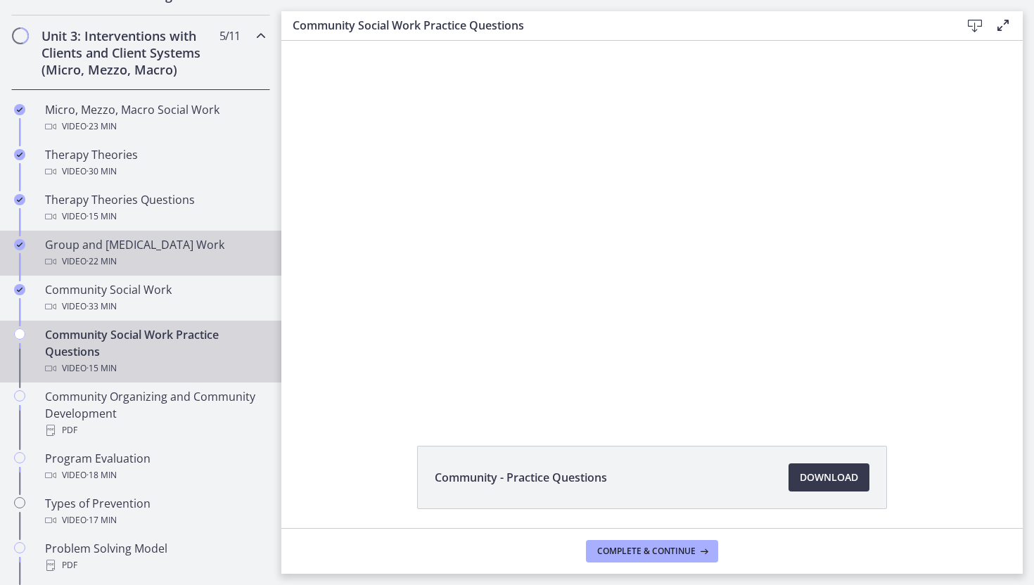
click at [136, 263] on div "Video · 22 min" at bounding box center [154, 261] width 219 height 17
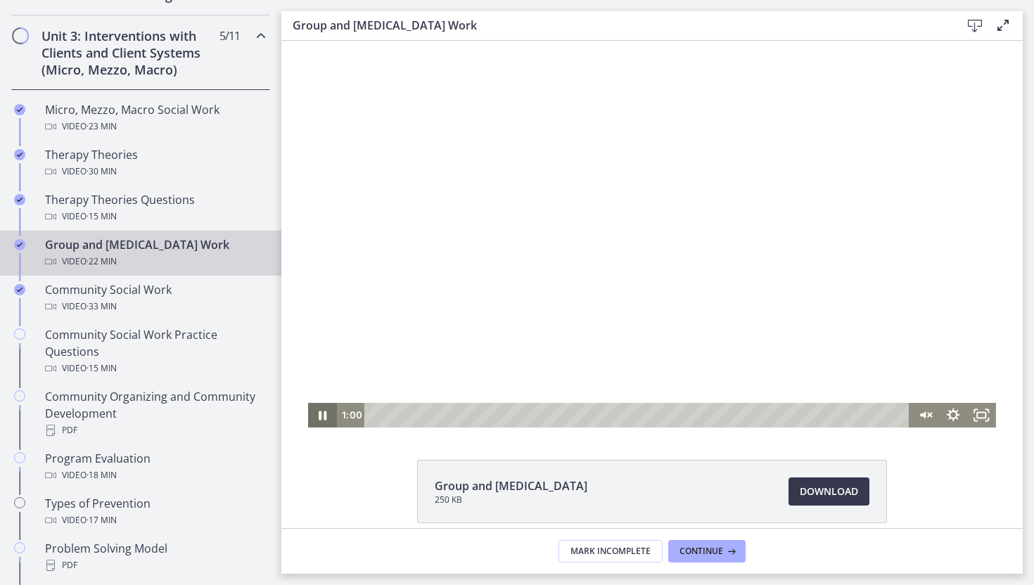
click at [320, 413] on icon "Pause" at bounding box center [323, 415] width 8 height 9
click at [320, 413] on icon "Play Video" at bounding box center [323, 415] width 7 height 10
click at [317, 418] on icon "Pause" at bounding box center [322, 415] width 34 height 30
click at [317, 418] on icon "Play Video" at bounding box center [323, 415] width 29 height 25
click at [933, 418] on icon "Unmute" at bounding box center [924, 415] width 34 height 30
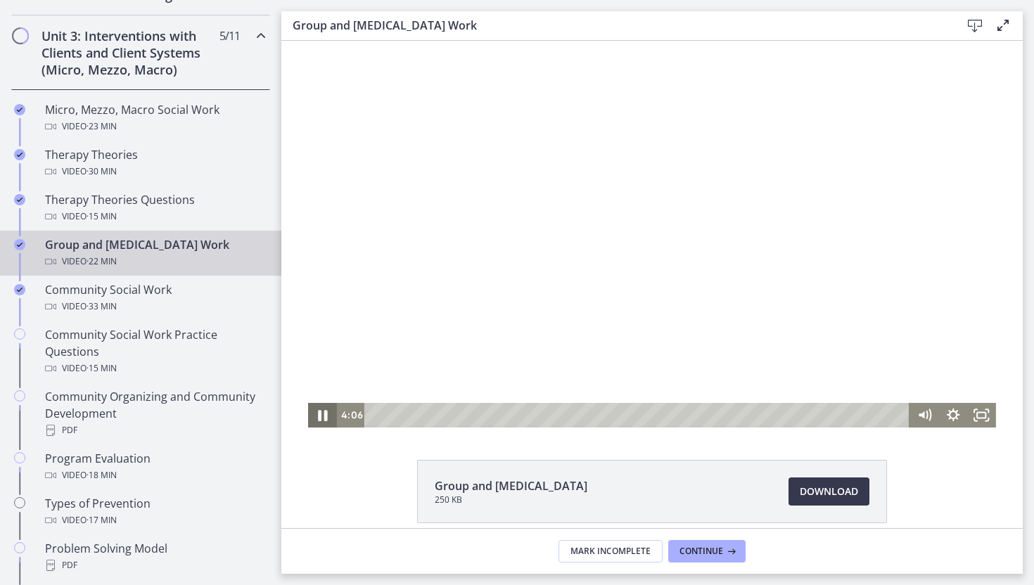
click at [318, 421] on icon "Pause" at bounding box center [322, 415] width 34 height 30
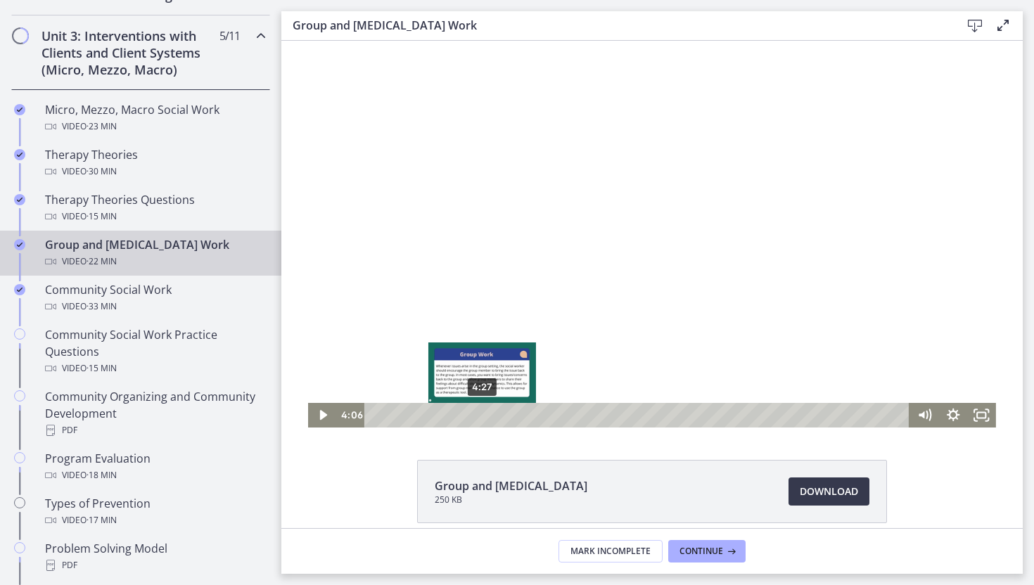
click at [483, 413] on div "4:27" at bounding box center [638, 415] width 527 height 25
click at [491, 416] on div "4:43" at bounding box center [638, 415] width 527 height 25
click at [500, 416] on div "5:11" at bounding box center [638, 415] width 527 height 25
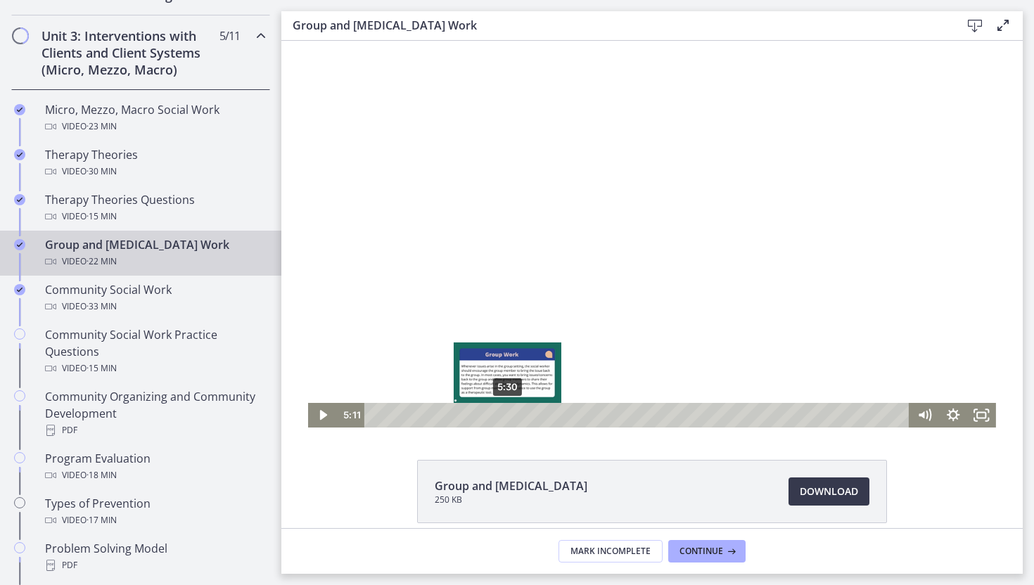
click at [511, 417] on div "5:30" at bounding box center [638, 415] width 527 height 25
click at [525, 416] on div "5:49" at bounding box center [638, 415] width 527 height 25
click at [534, 413] on div "6:36" at bounding box center [638, 415] width 527 height 25
click at [547, 416] on div "6:36" at bounding box center [638, 415] width 527 height 25
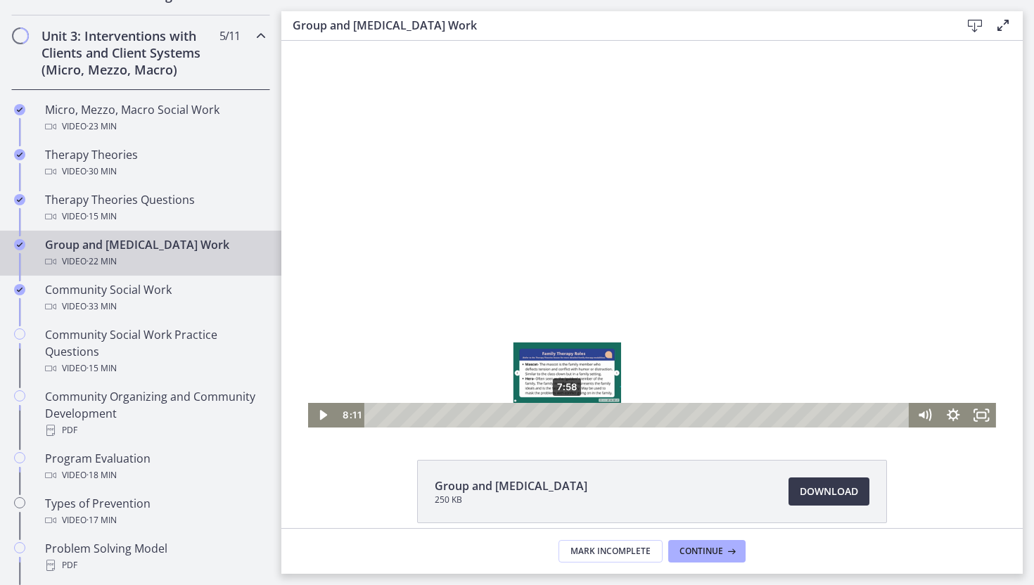
click at [565, 413] on div "7:58" at bounding box center [638, 415] width 527 height 25
click at [572, 415] on div "8:09" at bounding box center [638, 415] width 527 height 25
click at [575, 415] on div "8:18" at bounding box center [638, 415] width 527 height 25
click at [579, 415] on div "8:28" at bounding box center [638, 415] width 527 height 25
click at [591, 412] on div "8:58" at bounding box center [638, 415] width 527 height 25
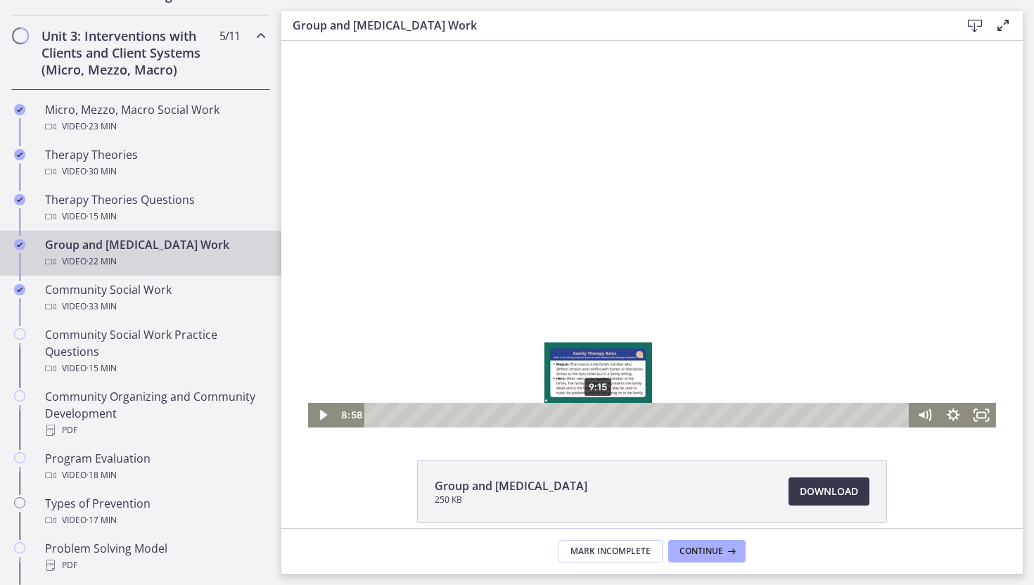
click at [600, 412] on div "9:15" at bounding box center [638, 415] width 527 height 25
click at [608, 412] on div "9:35" at bounding box center [638, 415] width 527 height 25
click at [617, 412] on div "9:56" at bounding box center [638, 415] width 527 height 25
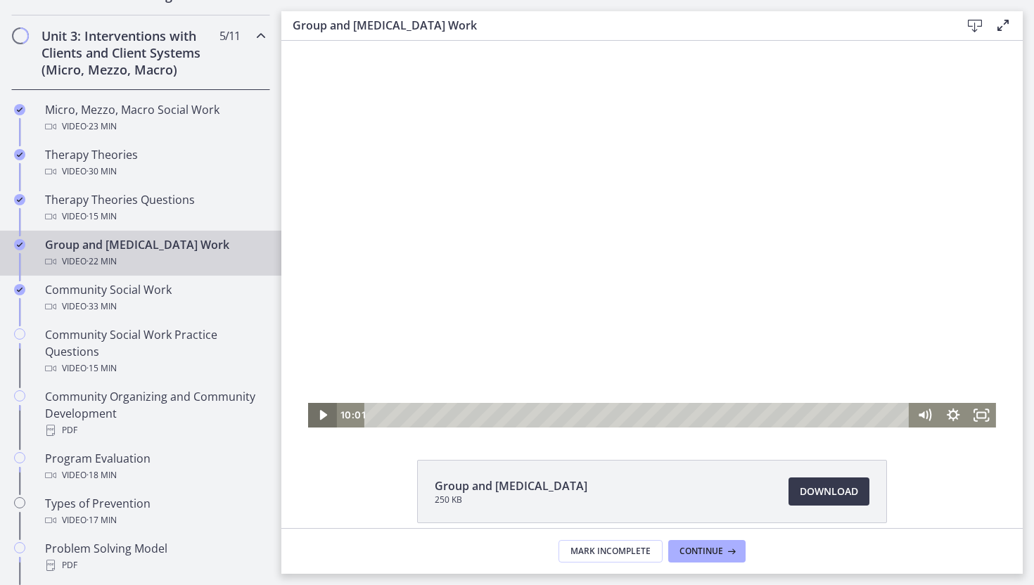
click at [323, 415] on icon "Play Video" at bounding box center [323, 415] width 7 height 10
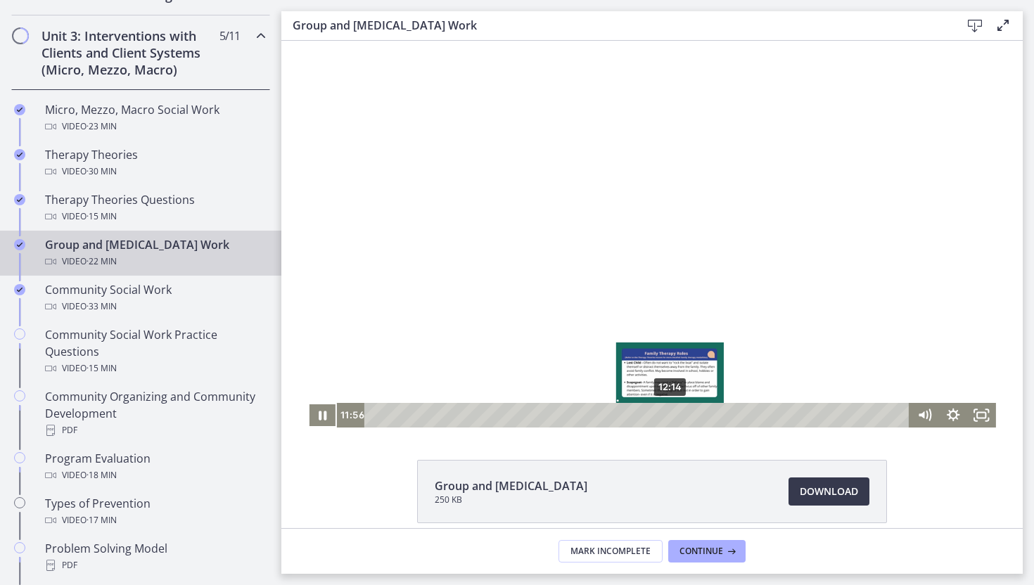
click at [670, 418] on div "12:14" at bounding box center [638, 415] width 527 height 25
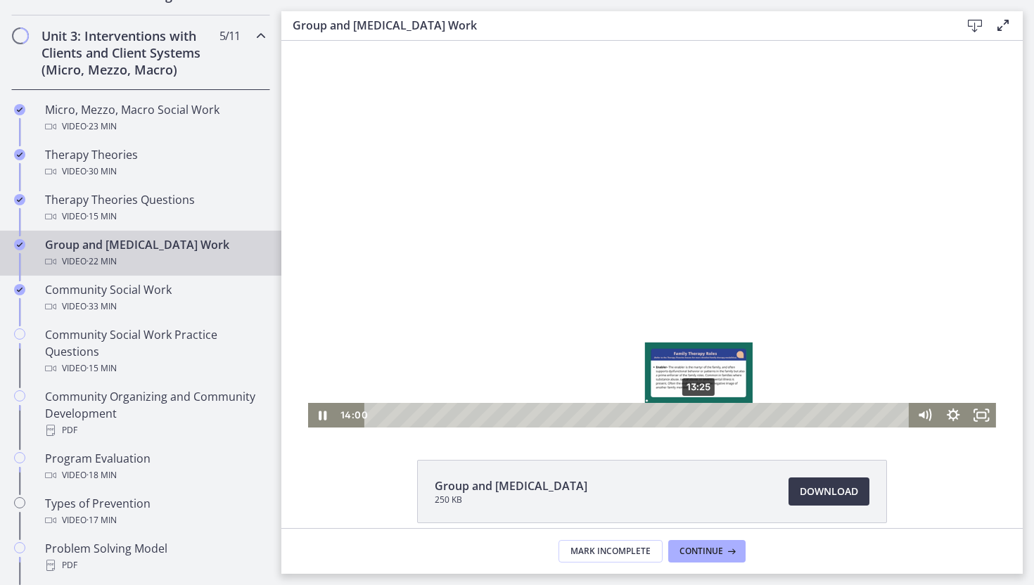
click at [698, 417] on div "13:25" at bounding box center [638, 415] width 527 height 25
click at [679, 414] on div "12:36" at bounding box center [638, 415] width 527 height 25
click at [693, 414] on div "13:09" at bounding box center [638, 415] width 527 height 25
click at [702, 413] on div "13:30" at bounding box center [638, 415] width 527 height 25
click at [717, 413] on div "14:09" at bounding box center [638, 415] width 527 height 25
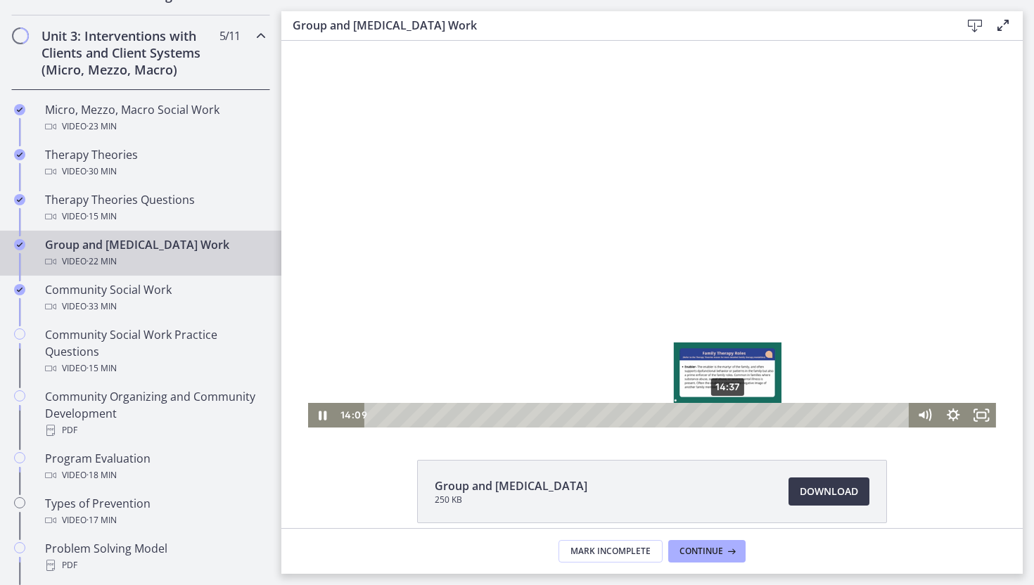
click at [740, 413] on div "14:37" at bounding box center [638, 415] width 527 height 25
click at [781, 402] on div at bounding box center [652, 234] width 688 height 387
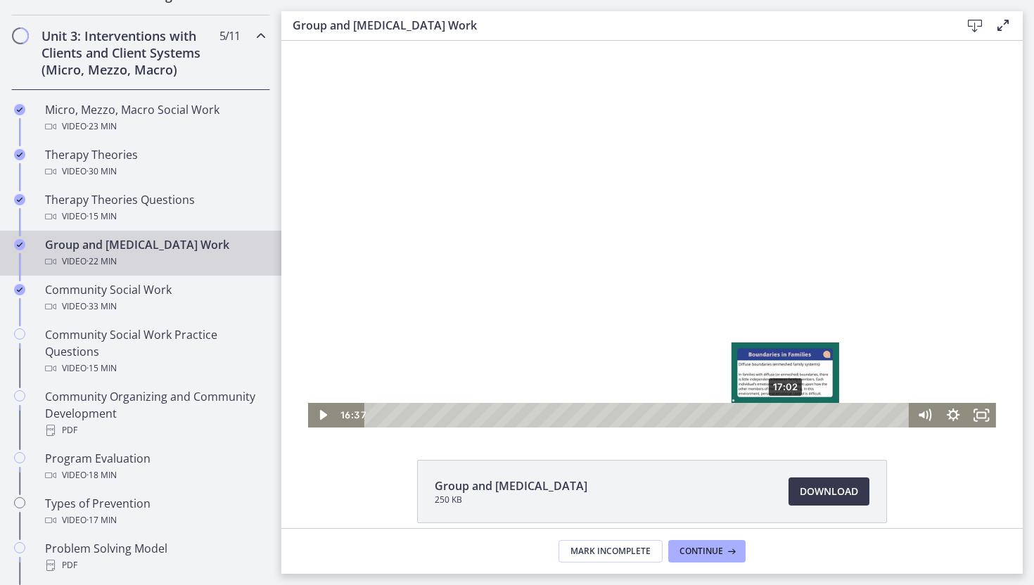
click at [792, 413] on div "17:02" at bounding box center [638, 415] width 527 height 25
click at [802, 413] on div "17:40" at bounding box center [638, 415] width 527 height 25
click at [776, 413] on div "16:55" at bounding box center [638, 415] width 527 height 25
click at [790, 412] on div "17:12" at bounding box center [638, 415] width 527 height 25
click at [795, 413] on div "17:25" at bounding box center [638, 415] width 527 height 25
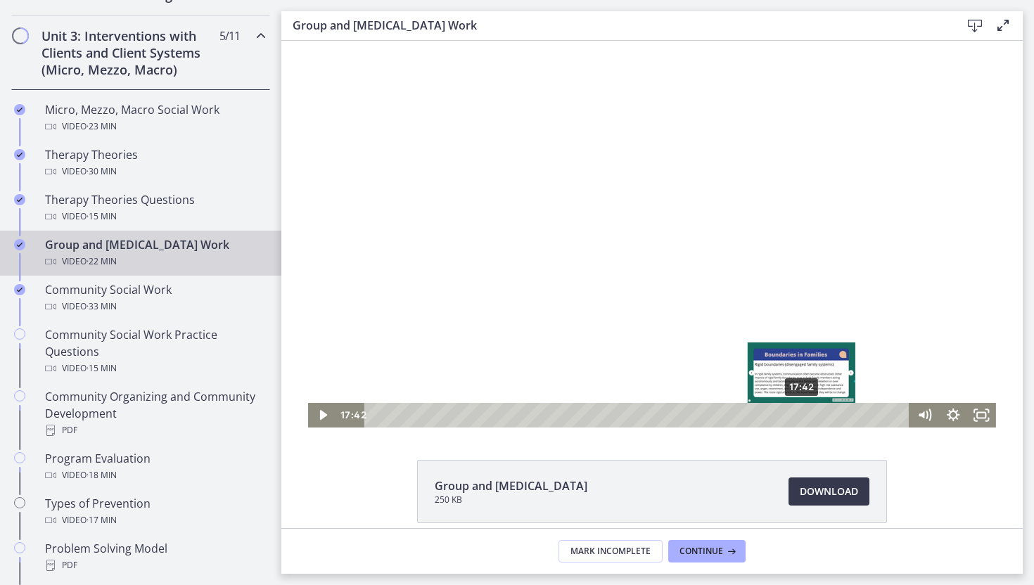
click at [802, 413] on div "17:42" at bounding box center [638, 415] width 527 height 25
click at [817, 415] on div "18:19" at bounding box center [638, 415] width 527 height 25
click at [828, 415] on div "18:47" at bounding box center [638, 415] width 527 height 25
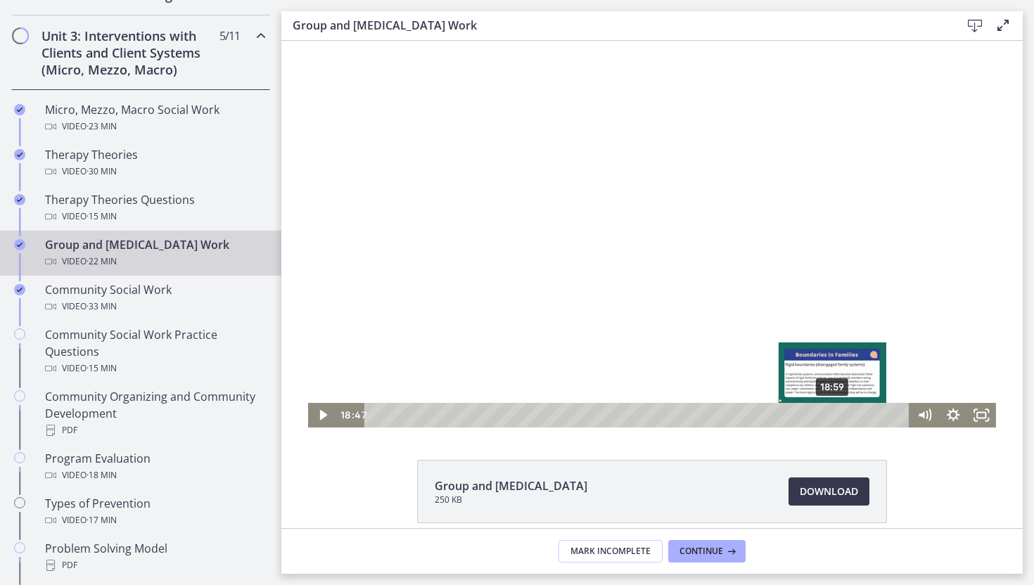
click at [836, 415] on div "18:59" at bounding box center [638, 415] width 527 height 25
click at [844, 415] on div "19:25" at bounding box center [638, 415] width 527 height 25
click at [852, 415] on div "19:36" at bounding box center [638, 415] width 527 height 25
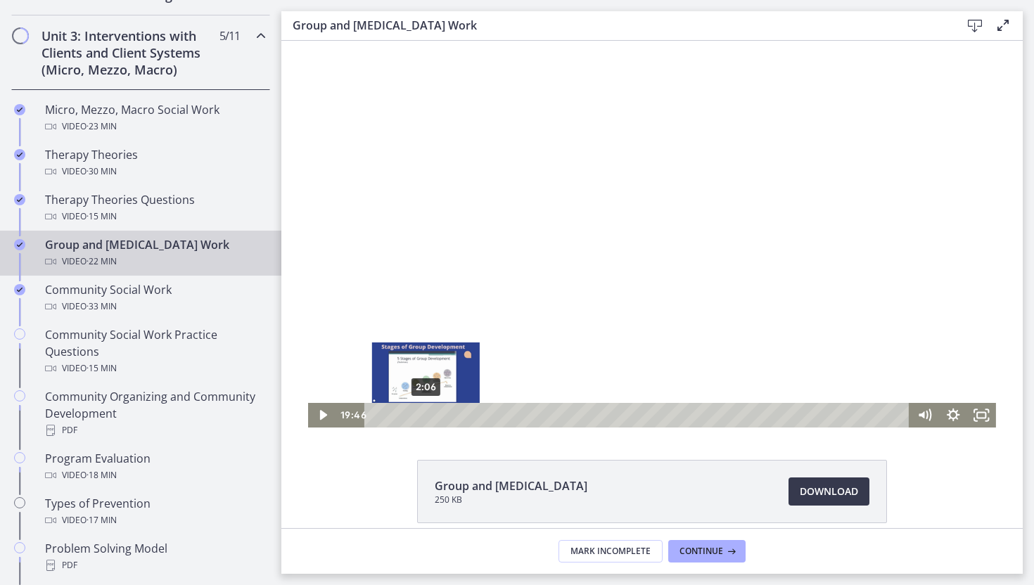
click at [425, 416] on div "2:06" at bounding box center [638, 415] width 527 height 25
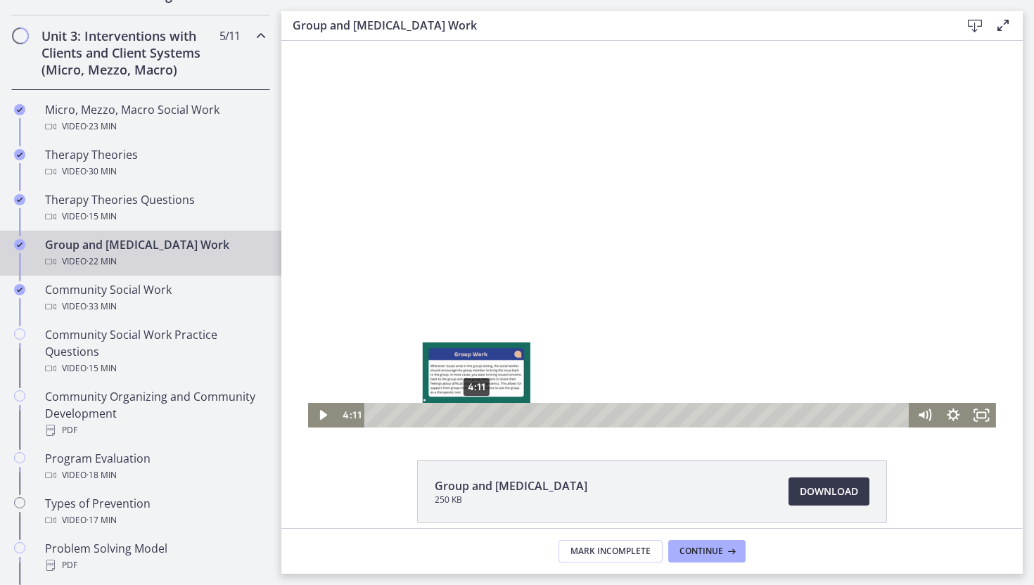
click at [476, 416] on div "4:11" at bounding box center [638, 415] width 527 height 25
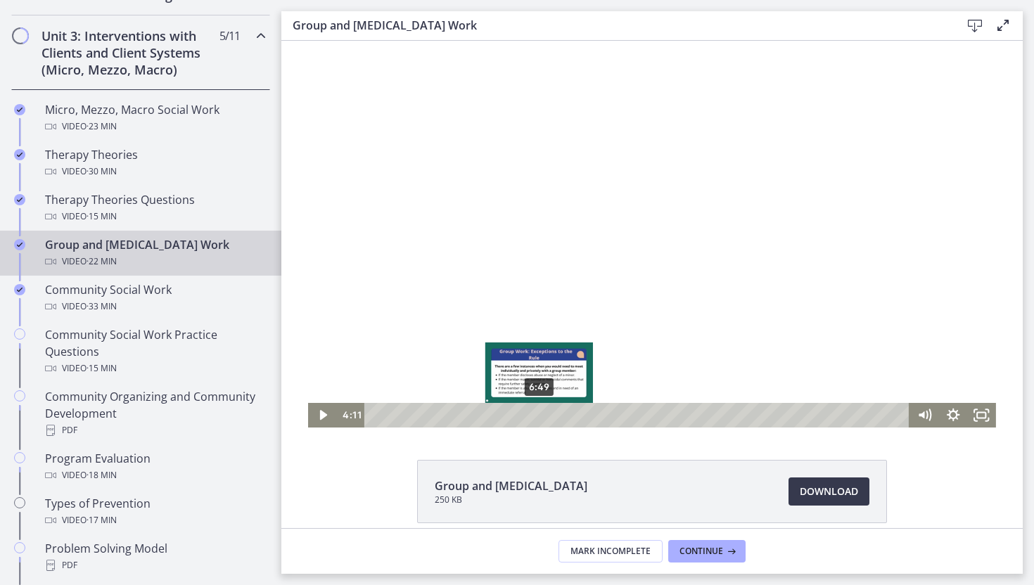
click at [546, 414] on div "6:49" at bounding box center [638, 415] width 527 height 25
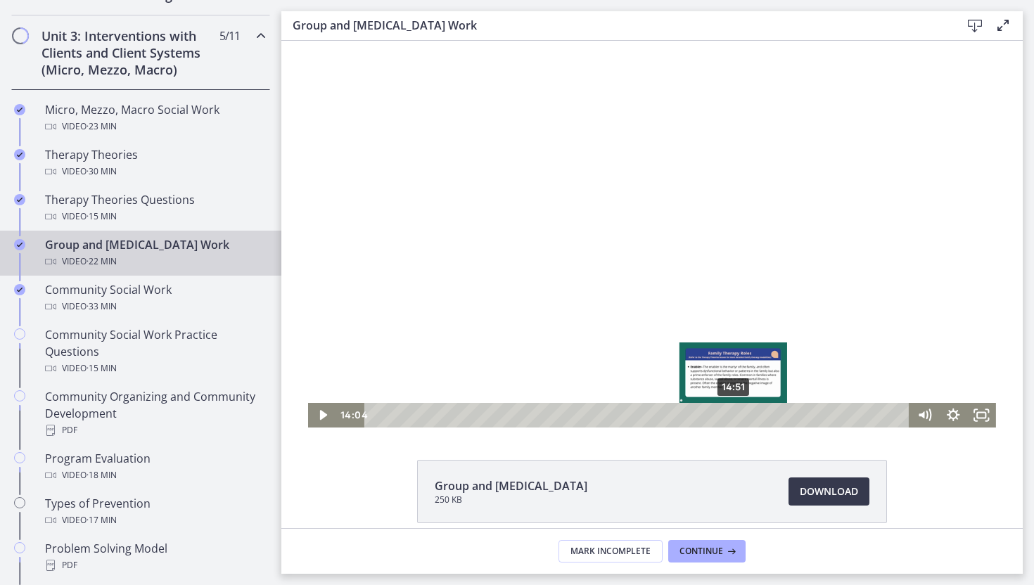
click at [736, 416] on div "14:51" at bounding box center [638, 415] width 527 height 25
click at [757, 418] on div "15:50" at bounding box center [638, 415] width 527 height 25
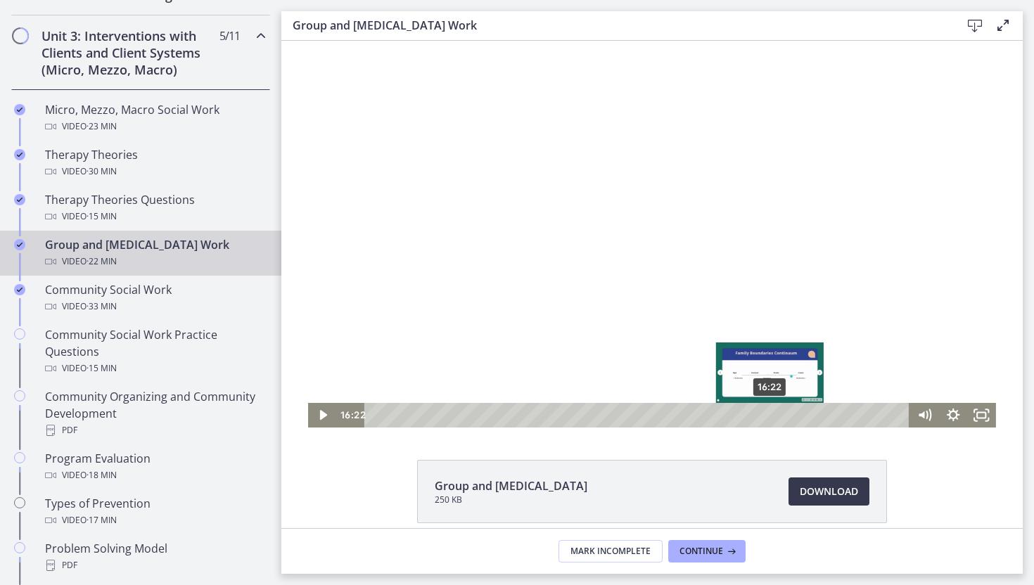
click at [770, 418] on div "16:22" at bounding box center [638, 415] width 527 height 25
click at [770, 418] on div "Playbar" at bounding box center [769, 415] width 8 height 8
click at [789, 416] on div "17:09" at bounding box center [638, 415] width 527 height 25
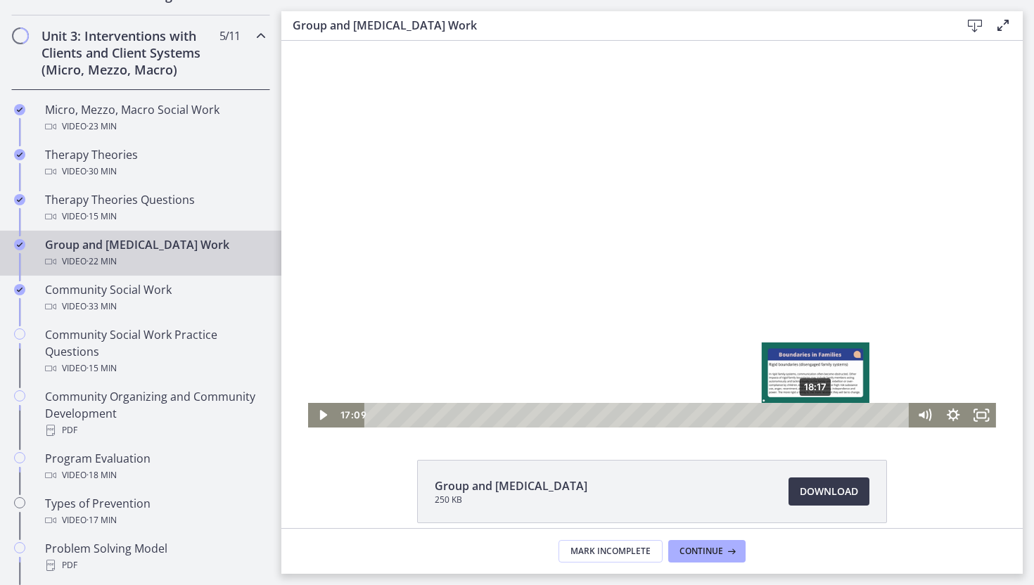
click at [816, 417] on div "18:17" at bounding box center [638, 415] width 527 height 25
click at [830, 418] on div "18:50" at bounding box center [638, 415] width 527 height 25
click at [854, 418] on div "19:06" at bounding box center [638, 415] width 527 height 25
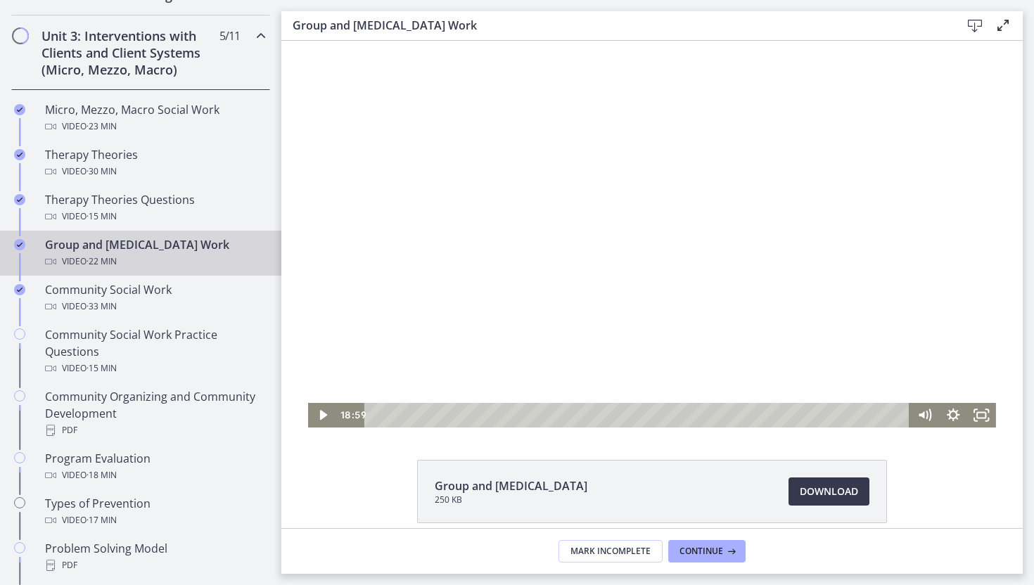
click at [833, 428] on html "Click for sound @keyframes VOLUME_SMALL_WAVE_FLASH { 0% { opacity: 0; } 33% { o…" at bounding box center [651, 234] width 741 height 387
click at [880, 417] on div "20:56" at bounding box center [638, 415] width 527 height 25
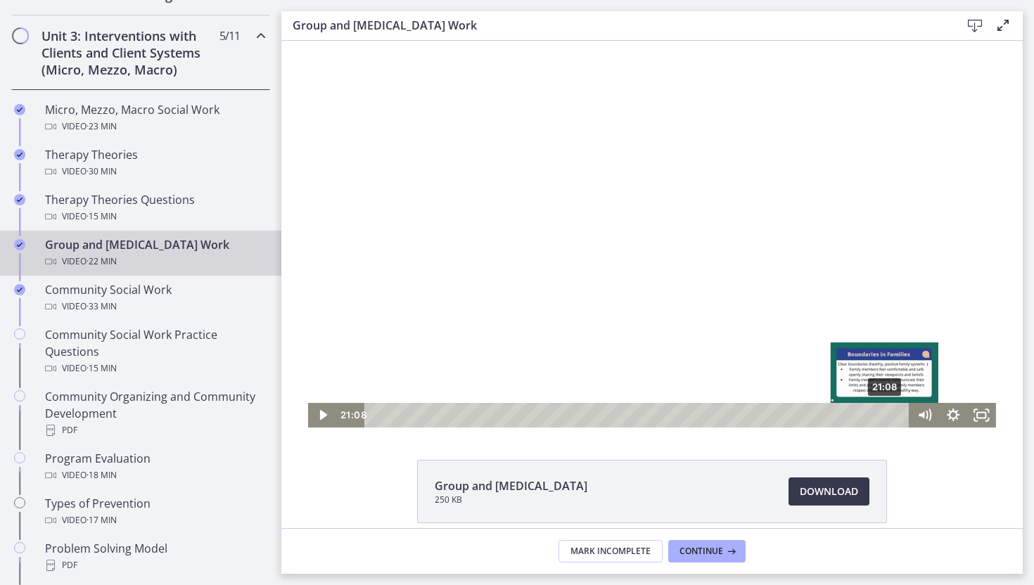
click at [885, 417] on div "21:08" at bounding box center [638, 415] width 527 height 25
click at [893, 417] on div "21:27" at bounding box center [638, 415] width 527 height 25
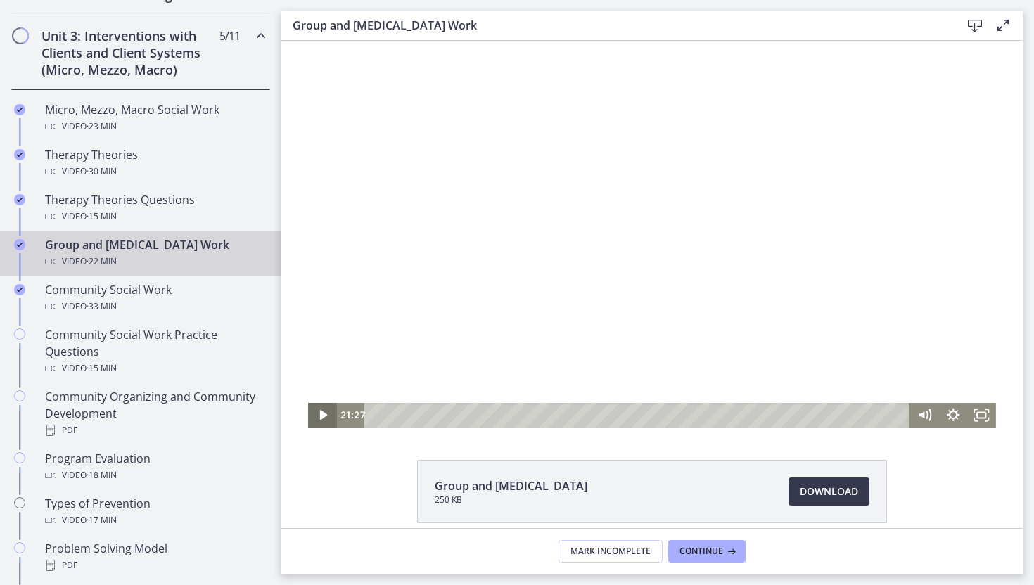
click at [322, 408] on icon "Play Video" at bounding box center [323, 415] width 29 height 25
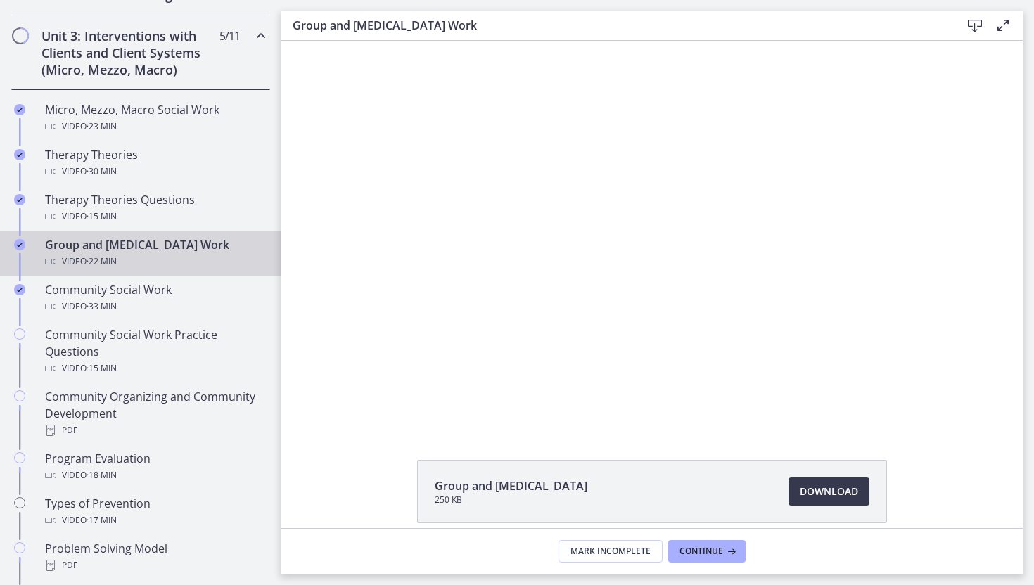
click at [712, 564] on footer "Mark Incomplete Continue" at bounding box center [651, 551] width 741 height 46
click at [717, 544] on button "Continue" at bounding box center [706, 551] width 77 height 23
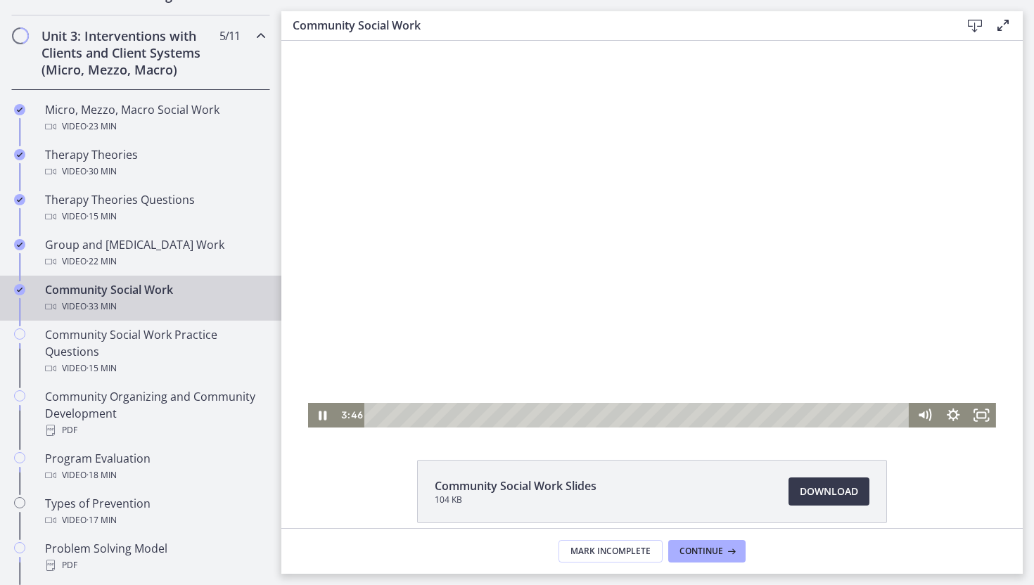
click at [435, 415] on div "Playbar" at bounding box center [638, 415] width 527 height 25
click at [435, 418] on div "3:20" at bounding box center [638, 415] width 527 height 25
click at [588, 413] on div "13:18" at bounding box center [638, 415] width 527 height 25
click at [639, 414] on div "16:33" at bounding box center [638, 415] width 527 height 25
click at [674, 414] on div "18:40" at bounding box center [638, 415] width 527 height 25
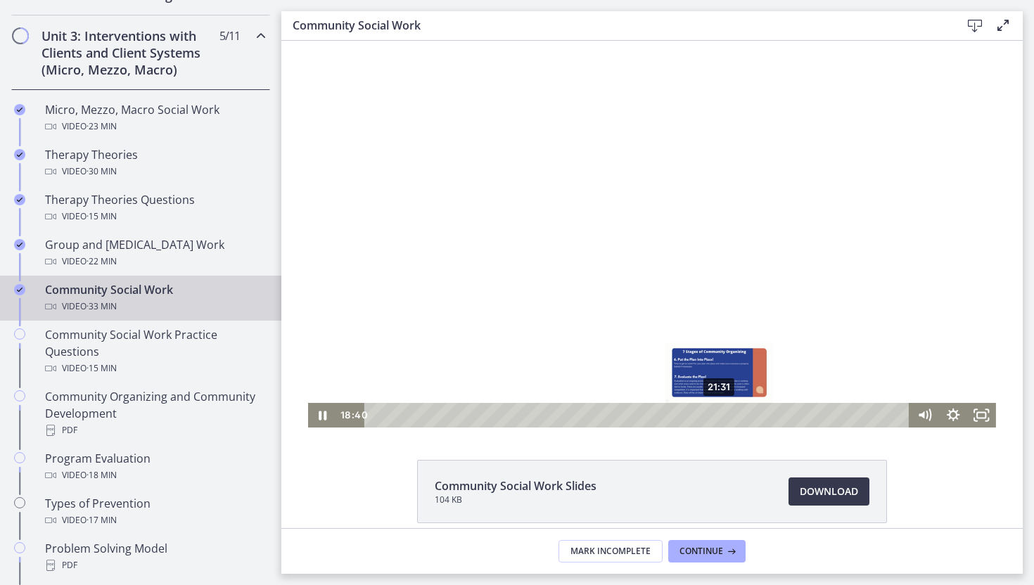
click at [725, 414] on div "21:31" at bounding box center [638, 415] width 527 height 25
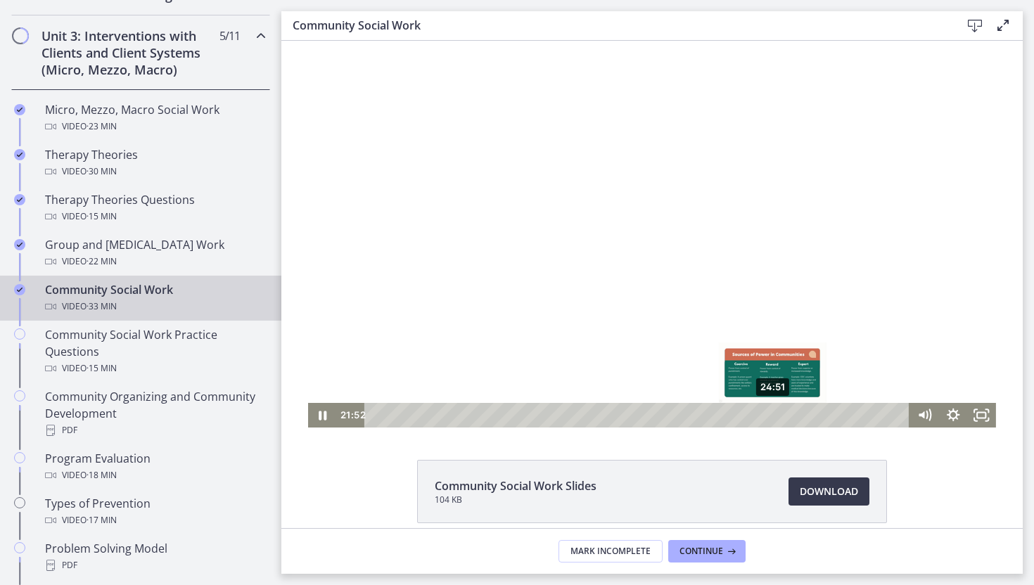
click at [776, 415] on div "24:51" at bounding box center [638, 415] width 527 height 25
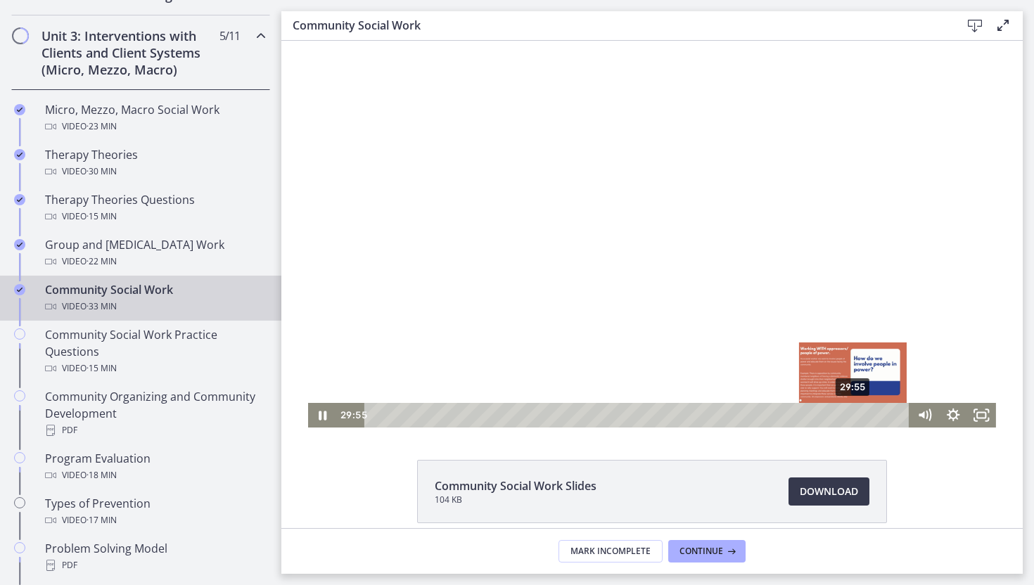
click at [854, 411] on div "29:55" at bounding box center [638, 415] width 527 height 25
click at [873, 411] on div "31:06" at bounding box center [638, 415] width 527 height 25
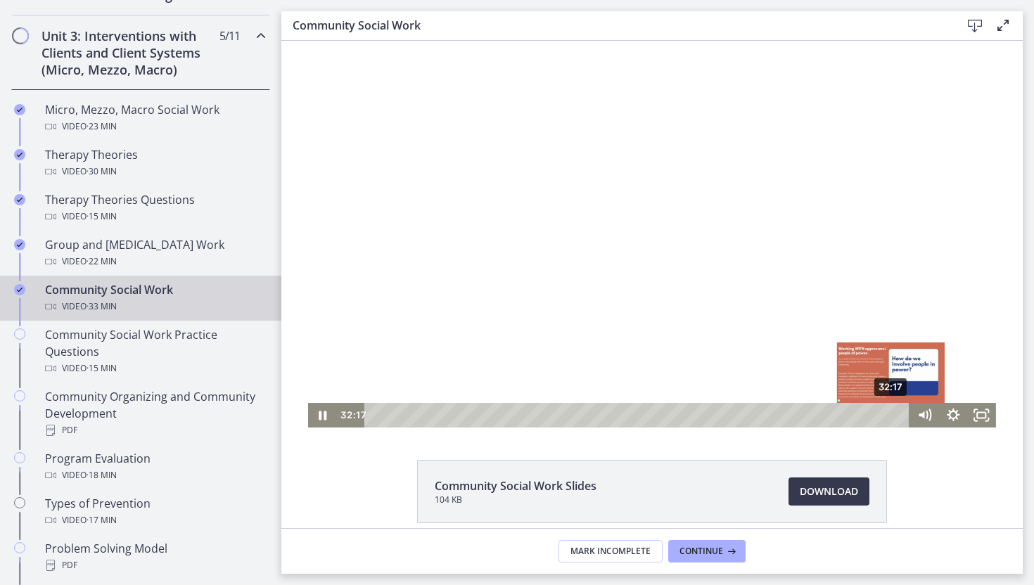
click at [892, 412] on div "32:17" at bounding box center [638, 415] width 527 height 25
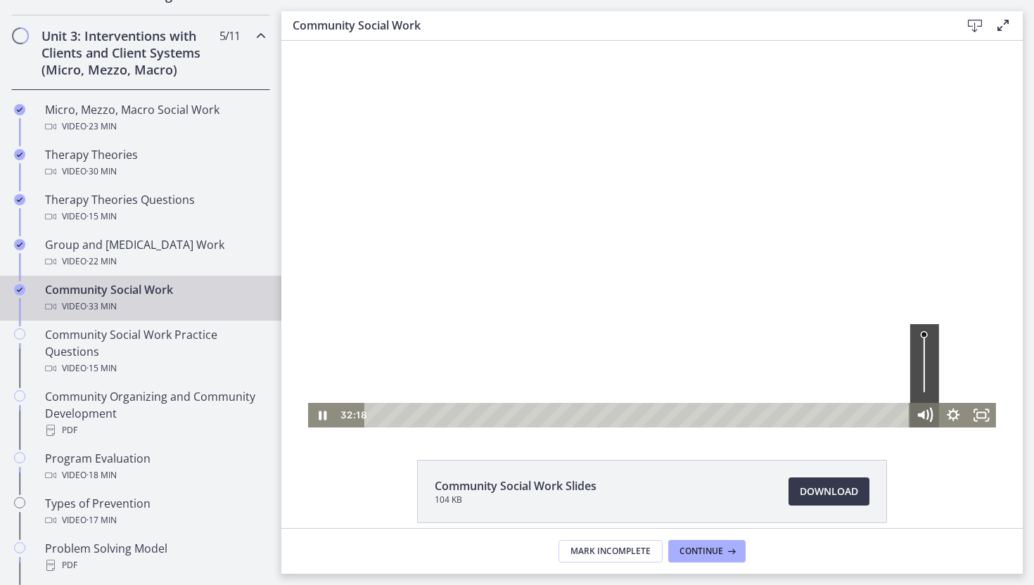
click at [912, 413] on icon "Mute" at bounding box center [924, 415] width 34 height 30
click at [311, 418] on icon "Pause" at bounding box center [322, 415] width 34 height 30
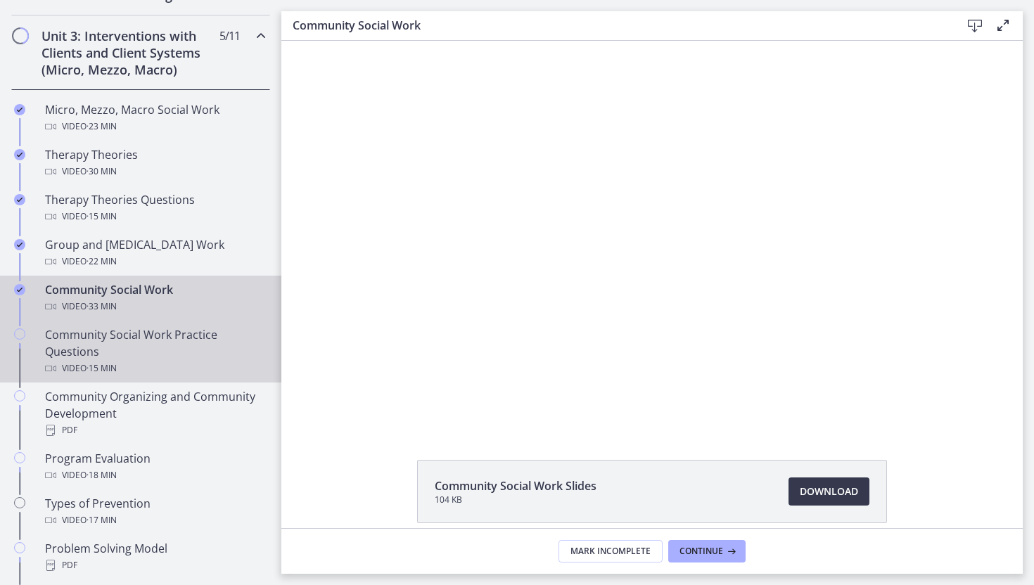
click at [169, 366] on div "Video · 15 min" at bounding box center [154, 368] width 219 height 17
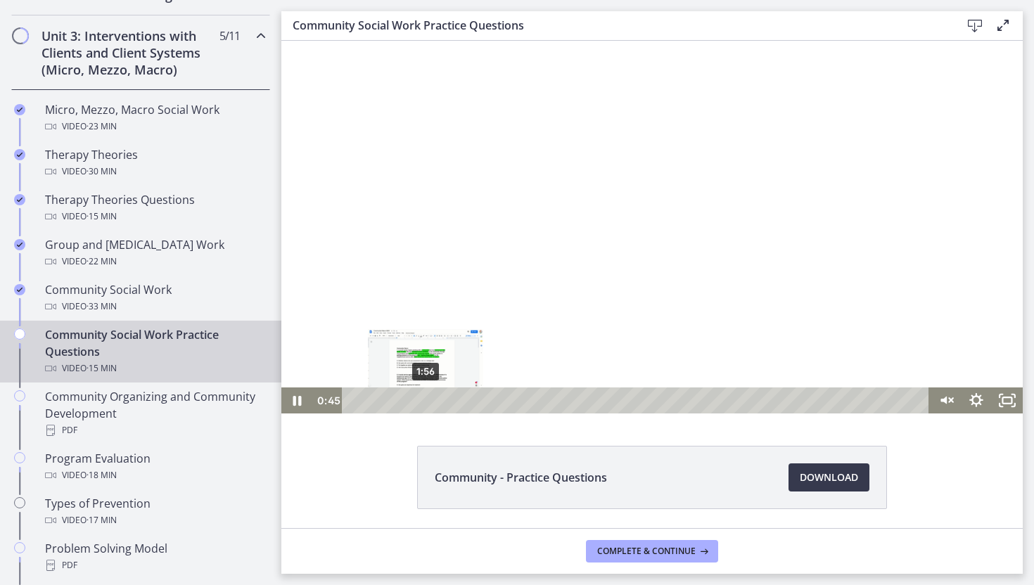
click at [421, 347] on div at bounding box center [651, 227] width 741 height 373
click at [298, 404] on icon "Play Video" at bounding box center [298, 400] width 31 height 26
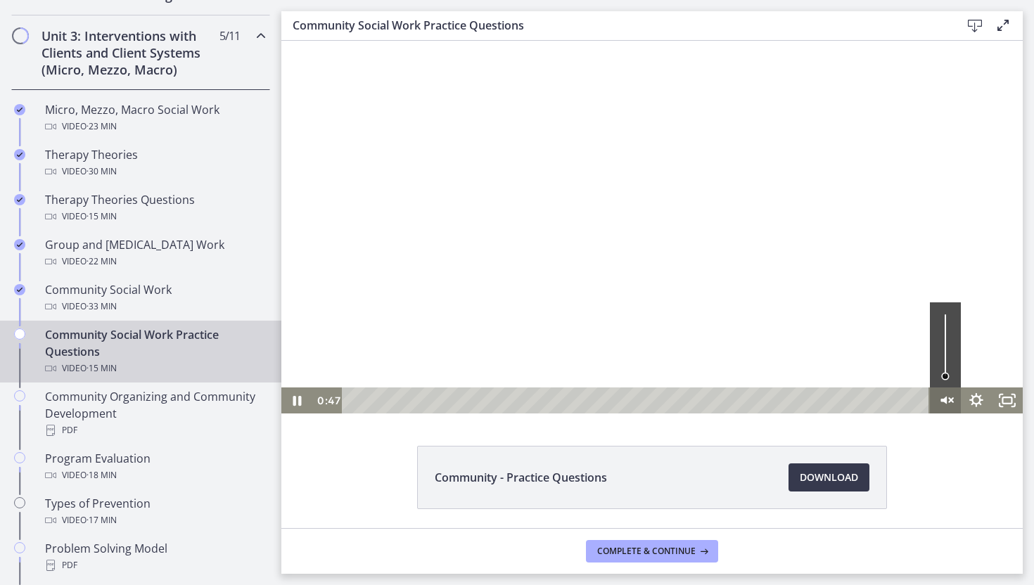
click at [943, 401] on icon "Unmute" at bounding box center [944, 401] width 6 height 8
click at [291, 403] on icon "Pause" at bounding box center [296, 400] width 31 height 26
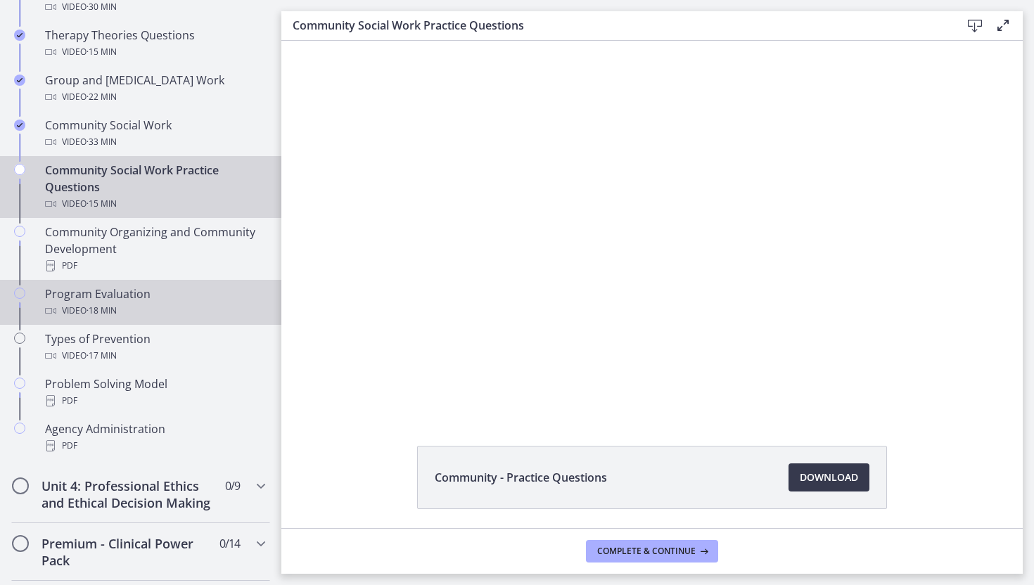
scroll to position [702, 0]
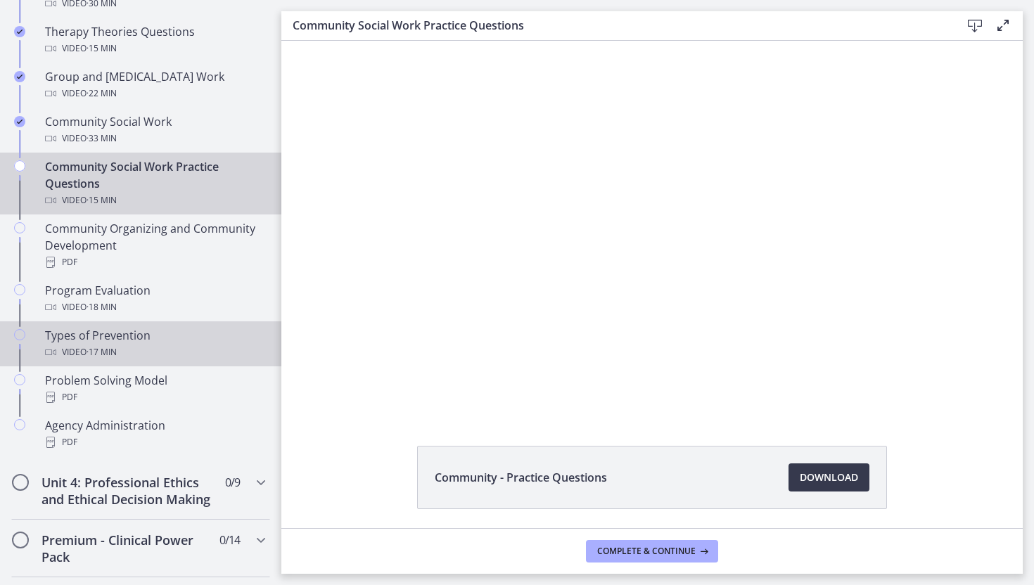
click at [190, 338] on div "Types of Prevention Video · 17 min" at bounding box center [154, 344] width 219 height 34
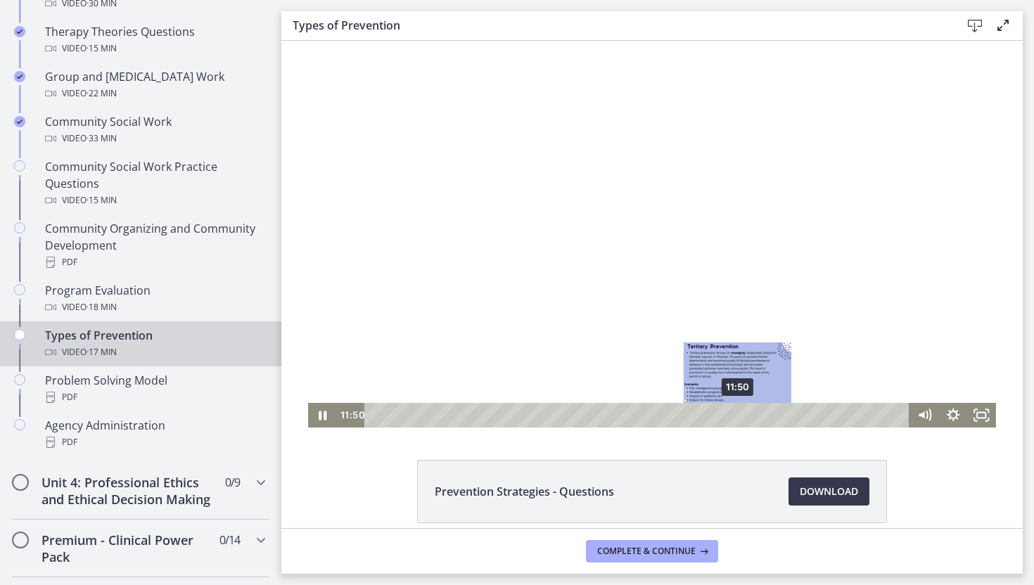
click at [738, 418] on div "11:50" at bounding box center [638, 415] width 527 height 25
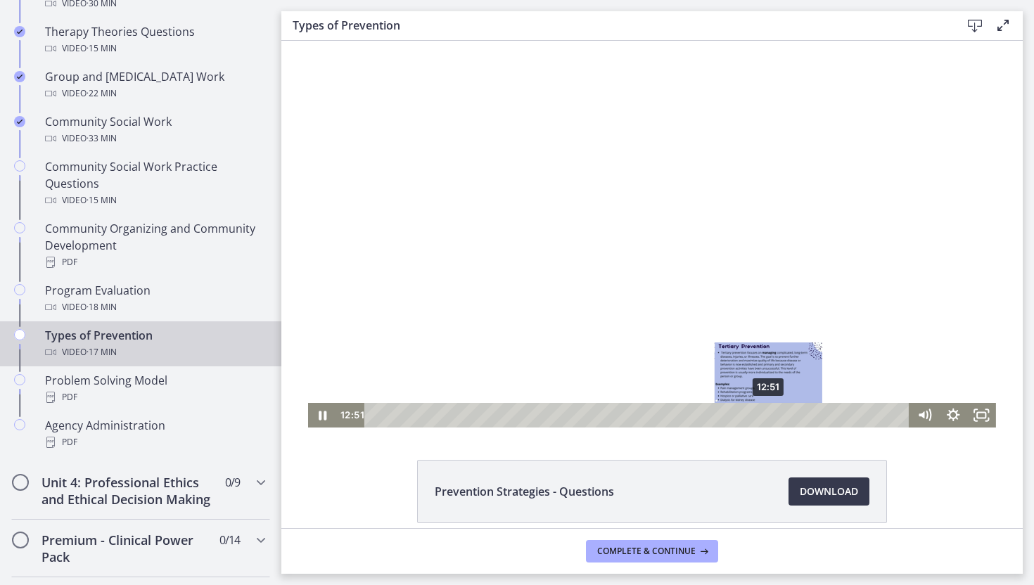
click at [769, 413] on div "12:51" at bounding box center [638, 415] width 527 height 25
click at [795, 413] on div "13:41" at bounding box center [638, 415] width 527 height 25
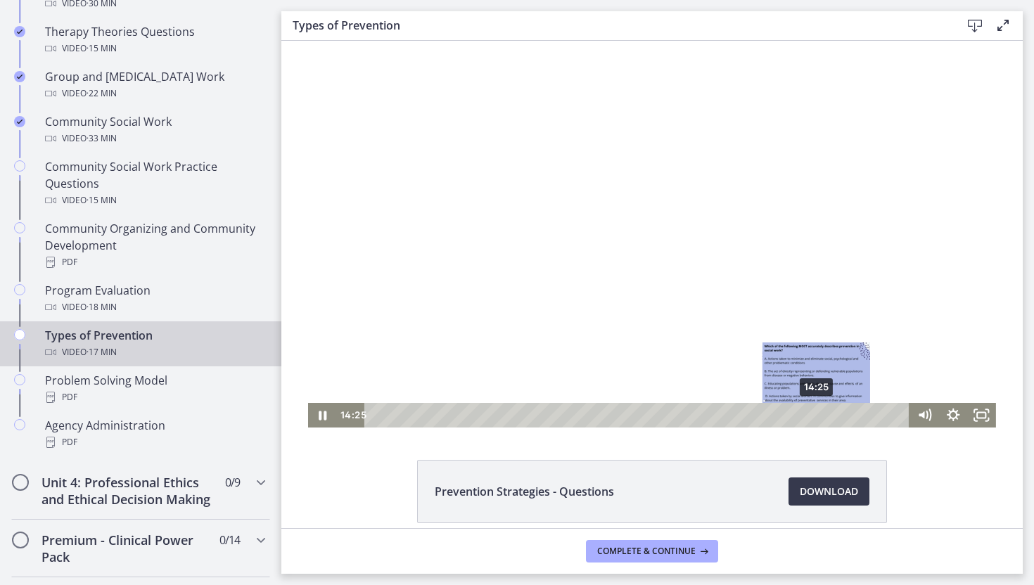
click at [817, 413] on div "14:25" at bounding box center [638, 415] width 527 height 25
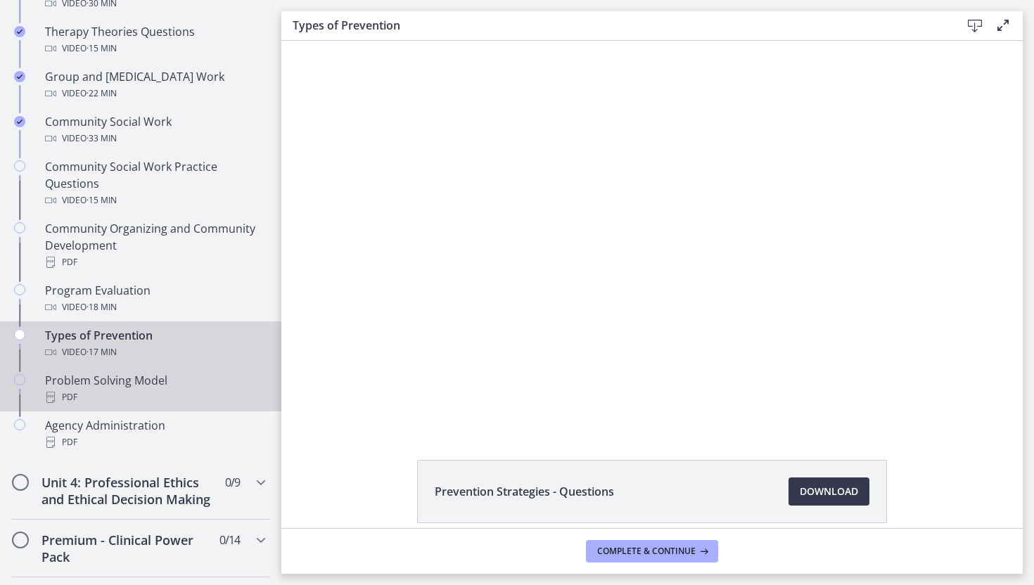
click at [118, 400] on div "PDF" at bounding box center [154, 397] width 219 height 17
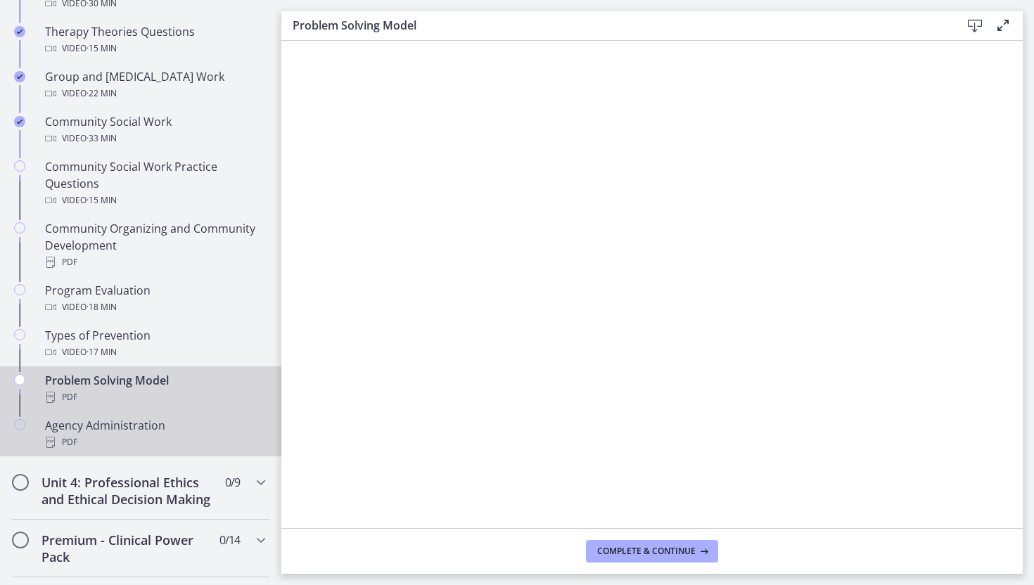
click at [115, 445] on div "PDF" at bounding box center [154, 442] width 219 height 17
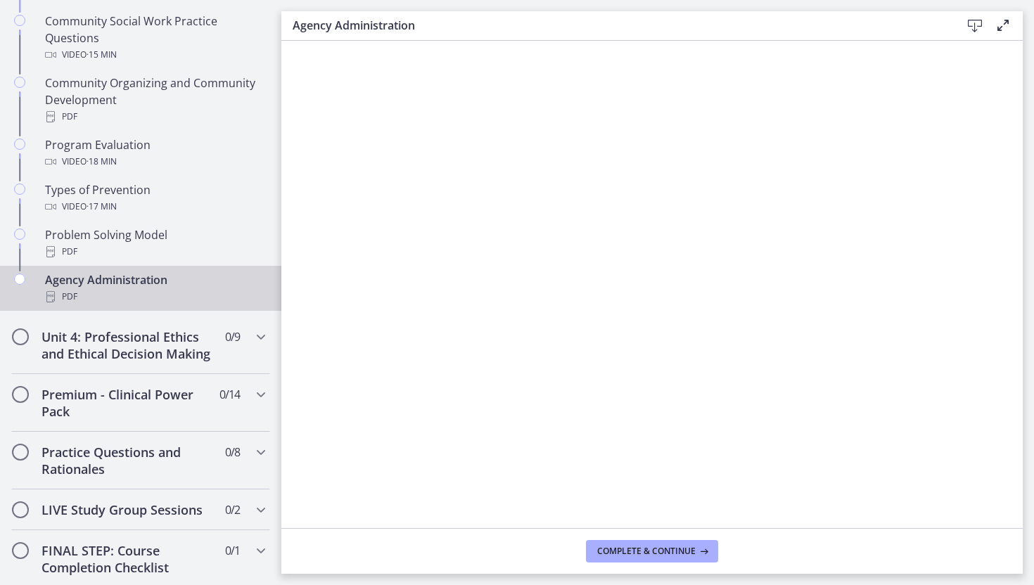
scroll to position [852, 0]
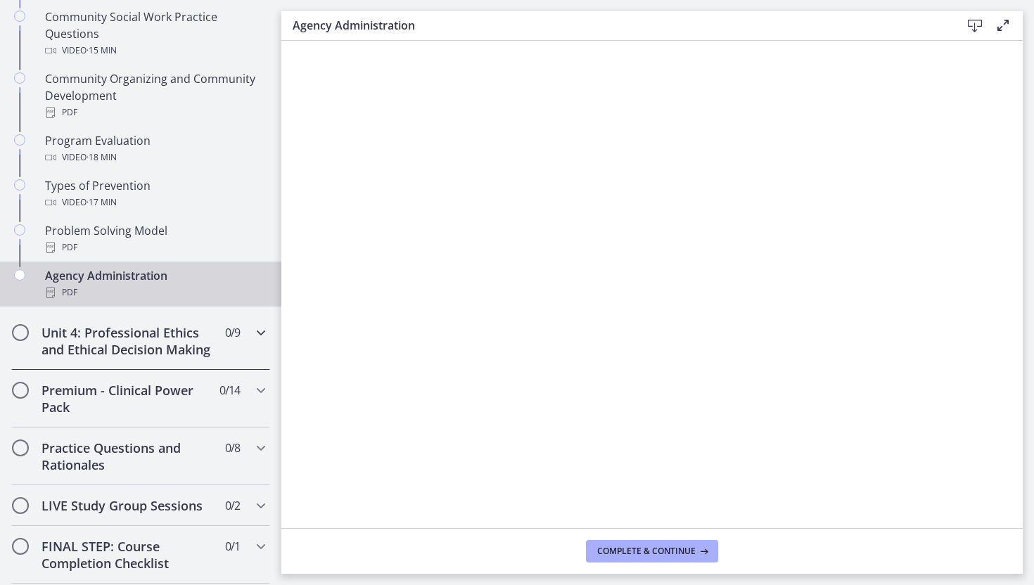
click at [141, 353] on h2 "Unit 4: Professional Ethics and Ethical Decision Making" at bounding box center [127, 341] width 172 height 34
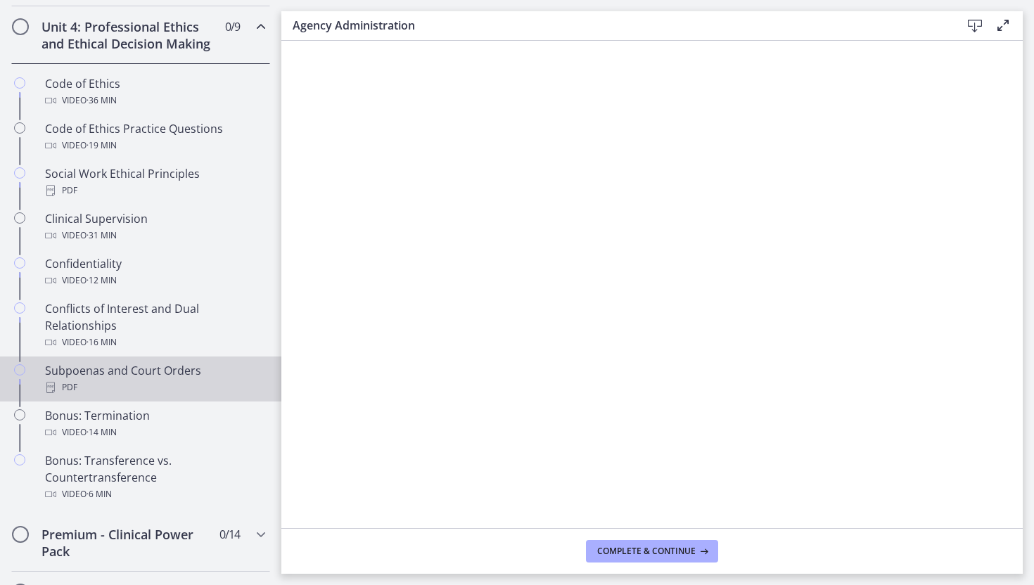
scroll to position [617, 0]
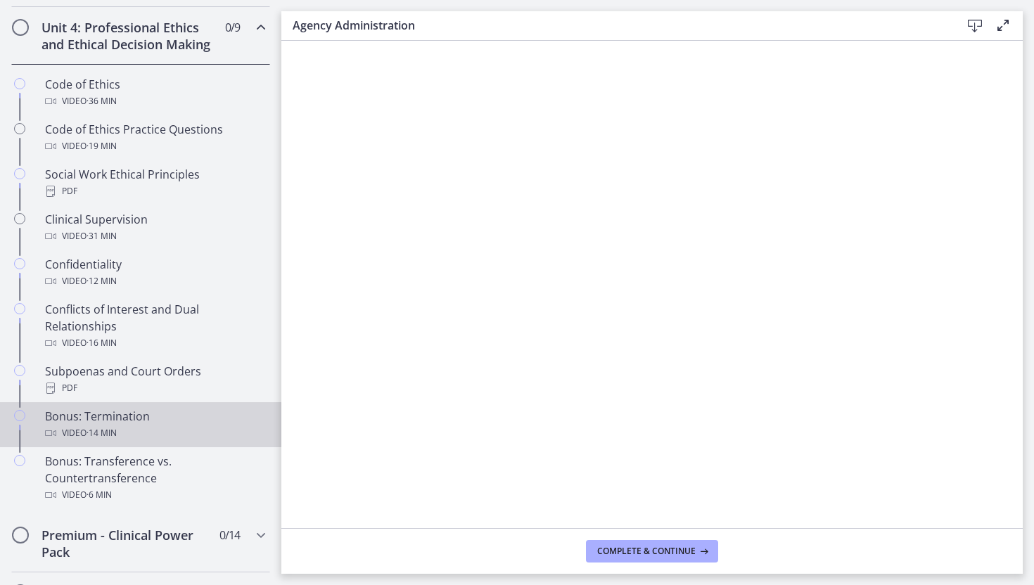
click at [101, 423] on div "Bonus: Termination Video · 14 min" at bounding box center [154, 425] width 219 height 34
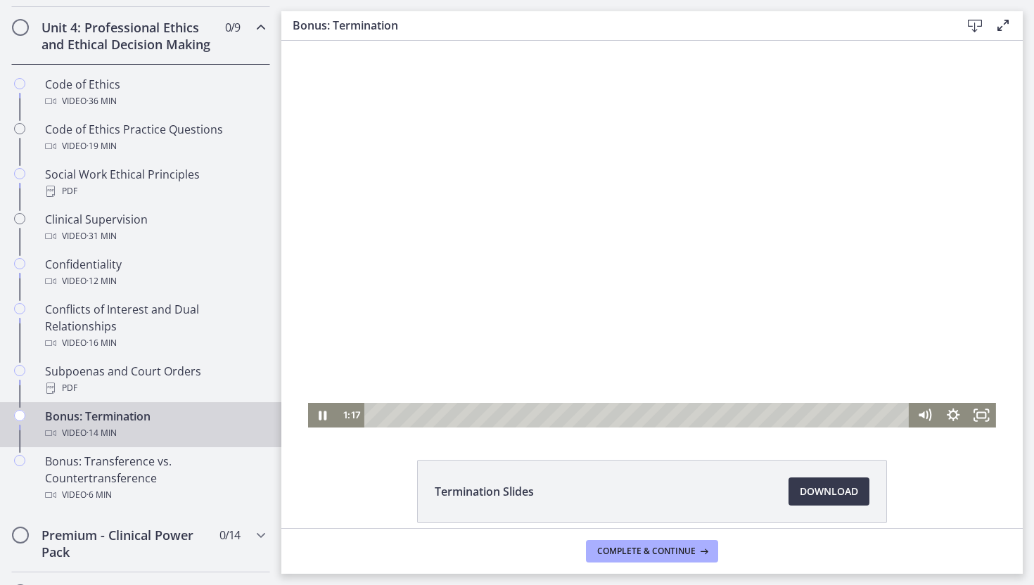
click at [424, 413] on div "Playbar" at bounding box center [638, 415] width 527 height 25
click at [491, 414] on div "3:02" at bounding box center [638, 415] width 527 height 25
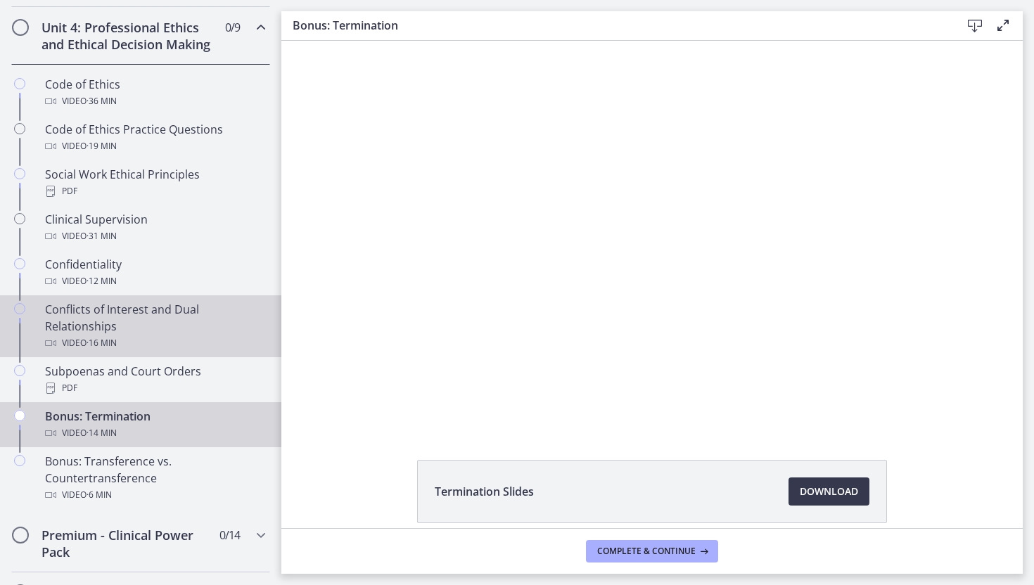
click at [150, 342] on div "Video · 16 min" at bounding box center [154, 343] width 219 height 17
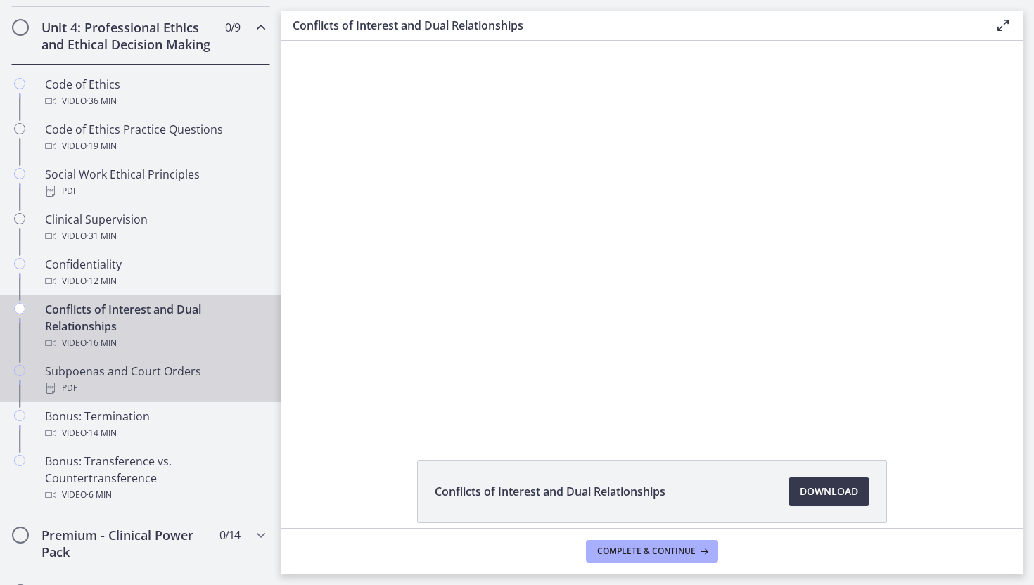
click at [146, 383] on div "PDF" at bounding box center [154, 388] width 219 height 17
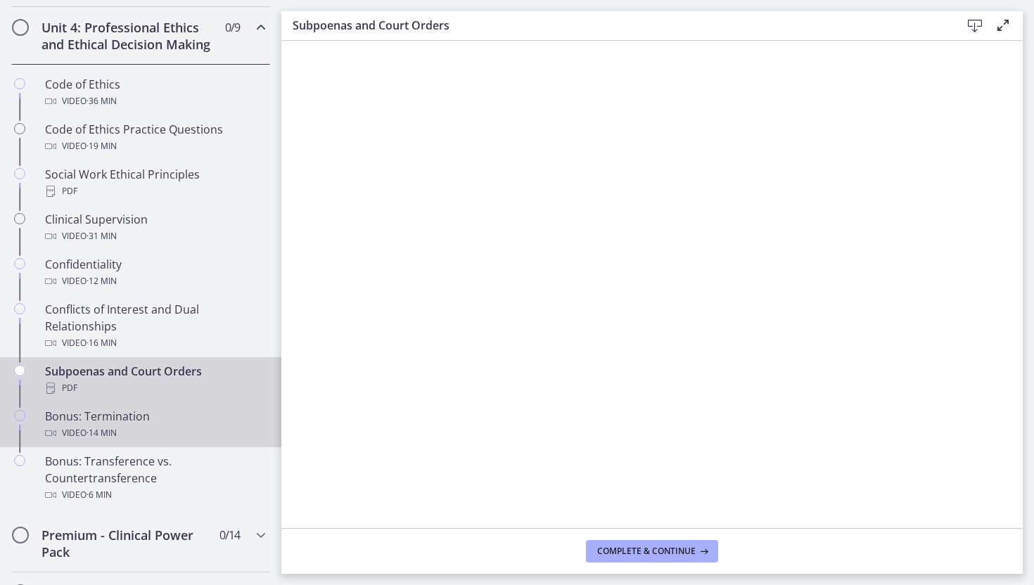
click at [103, 422] on div "Bonus: Termination Video · 14 min" at bounding box center [154, 425] width 219 height 34
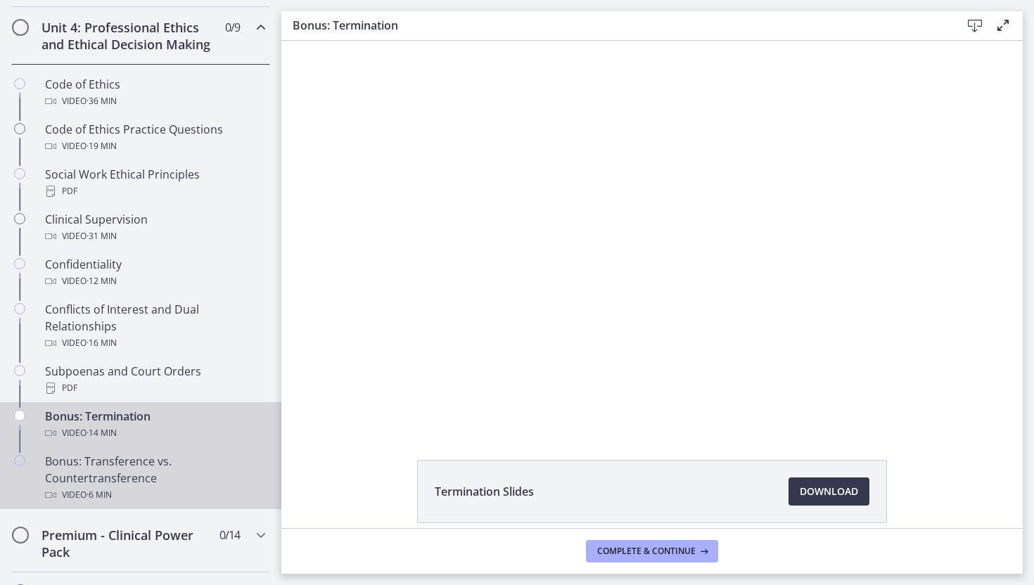
click at [111, 470] on div "Bonus: Transference vs. Countertransference Video · 6 min" at bounding box center [154, 478] width 219 height 51
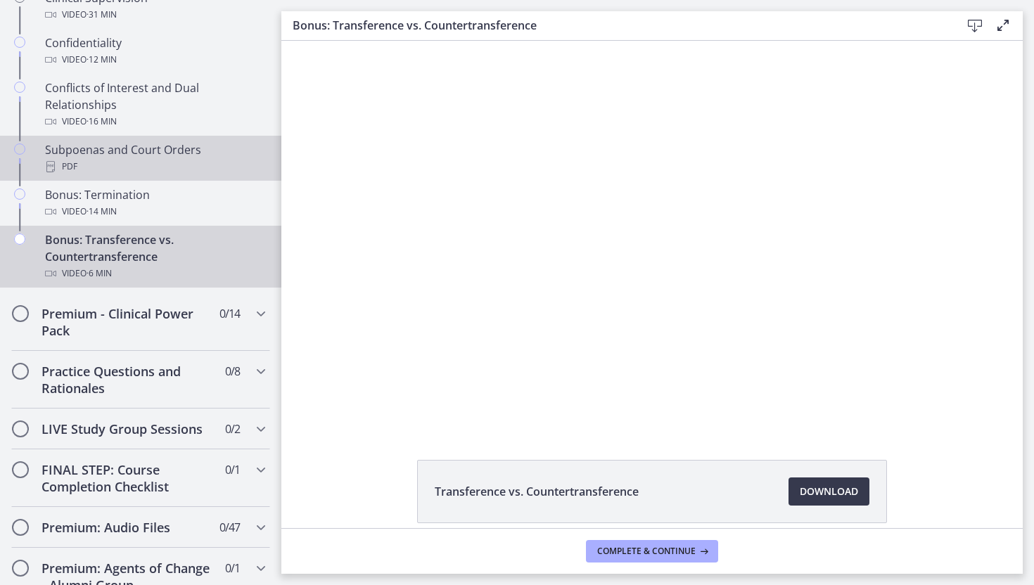
scroll to position [841, 0]
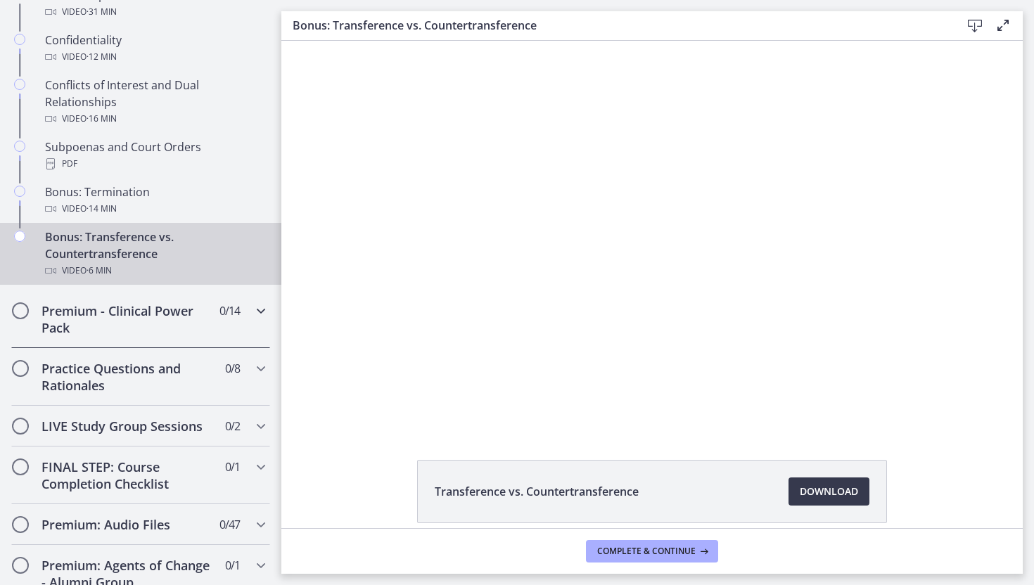
click at [131, 333] on h2 "Premium - Clinical Power Pack" at bounding box center [127, 319] width 172 height 34
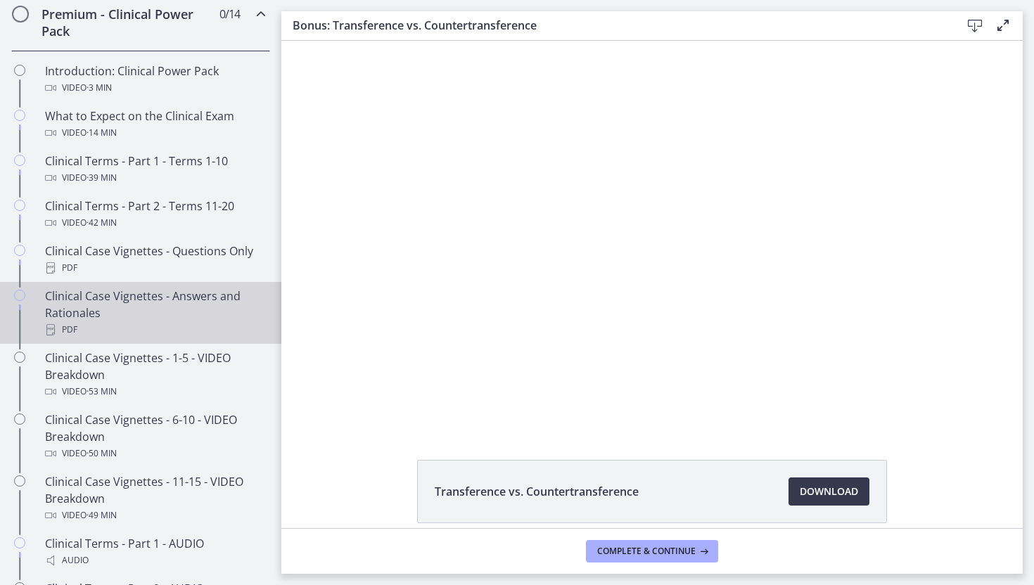
scroll to position [672, 0]
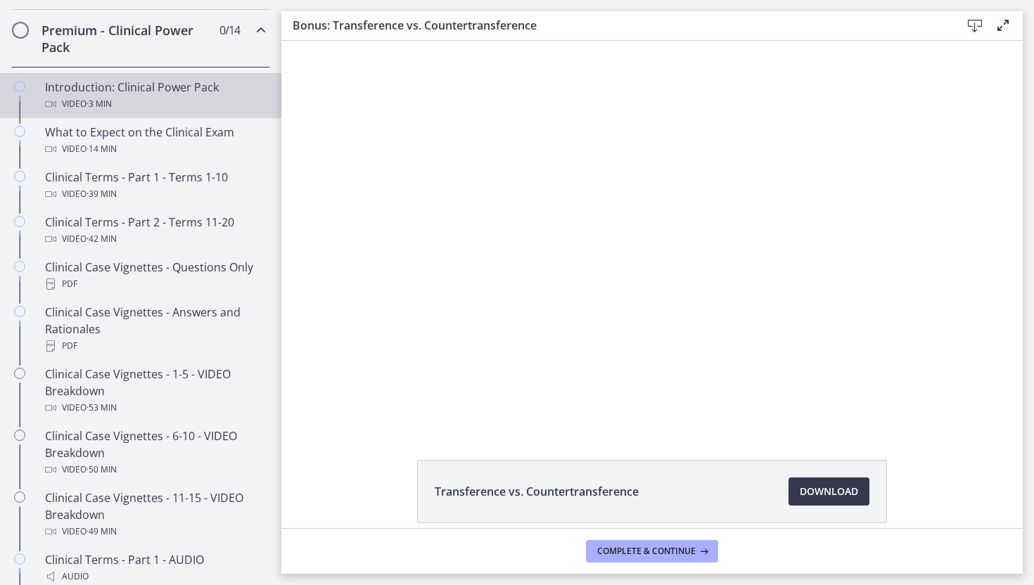
click at [183, 102] on div "Video · 3 min" at bounding box center [154, 104] width 219 height 17
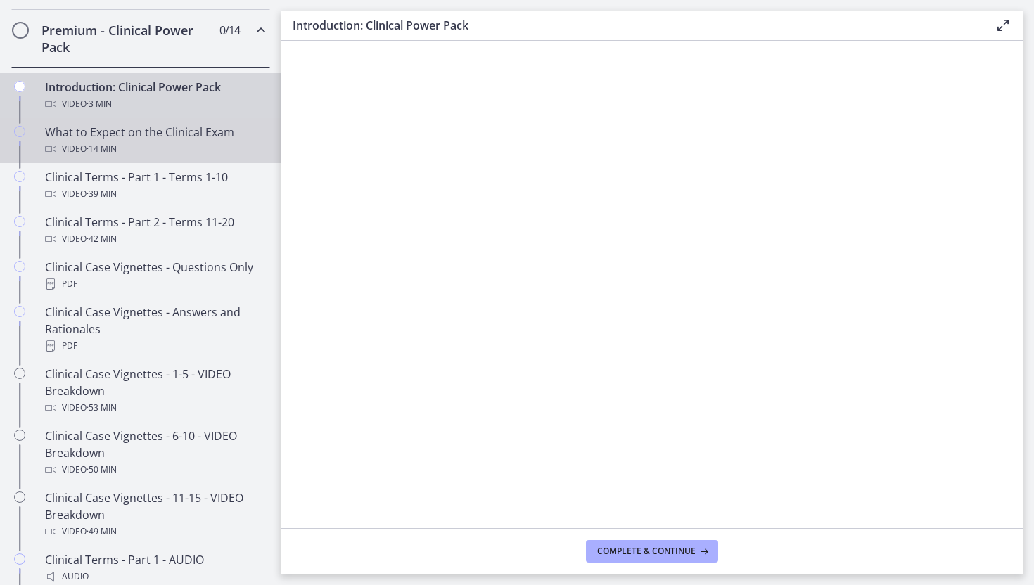
click at [169, 146] on div "Video · 14 min" at bounding box center [154, 149] width 219 height 17
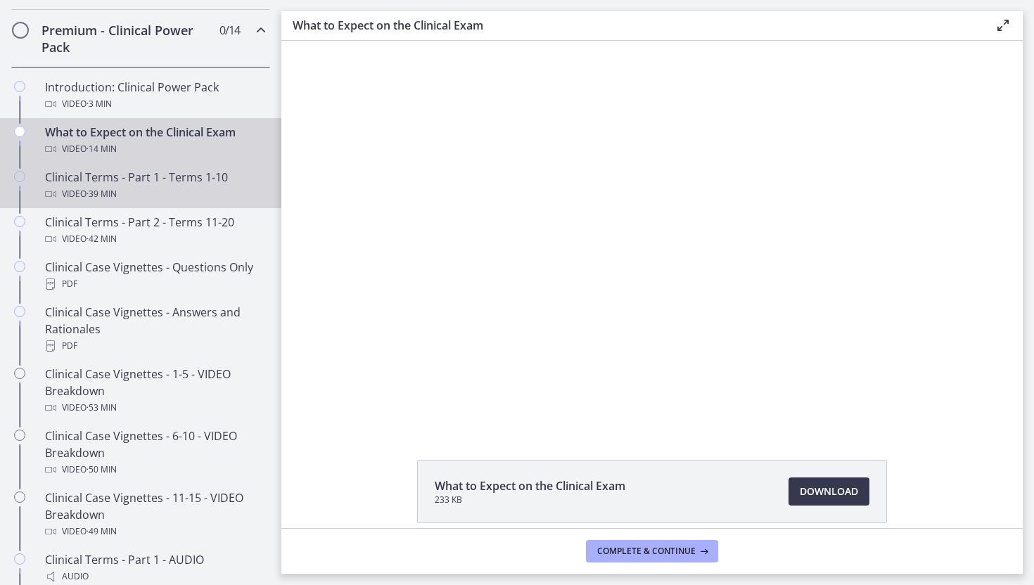
click at [162, 187] on div "Video · 39 min" at bounding box center [154, 194] width 219 height 17
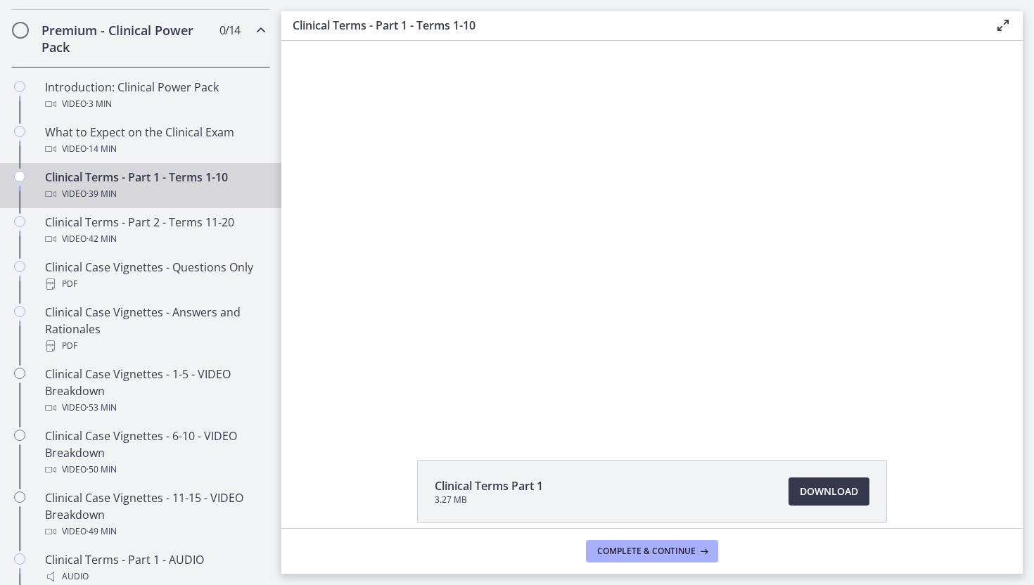
click at [617, 433] on div "Clinical Terms Part 1 3.27 MB Download Opens in a new window" at bounding box center [651, 284] width 741 height 487
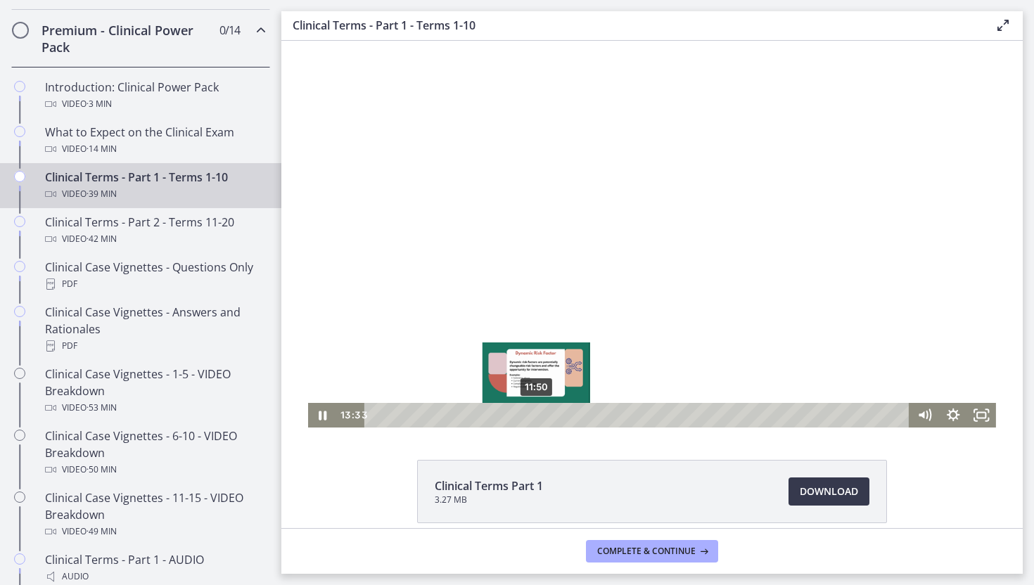
click at [537, 418] on div "11:50" at bounding box center [638, 415] width 527 height 25
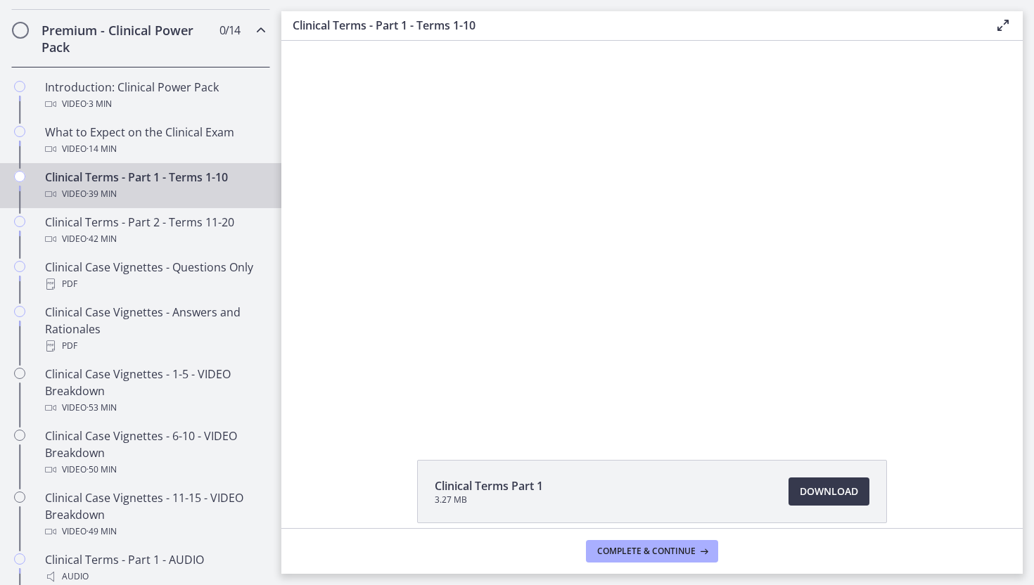
click at [626, 428] on div "Clinical Terms Part 1 3.27 MB Download Opens in a new window" at bounding box center [651, 284] width 741 height 487
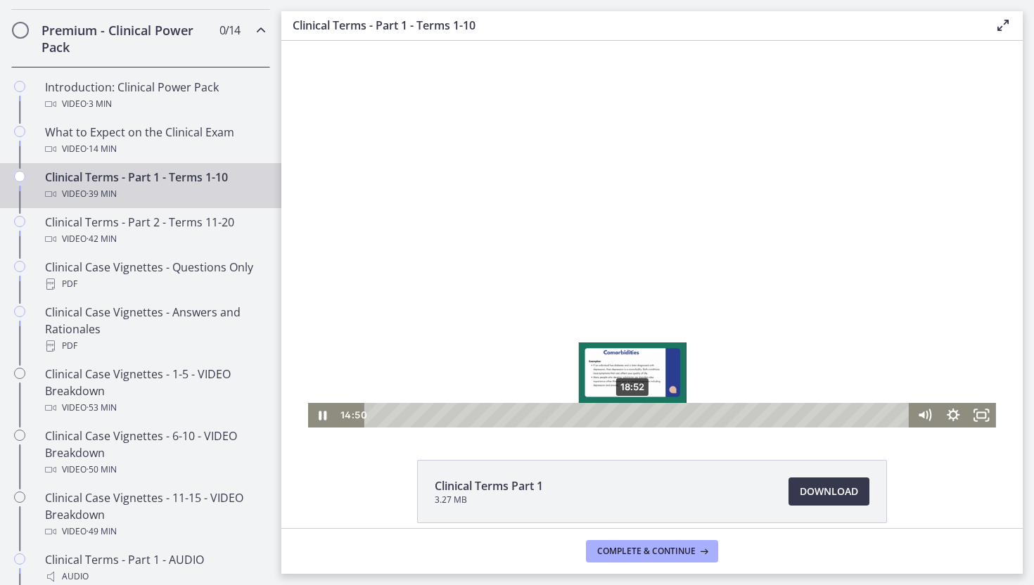
click at [634, 417] on div "18:52" at bounding box center [638, 415] width 527 height 25
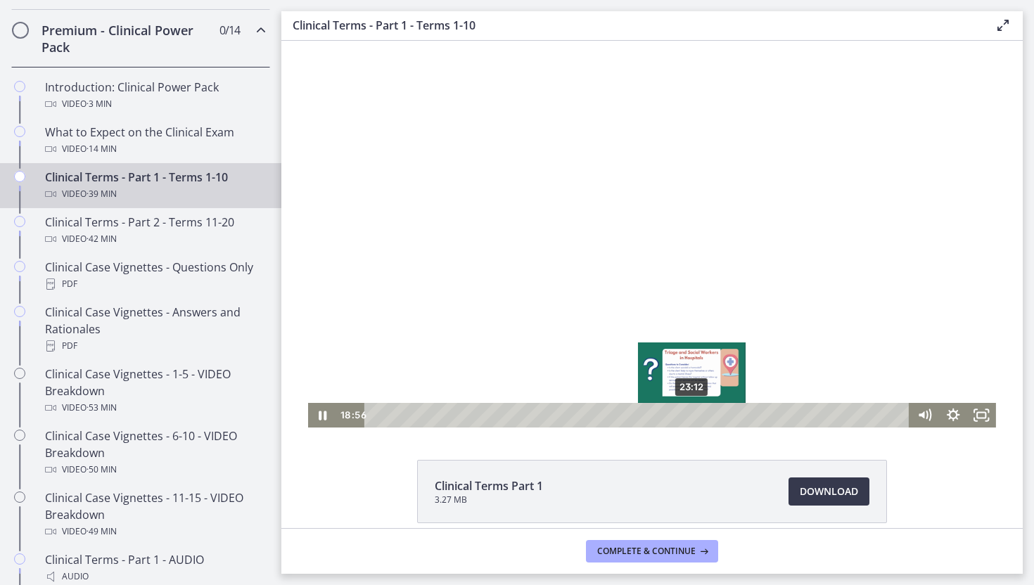
click at [696, 417] on div "23:12" at bounding box center [638, 415] width 527 height 25
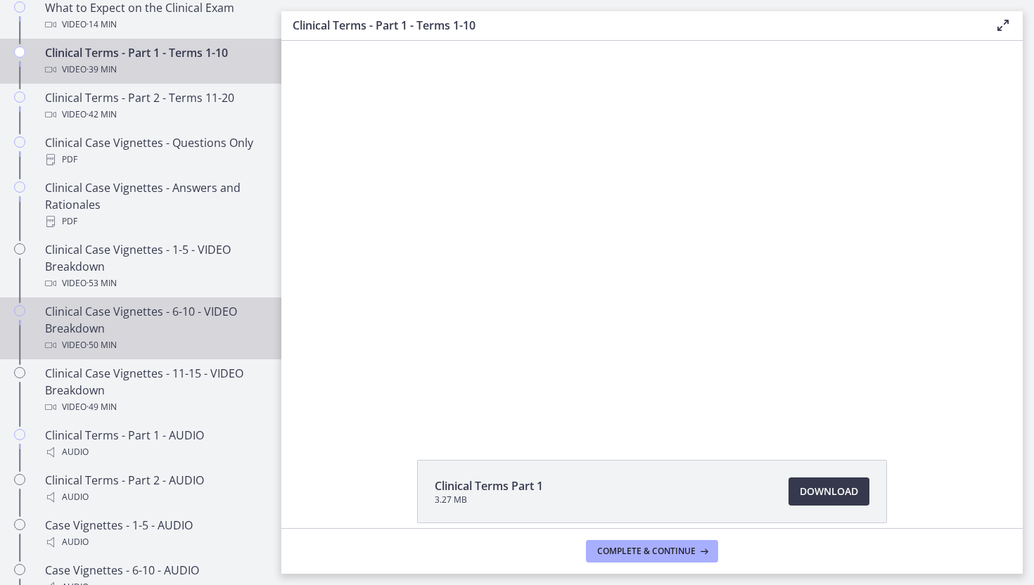
scroll to position [822, 0]
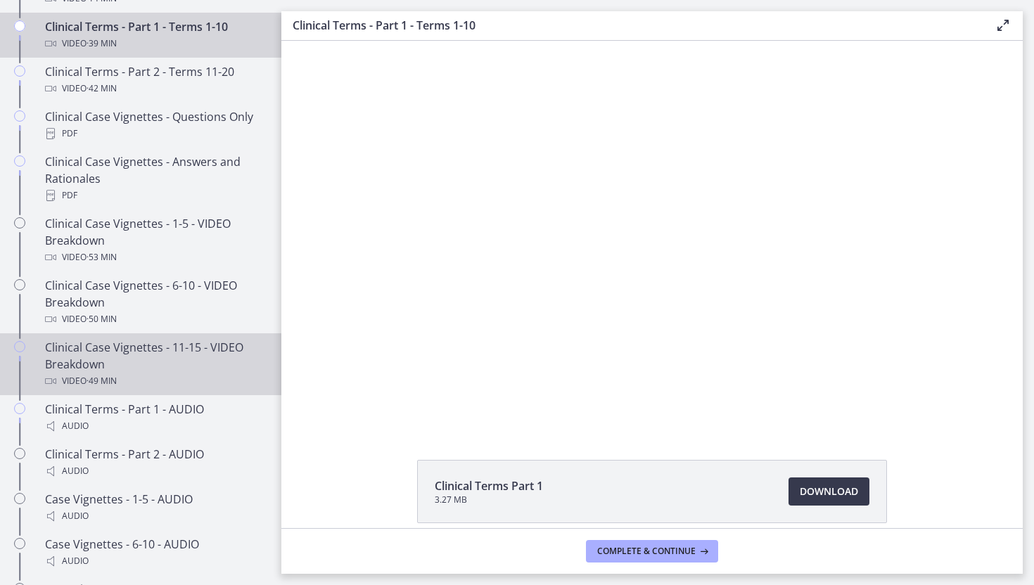
click at [125, 365] on div "Clinical Case Vignettes - 11-15 - VIDEO Breakdown Video · 49 min" at bounding box center [154, 364] width 219 height 51
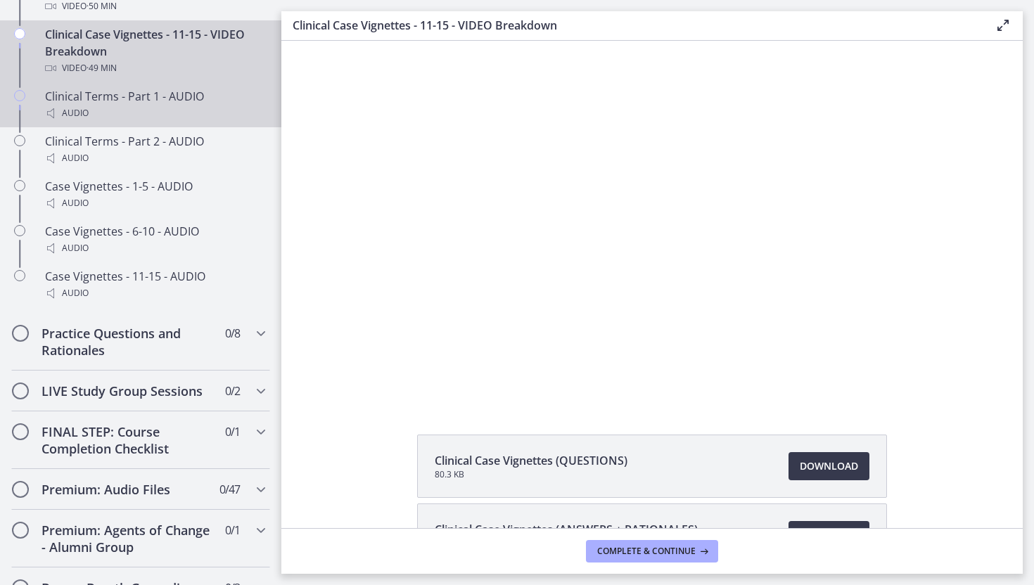
scroll to position [1136, 0]
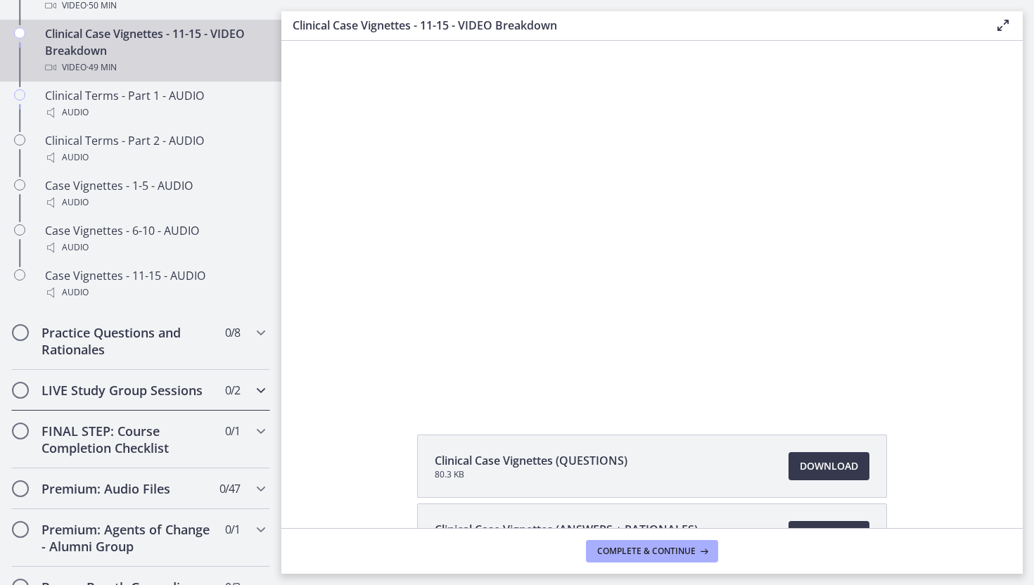
click at [120, 397] on h2 "LIVE Study Group Sessions" at bounding box center [127, 390] width 172 height 17
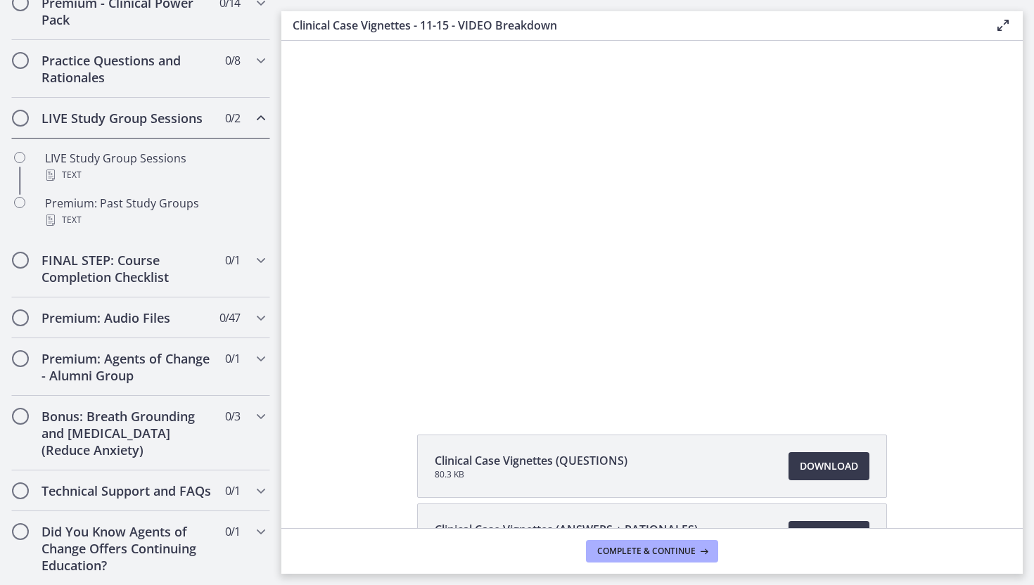
scroll to position [699, 0]
click at [97, 321] on h2 "Premium: Audio Files" at bounding box center [127, 317] width 172 height 17
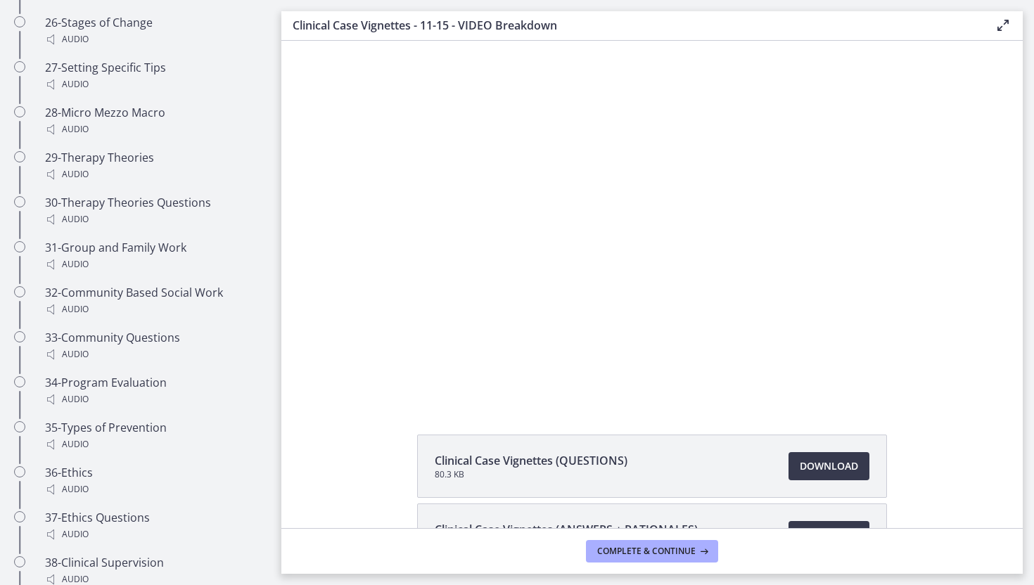
scroll to position [2109, 0]
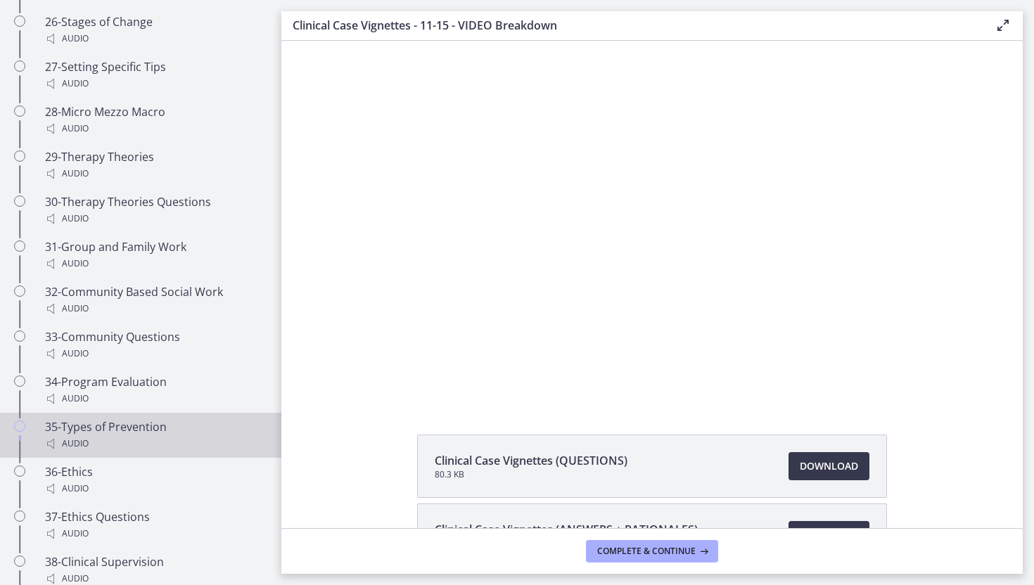
click at [84, 435] on div "Audio" at bounding box center [154, 443] width 219 height 17
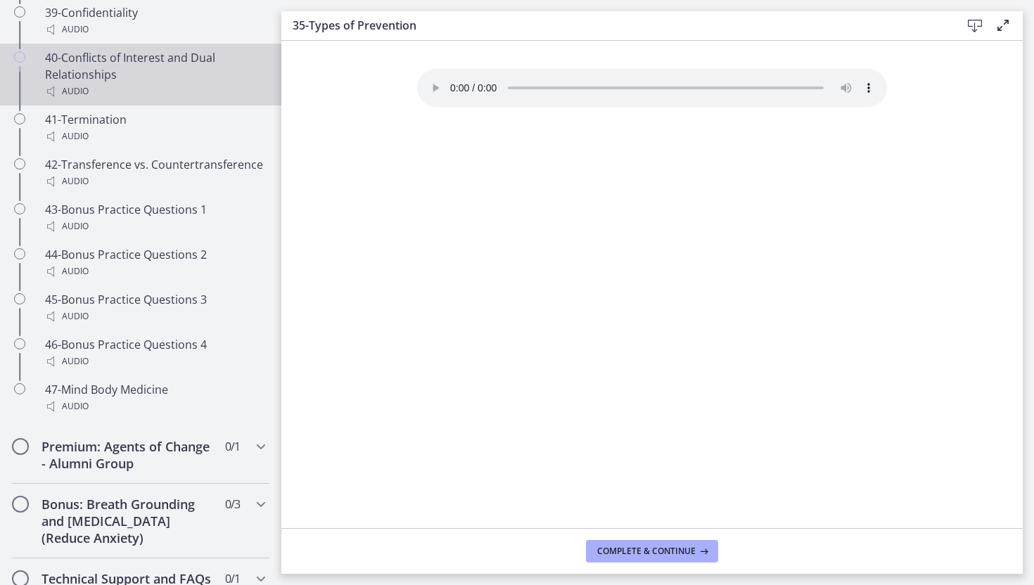
scroll to position [2775, 0]
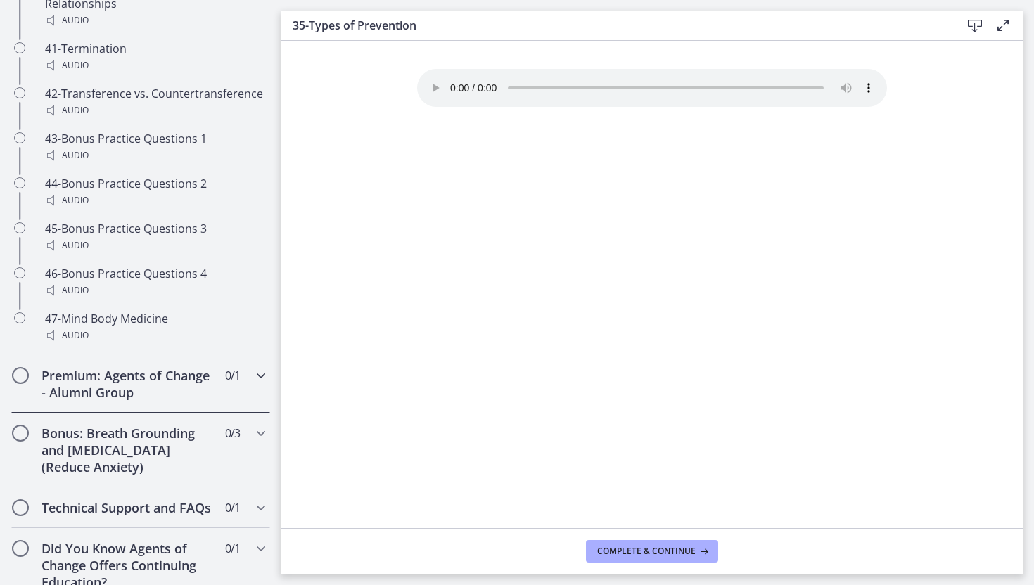
click at [160, 374] on h2 "Premium: Agents of Change - Alumni Group" at bounding box center [127, 384] width 172 height 34
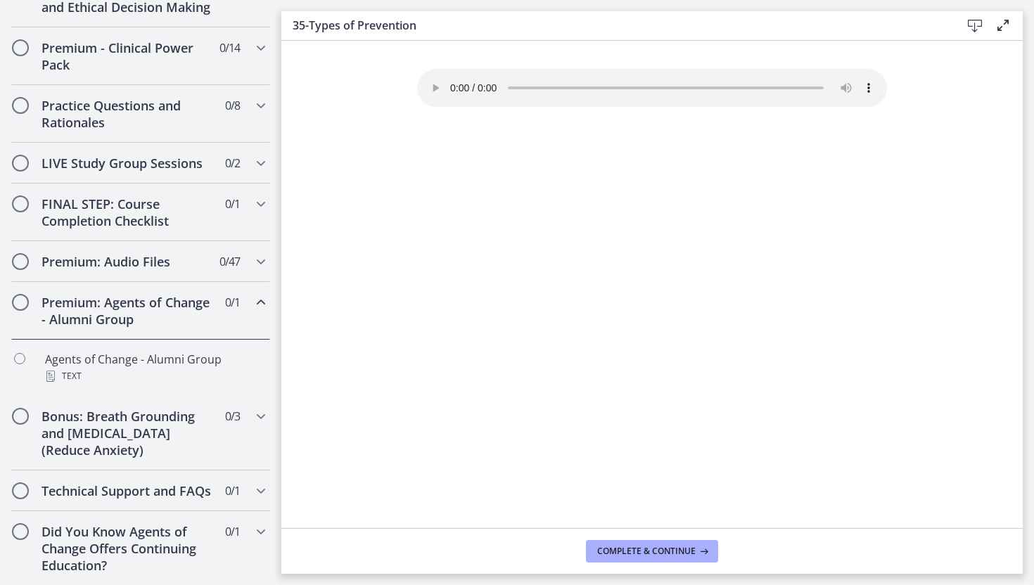
scroll to position [654, 0]
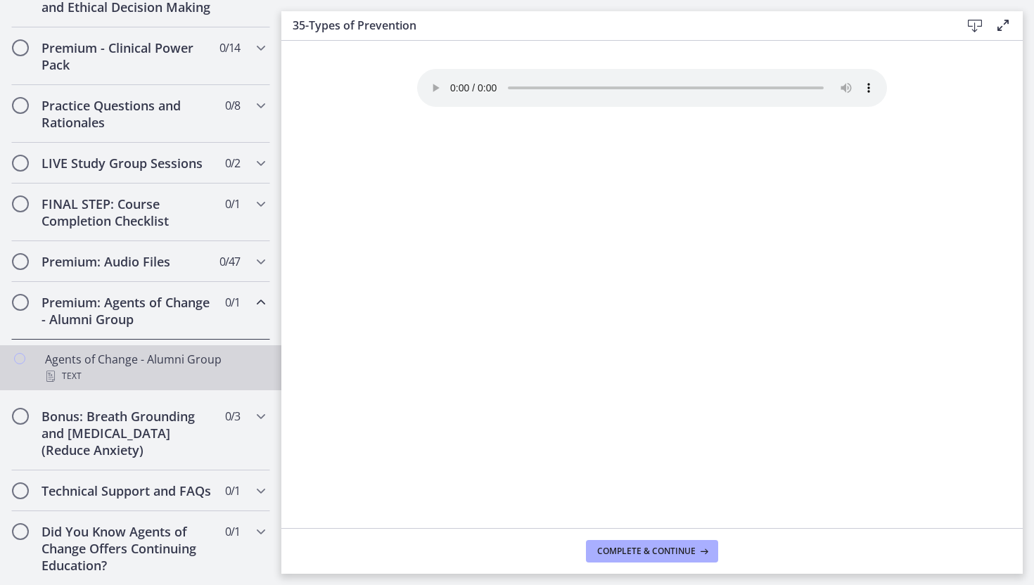
click at [125, 370] on div "Text" at bounding box center [154, 376] width 219 height 17
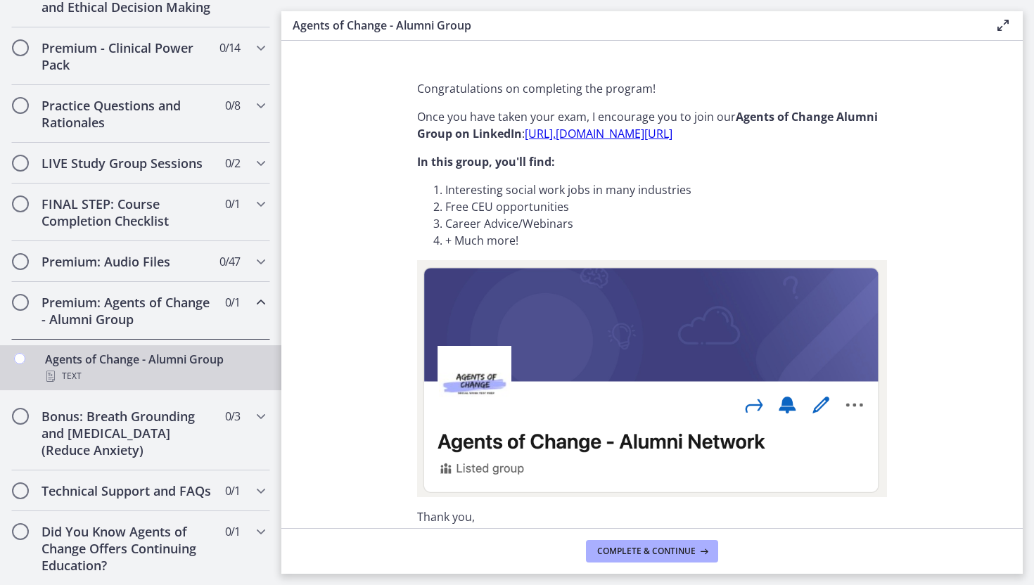
click at [552, 136] on link "https://www. linkedin.com/groups/12714688/" at bounding box center [599, 133] width 148 height 15
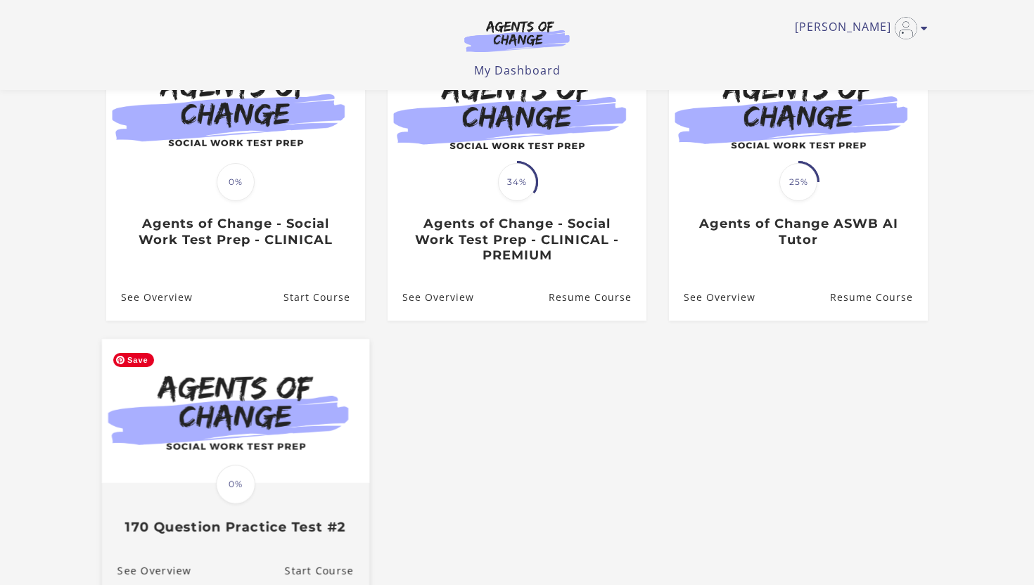
scroll to position [329, 0]
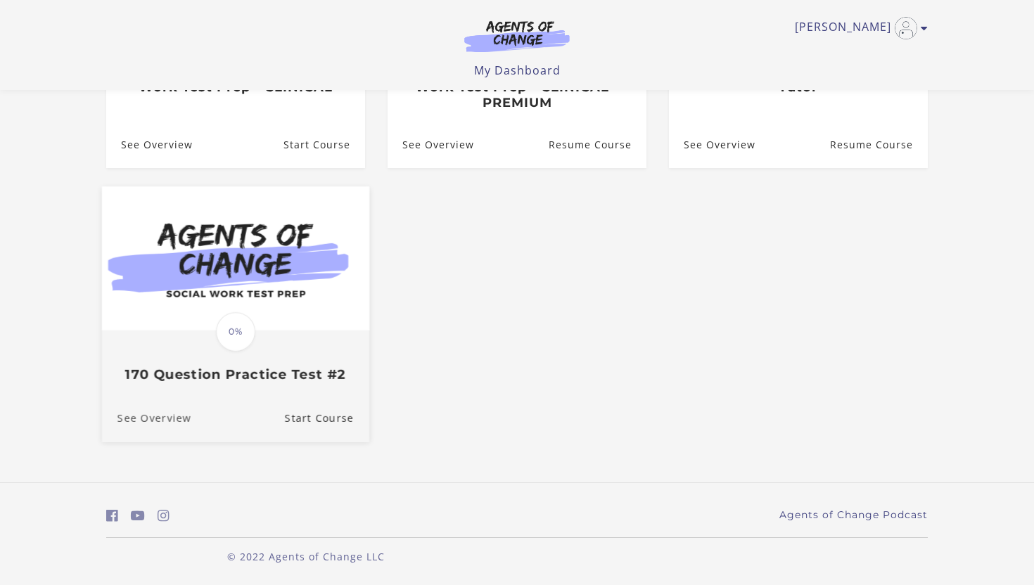
click at [174, 425] on link "See Overview" at bounding box center [146, 417] width 89 height 47
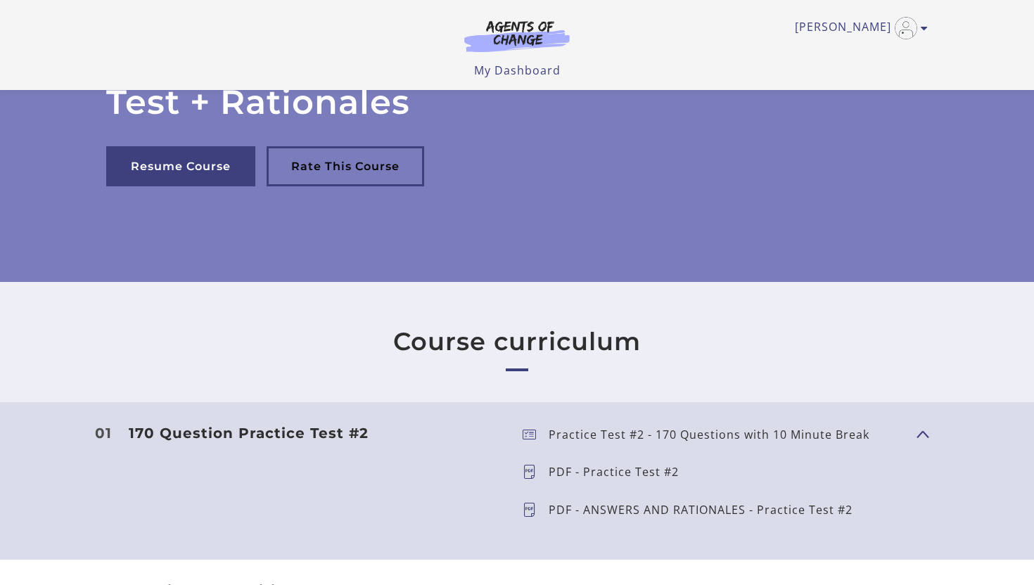
scroll to position [289, 0]
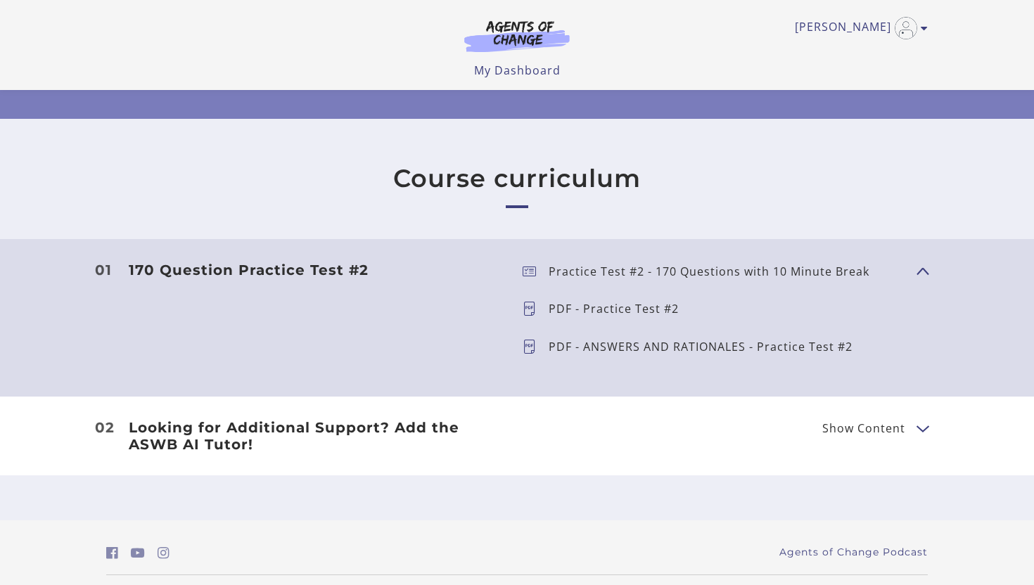
click at [295, 279] on header "170 Question Practice Test #2 Show Content" at bounding box center [314, 307] width 394 height 91
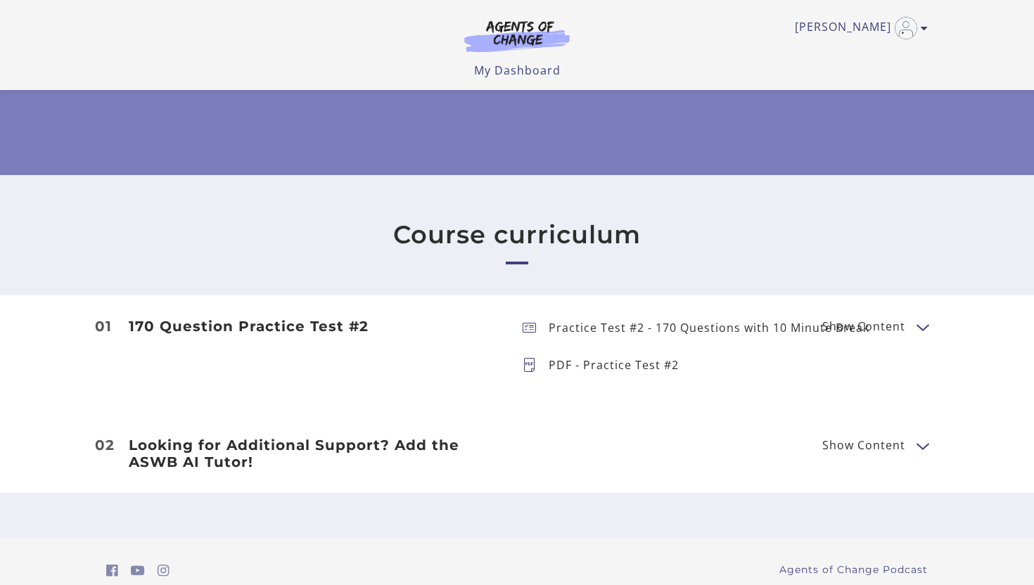
scroll to position [231, 0]
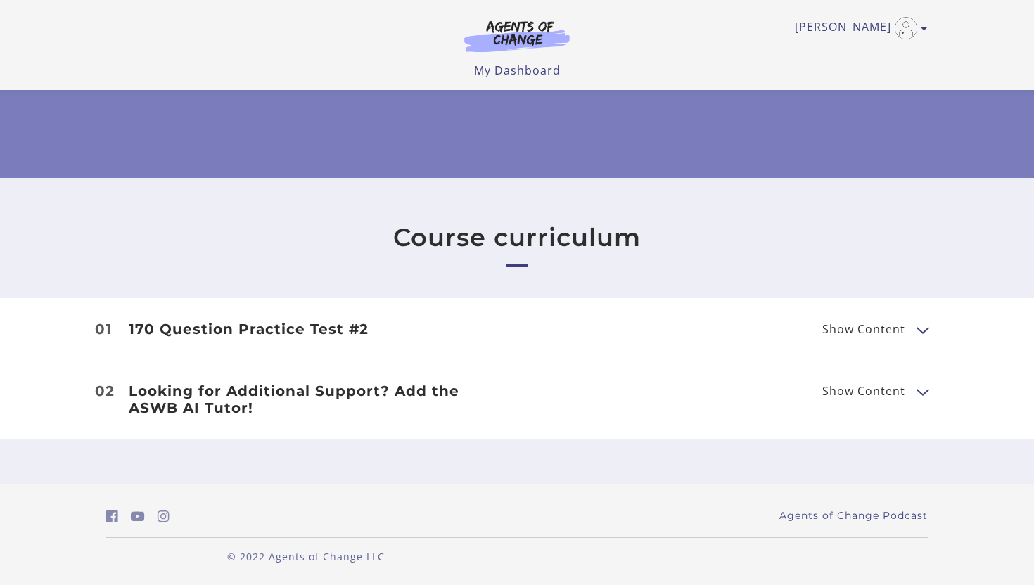
click at [295, 279] on section "Course curriculum 01 170 Question Practice Test #2 Show Content Practice Test #…" at bounding box center [517, 330] width 1034 height 305
click at [850, 338] on li "01 170 Question Practice Test #2 Show Content Practice Test #2 - 170 Questions …" at bounding box center [517, 329] width 1034 height 62
click at [849, 325] on span "Show Content" at bounding box center [863, 328] width 83 height 11
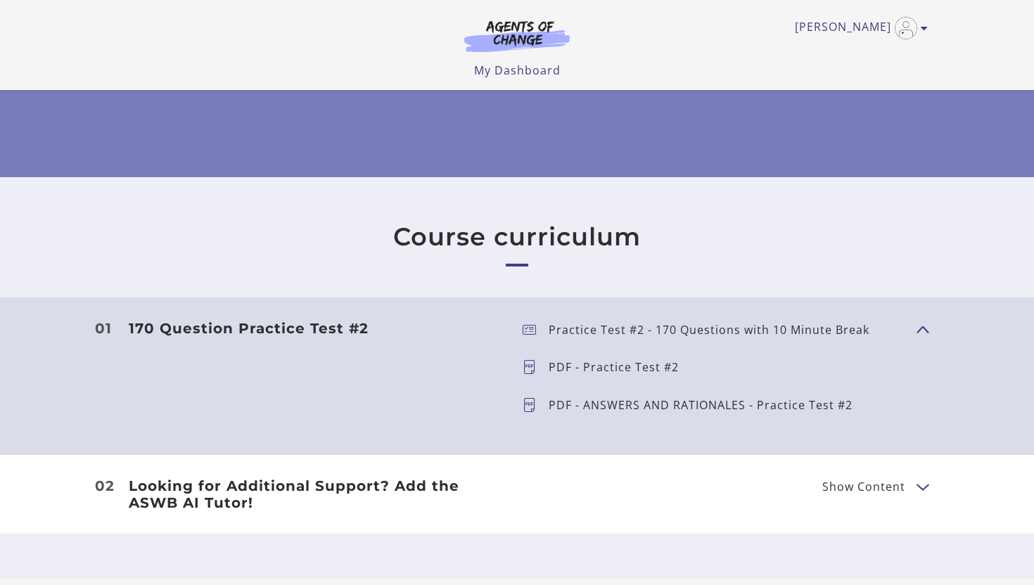
click at [615, 332] on p "Practice Test #2 - 170 Questions with 10 Minute Break" at bounding box center [714, 329] width 332 height 11
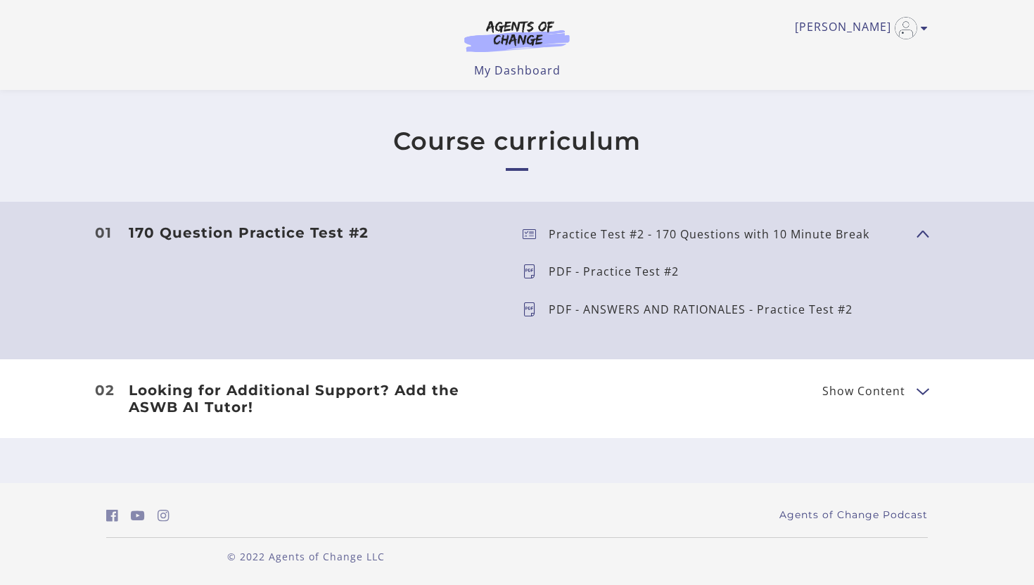
click at [420, 232] on h3 "170 Question Practice Test #2" at bounding box center [314, 232] width 371 height 17
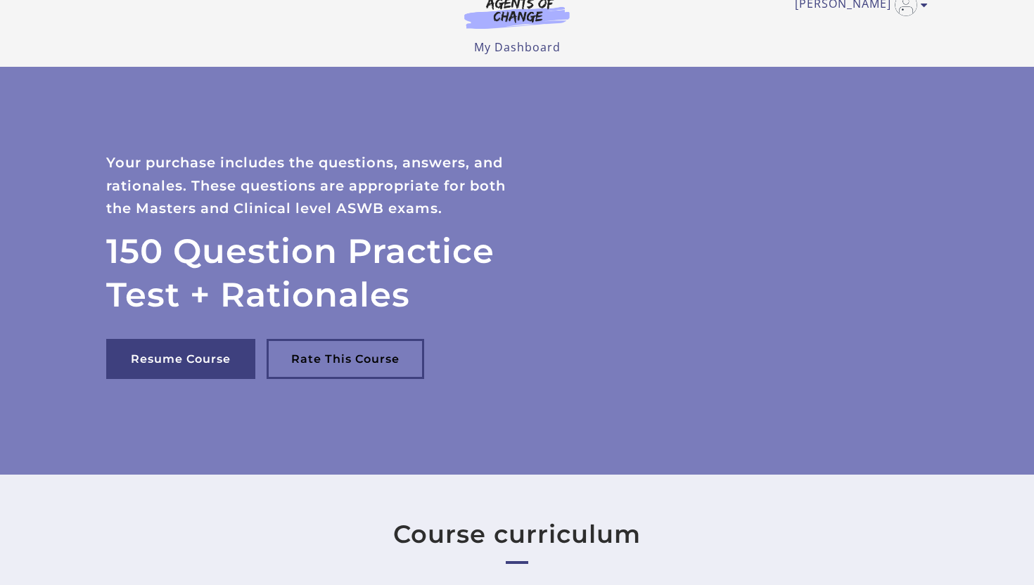
scroll to position [0, 0]
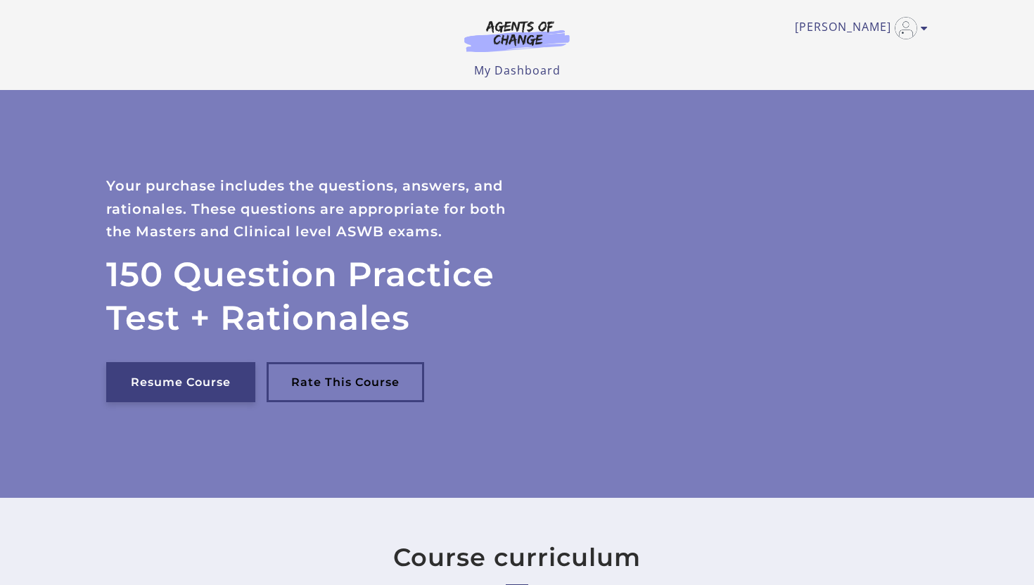
click at [240, 383] on link "Resume Course" at bounding box center [180, 382] width 149 height 40
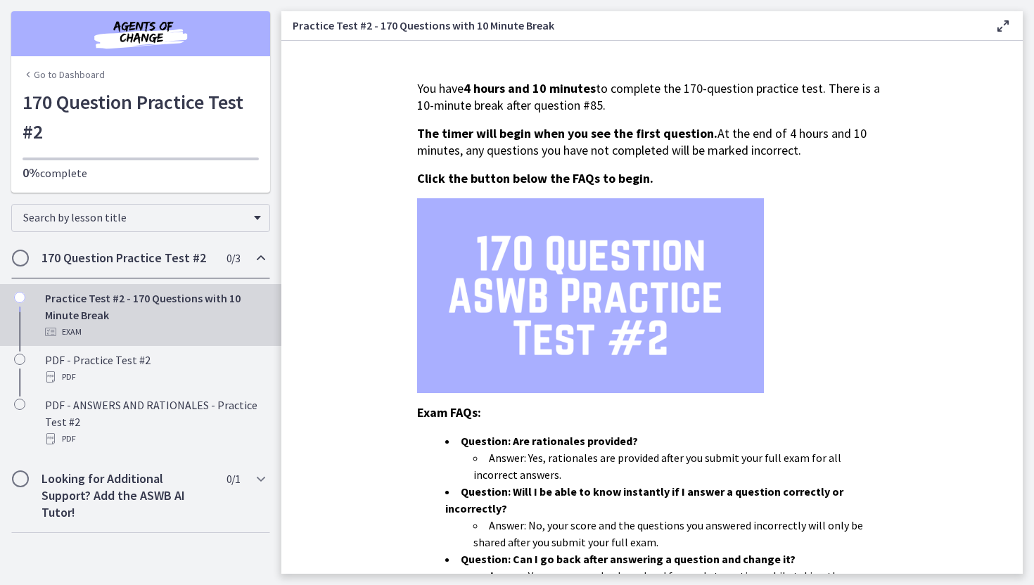
click at [176, 255] on h2 "170 Question Practice Test #2" at bounding box center [127, 258] width 172 height 17
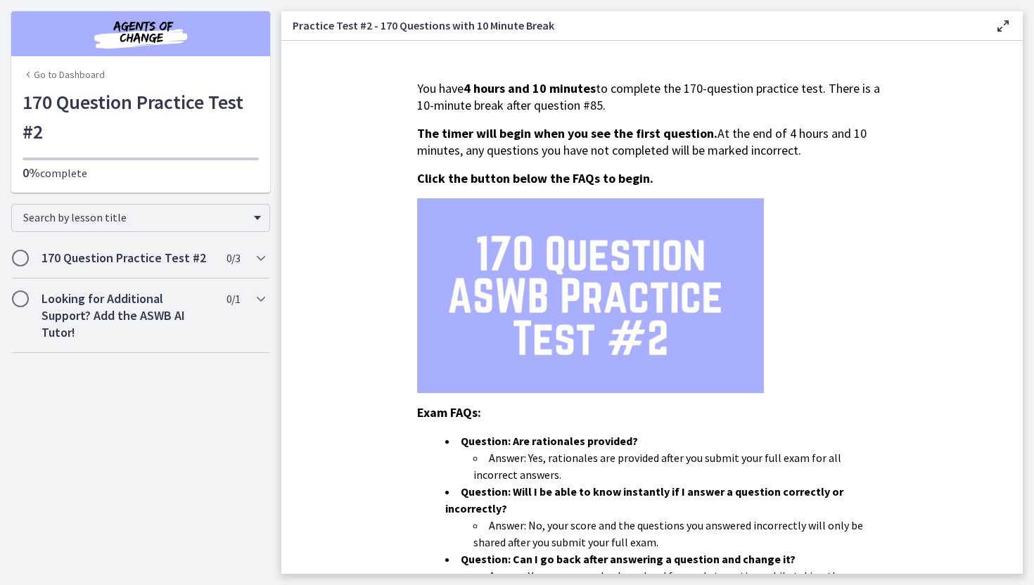
click at [743, 24] on h3 "Practice Test #2 - 170 Questions with 10 Minute Break" at bounding box center [632, 25] width 679 height 17
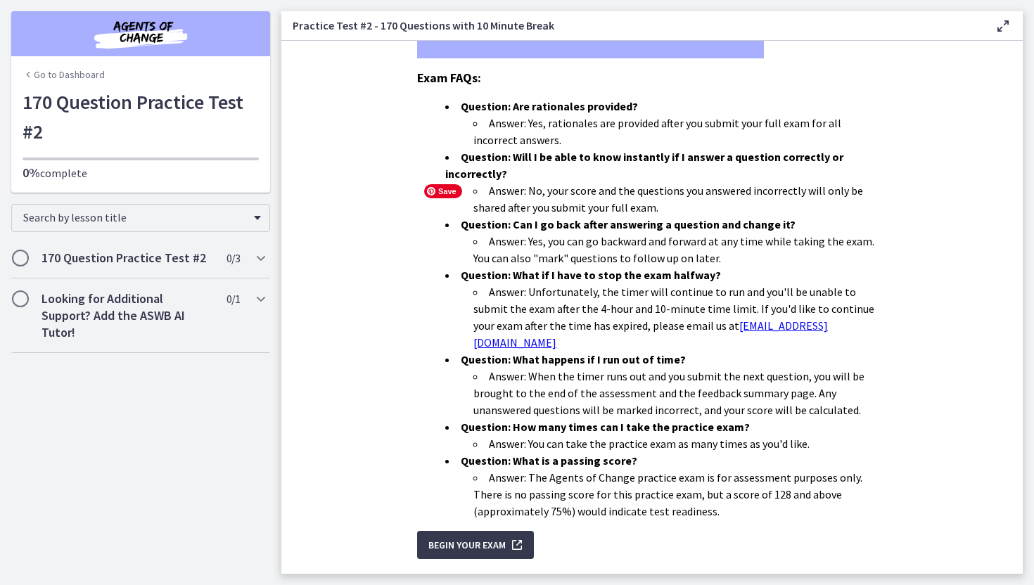
scroll to position [361, 0]
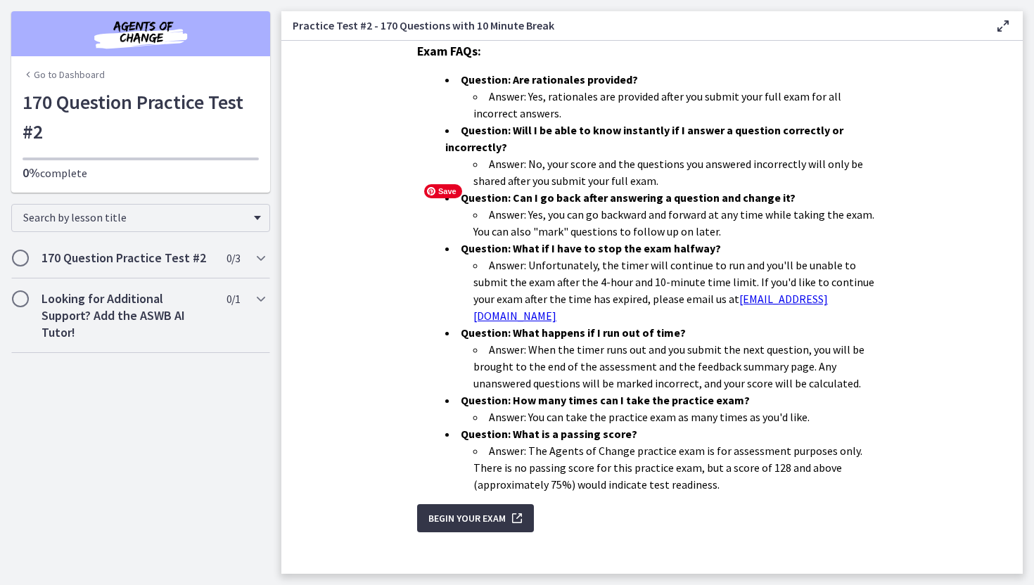
click at [475, 504] on button "Begin Your Exam" at bounding box center [475, 518] width 117 height 28
